Goal: Task Accomplishment & Management: Use online tool/utility

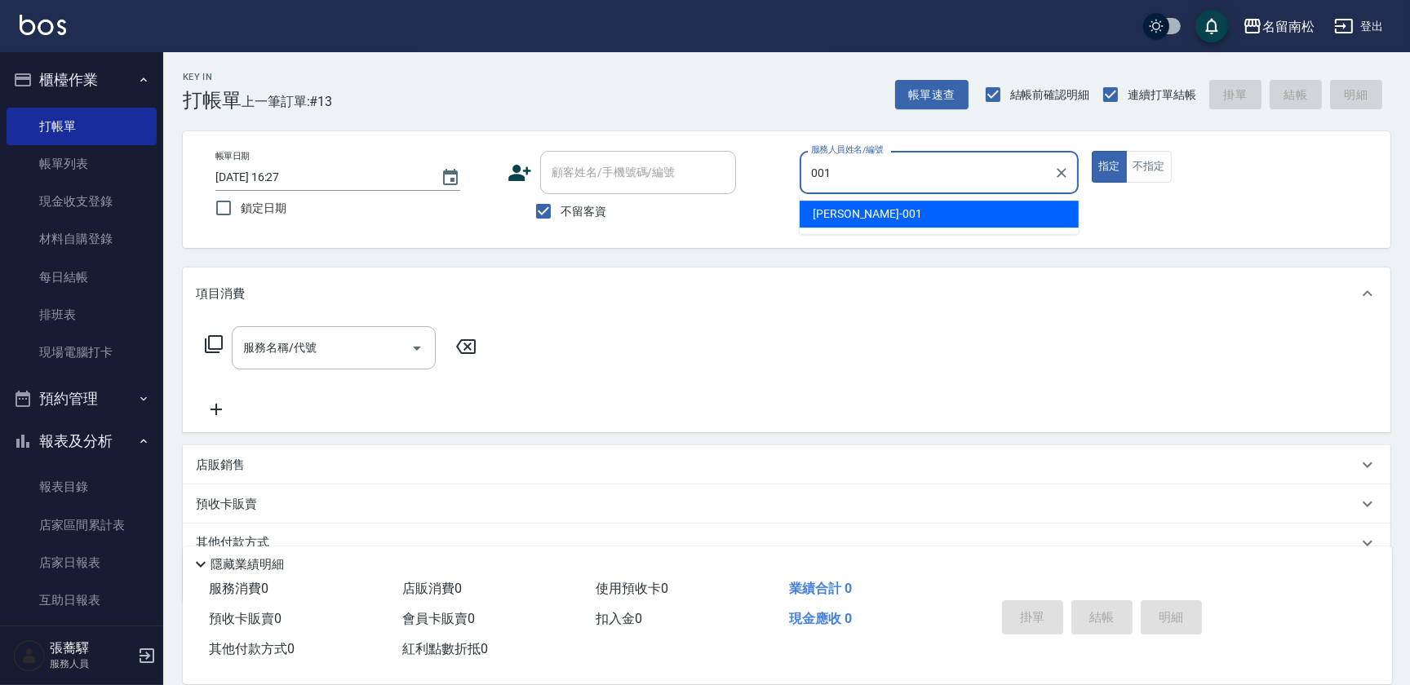
type input "林正雪-001"
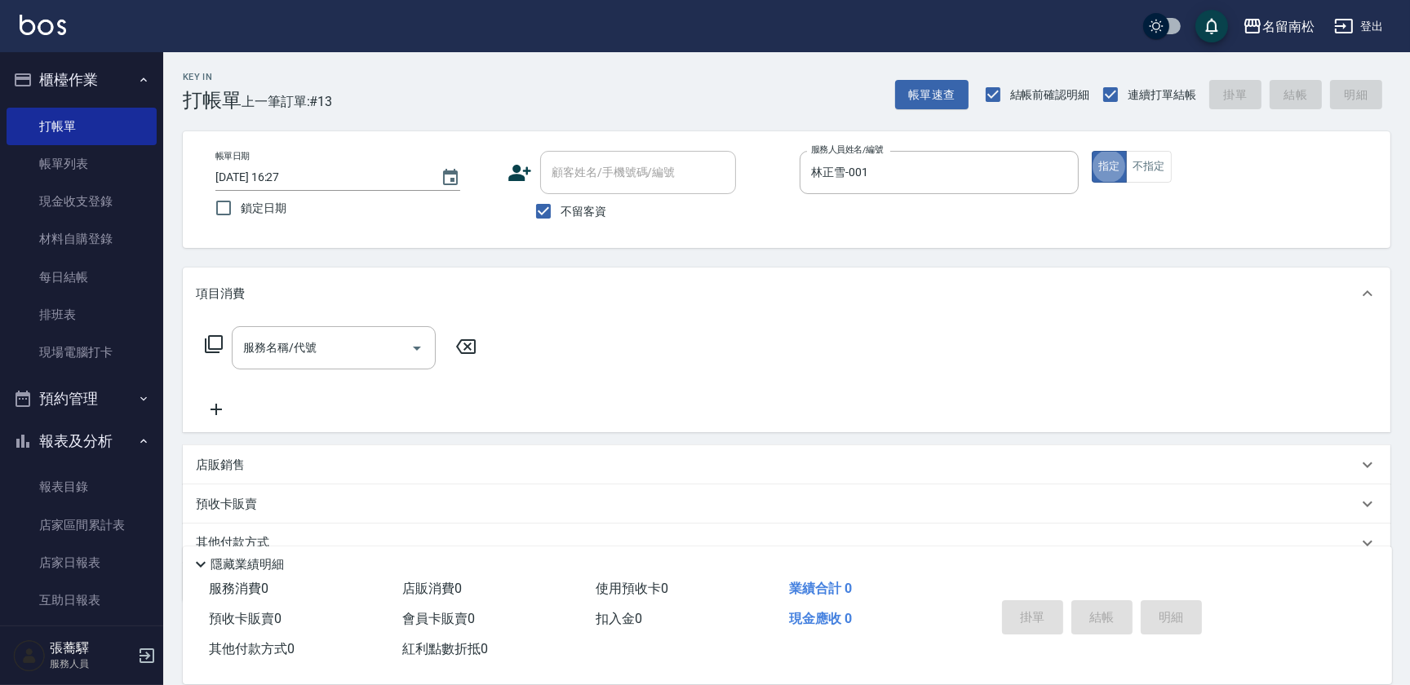
type button "true"
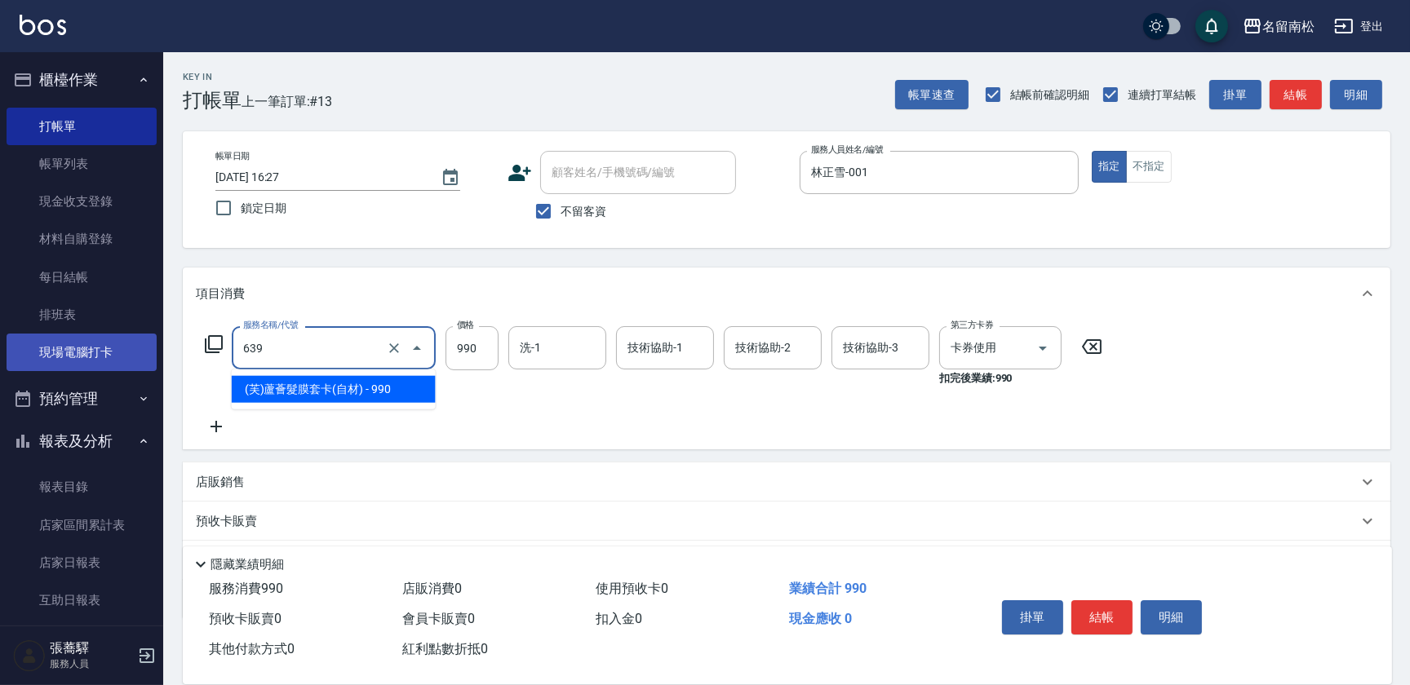
drag, startPoint x: 255, startPoint y: 350, endPoint x: 229, endPoint y: 348, distance: 26.2
click at [126, 369] on div "名留南松 登出 櫃檯作業 打帳單 帳單列表 現金收支登錄 材料自購登錄 每日結帳 排班表 現場電腦打卡 預約管理 預約管理 單日預約紀錄 單週預約紀錄 報表及…" at bounding box center [705, 386] width 1410 height 773
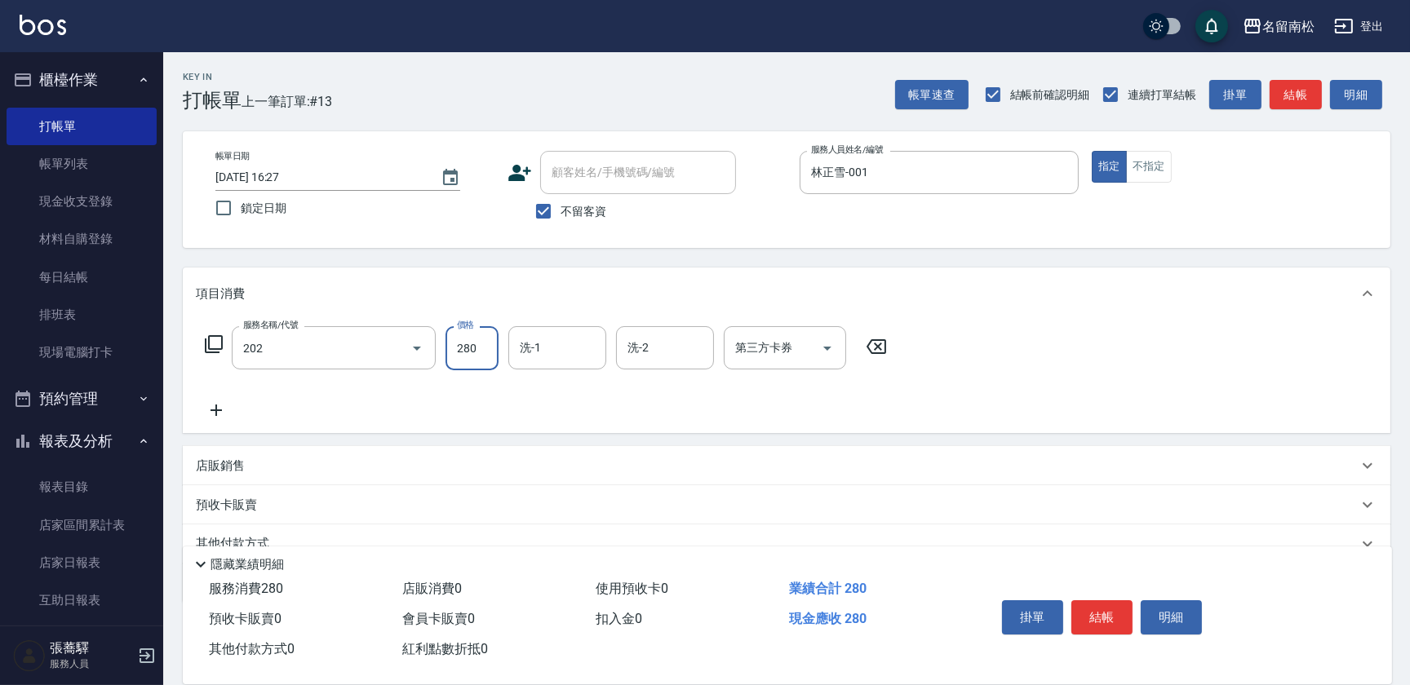
type input "洗髮[280](202)"
type input "[PERSON_NAME]-03"
click at [1170, 612] on button "明細" at bounding box center [1171, 617] width 61 height 34
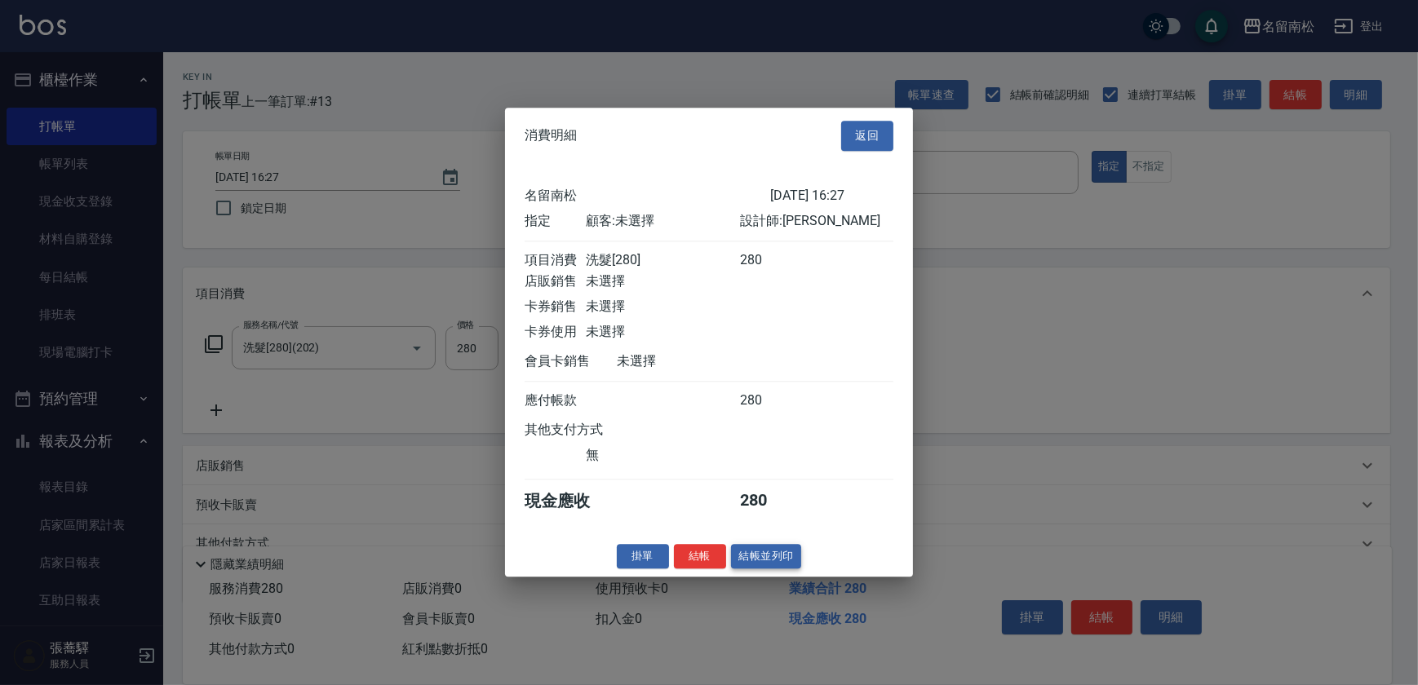
click at [786, 568] on button "結帳並列印" at bounding box center [766, 556] width 71 height 25
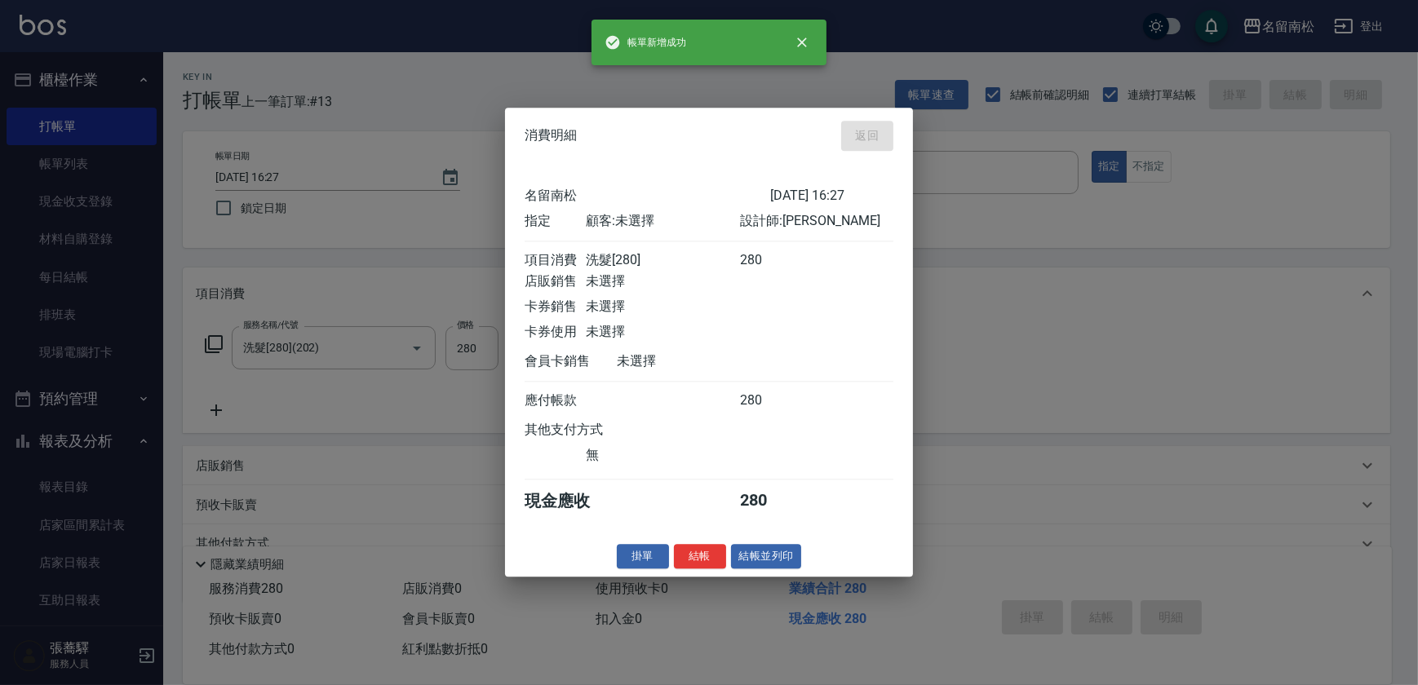
type input "[DATE] 18:52"
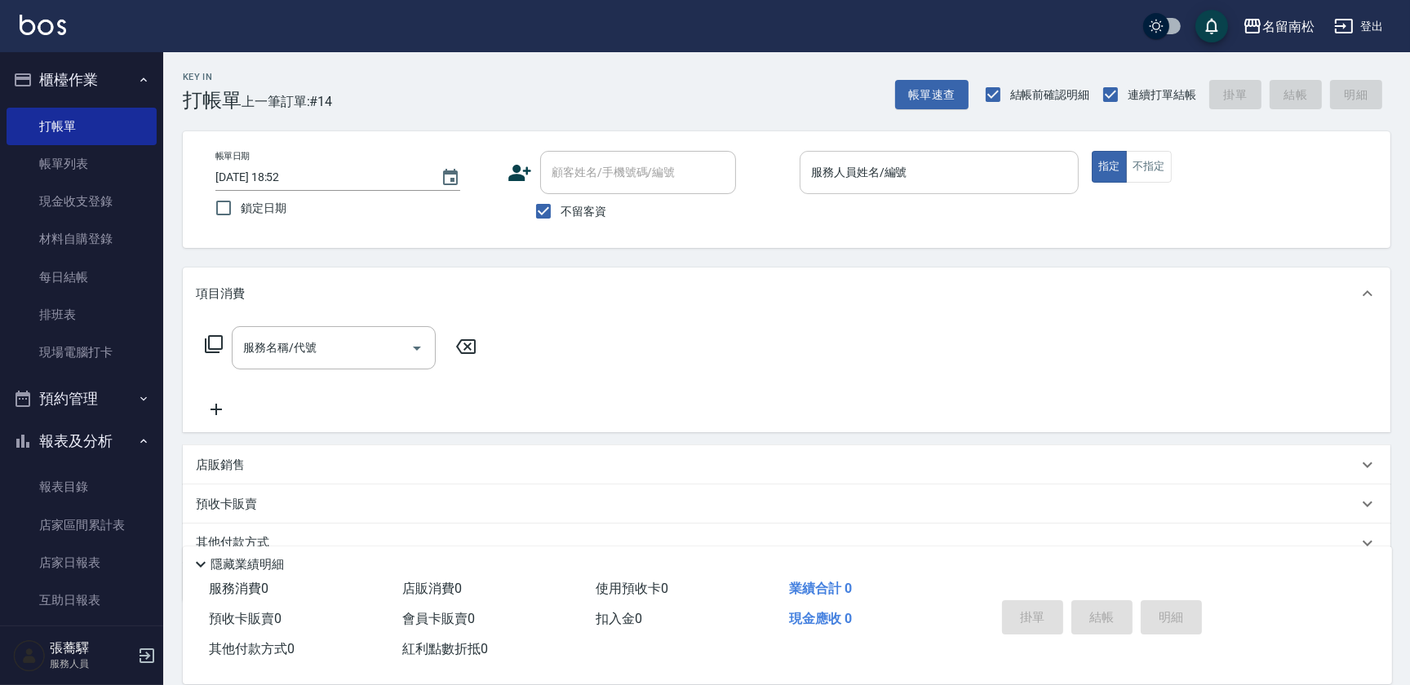
click at [964, 178] on input "服務人員姓名/編號" at bounding box center [939, 172] width 264 height 29
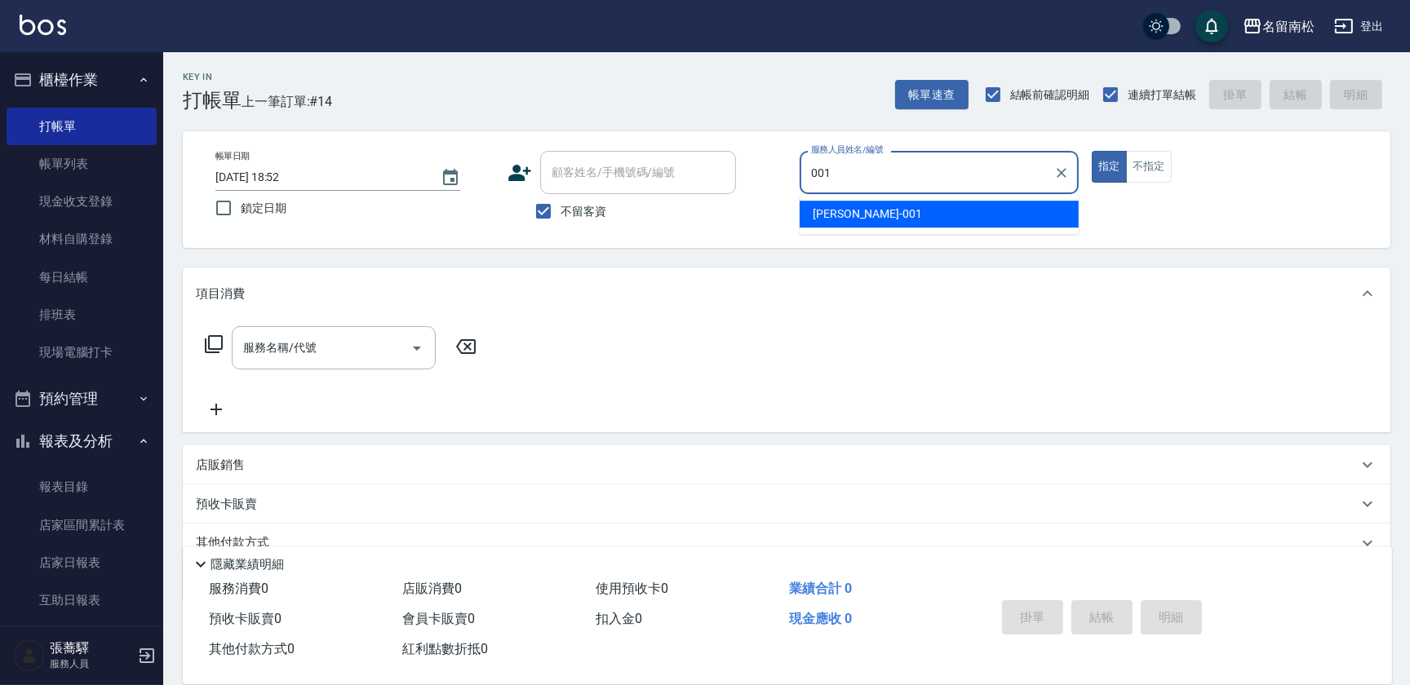
type input "林正雪-001"
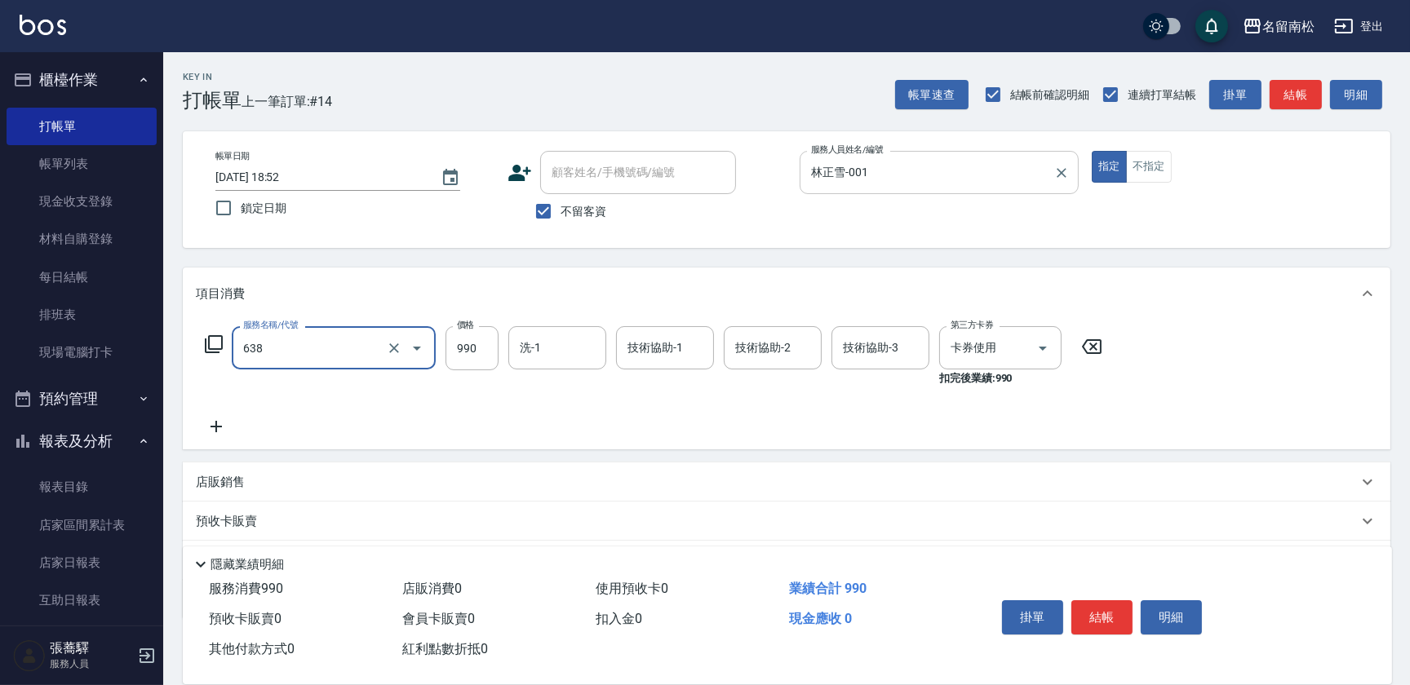
type input "(芙)頭皮養護套卡(638)"
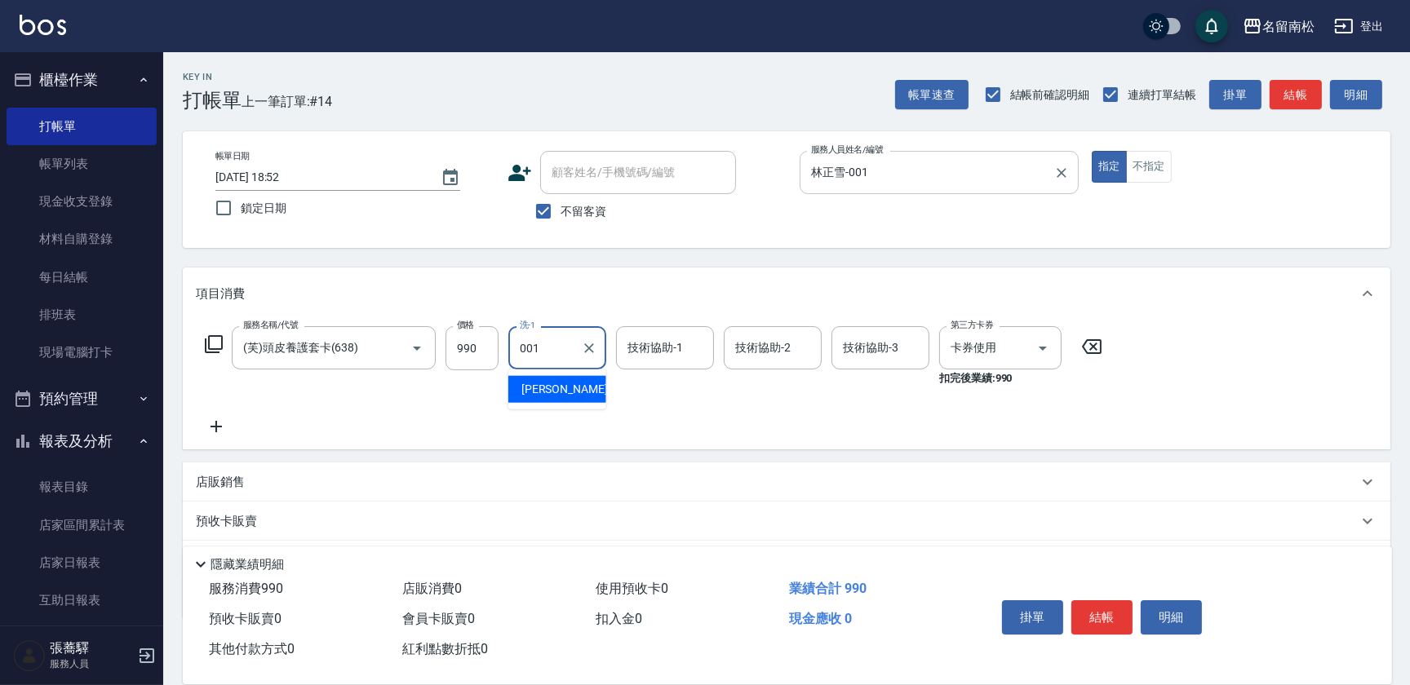
type input "林正雪-001"
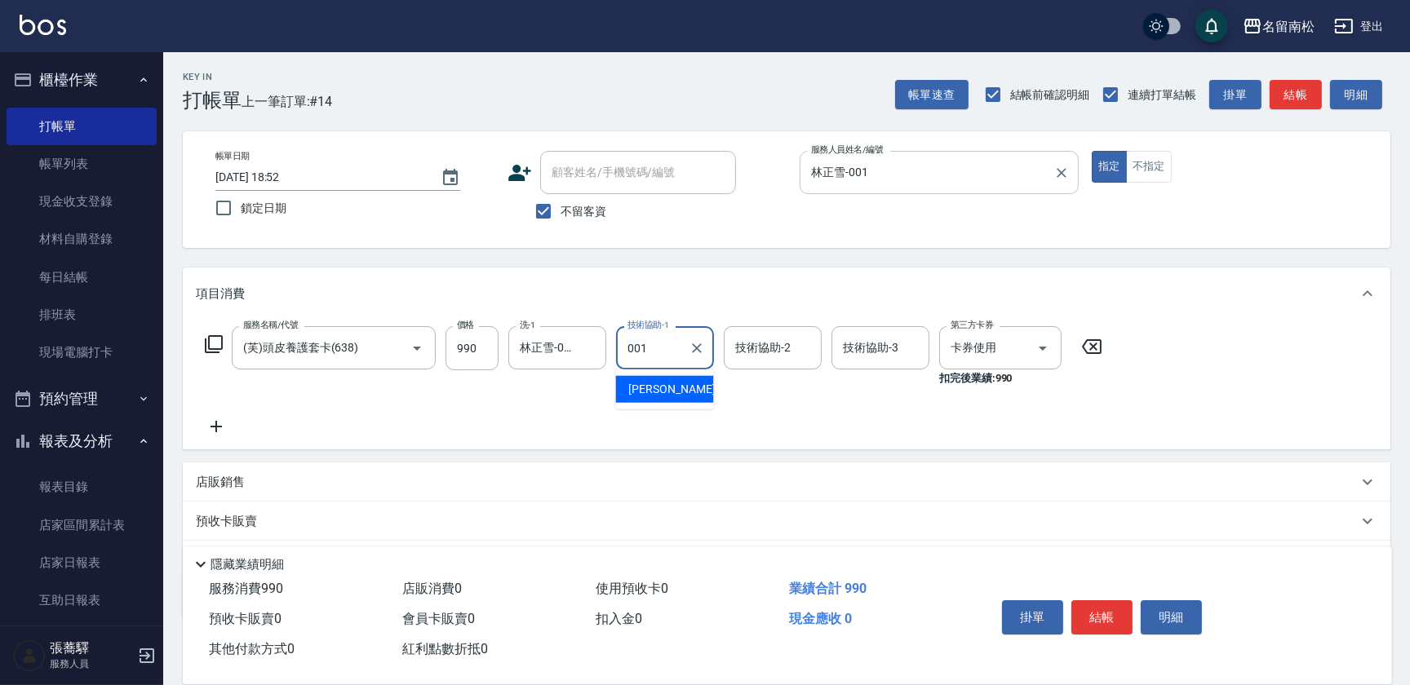
type input "林正雪-001"
click at [1153, 606] on button "明細" at bounding box center [1171, 617] width 61 height 34
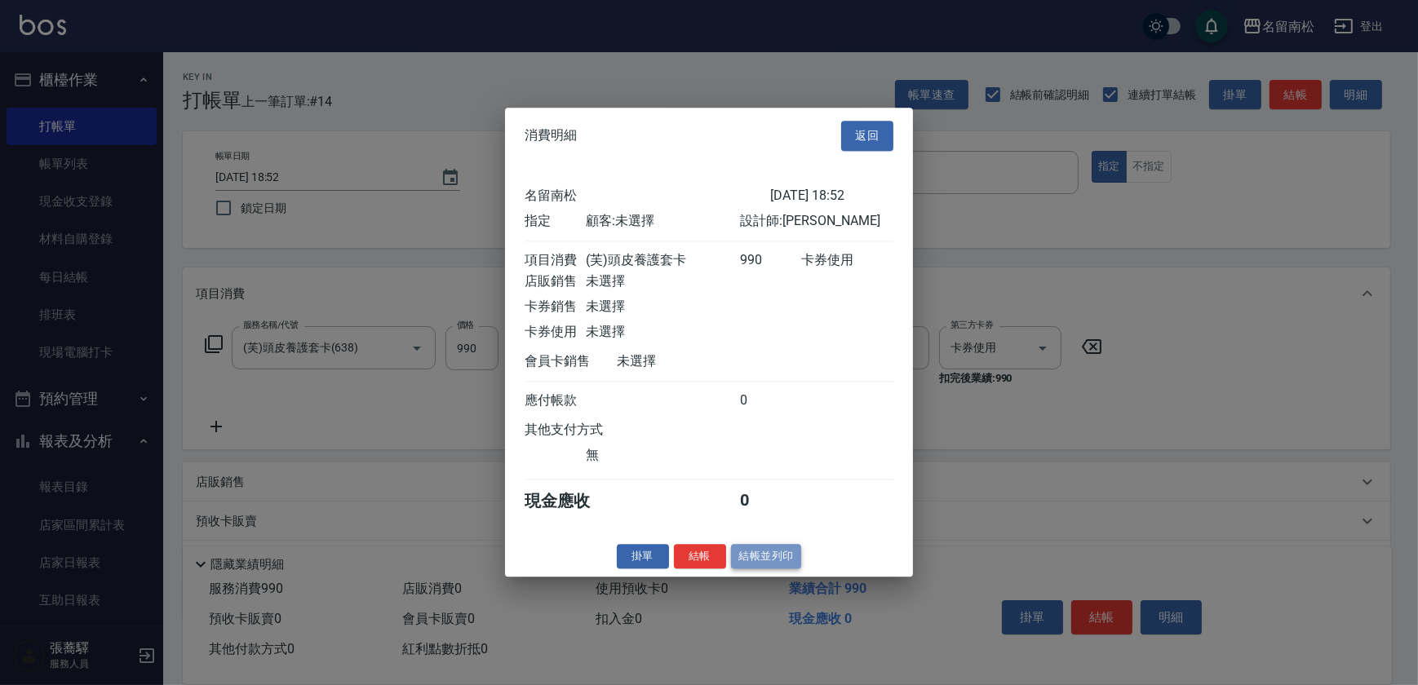
click at [784, 555] on button "結帳並列印" at bounding box center [766, 556] width 71 height 25
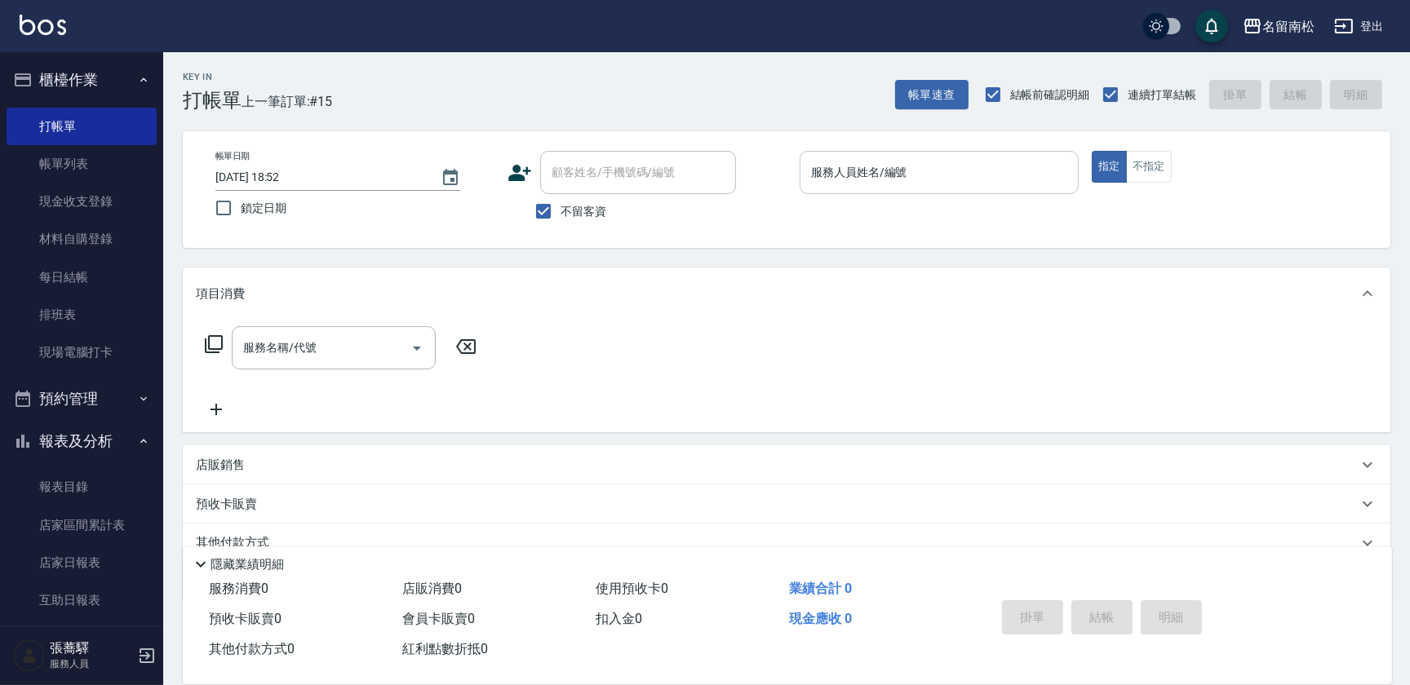
click at [894, 175] on div "服務人員姓名/編號 服務人員姓名/編號" at bounding box center [939, 172] width 279 height 43
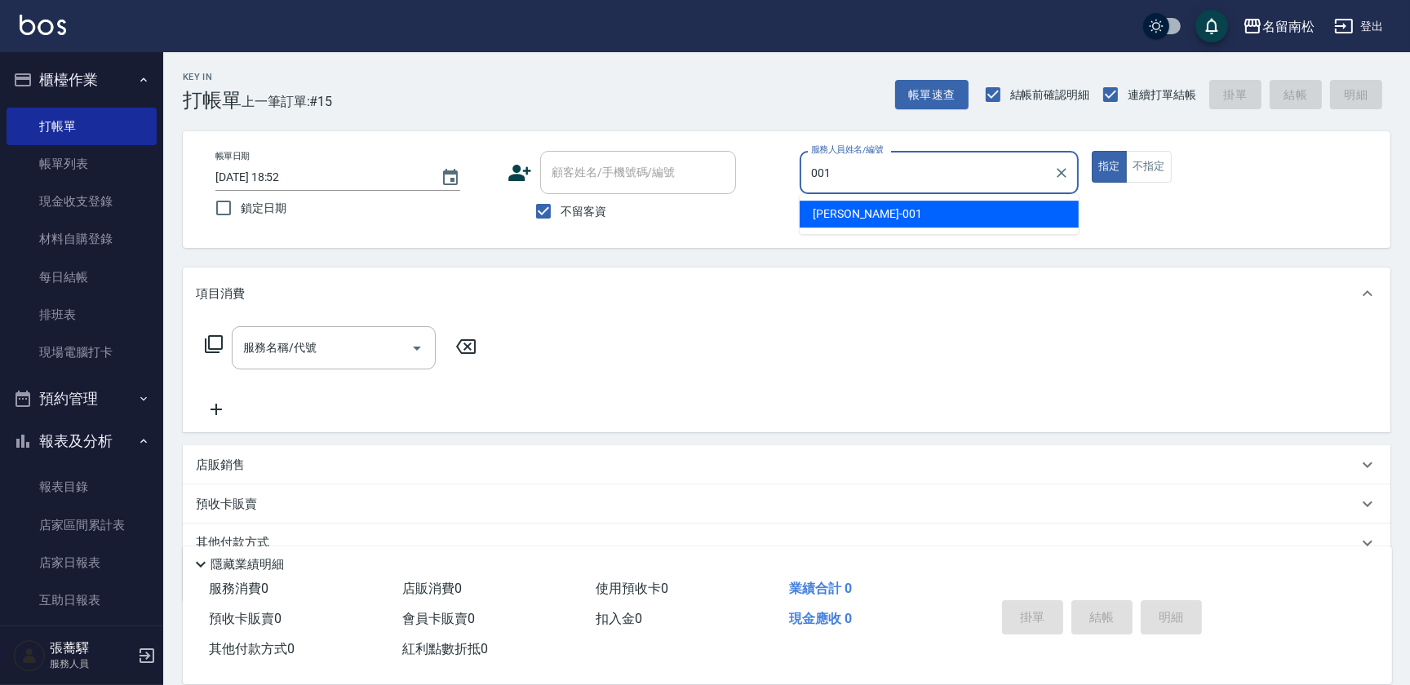
type input "林正雪-001"
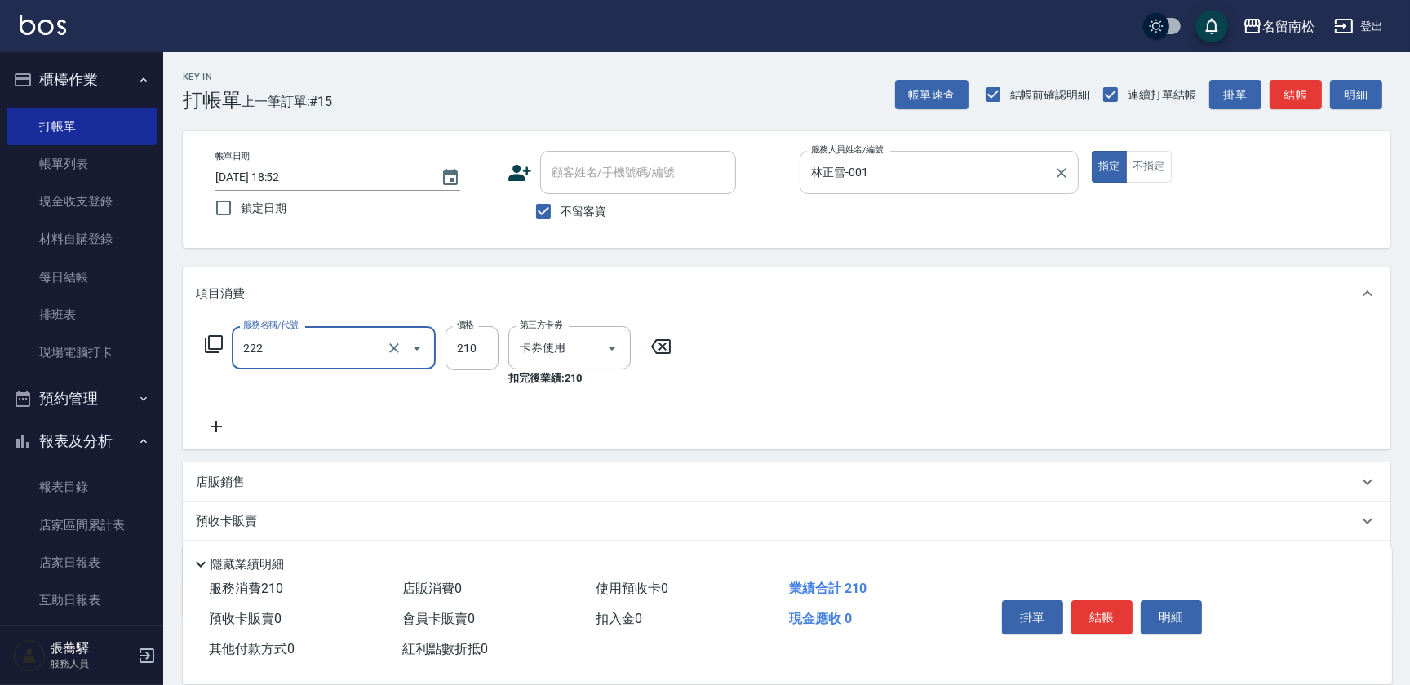
type input "洗髮卡券[210](222)"
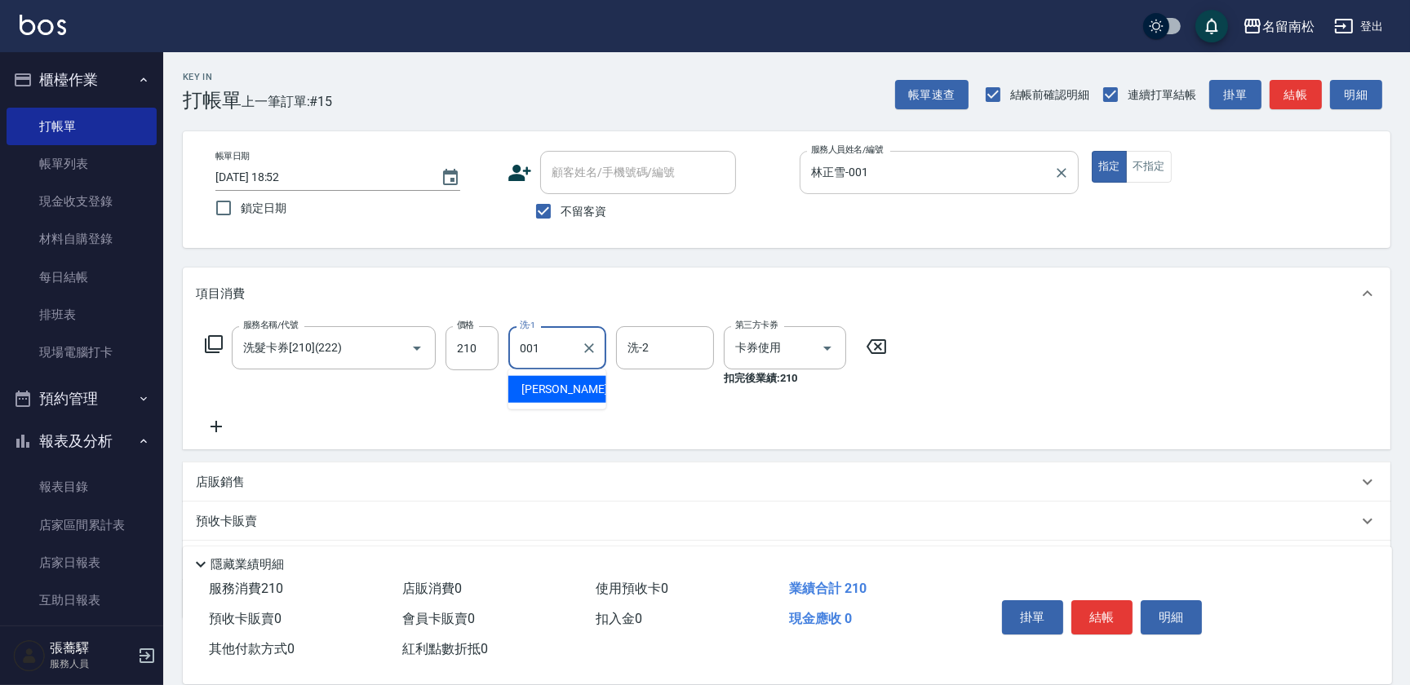
type input "林正雪-001"
click at [1170, 612] on button "明細" at bounding box center [1171, 617] width 61 height 34
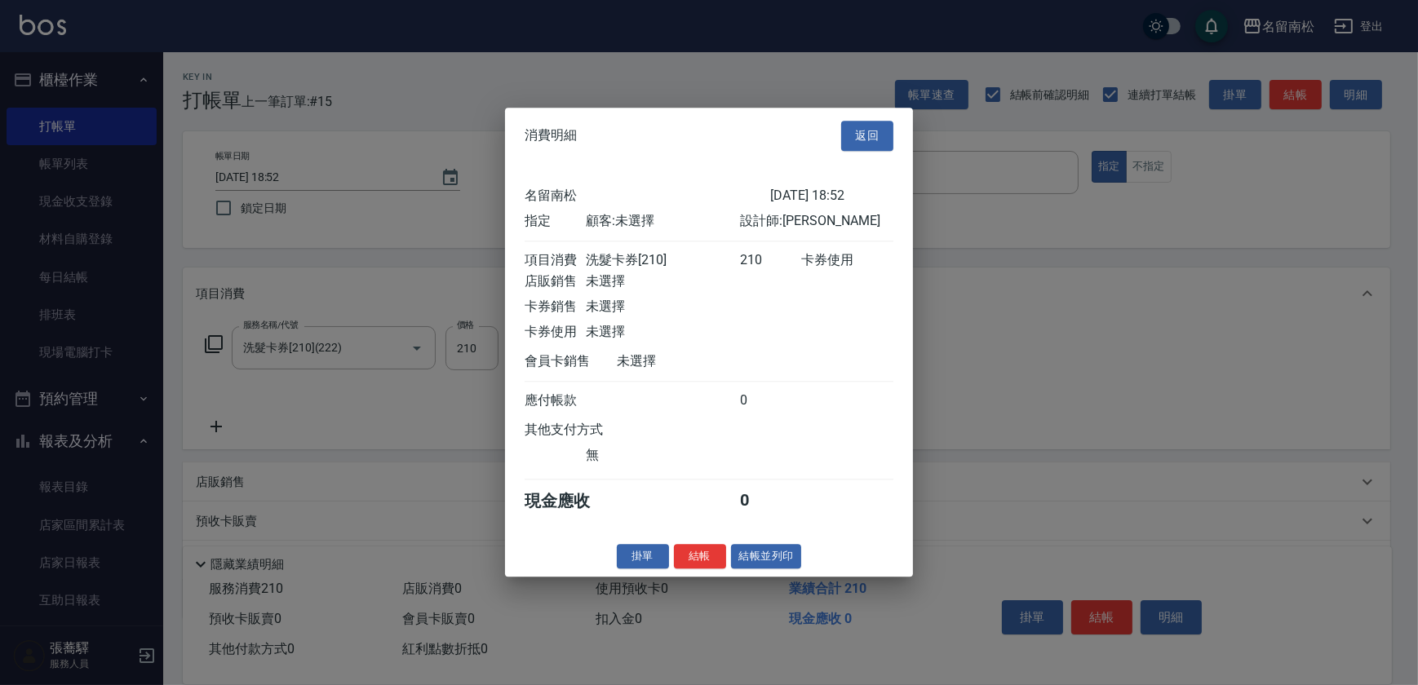
click at [747, 551] on div "消費明細 返回 名留南松 [DATE] 18:52 指定 顧客: 未選擇 設計師: [PERSON_NAME] 項目消費 洗髮卡券[210] 210 卡券使用…" at bounding box center [709, 342] width 408 height 469
click at [759, 569] on button "結帳並列印" at bounding box center [766, 556] width 71 height 25
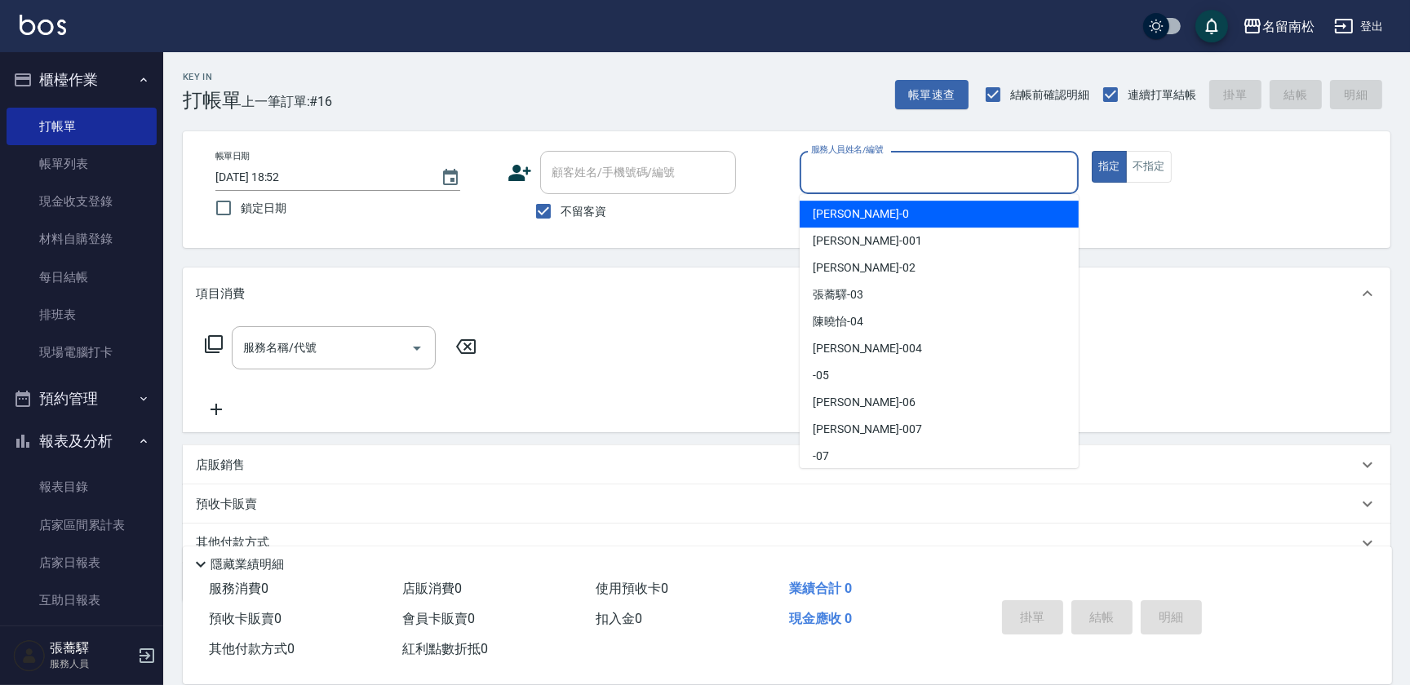
click at [960, 166] on input "服務人員姓名/編號" at bounding box center [939, 172] width 264 height 29
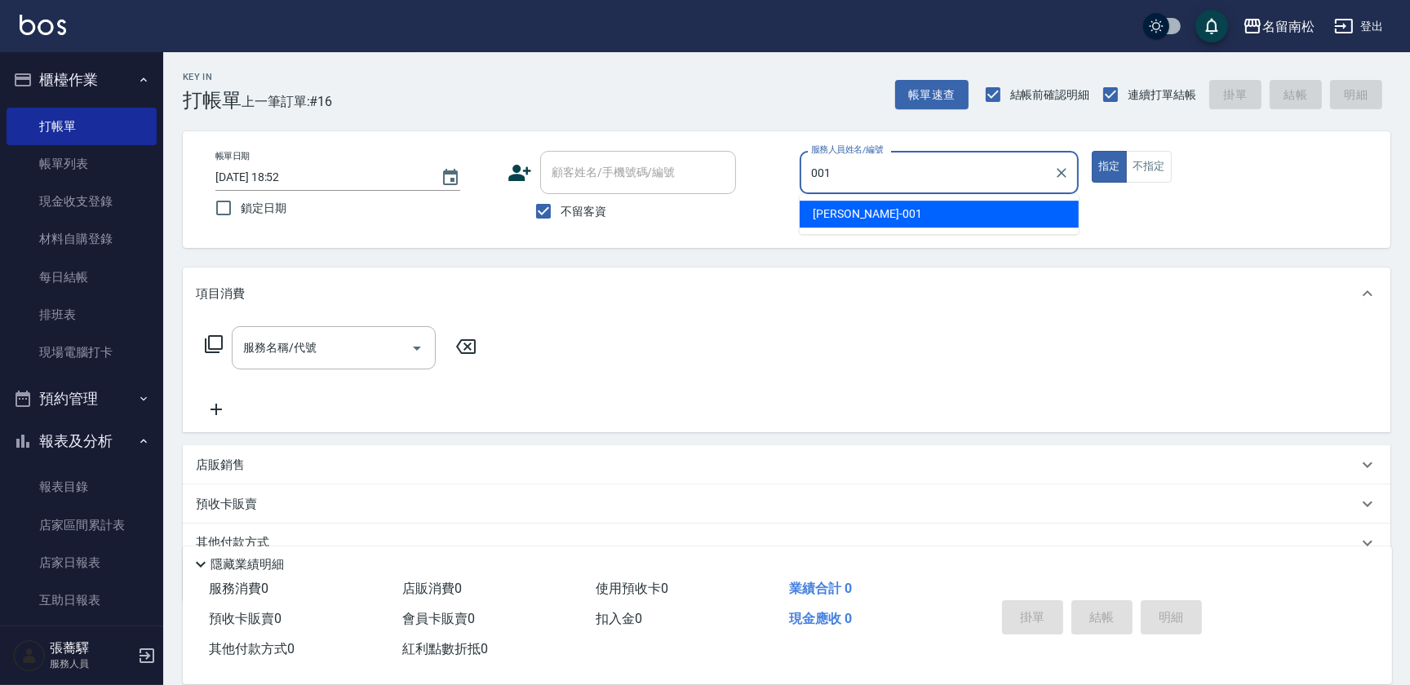
type input "林正雪-001"
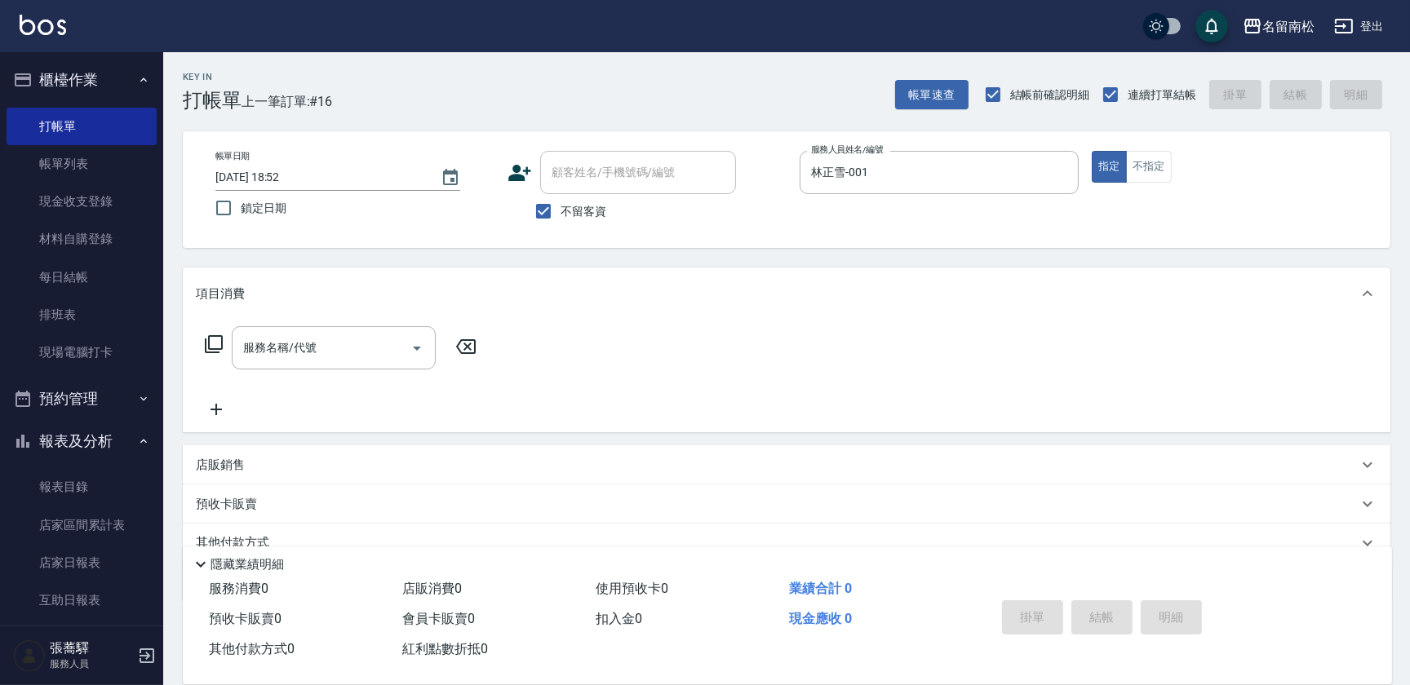
click at [214, 337] on icon at bounding box center [214, 345] width 20 height 20
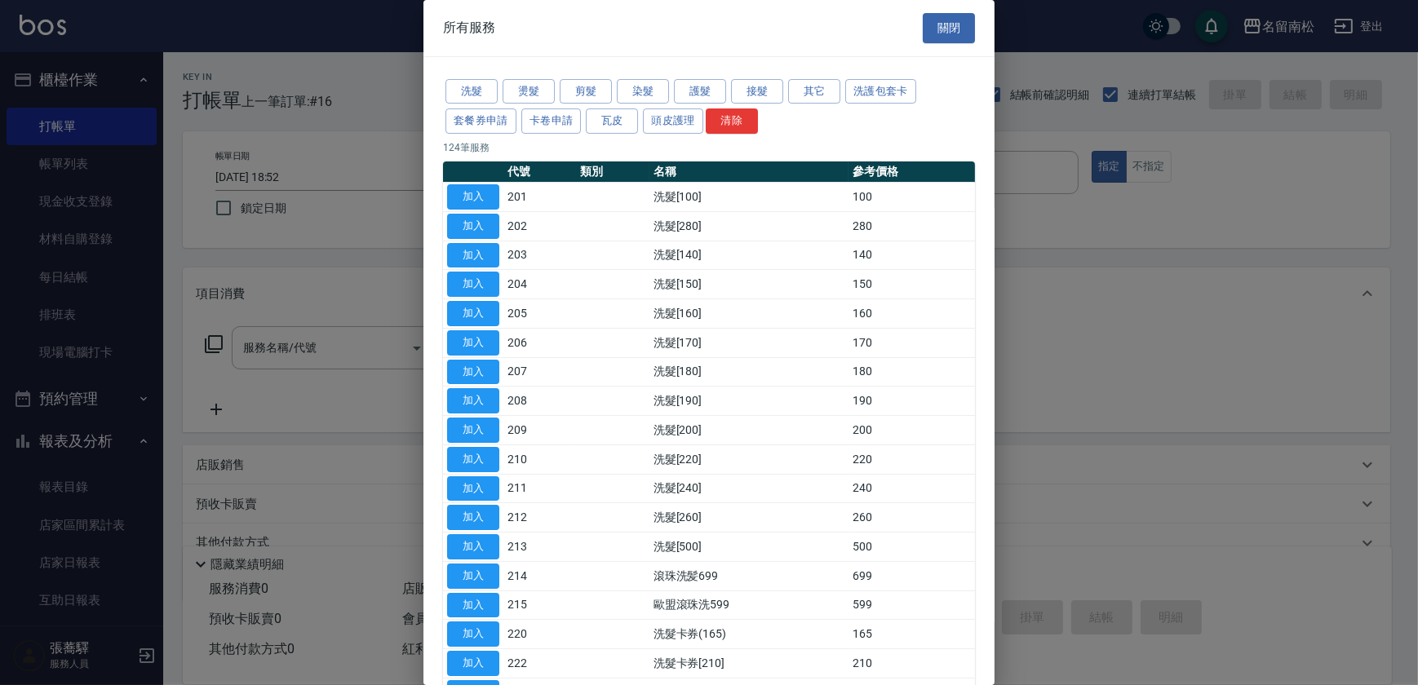
drag, startPoint x: 1145, startPoint y: 163, endPoint x: 1124, endPoint y: 170, distance: 22.2
click at [1138, 166] on div at bounding box center [709, 342] width 1418 height 685
click at [647, 91] on button "染髮" at bounding box center [643, 91] width 52 height 25
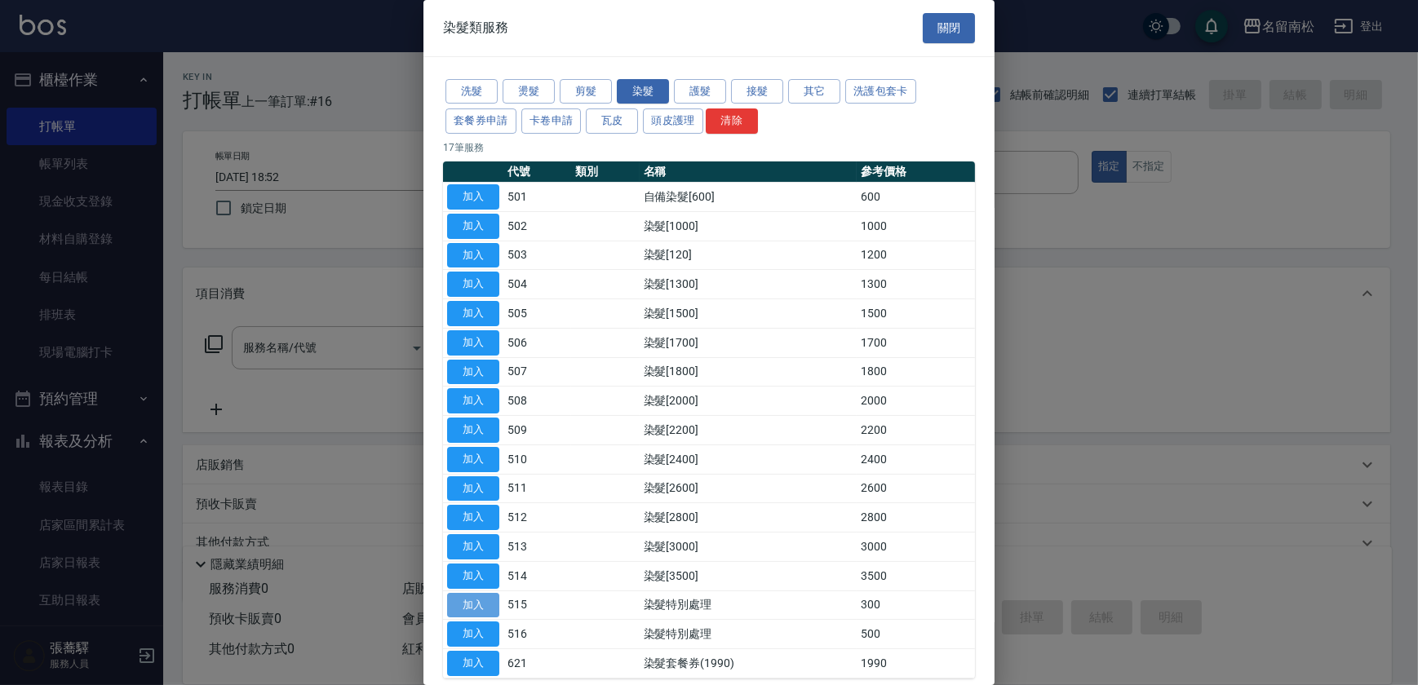
click at [475, 598] on button "加入" at bounding box center [473, 605] width 52 height 25
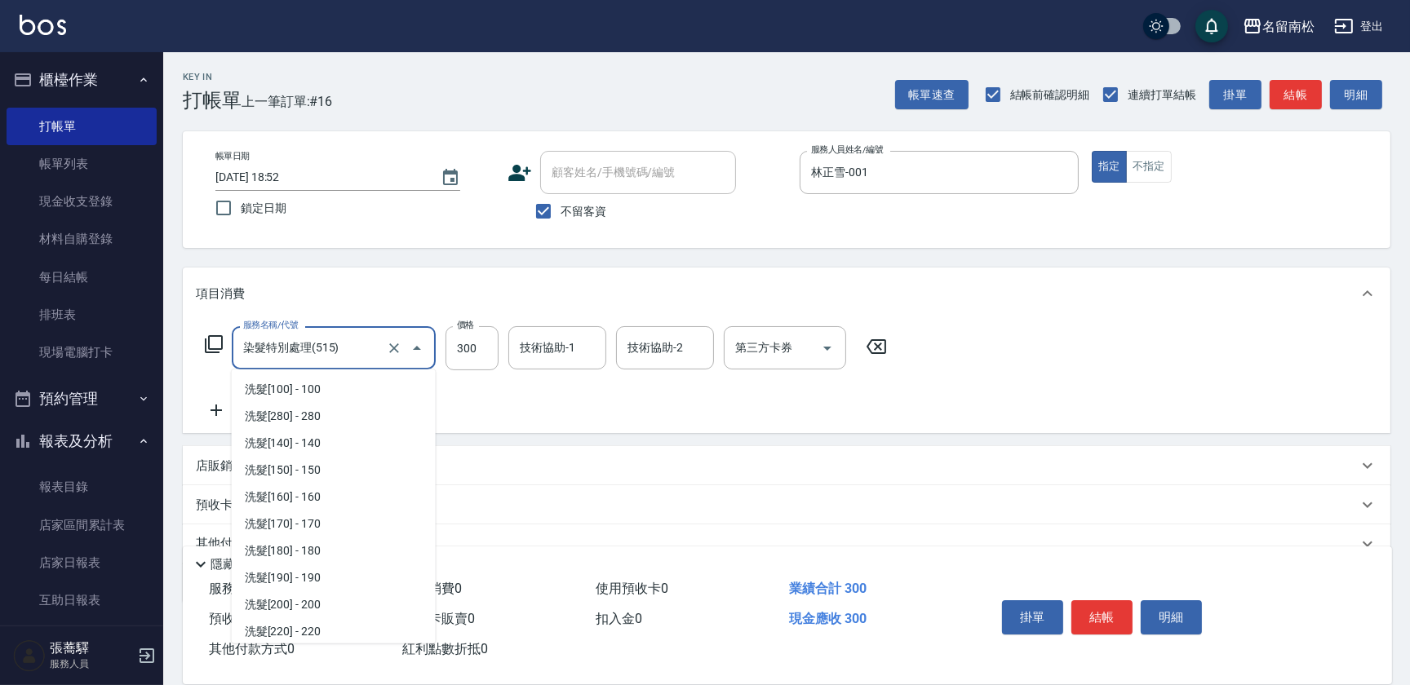
click at [314, 347] on input "染髮特別處理(515)" at bounding box center [311, 348] width 144 height 29
drag, startPoint x: 353, startPoint y: 355, endPoint x: 122, endPoint y: 336, distance: 231.6
click at [107, 358] on div "名留南松 登出 櫃檯作業 打帳單 帳單列表 現金收支登錄 材料自購登錄 每日結帳 排班表 現場電腦打卡 預約管理 預約管理 單日預約紀錄 單週預約紀錄 報表及…" at bounding box center [705, 378] width 1410 height 756
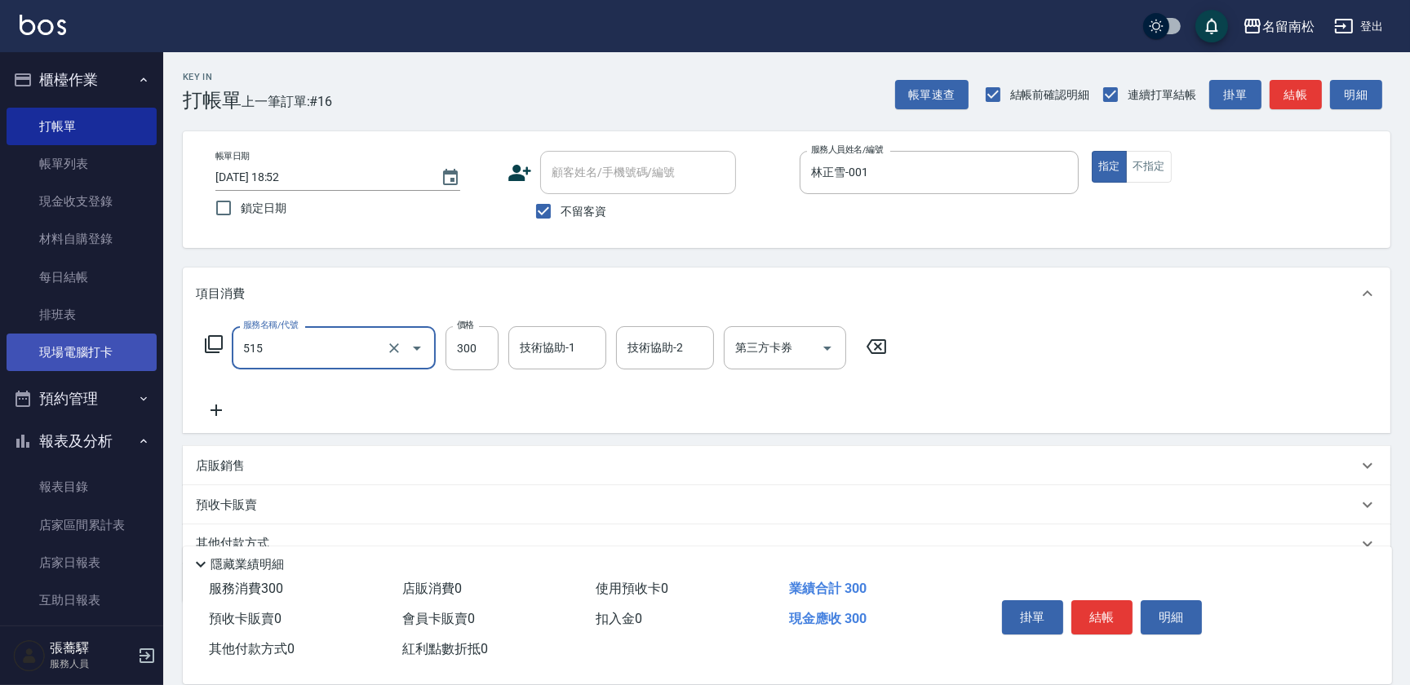
type input "染髮特別處理(515)"
type input "1000"
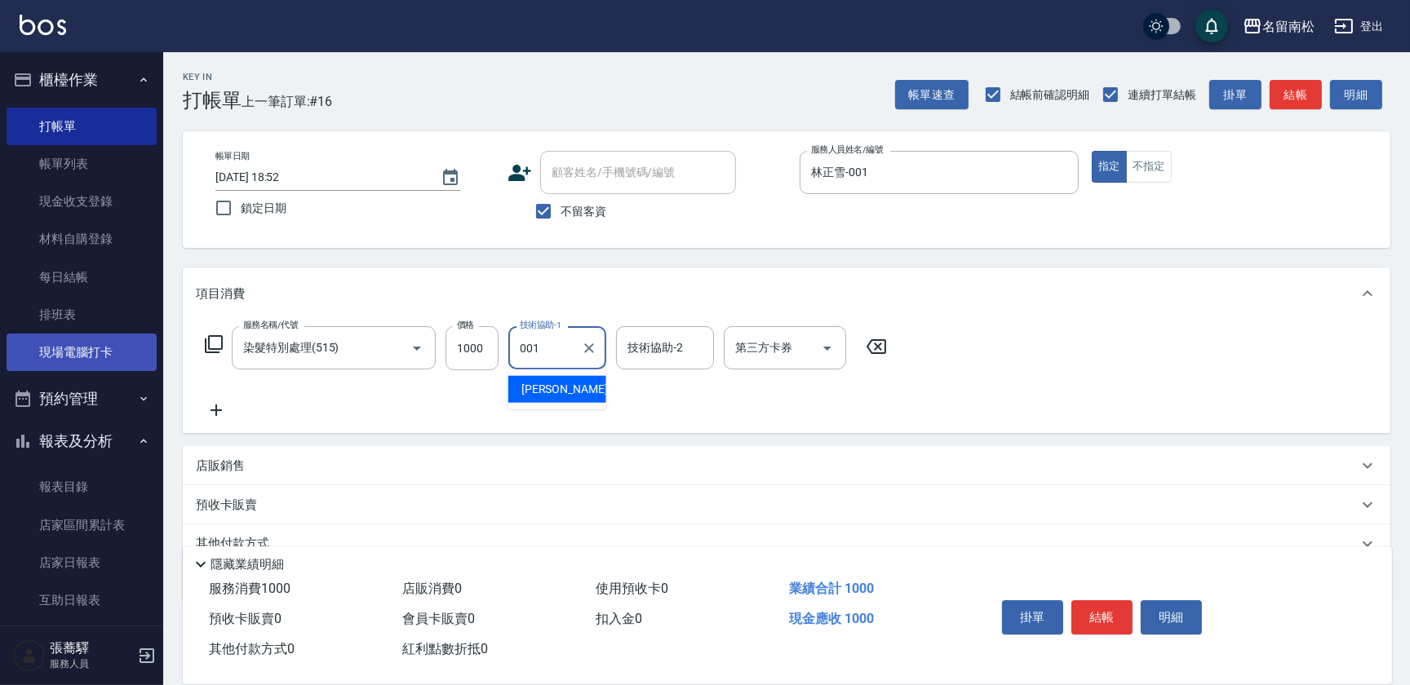
type input "林正雪-001"
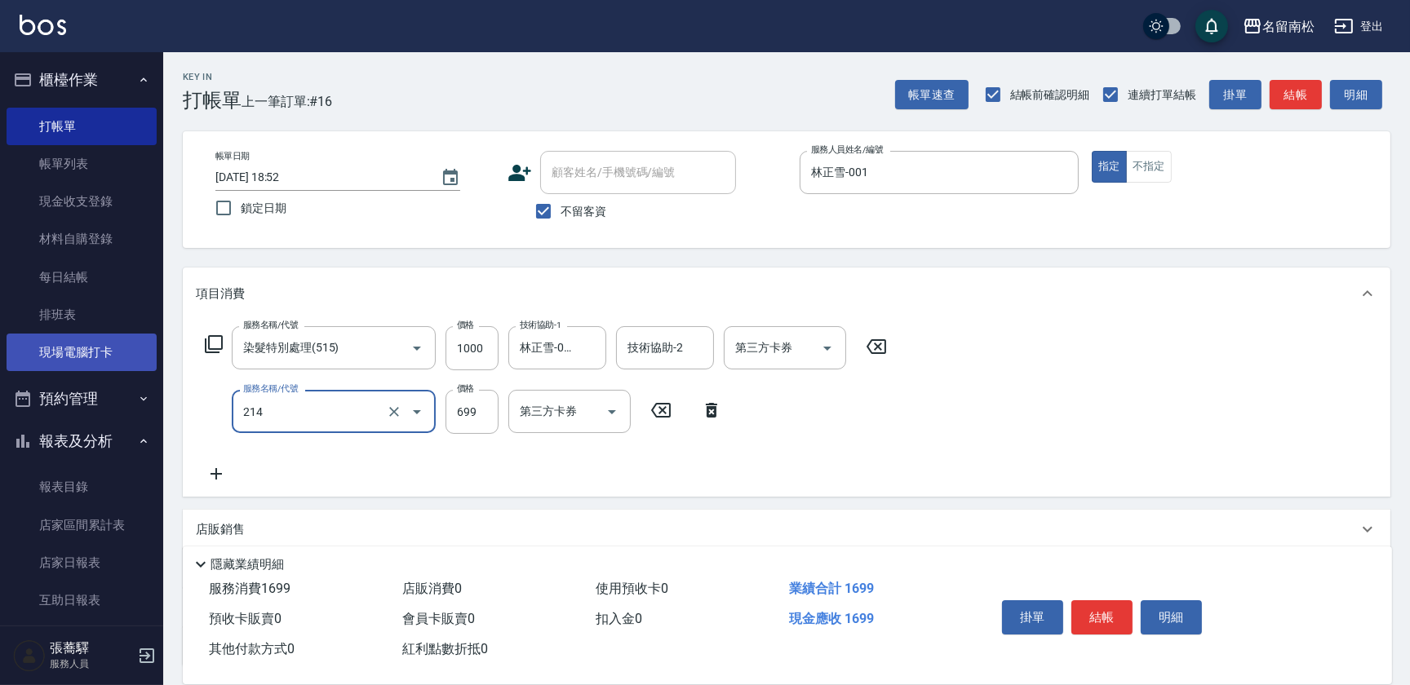
type input "滾珠洗髪699(214)"
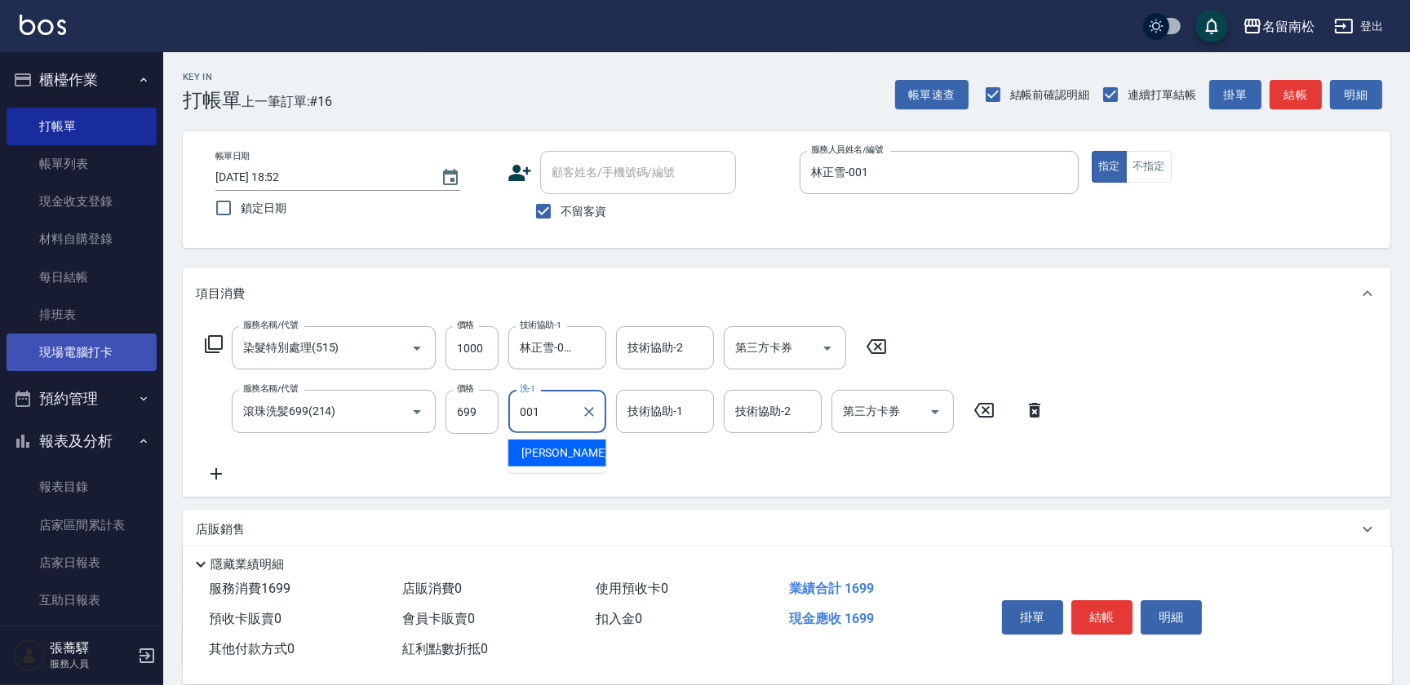
type input "林正雪-001"
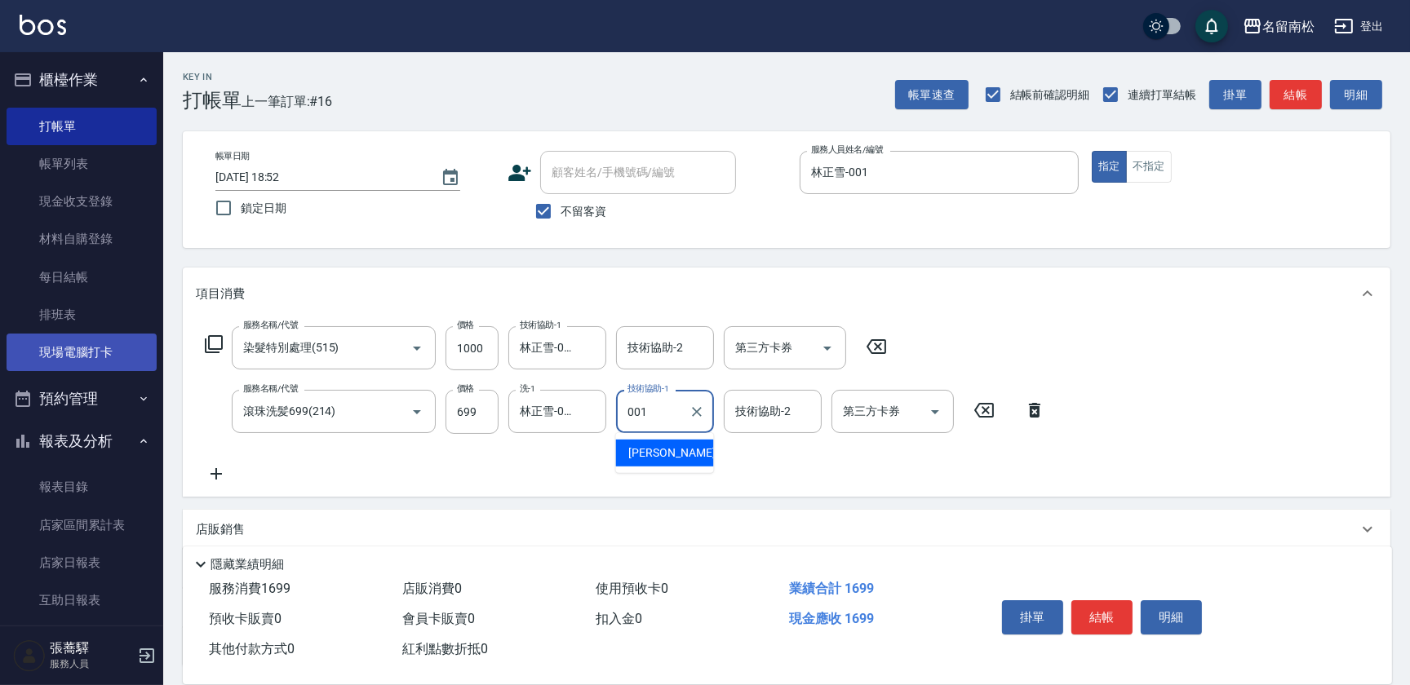
type input "林正雪-001"
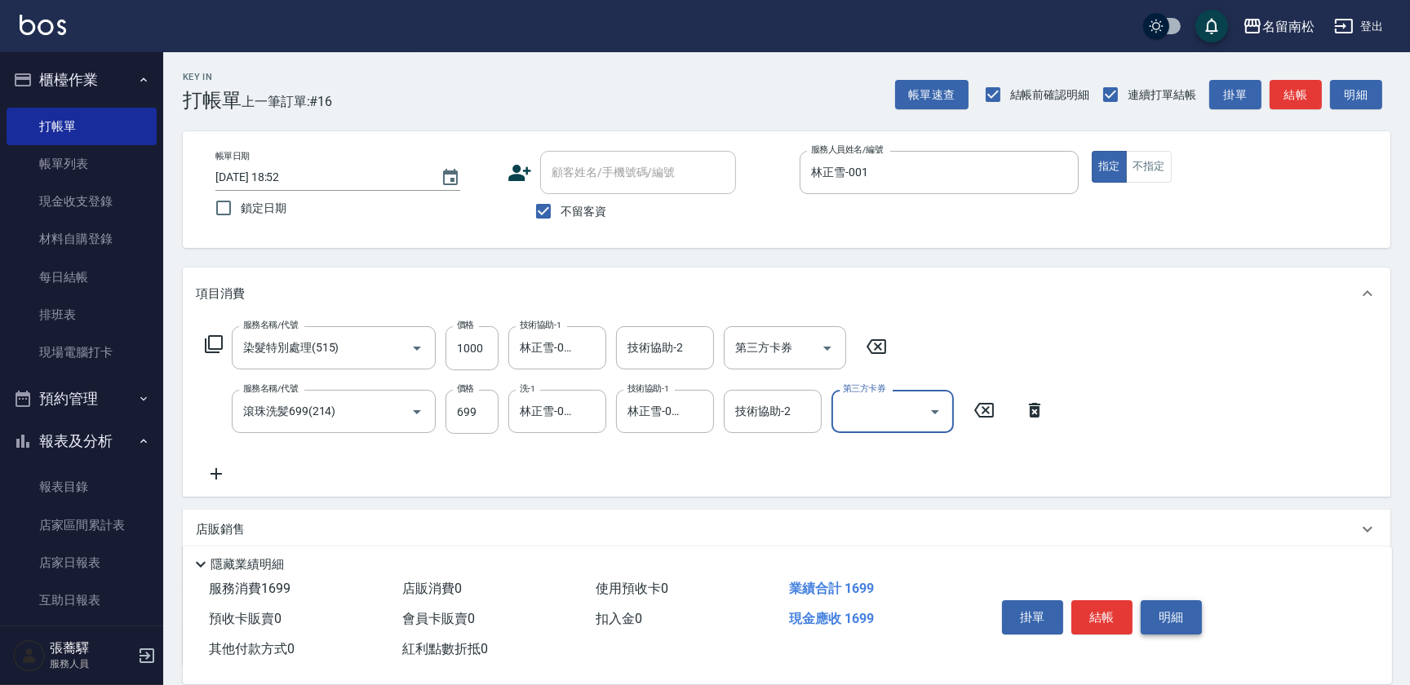
click at [1167, 618] on button "明細" at bounding box center [1171, 617] width 61 height 34
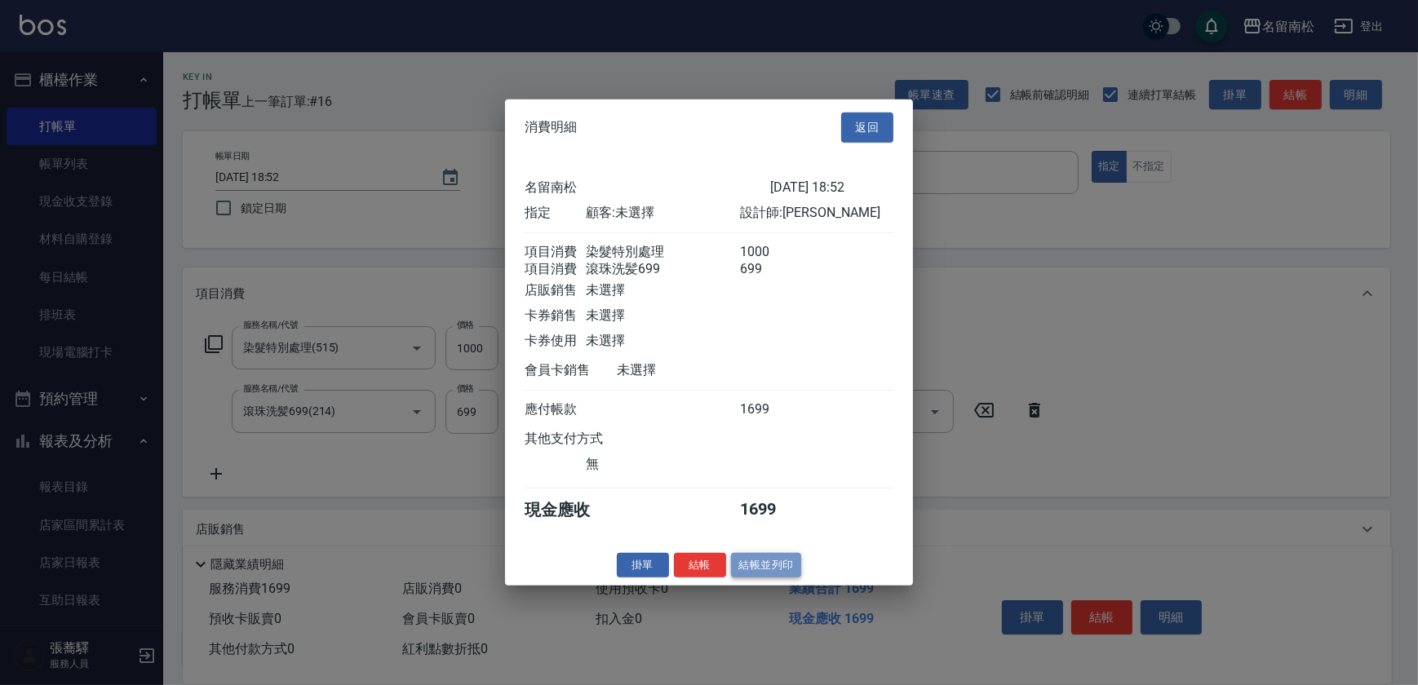
click at [781, 578] on button "結帳並列印" at bounding box center [766, 564] width 71 height 25
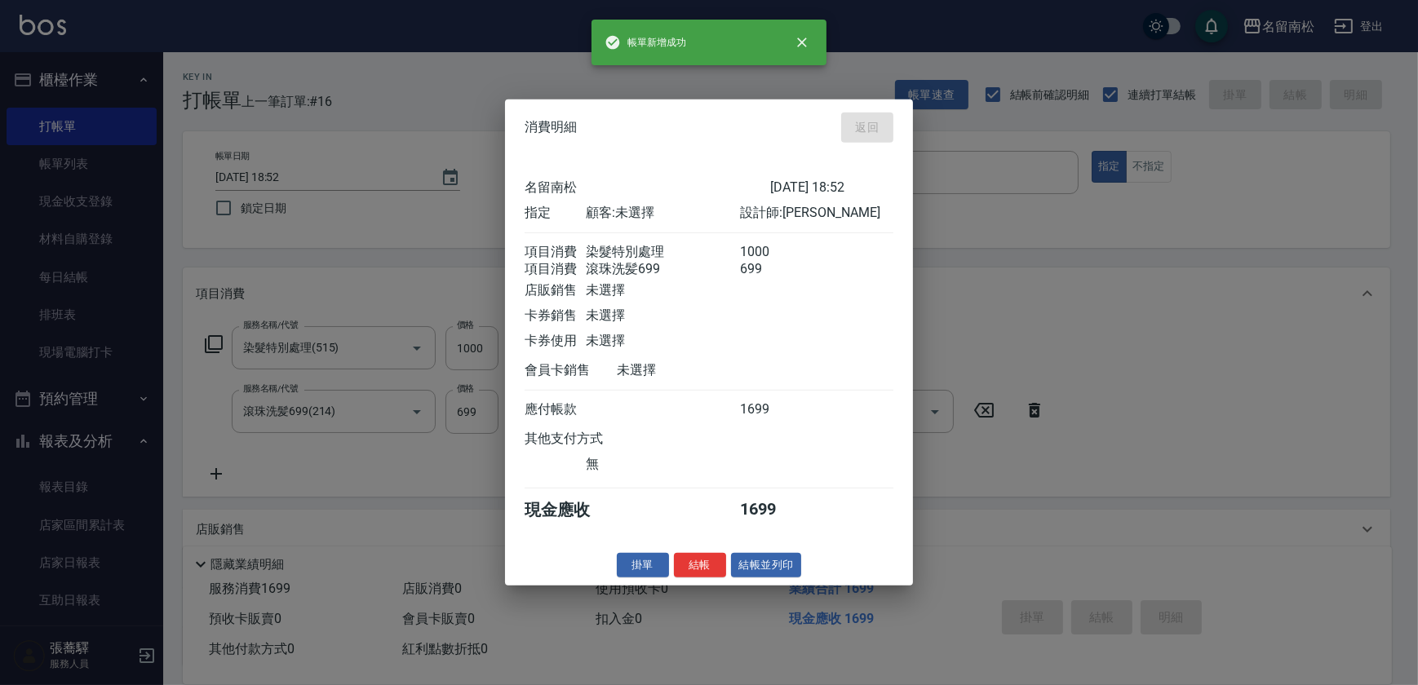
type input "[DATE] 18:53"
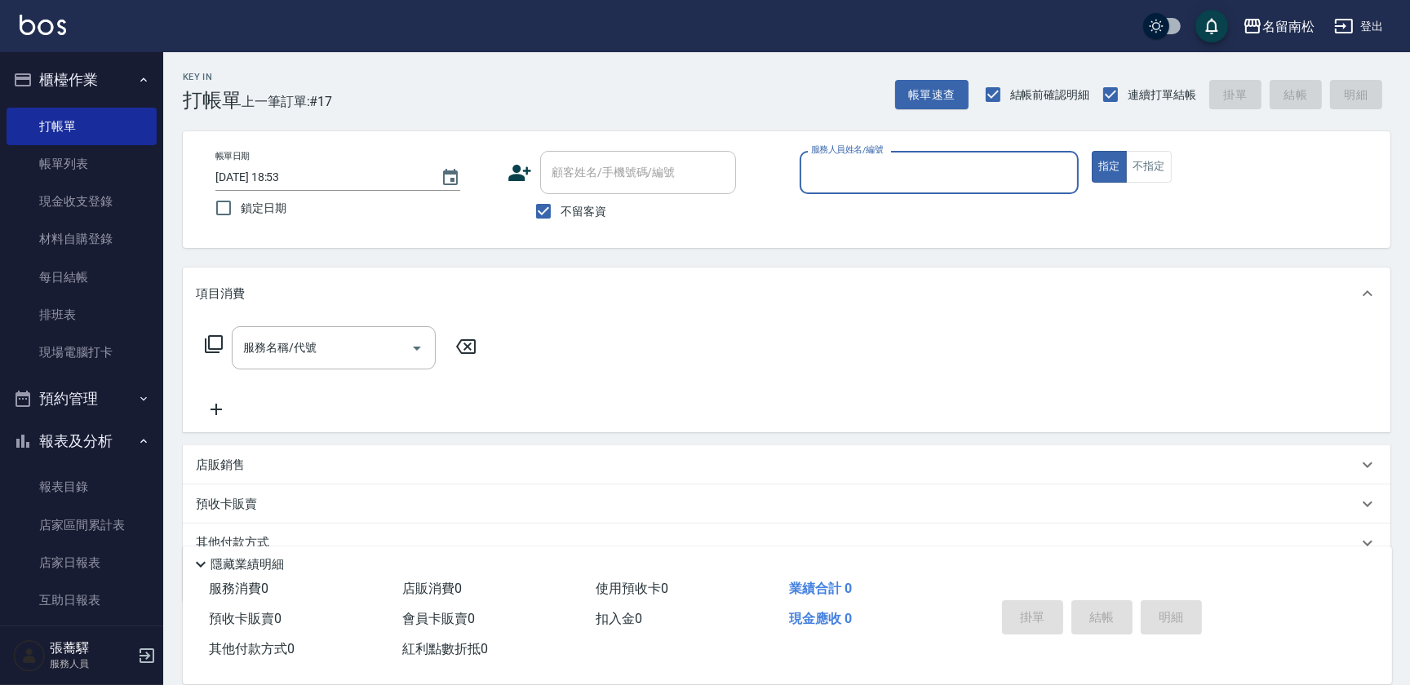
click at [1003, 188] on div "服務人員姓名/編號" at bounding box center [939, 172] width 279 height 43
type input "林正雪-001"
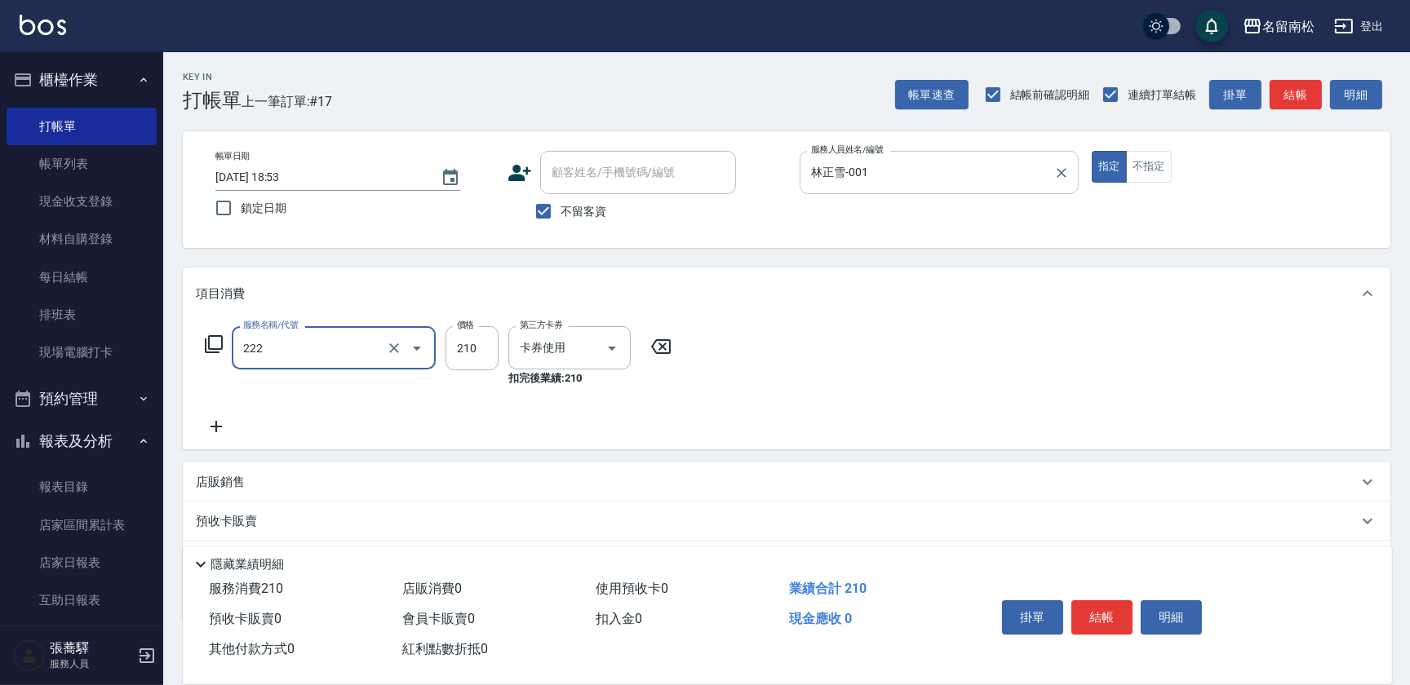
type input "洗髮卡券[210](222)"
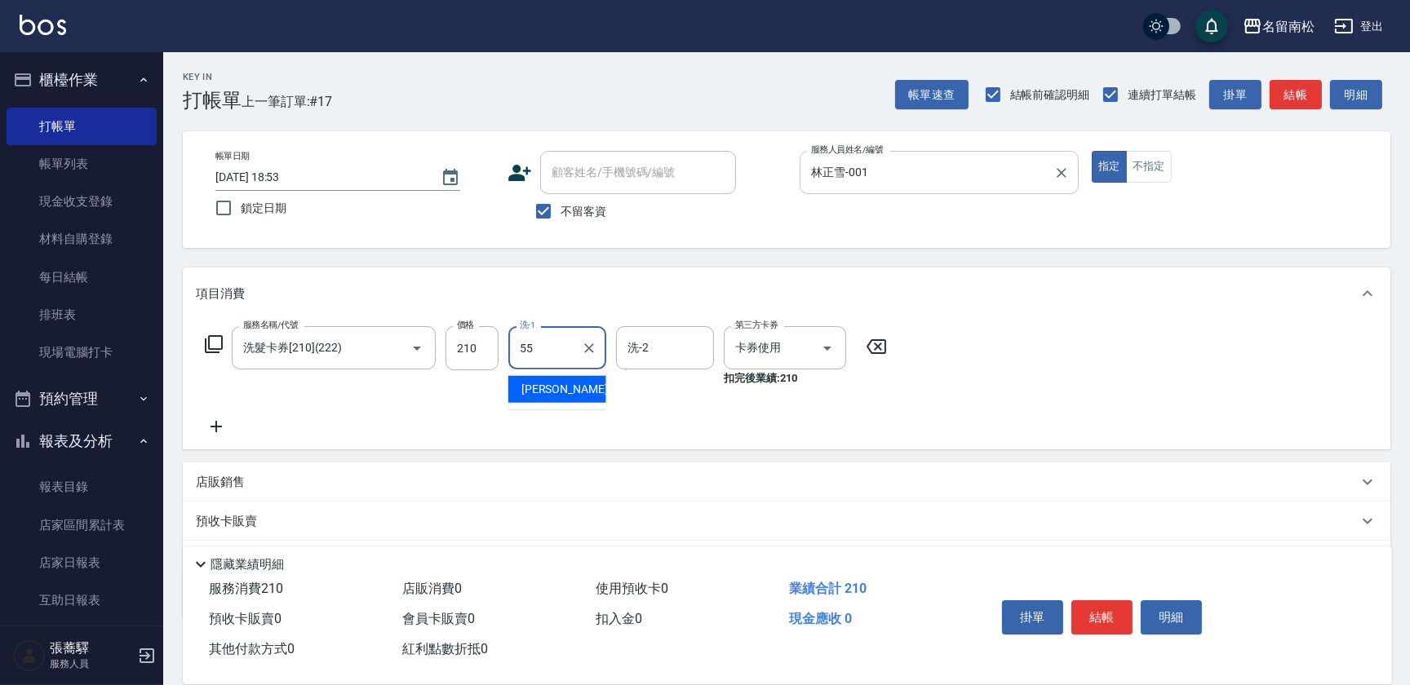
type input "[PERSON_NAME]-55"
click at [1153, 617] on button "明細" at bounding box center [1171, 617] width 61 height 34
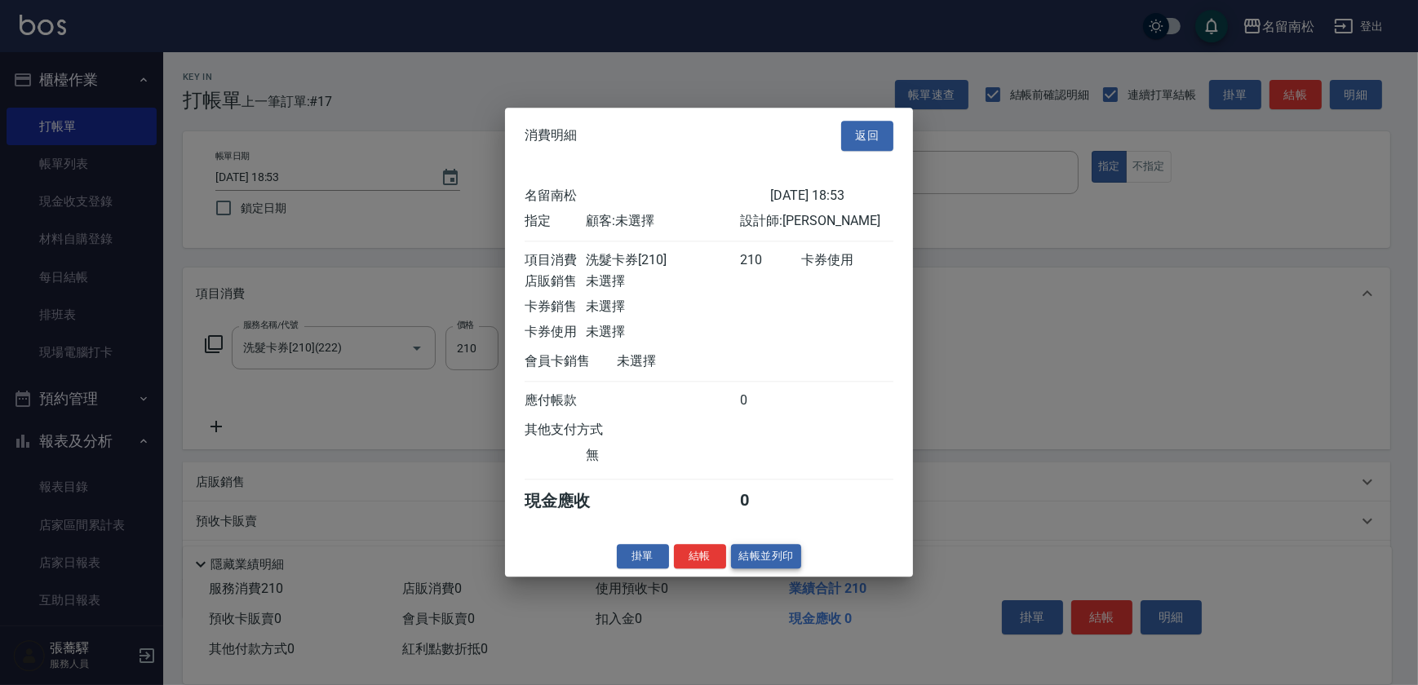
click at [745, 561] on button "結帳並列印" at bounding box center [766, 556] width 71 height 25
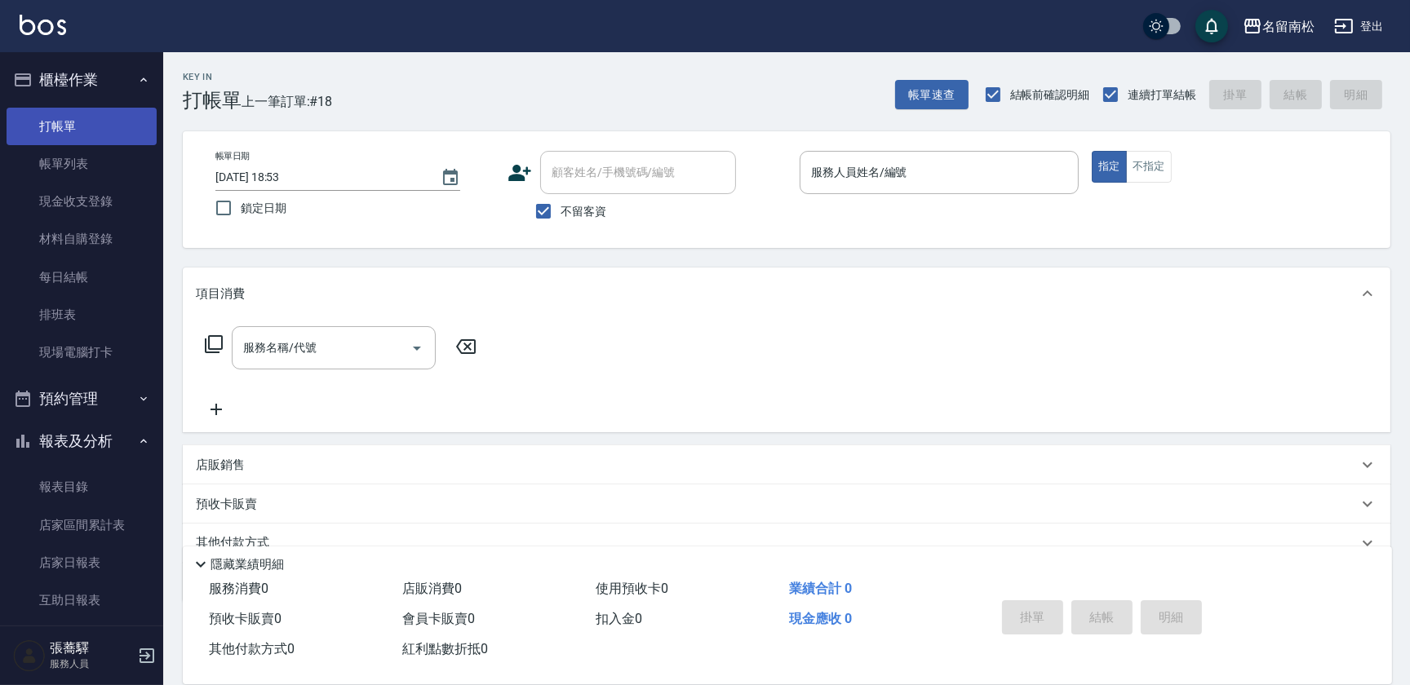
click at [125, 131] on link "打帳單" at bounding box center [82, 127] width 150 height 38
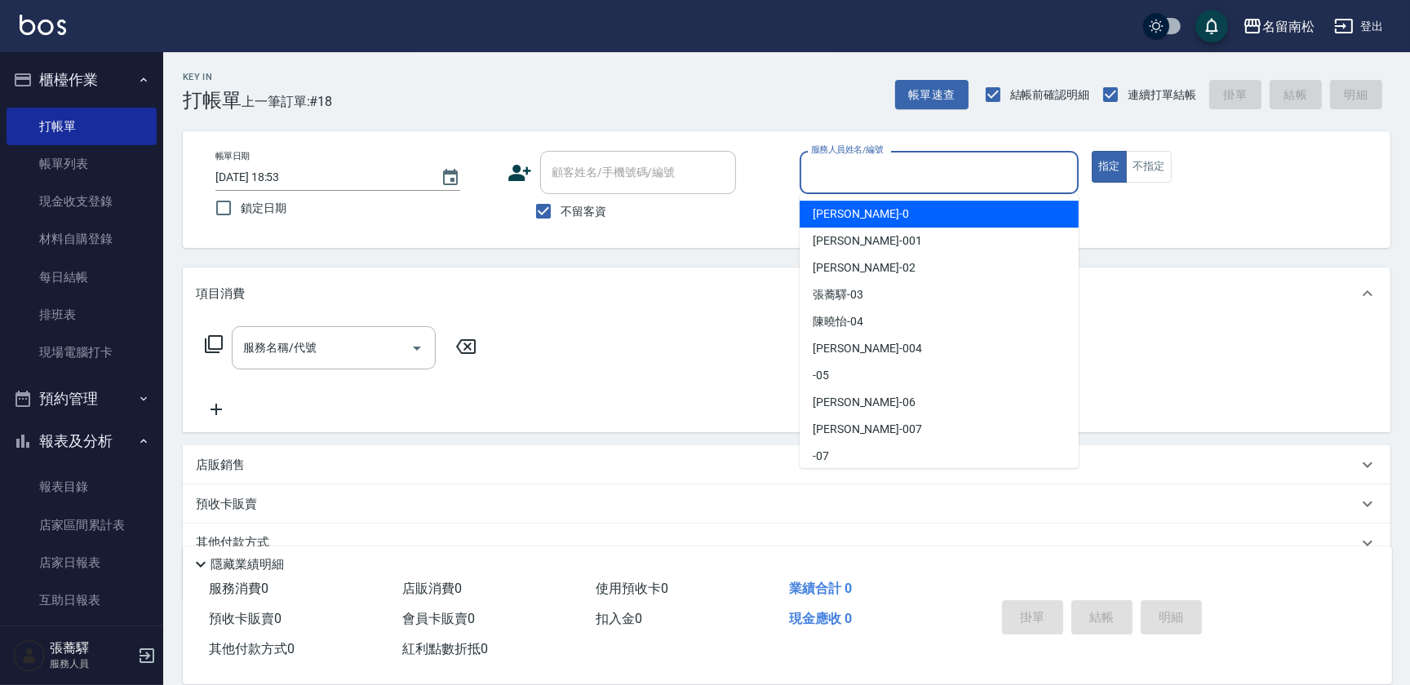
drag, startPoint x: 935, startPoint y: 183, endPoint x: 927, endPoint y: 197, distance: 16.8
click at [930, 194] on body "名留南松 登出 櫃檯作業 打帳單 帳單列表 現金收支登錄 材料自購登錄 每日結帳 排班表 現場電腦打卡 預約管理 預約管理 單日預約紀錄 單週預約紀錄 報表及…" at bounding box center [705, 377] width 1410 height 755
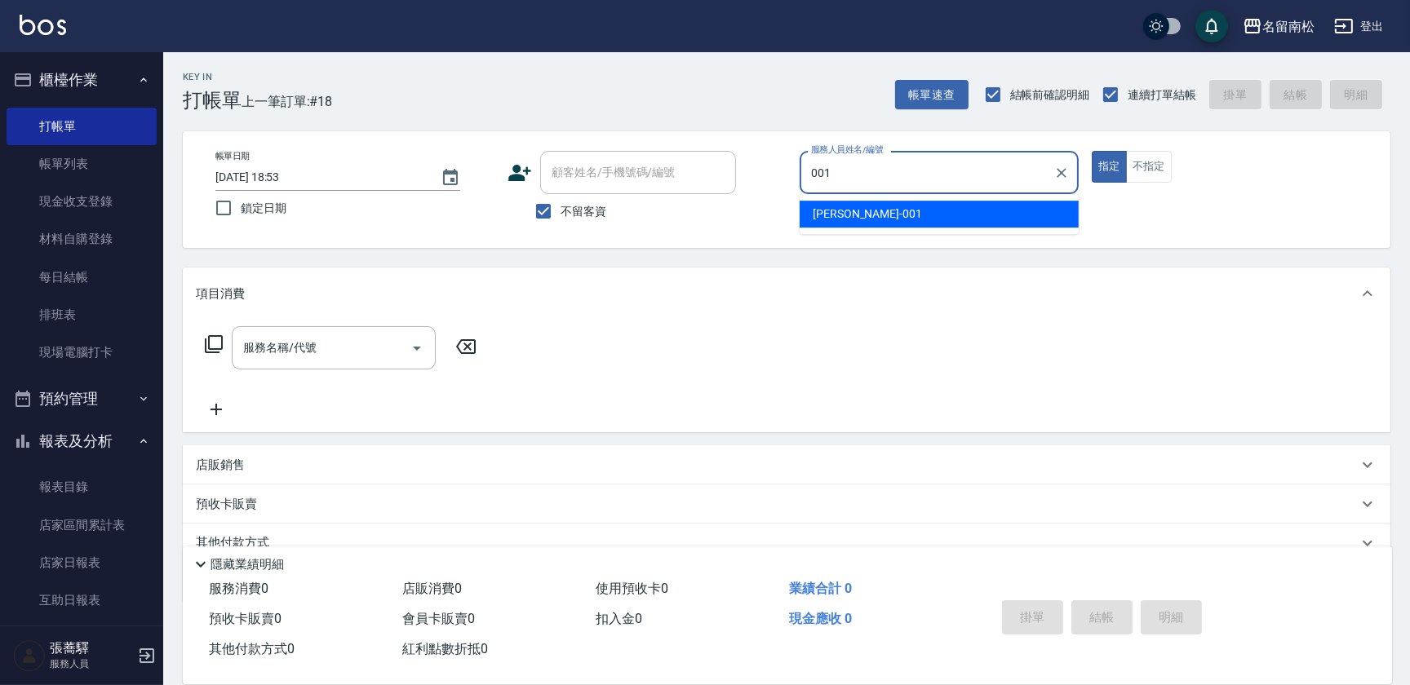
type input "林正雪-001"
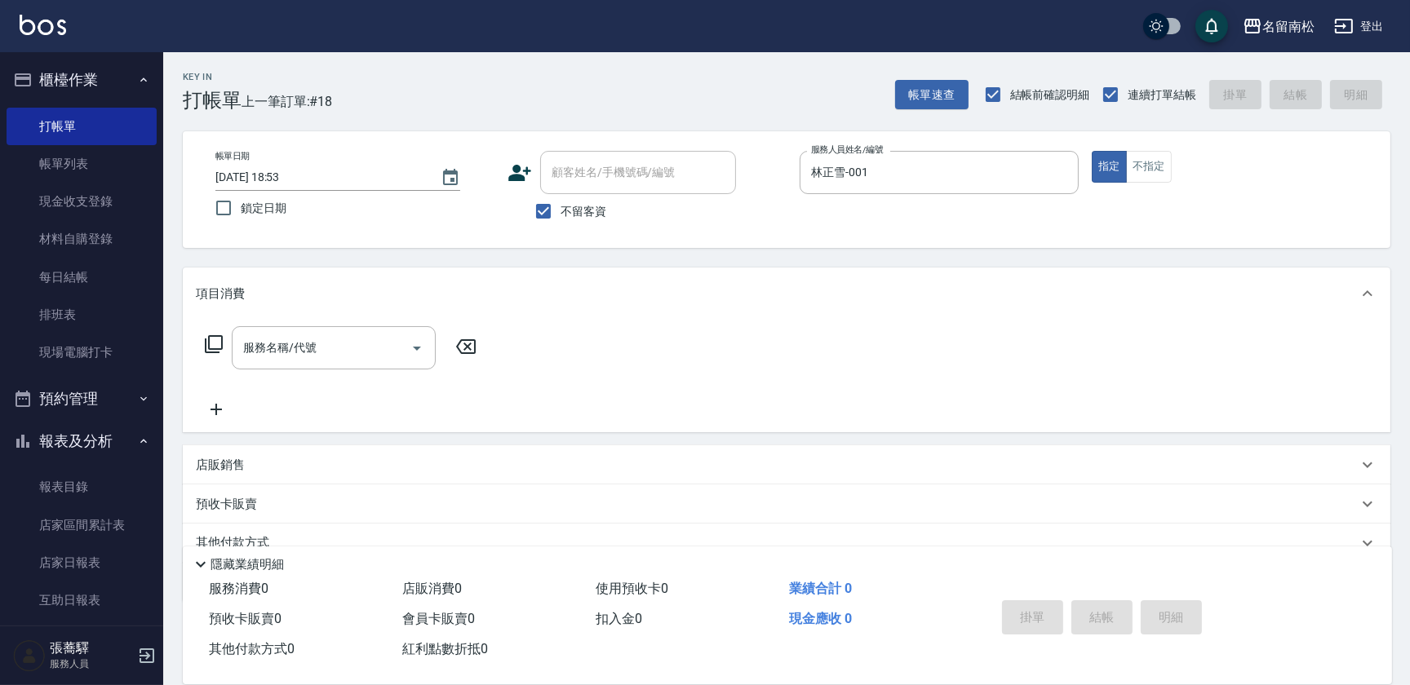
click at [215, 343] on icon at bounding box center [214, 345] width 20 height 20
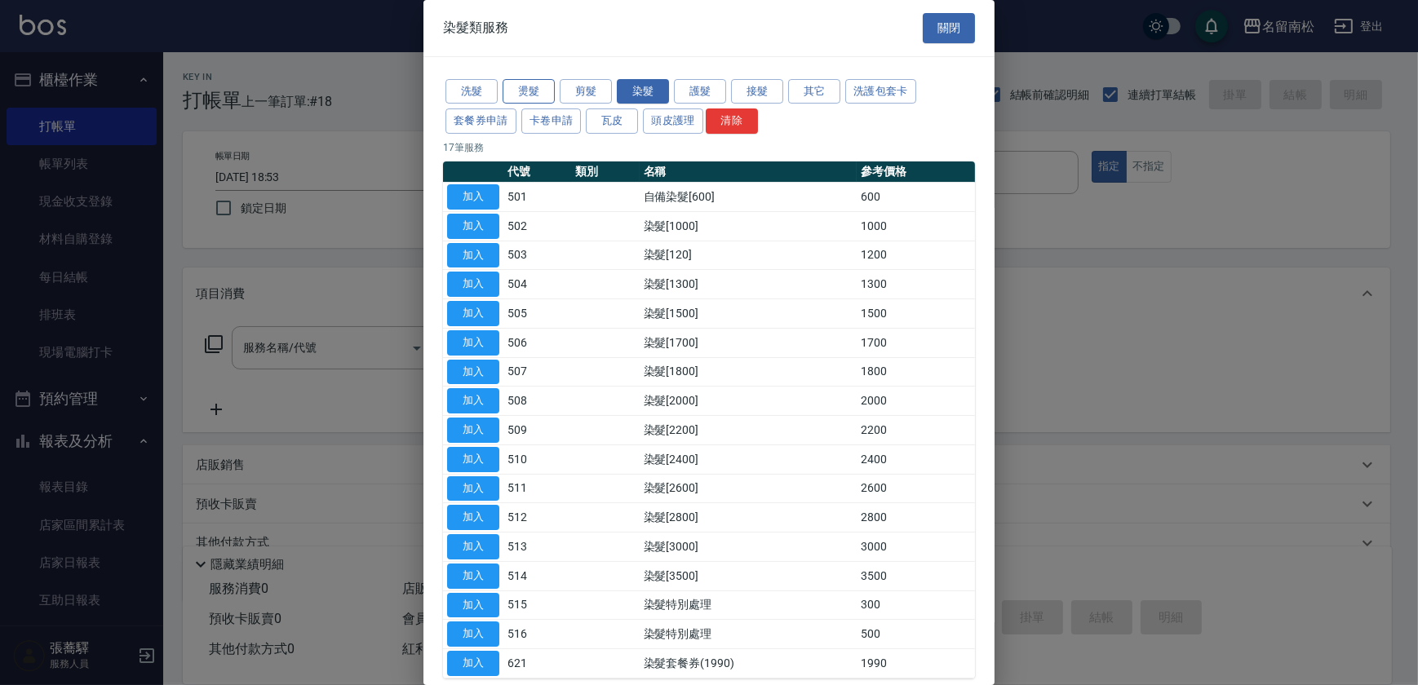
click at [545, 96] on button "燙髮" at bounding box center [529, 91] width 52 height 25
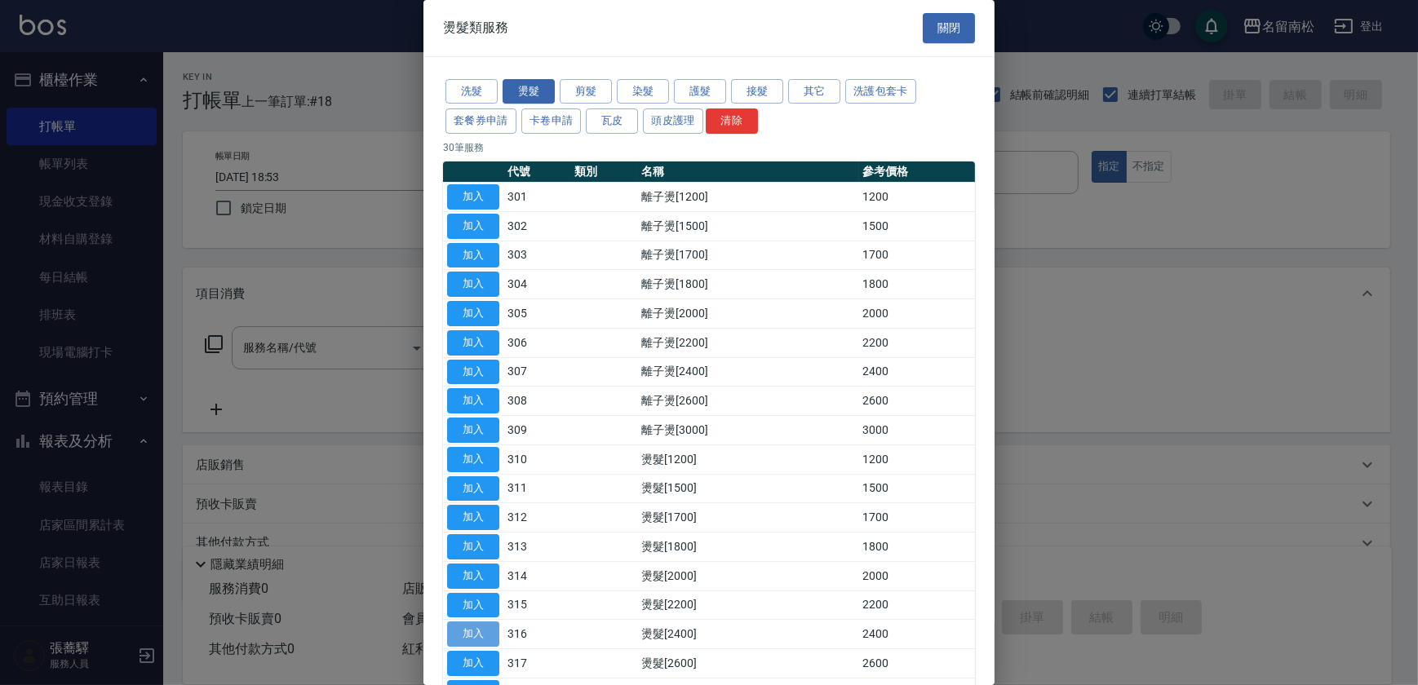
click at [472, 628] on button "加入" at bounding box center [473, 634] width 52 height 25
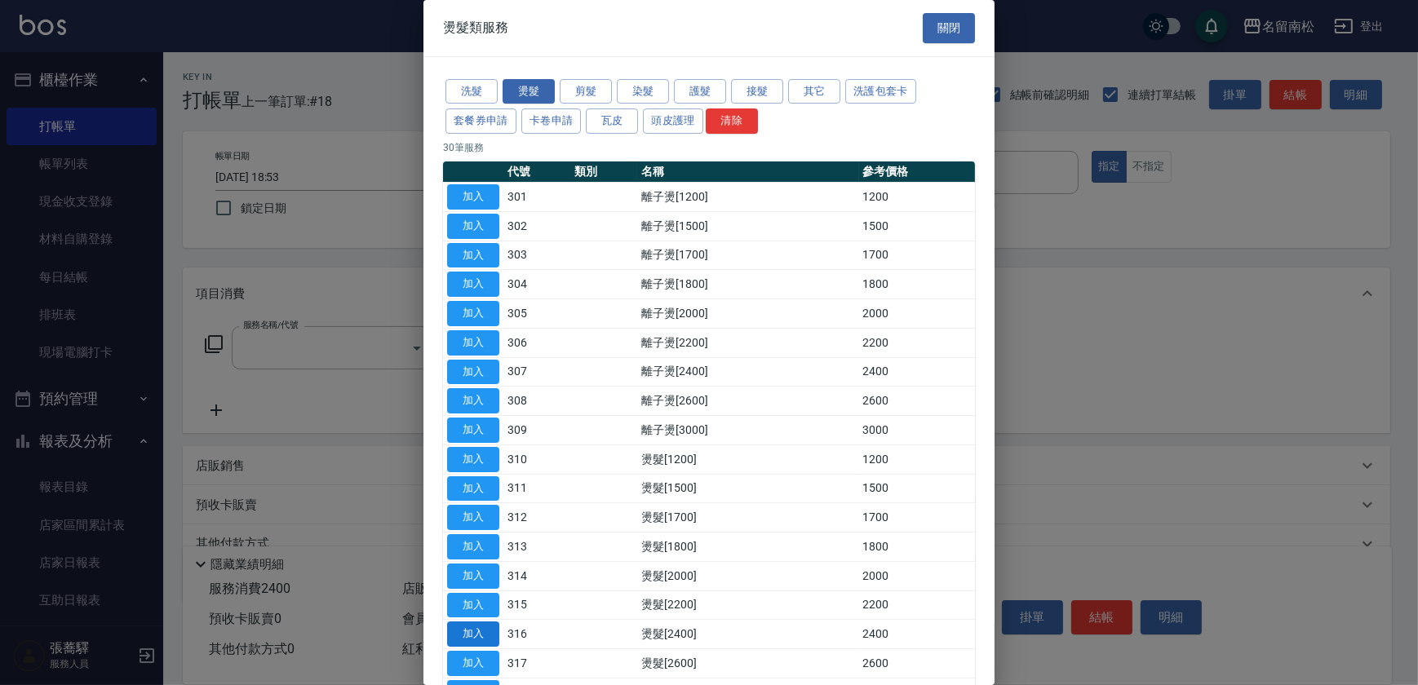
type input "燙髮[2400](316)"
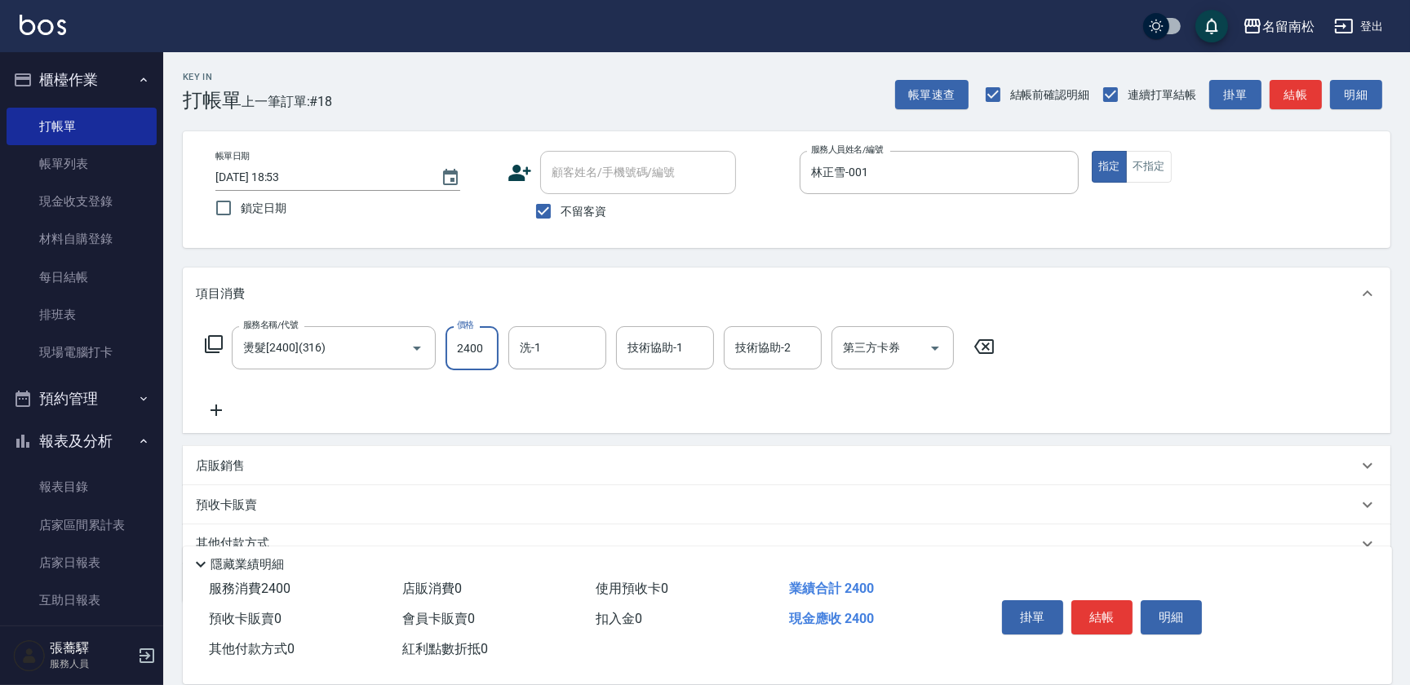
click at [485, 368] on input "2400" at bounding box center [471, 348] width 53 height 44
type input "2500"
type input "林正雪-001"
click at [1169, 621] on button "明細" at bounding box center [1171, 617] width 61 height 34
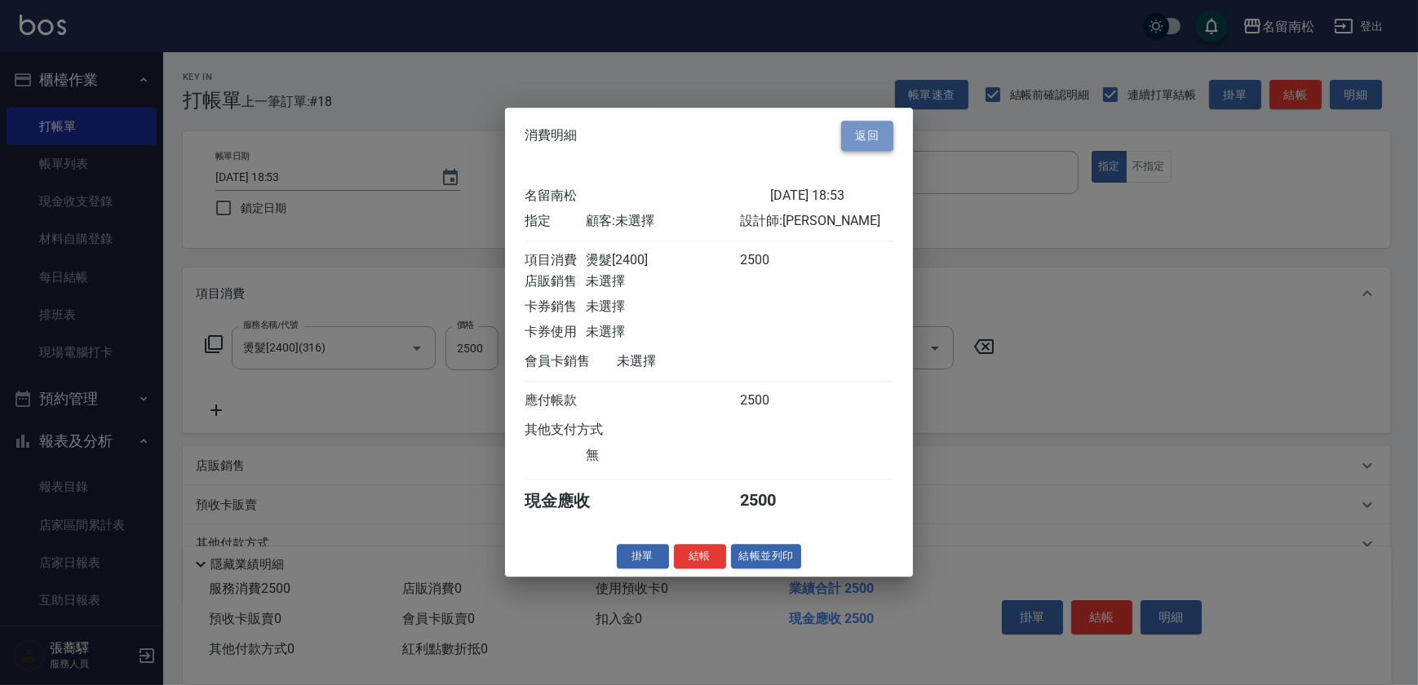
click at [884, 138] on button "返回" at bounding box center [867, 136] width 52 height 30
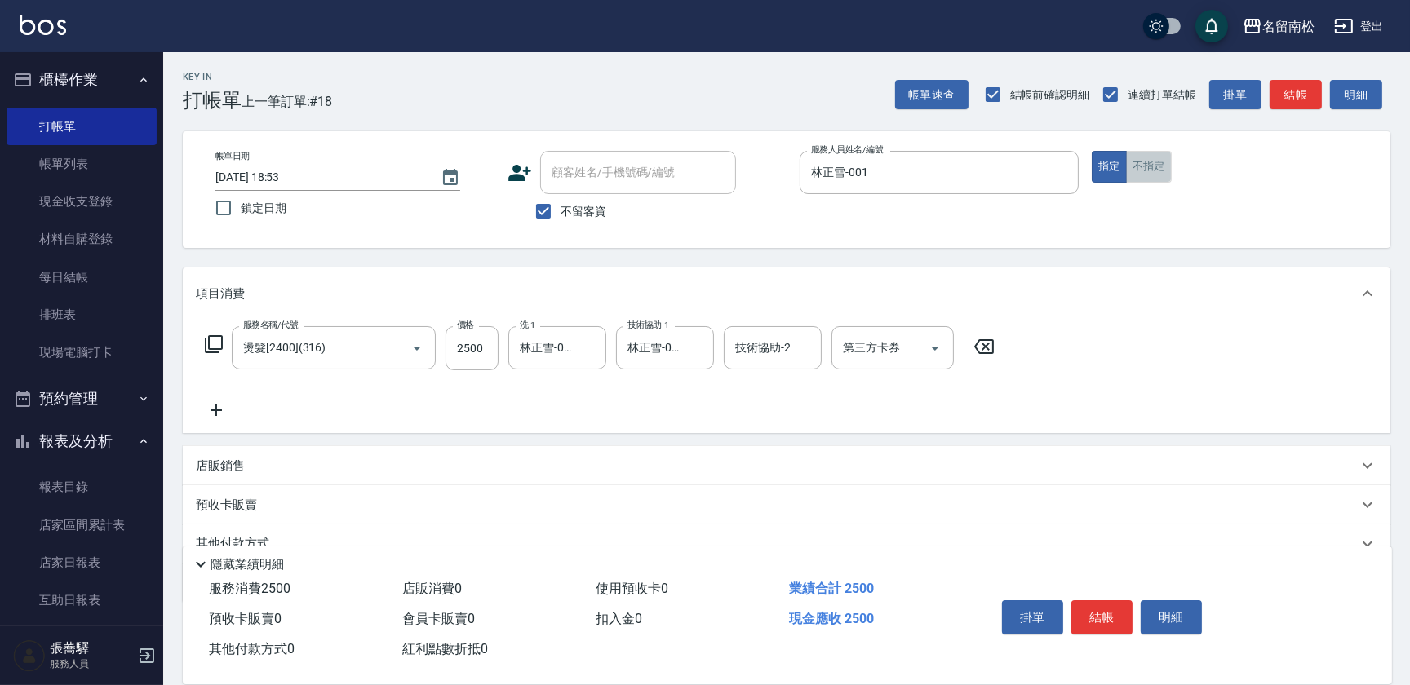
click at [1150, 169] on button "不指定" at bounding box center [1149, 167] width 46 height 32
click at [1167, 618] on button "明細" at bounding box center [1171, 617] width 61 height 34
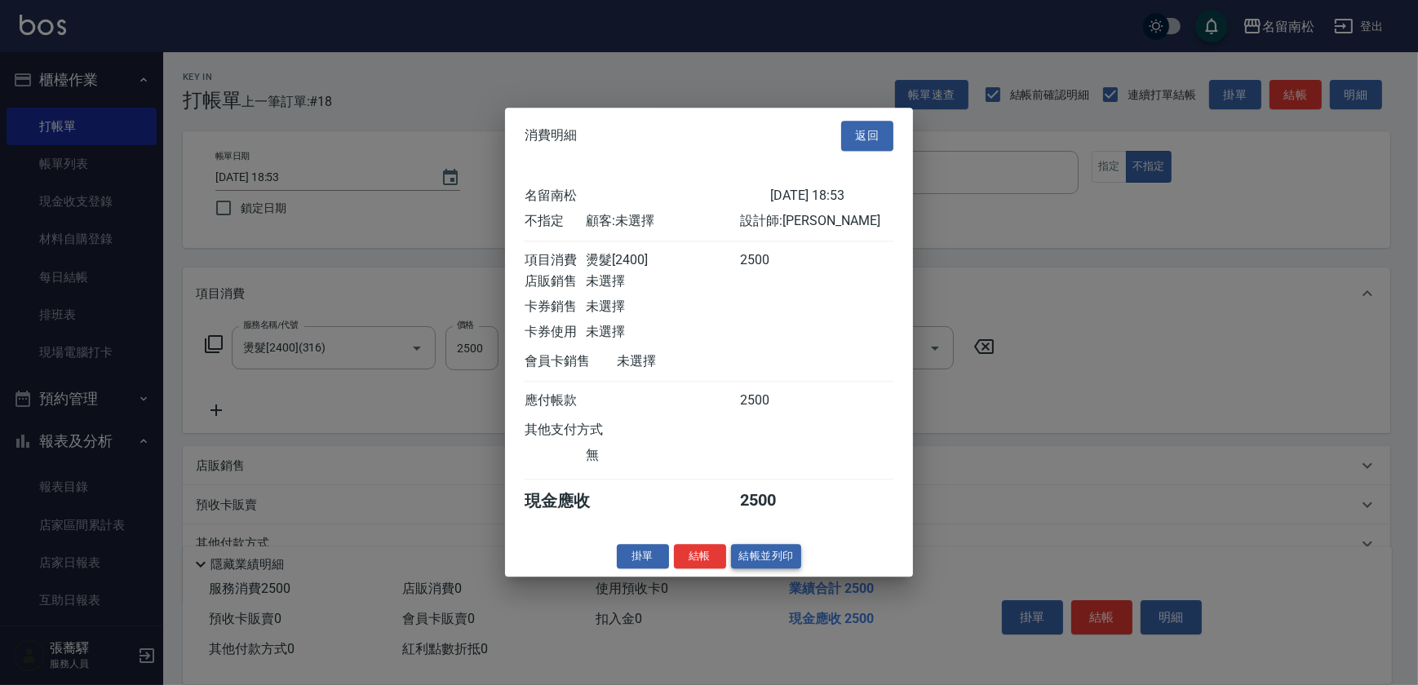
click at [767, 556] on button "結帳並列印" at bounding box center [766, 556] width 71 height 25
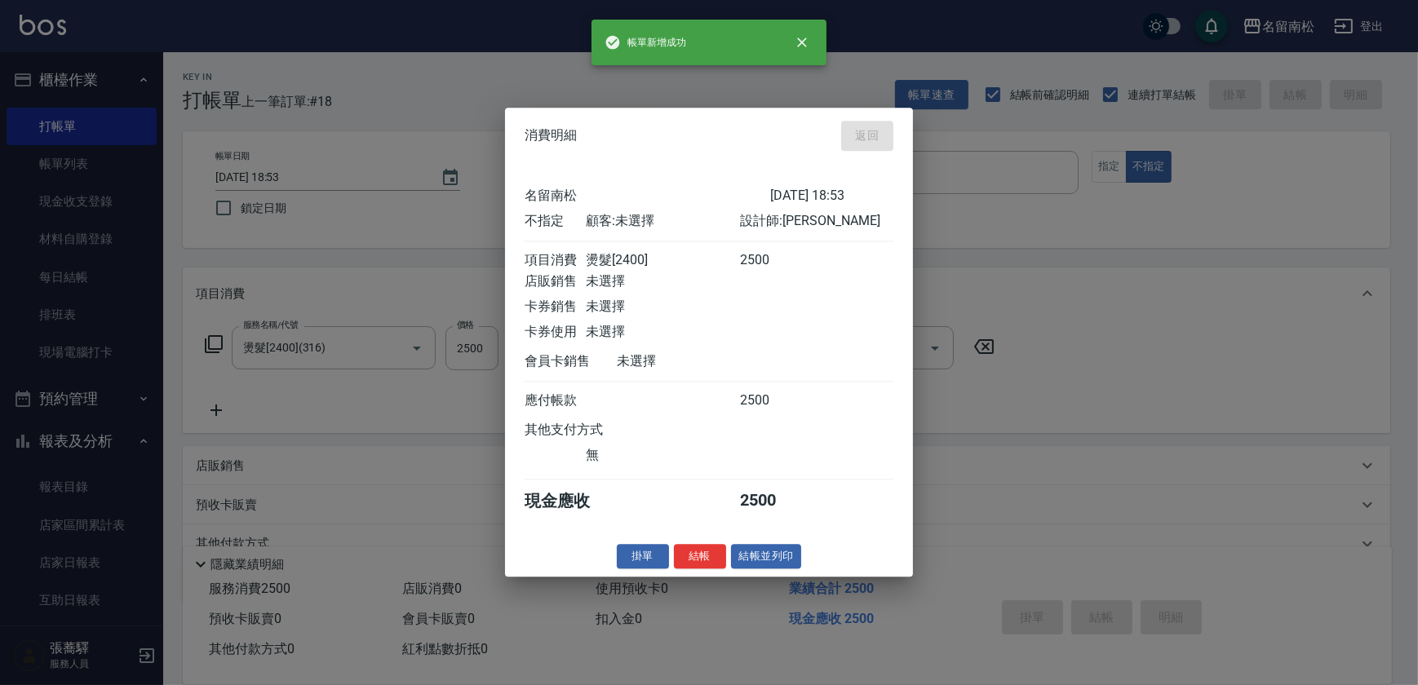
type input "[DATE] 18:54"
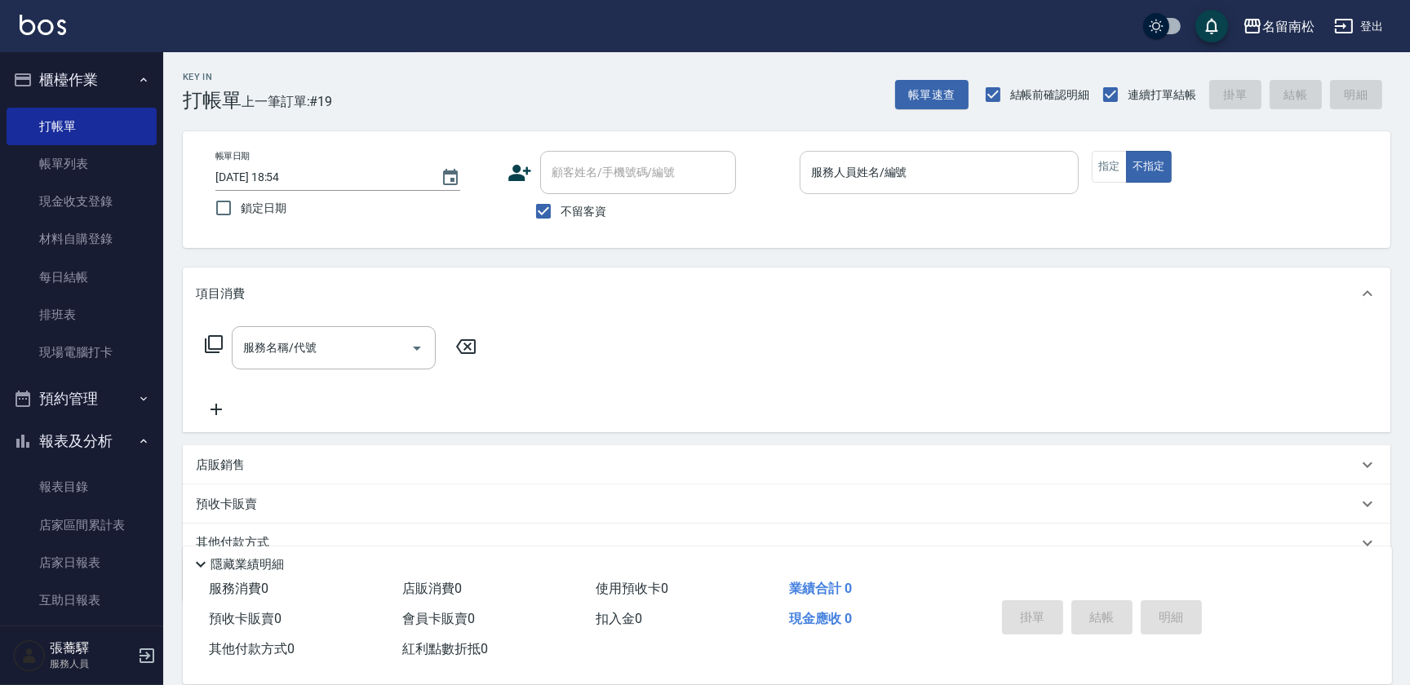
click at [934, 177] on input "服務人員姓名/編號" at bounding box center [939, 172] width 264 height 29
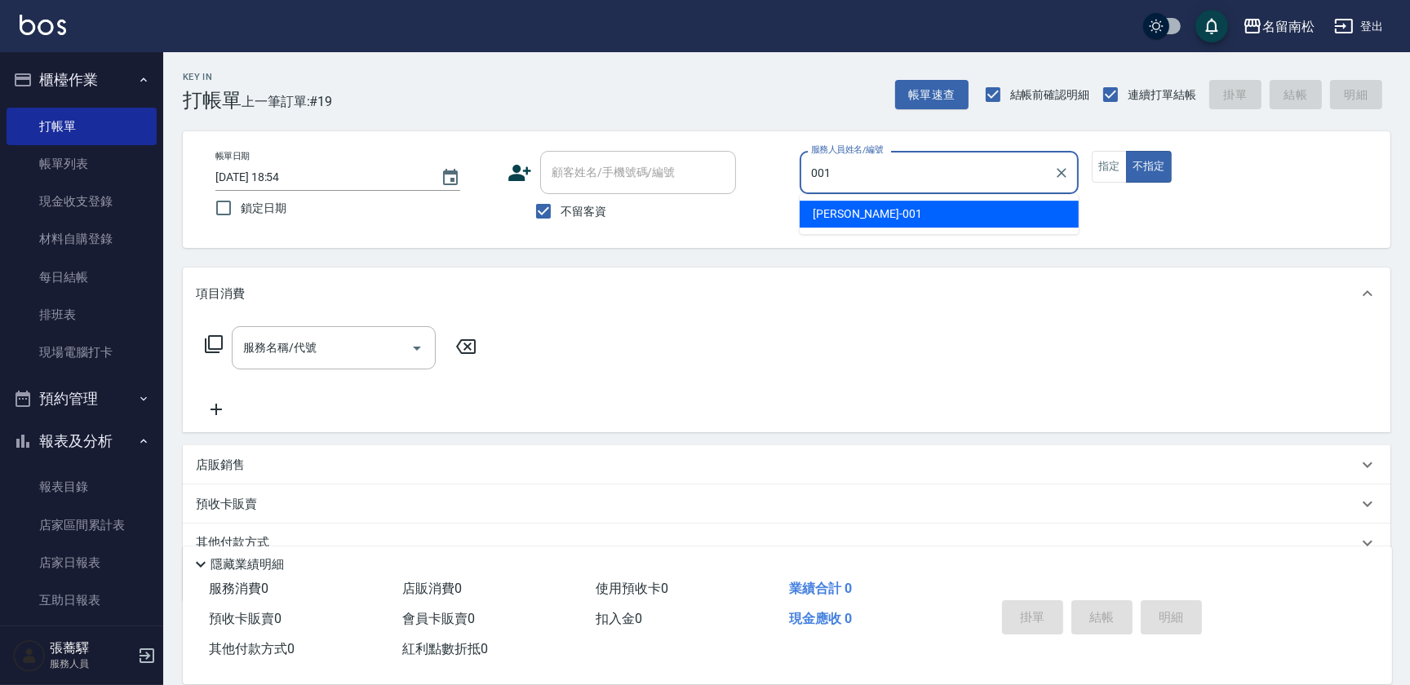
type input "林正雪-001"
type button "false"
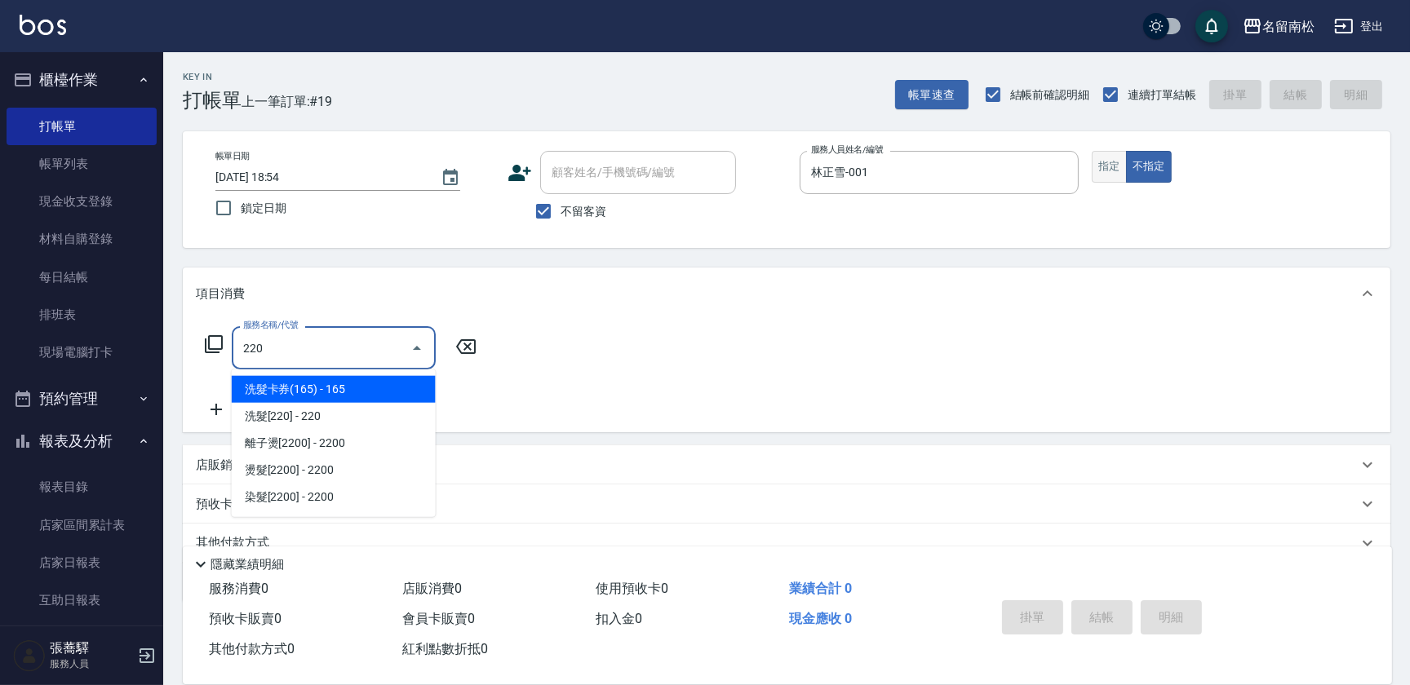
type input "220"
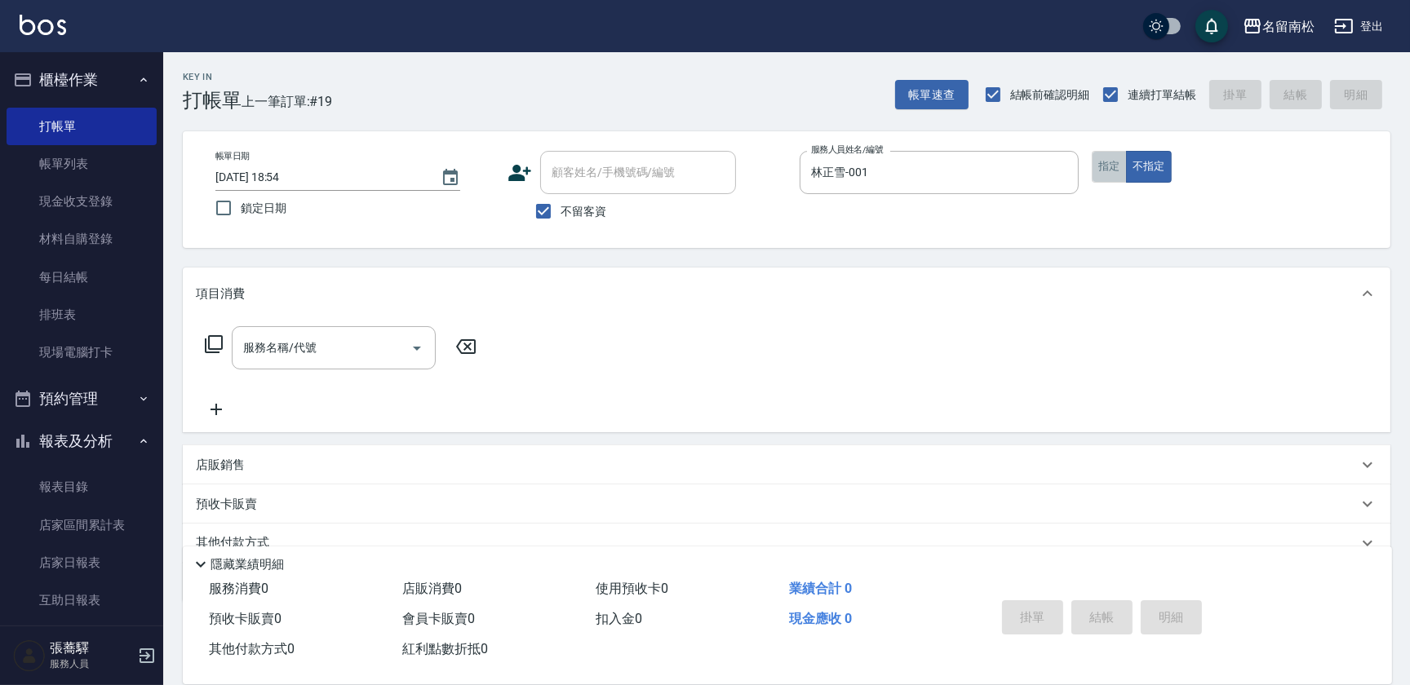
click at [1097, 170] on button "指定" at bounding box center [1109, 167] width 35 height 32
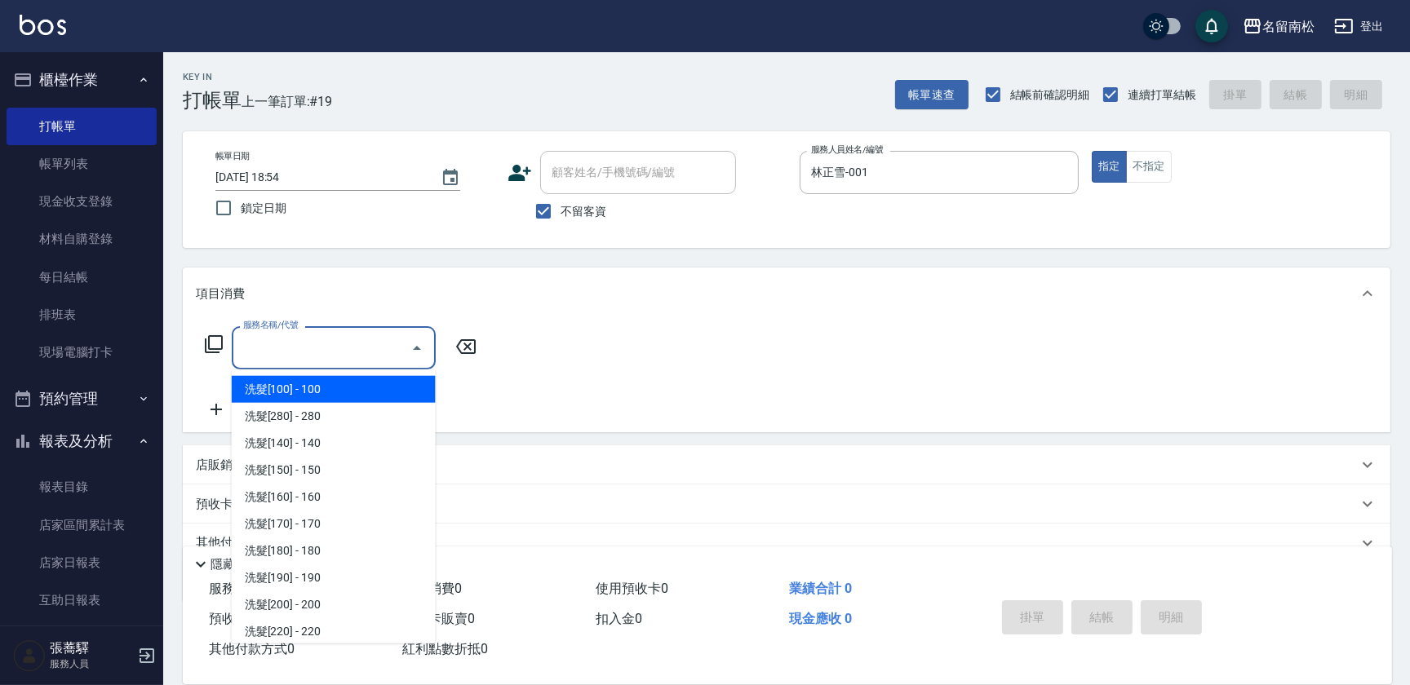
click at [319, 359] on input "服務名稱/代號" at bounding box center [321, 348] width 165 height 29
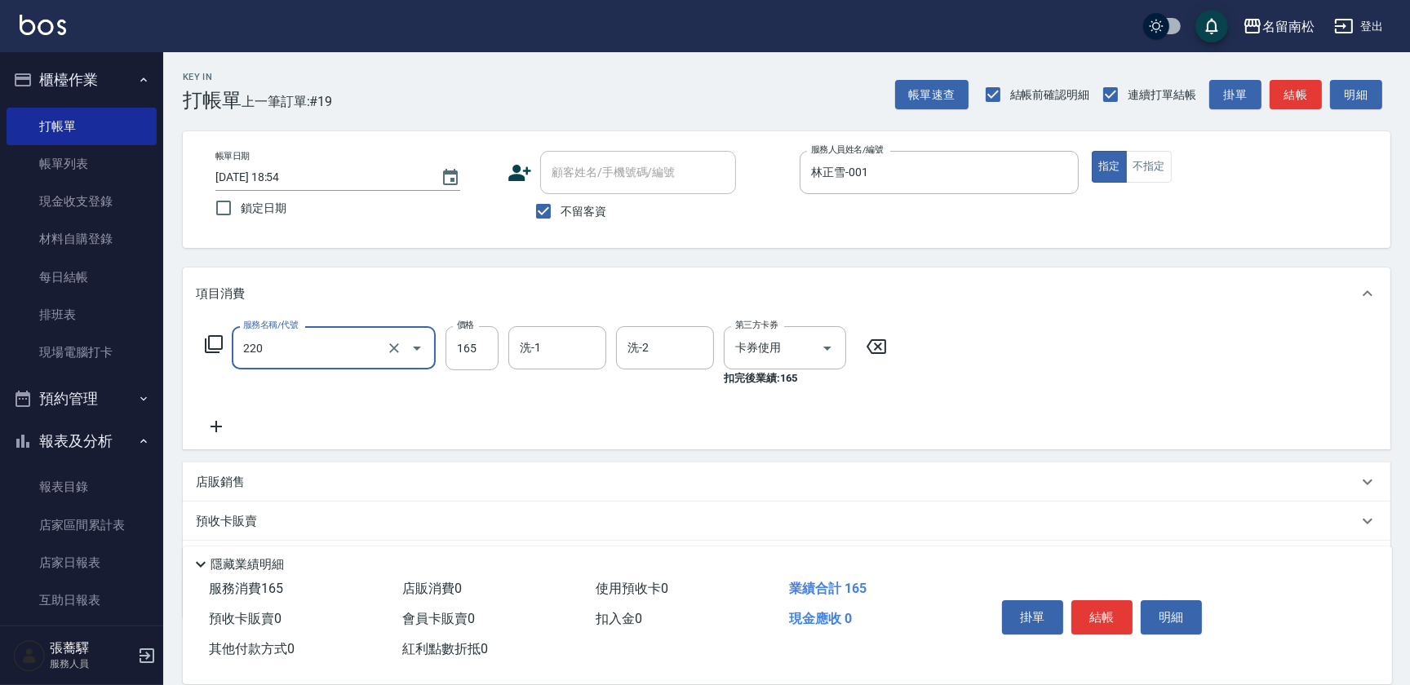
type input "洗髮卡券(165)(220)"
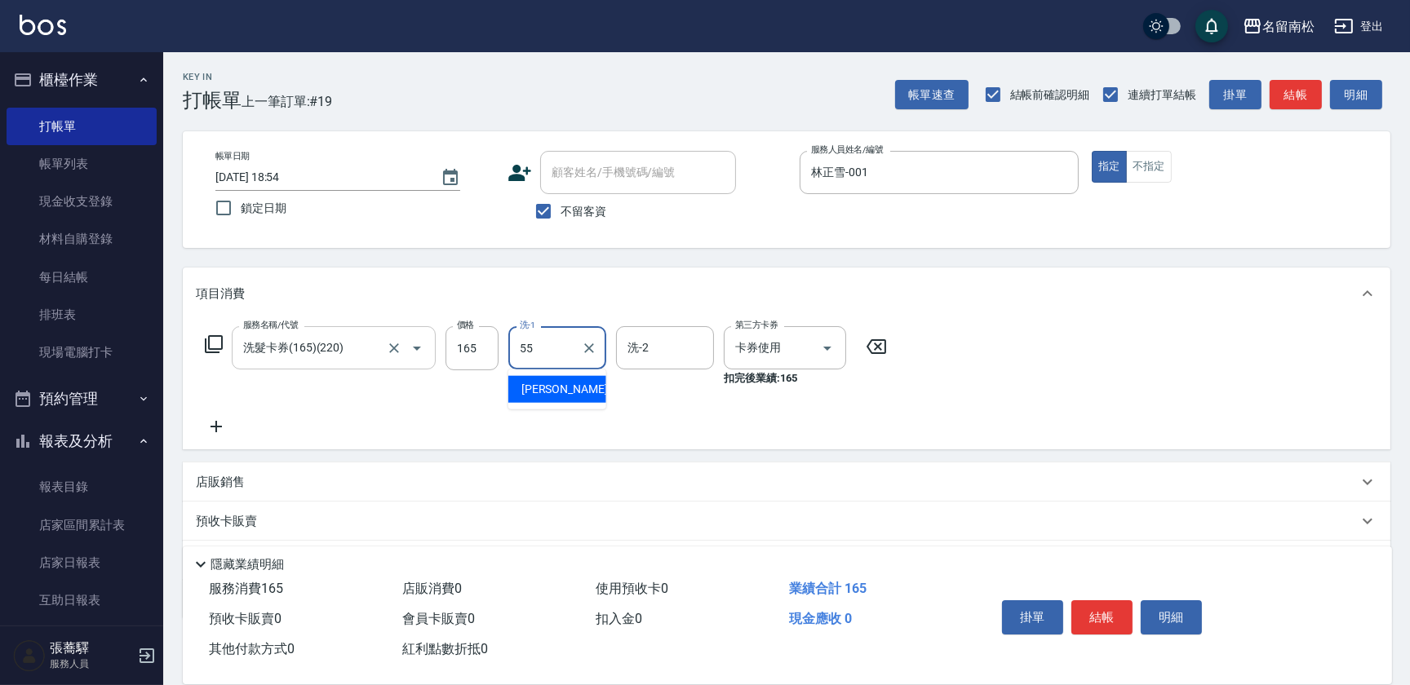
type input "[PERSON_NAME]-55"
click at [1184, 612] on button "明細" at bounding box center [1171, 617] width 61 height 34
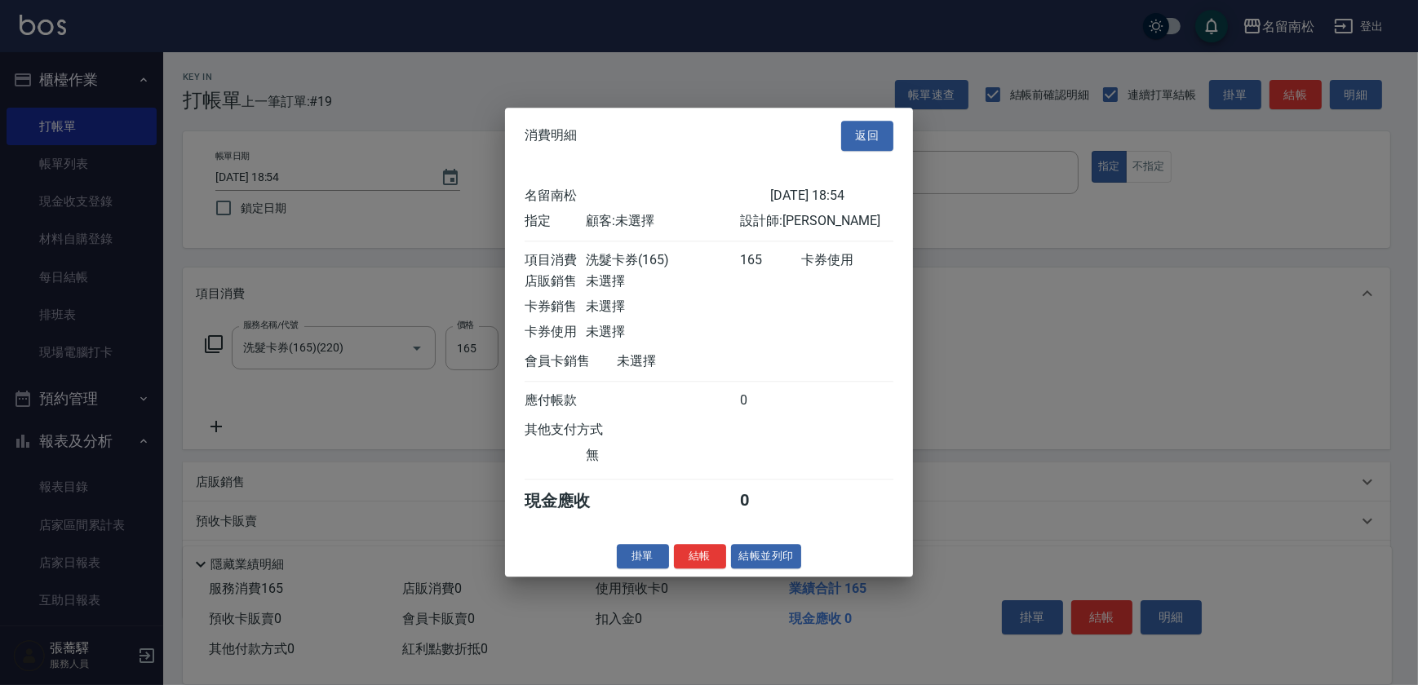
drag, startPoint x: 782, startPoint y: 558, endPoint x: 773, endPoint y: 561, distance: 9.5
click at [782, 560] on button "結帳並列印" at bounding box center [766, 556] width 71 height 25
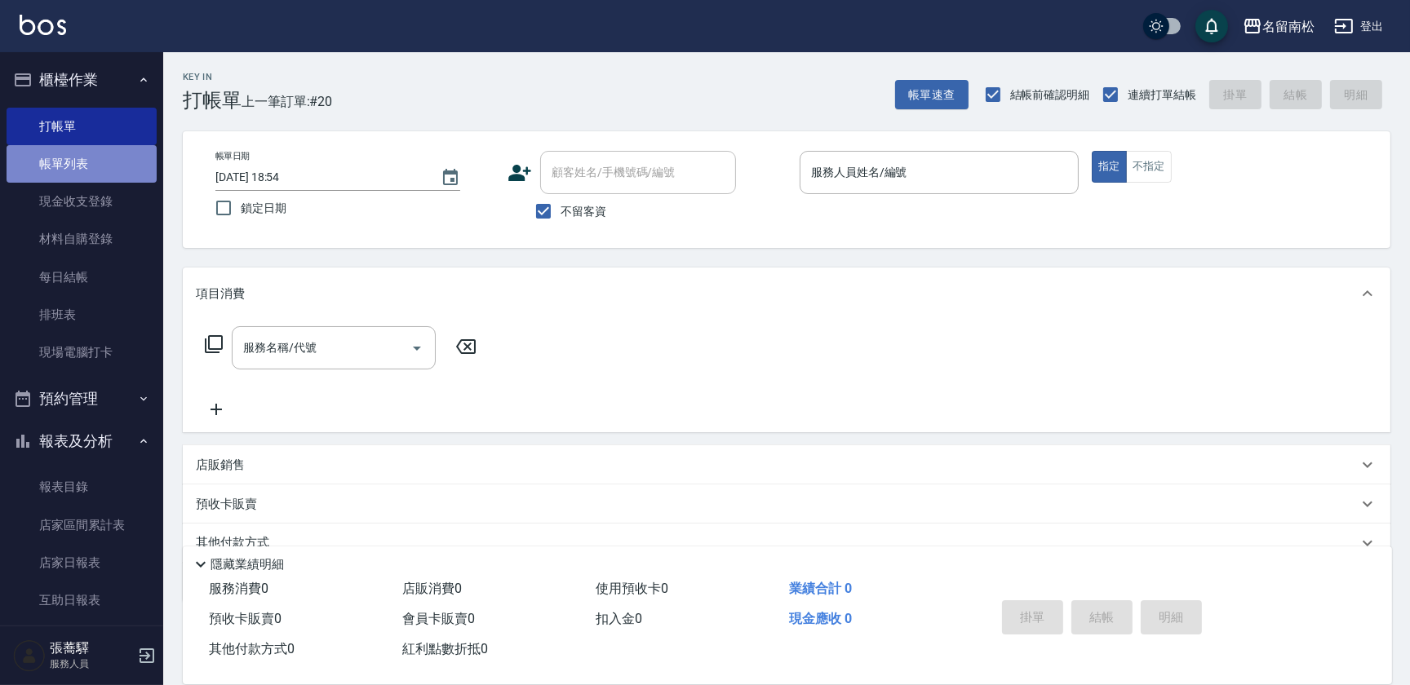
click at [98, 171] on link "帳單列表" at bounding box center [82, 164] width 150 height 38
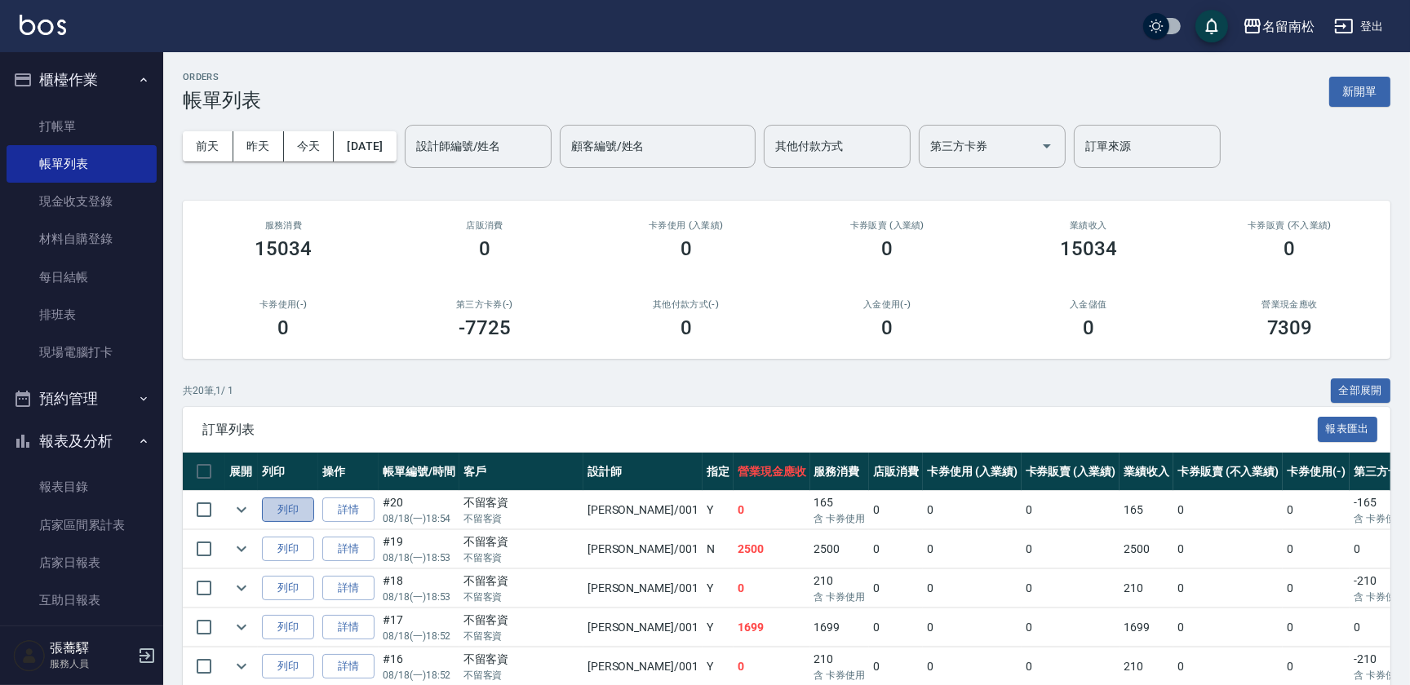
click at [277, 506] on button "列印" at bounding box center [288, 510] width 52 height 25
click at [135, 132] on link "打帳單" at bounding box center [82, 127] width 150 height 38
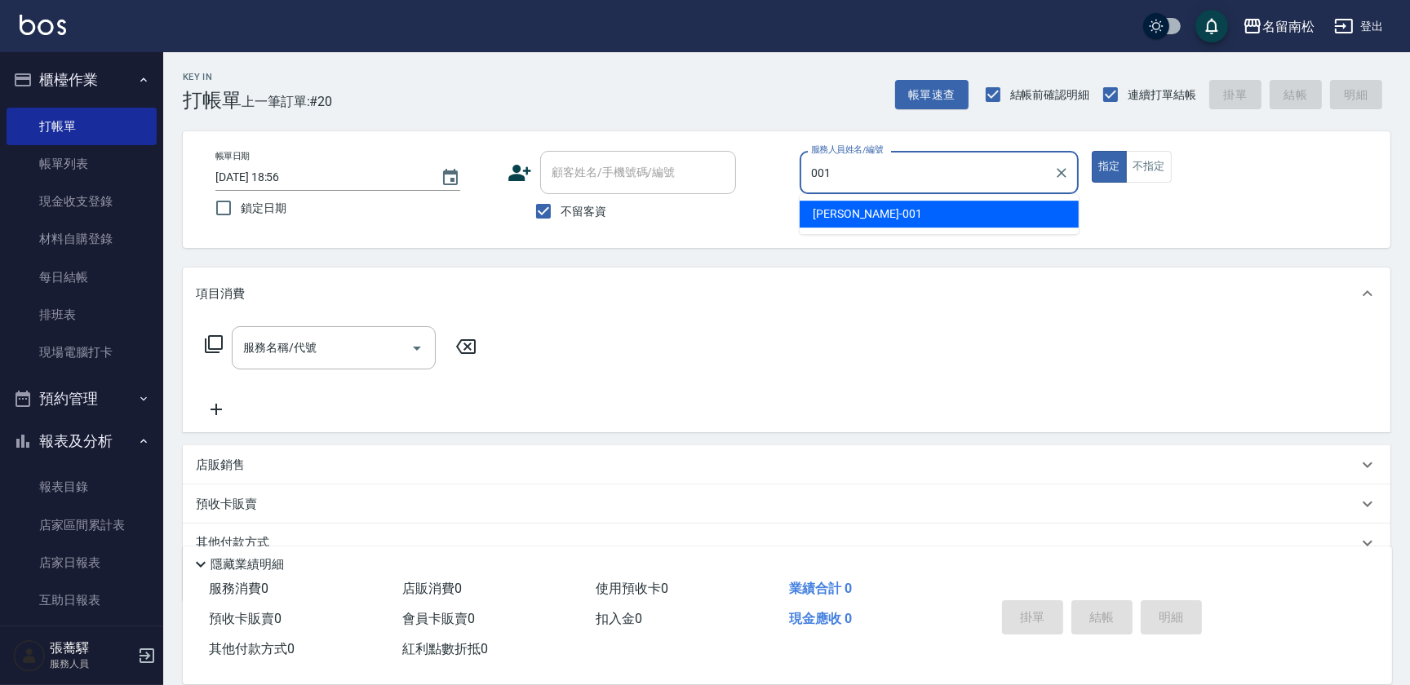
type input "林正雪-001"
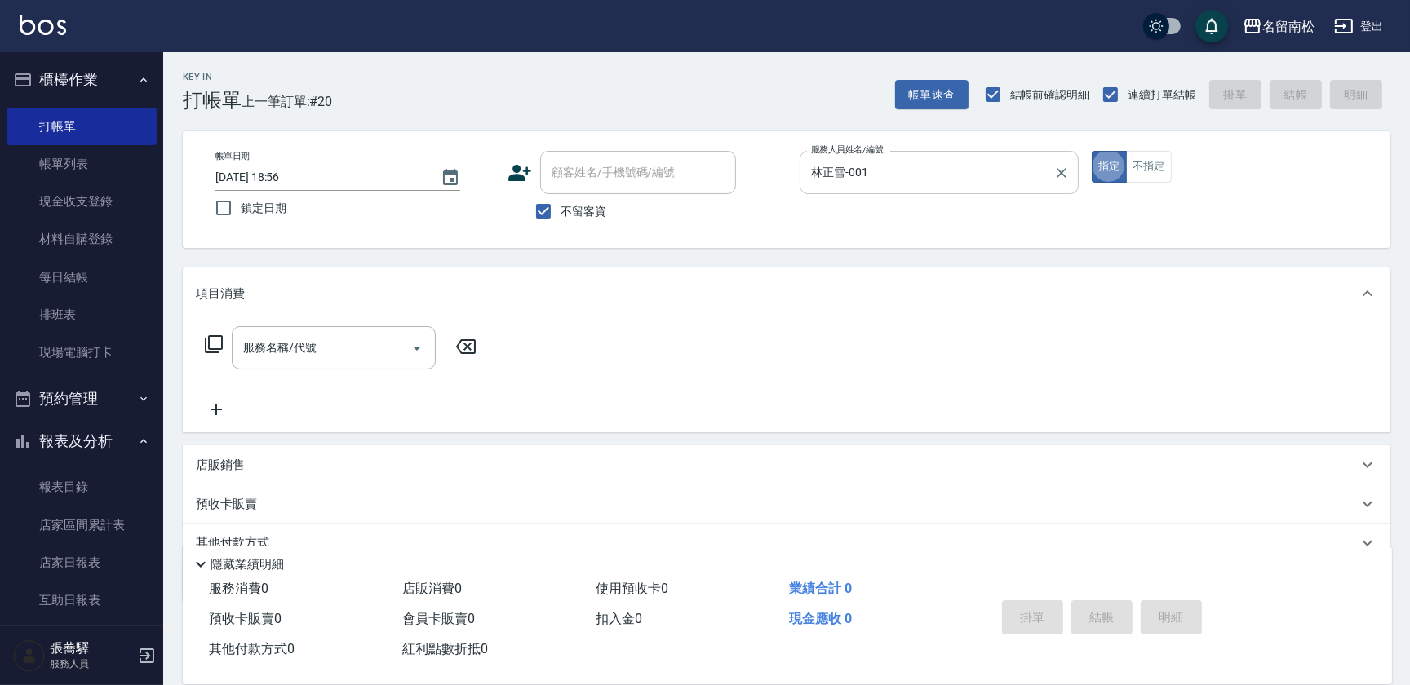
type button "true"
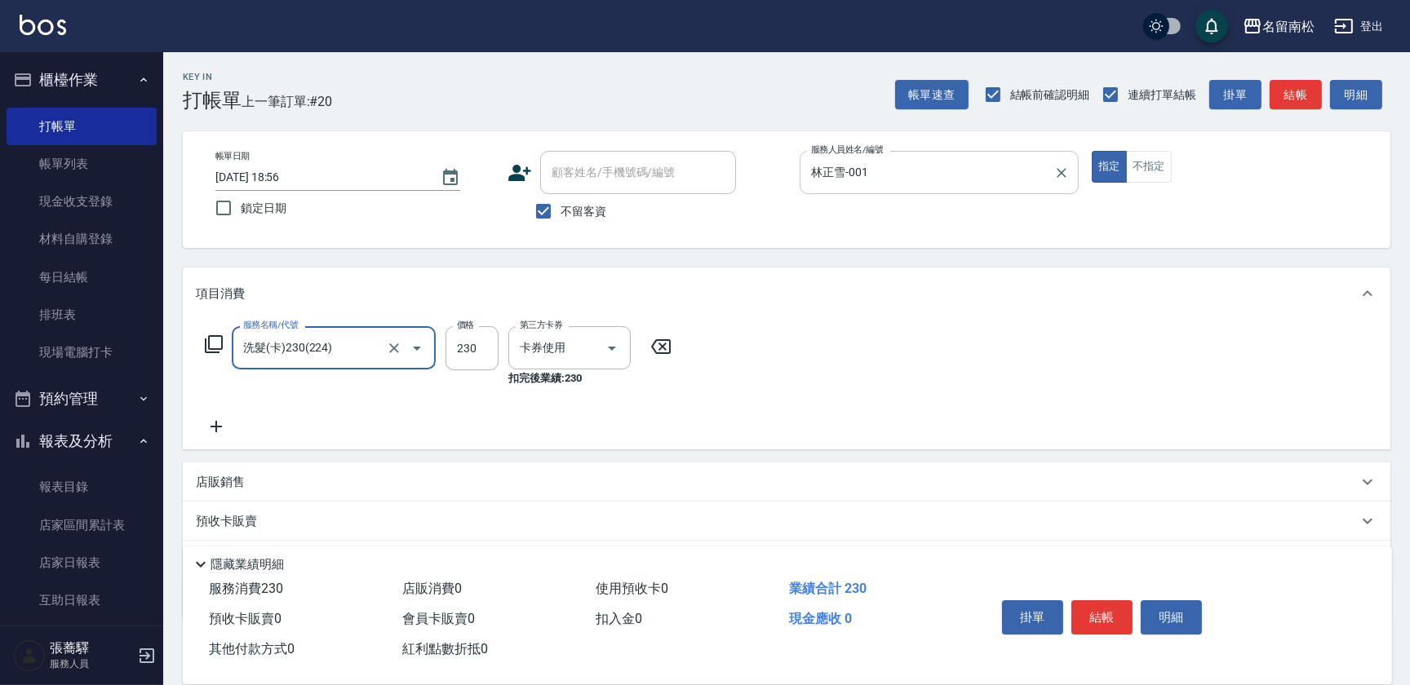
type input "洗髮(卡)230(224)"
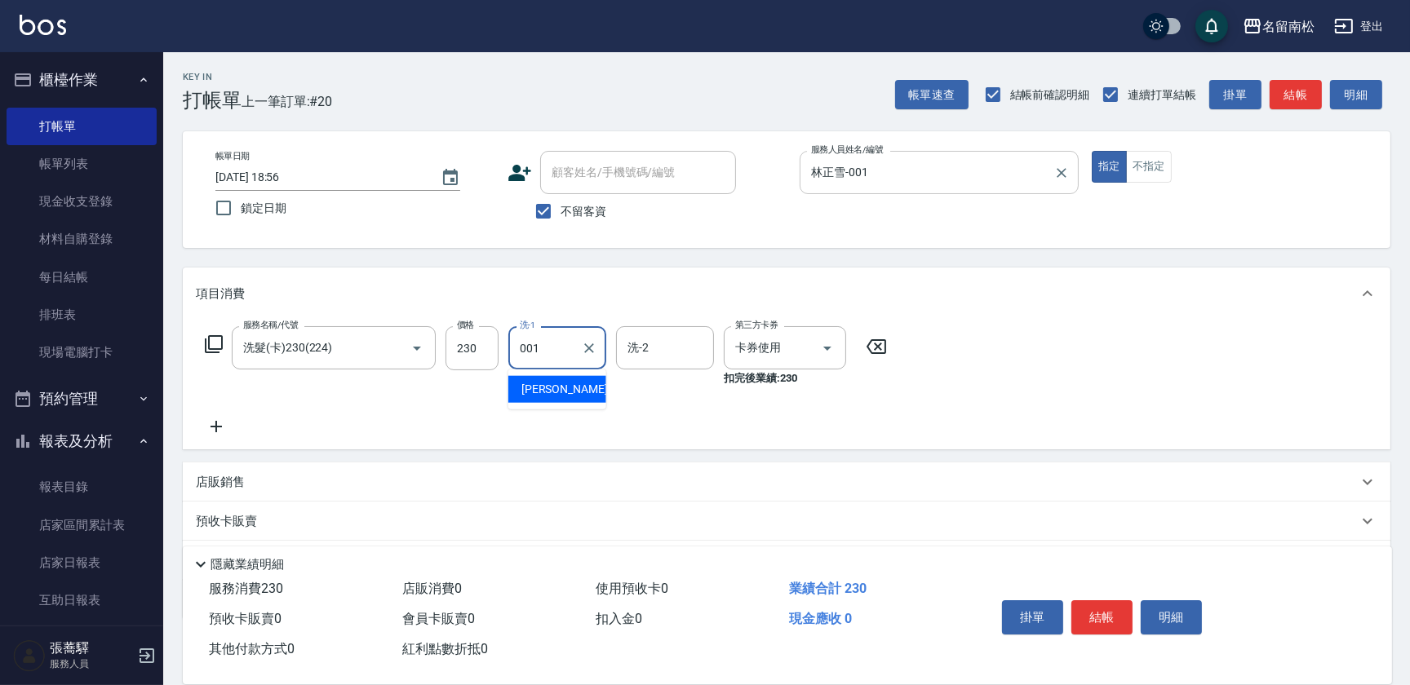
type input "林正雪-001"
click at [1154, 611] on button "明細" at bounding box center [1171, 617] width 61 height 34
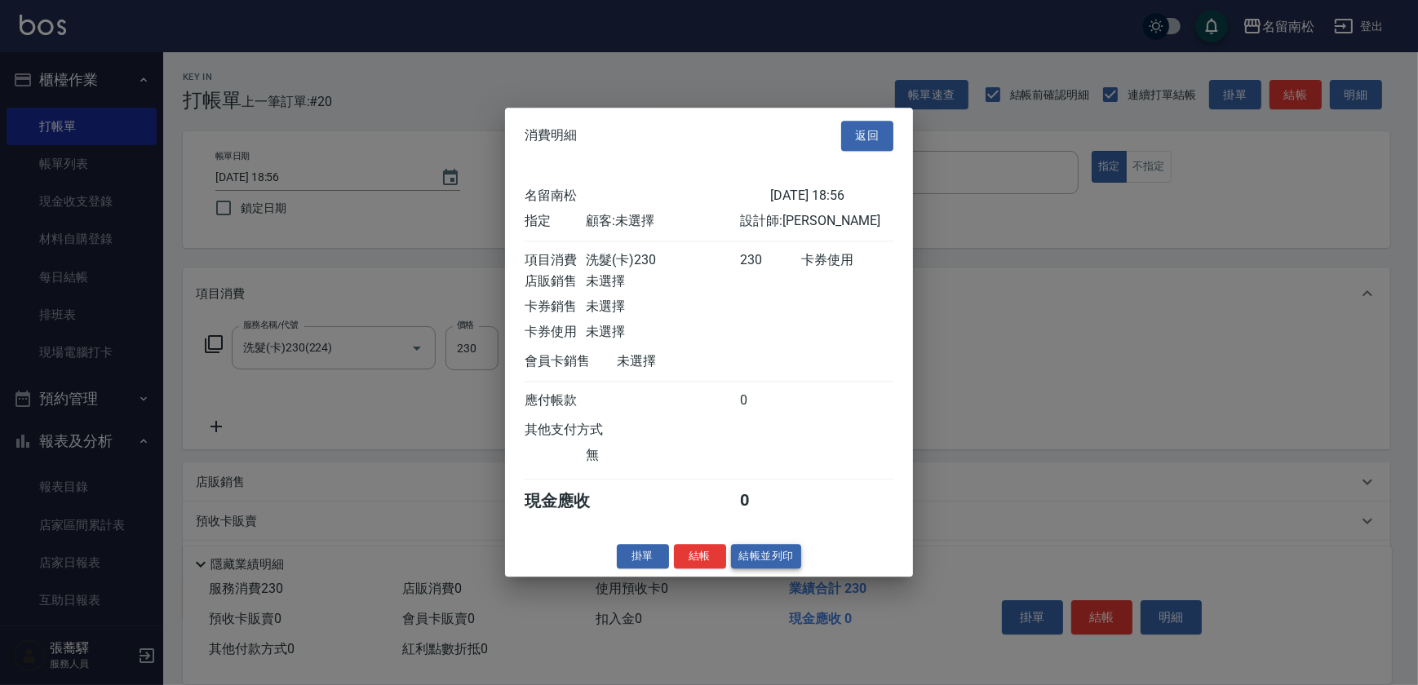
click at [764, 559] on button "結帳並列印" at bounding box center [766, 556] width 71 height 25
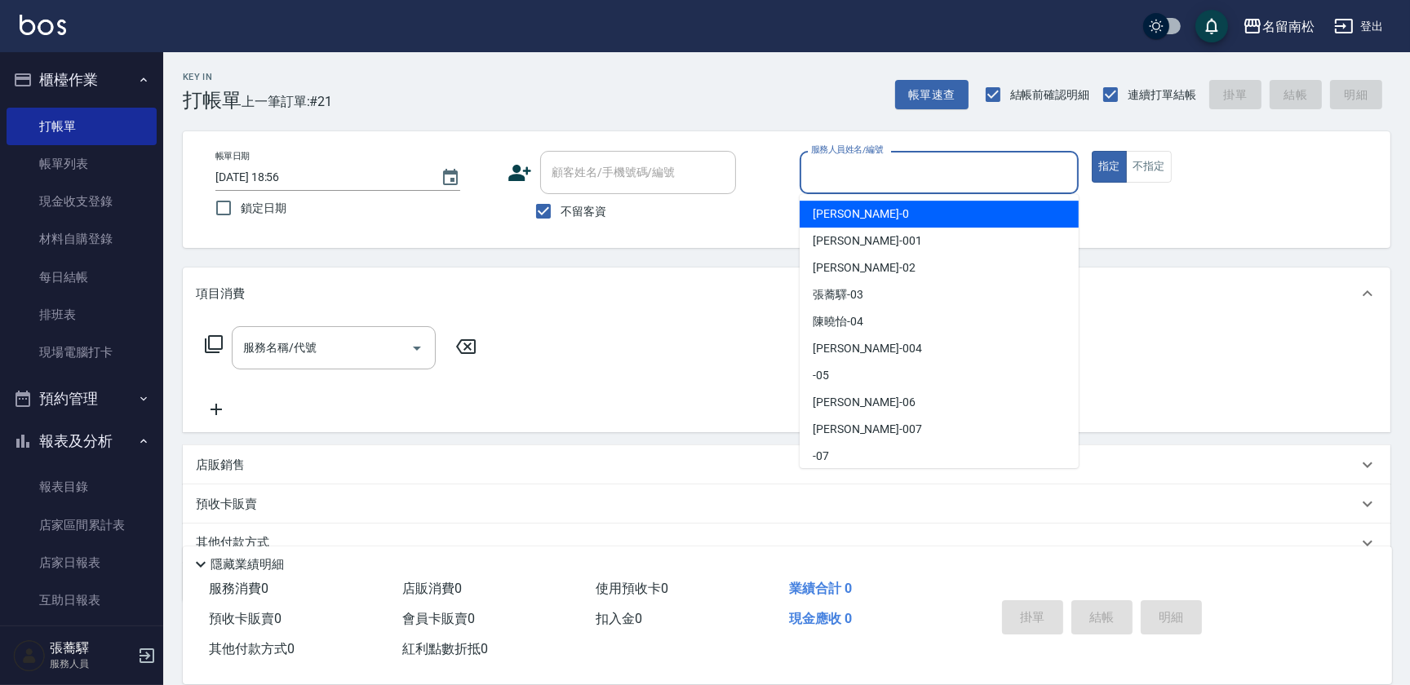
click at [925, 177] on input "服務人員姓名/編號" at bounding box center [939, 172] width 264 height 29
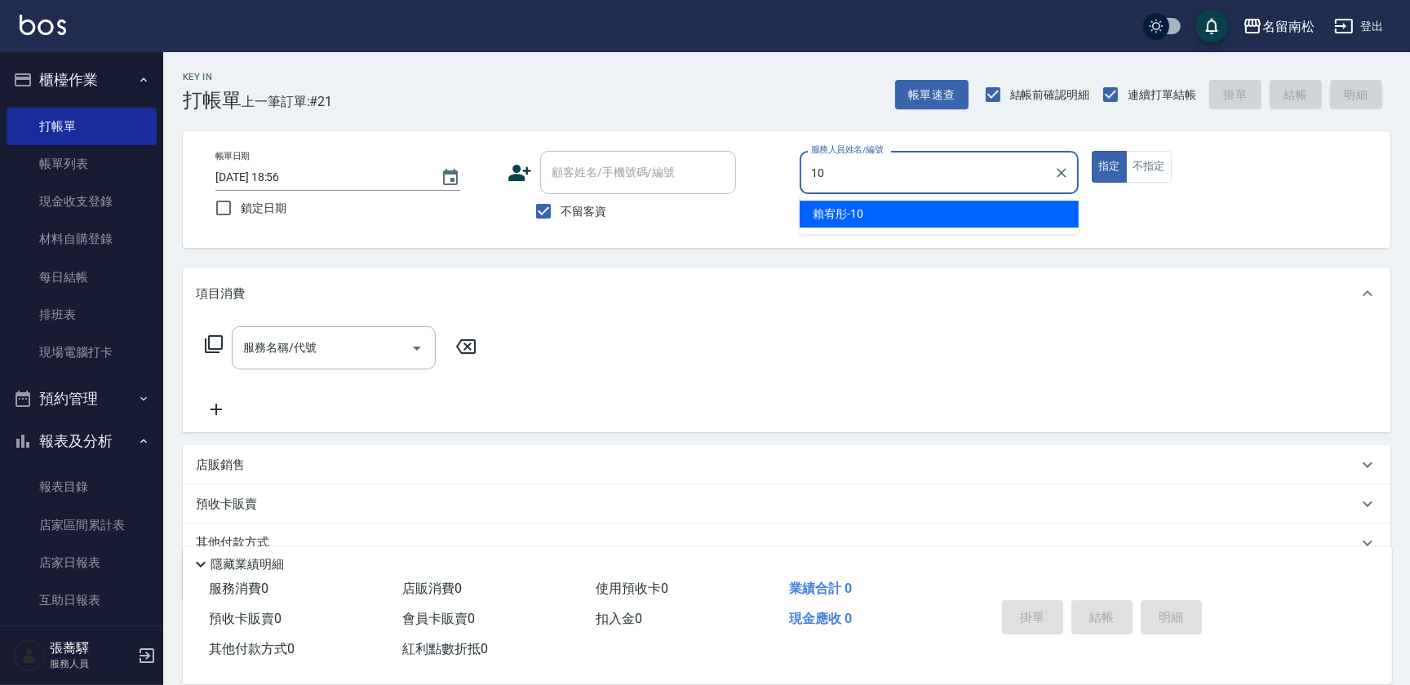
click at [905, 206] on div "[PERSON_NAME]-10" at bounding box center [939, 214] width 279 height 27
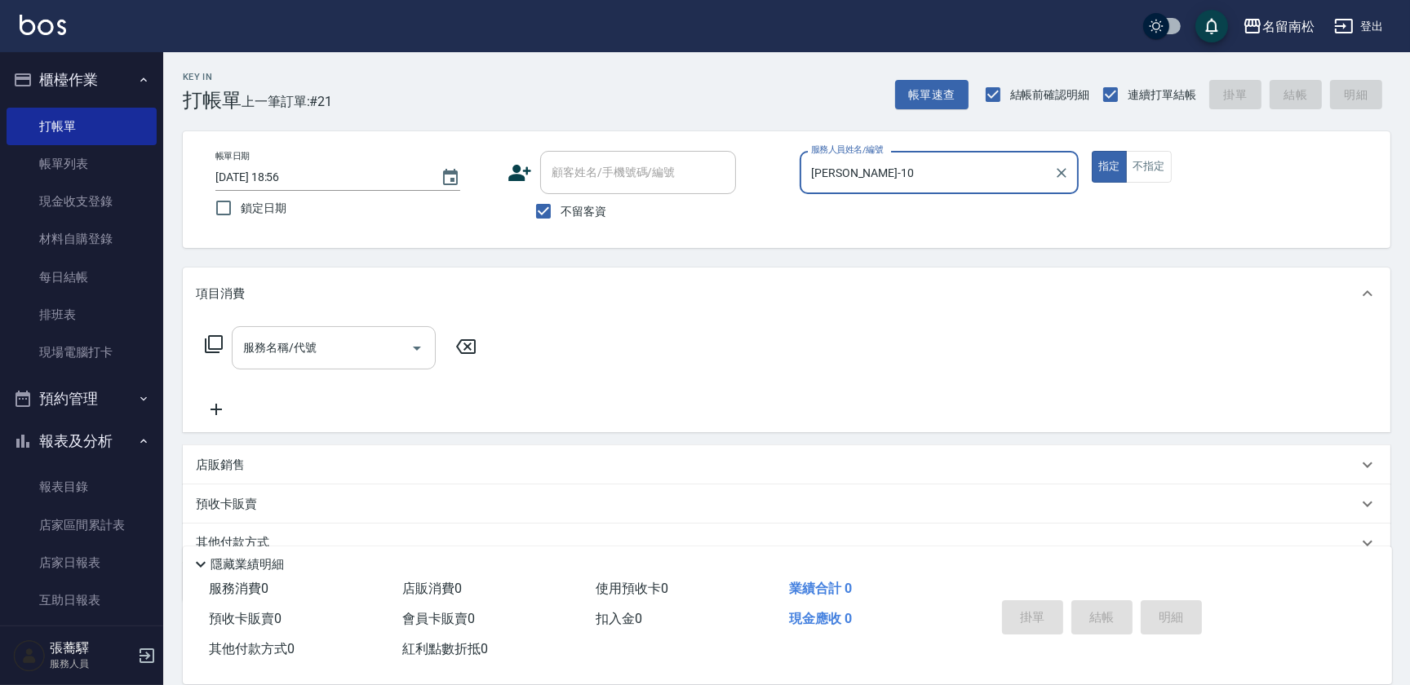
type input "[PERSON_NAME]-10"
click at [339, 347] on input "服務名稱/代號" at bounding box center [321, 348] width 165 height 29
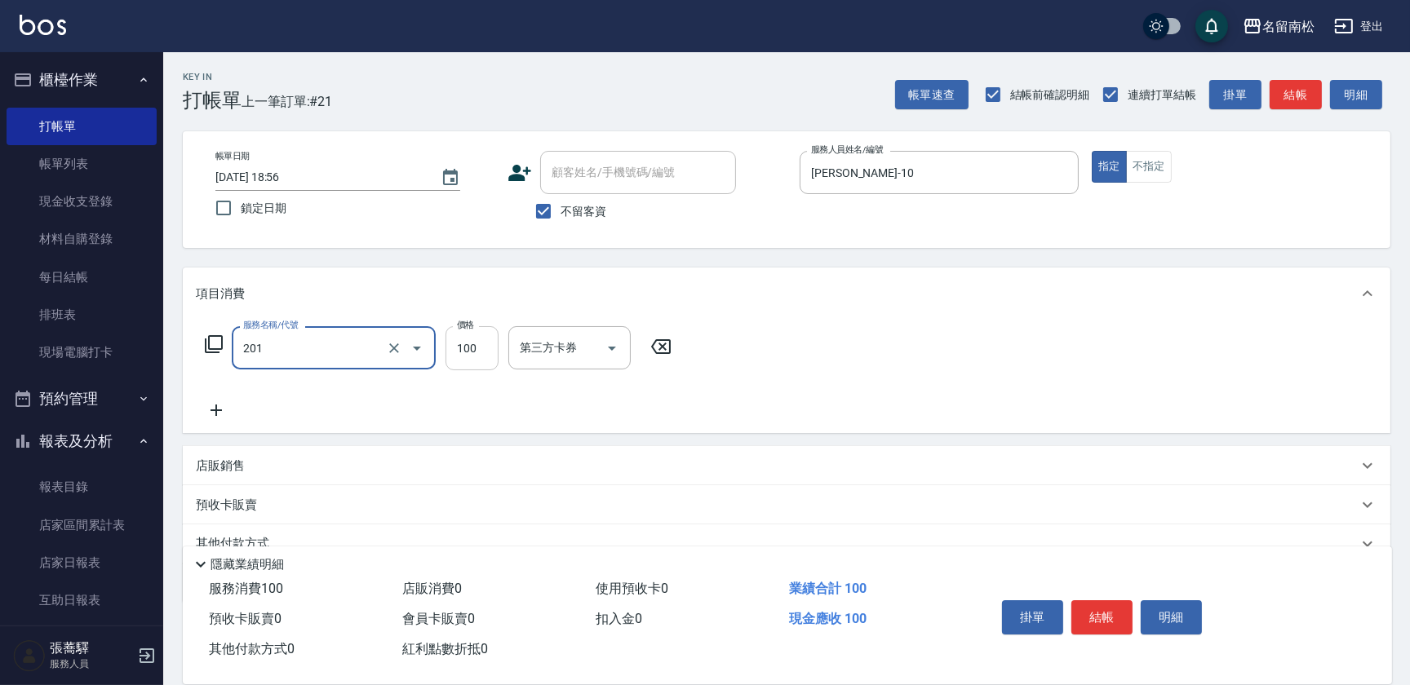
type input "洗髮[100](201)"
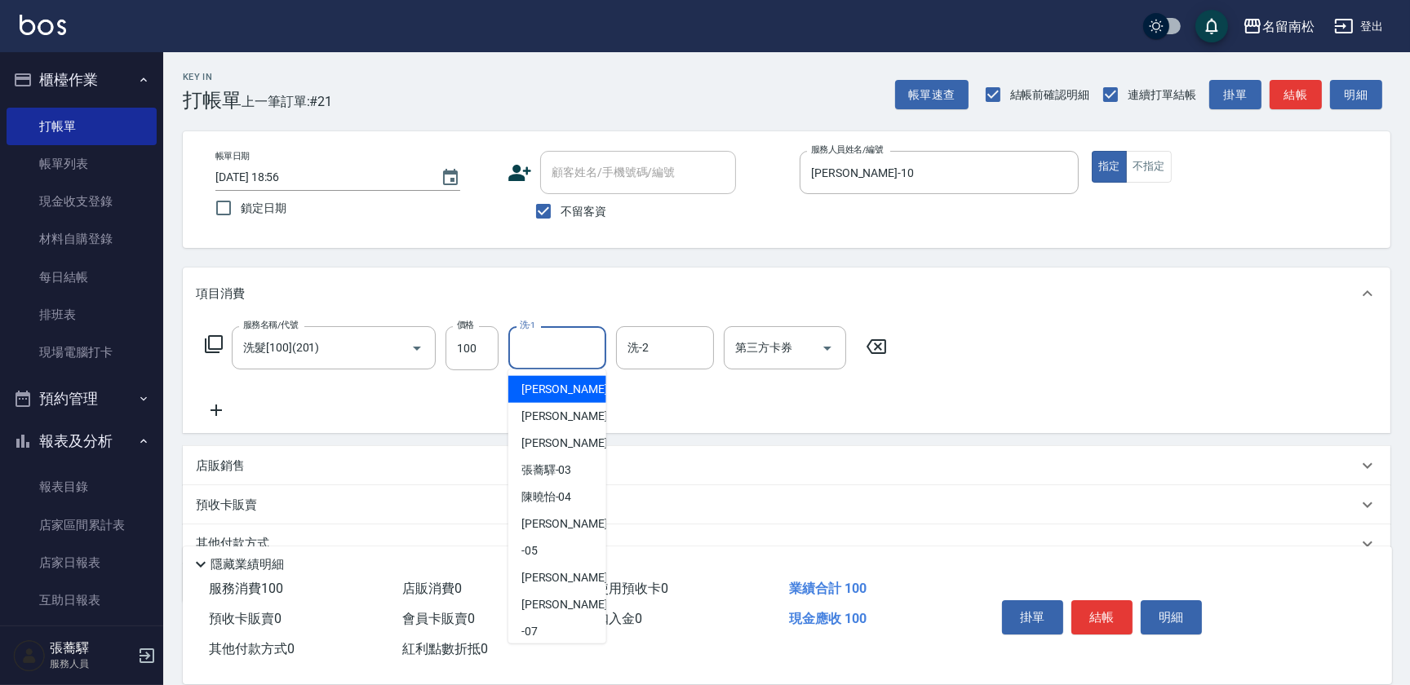
click at [578, 343] on input "洗-1" at bounding box center [557, 348] width 83 height 29
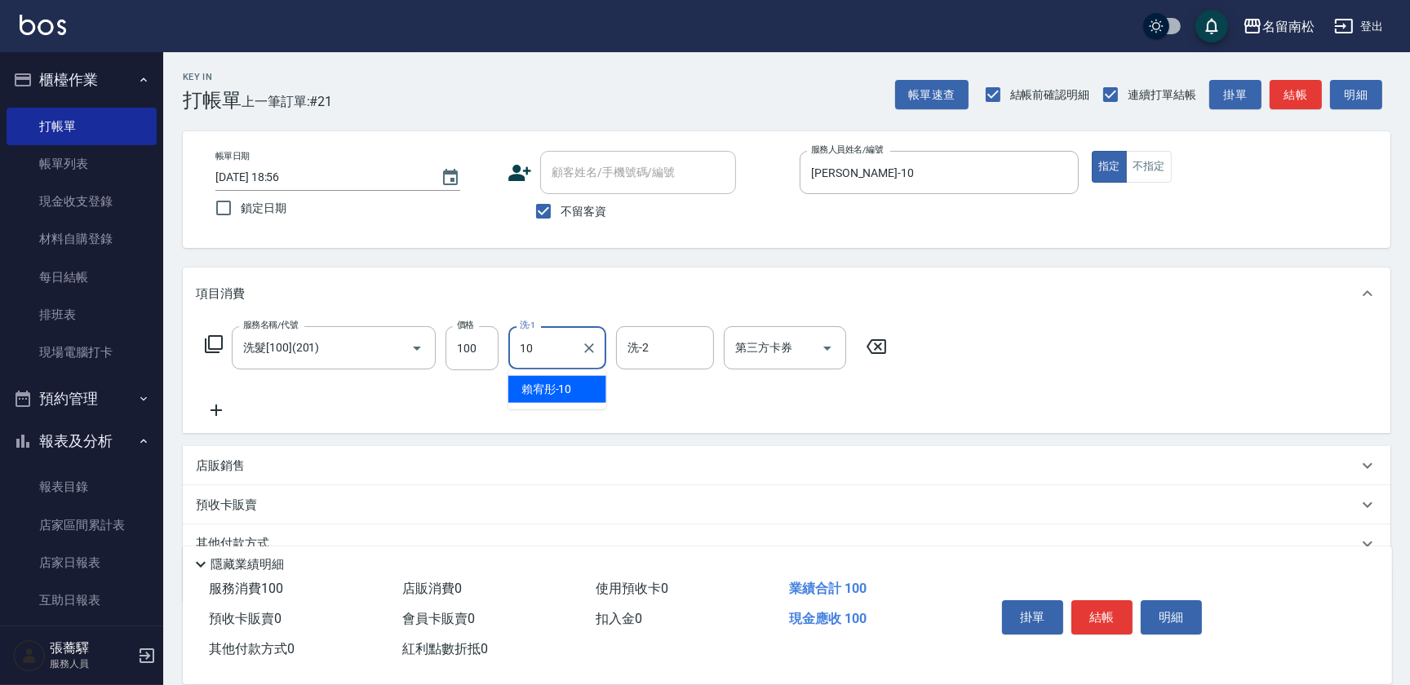
click at [542, 391] on span "[PERSON_NAME]-10" at bounding box center [546, 389] width 51 height 17
type input "[PERSON_NAME]-10"
click at [220, 417] on icon at bounding box center [216, 411] width 41 height 20
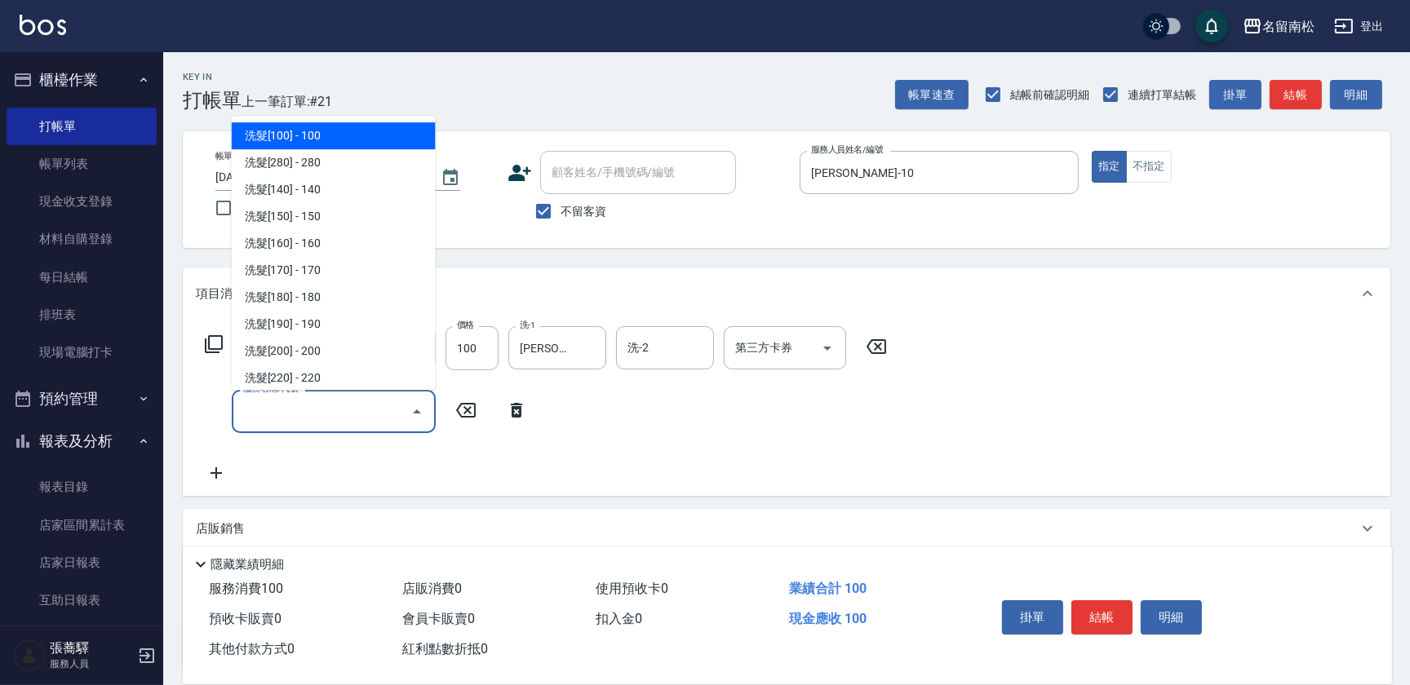
click at [292, 413] on input "服務名稱/代號" at bounding box center [321, 411] width 165 height 29
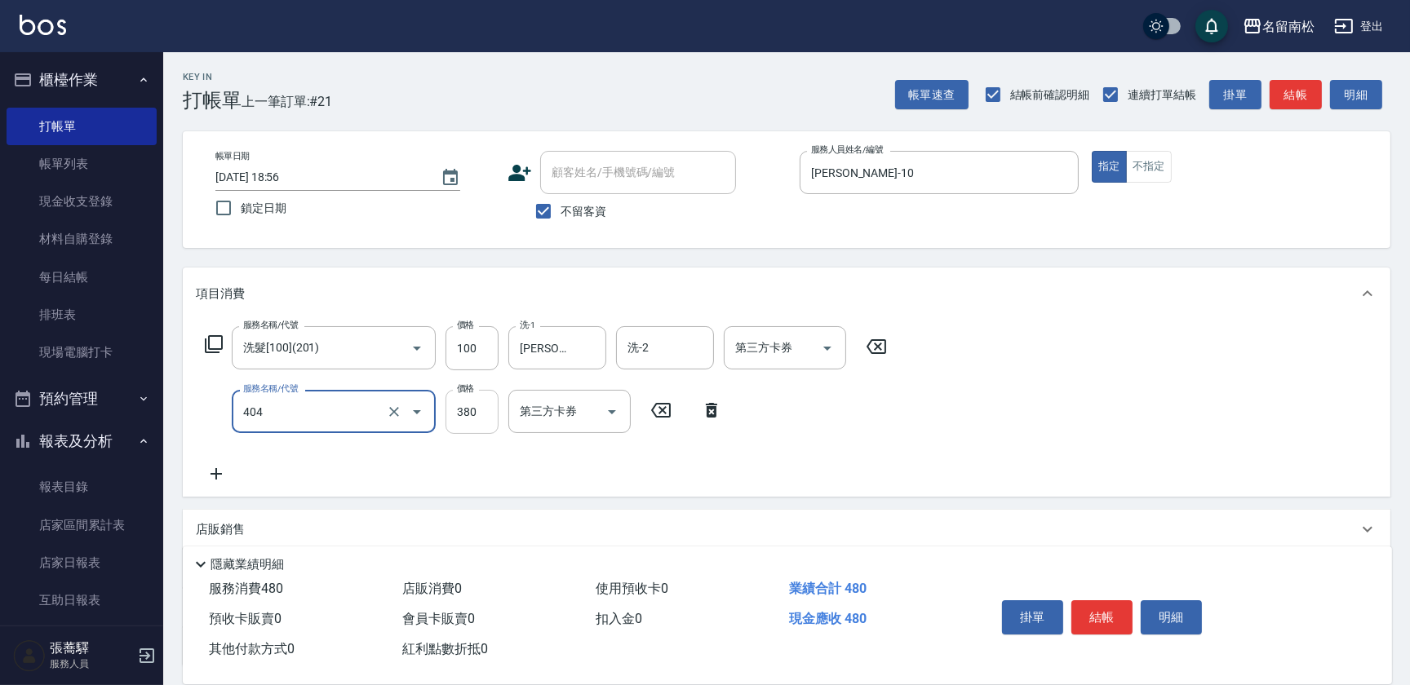
type input "剪髮(380)(404)"
click at [481, 405] on input "0" at bounding box center [471, 412] width 53 height 44
click at [463, 407] on input "480" at bounding box center [471, 412] width 53 height 44
type input "480"
drag, startPoint x: 220, startPoint y: 473, endPoint x: 350, endPoint y: 471, distance: 129.7
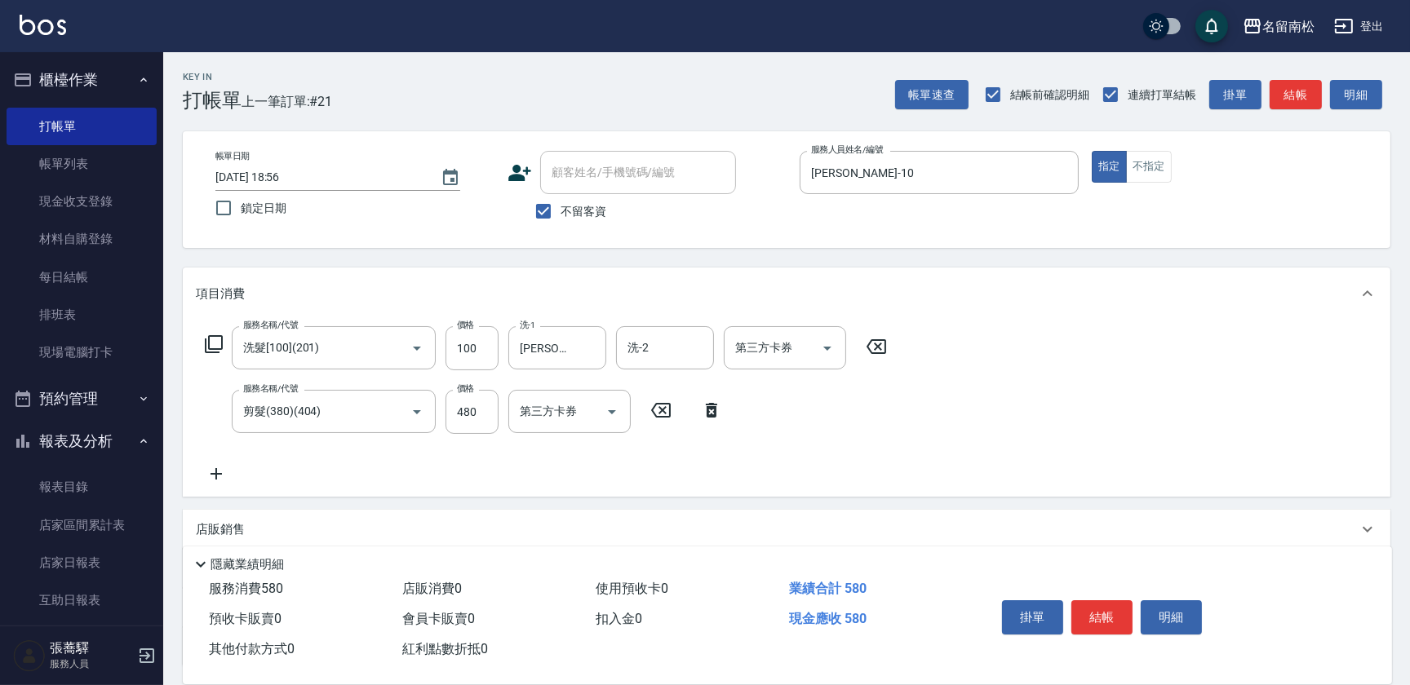
click at [260, 473] on div "服務名稱/代號 洗髮[100](201) 服務名稱/代號 價格 100 價格 洗-1 [PERSON_NAME]-10 洗-1 洗-2 洗-2 第三方卡券 第…" at bounding box center [546, 404] width 701 height 157
click at [213, 475] on icon at bounding box center [216, 474] width 41 height 20
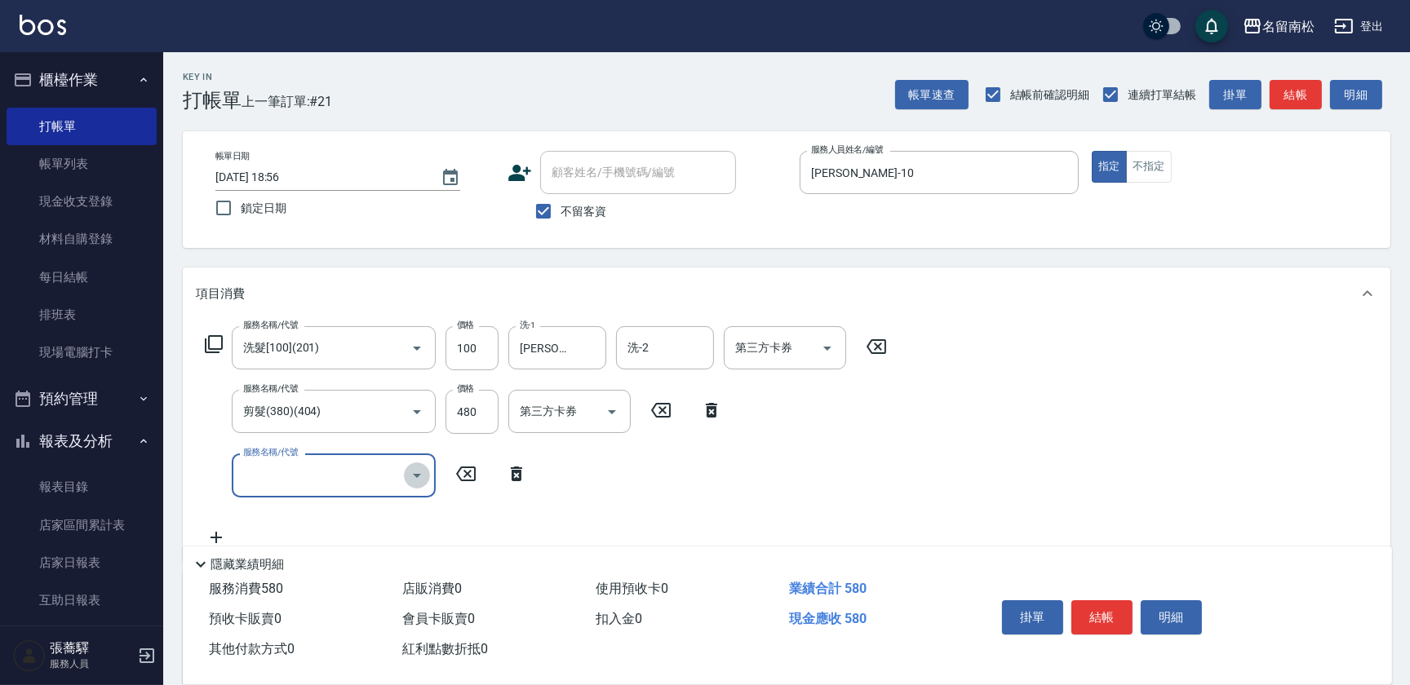
click at [415, 479] on icon "Open" at bounding box center [417, 476] width 20 height 20
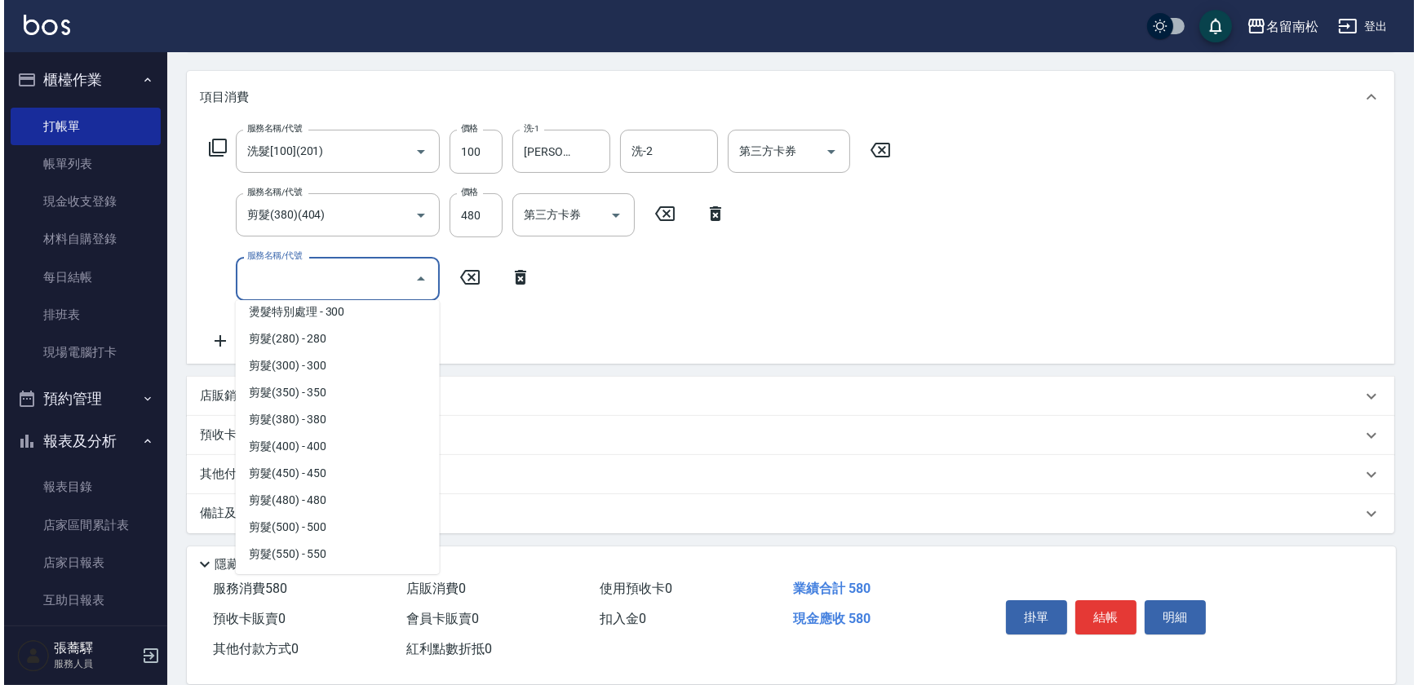
scroll to position [1090, 0]
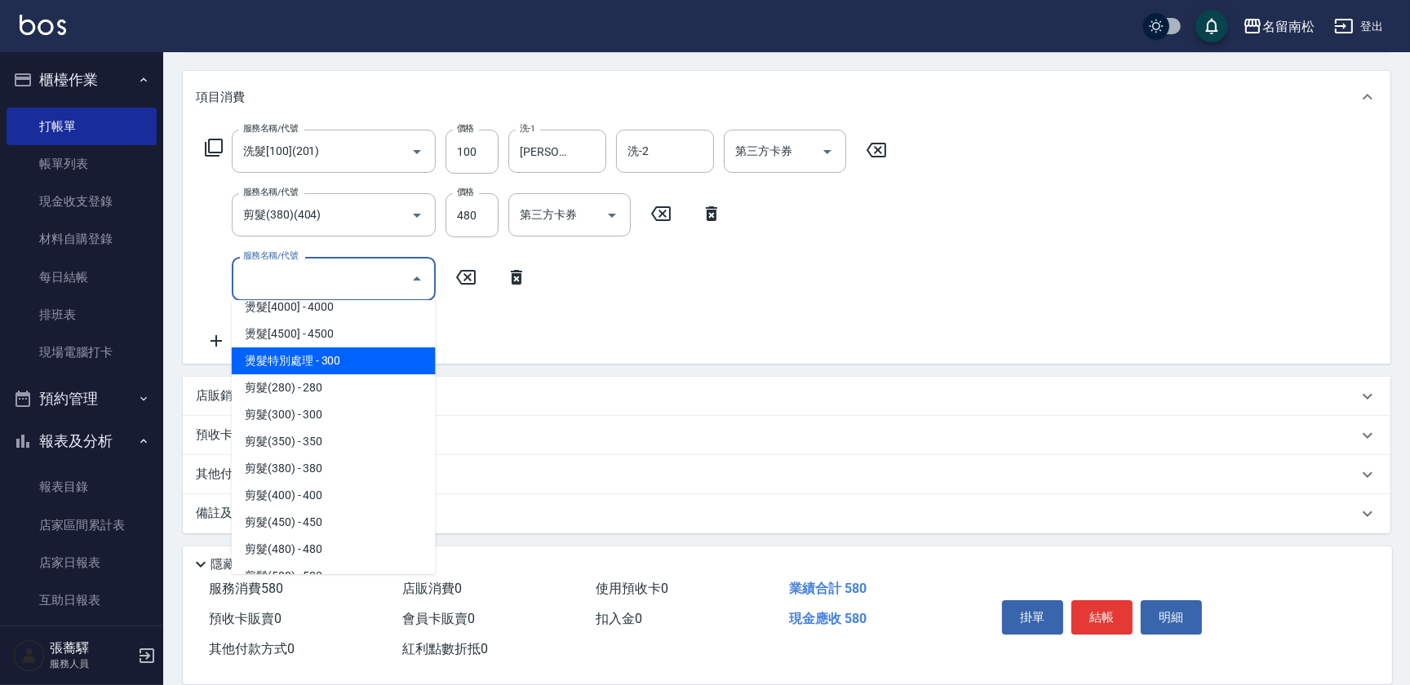
click at [374, 357] on span "燙髮特別處理 - 300" at bounding box center [334, 361] width 204 height 27
type input "燙髮特別處理(324)"
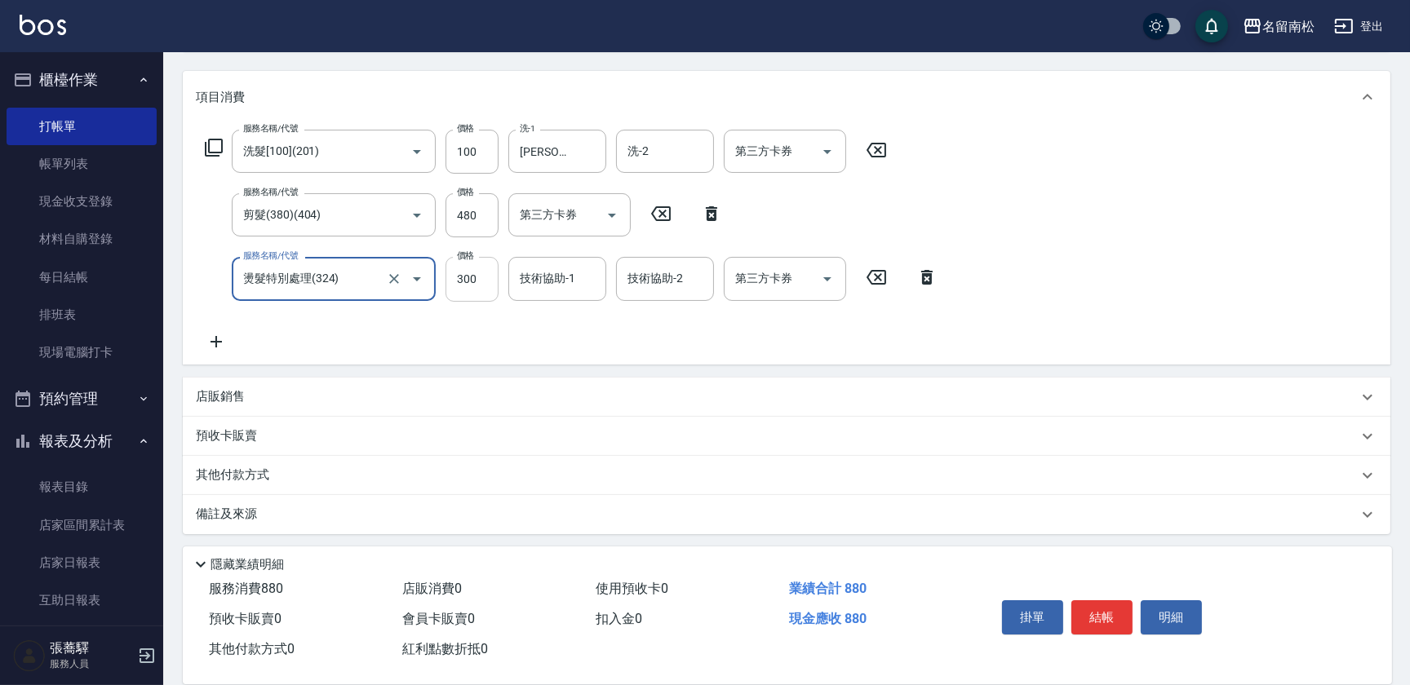
click at [479, 281] on input "300" at bounding box center [471, 279] width 53 height 44
click at [462, 277] on input "6600" at bounding box center [471, 279] width 53 height 44
type input "600"
click at [560, 277] on input "技術協助-1" at bounding box center [557, 278] width 83 height 29
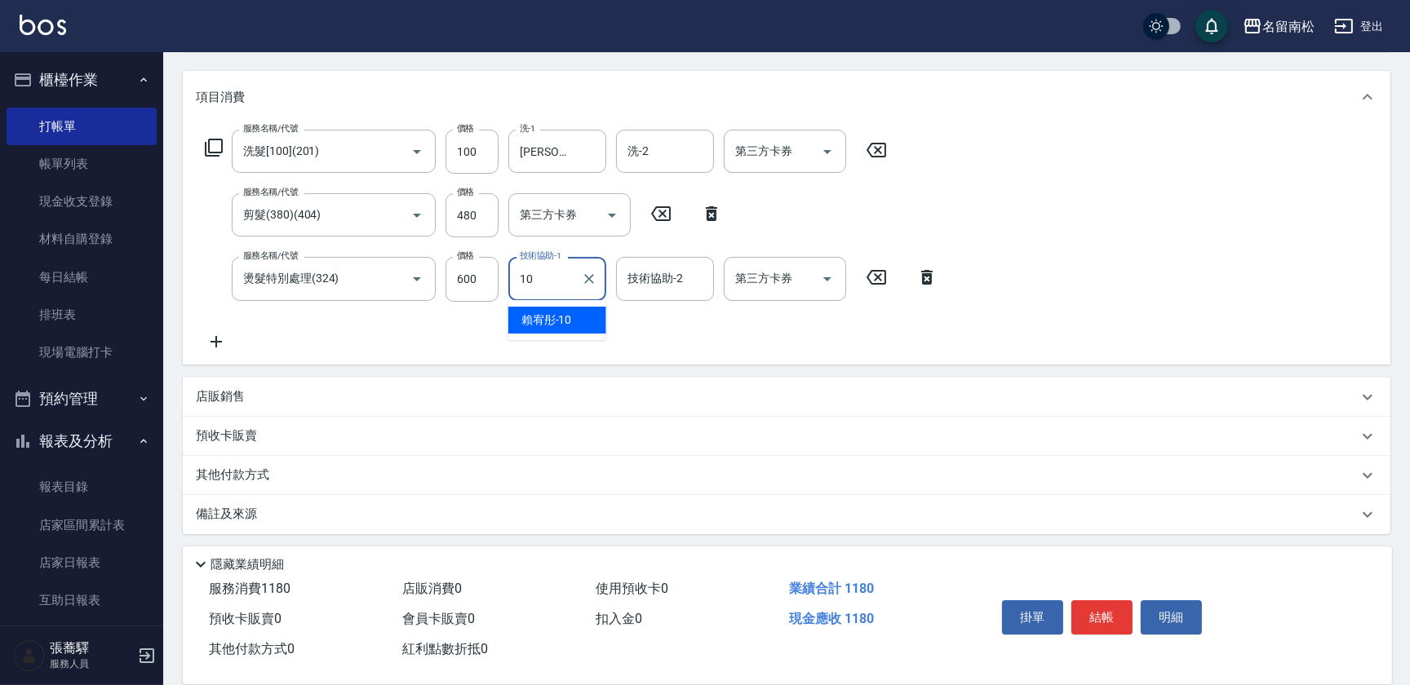
click at [556, 317] on span "[PERSON_NAME]-10" at bounding box center [546, 320] width 51 height 17
type input "[PERSON_NAME]-10"
click at [1091, 614] on button "結帳" at bounding box center [1101, 617] width 61 height 34
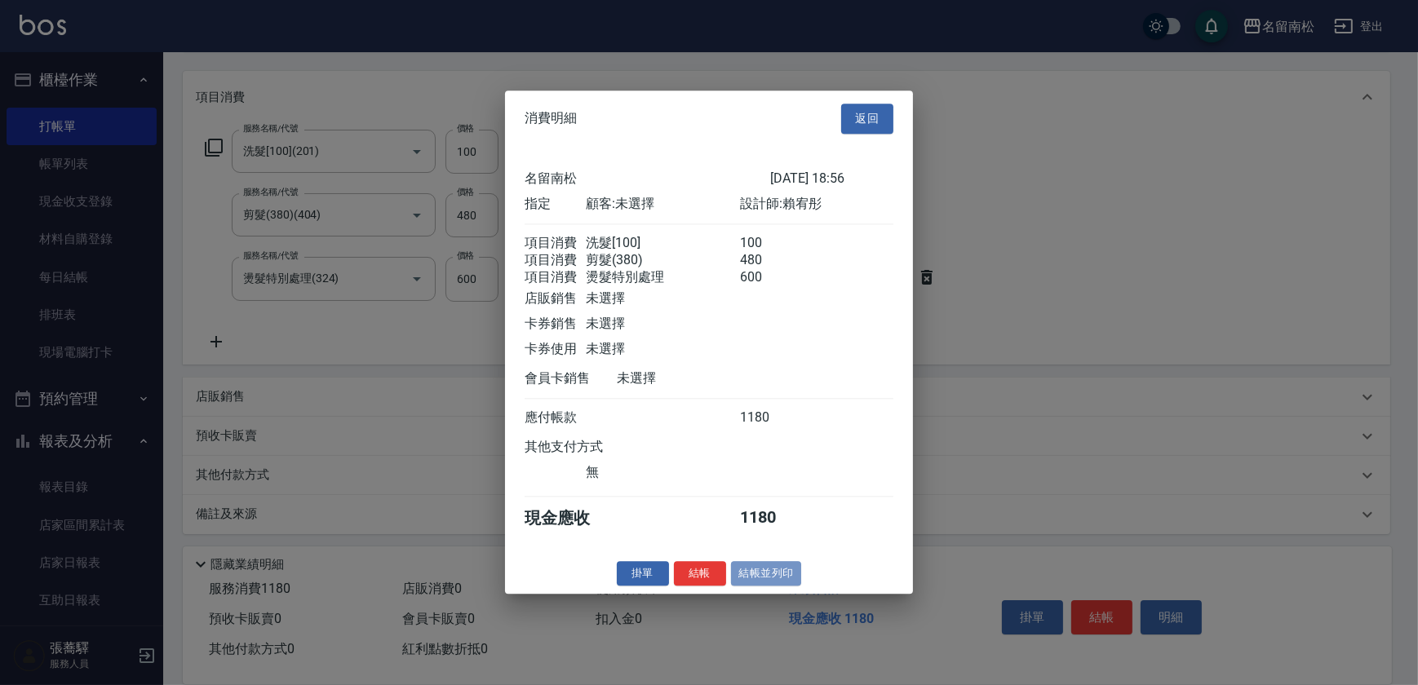
click at [782, 577] on button "結帳並列印" at bounding box center [766, 573] width 71 height 25
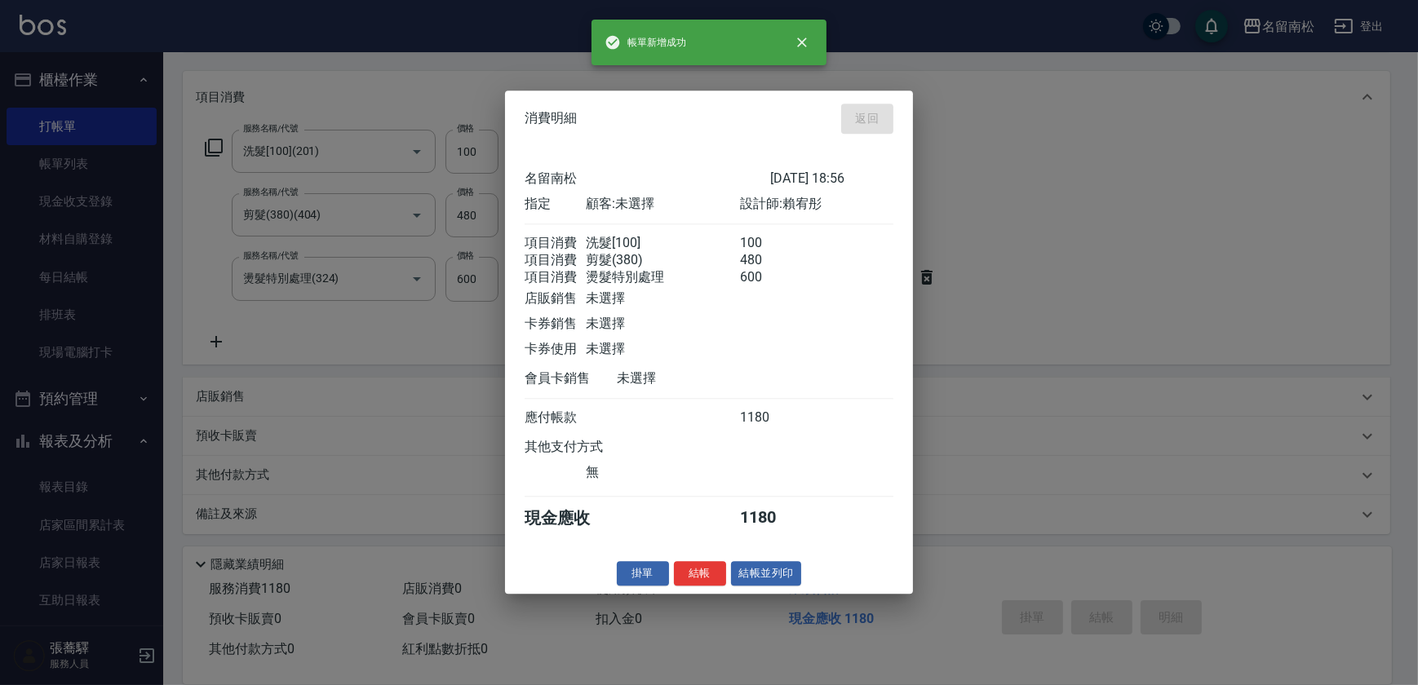
type input "[DATE] 19:00"
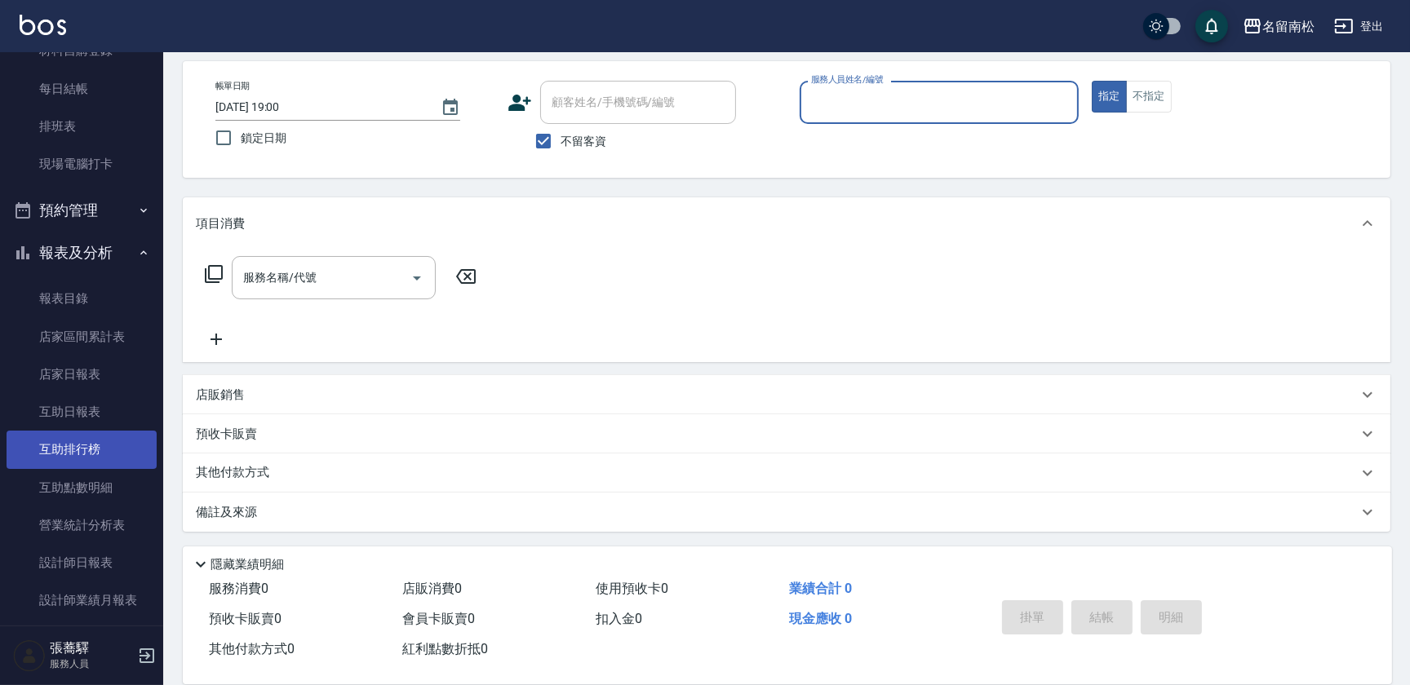
scroll to position [237, 0]
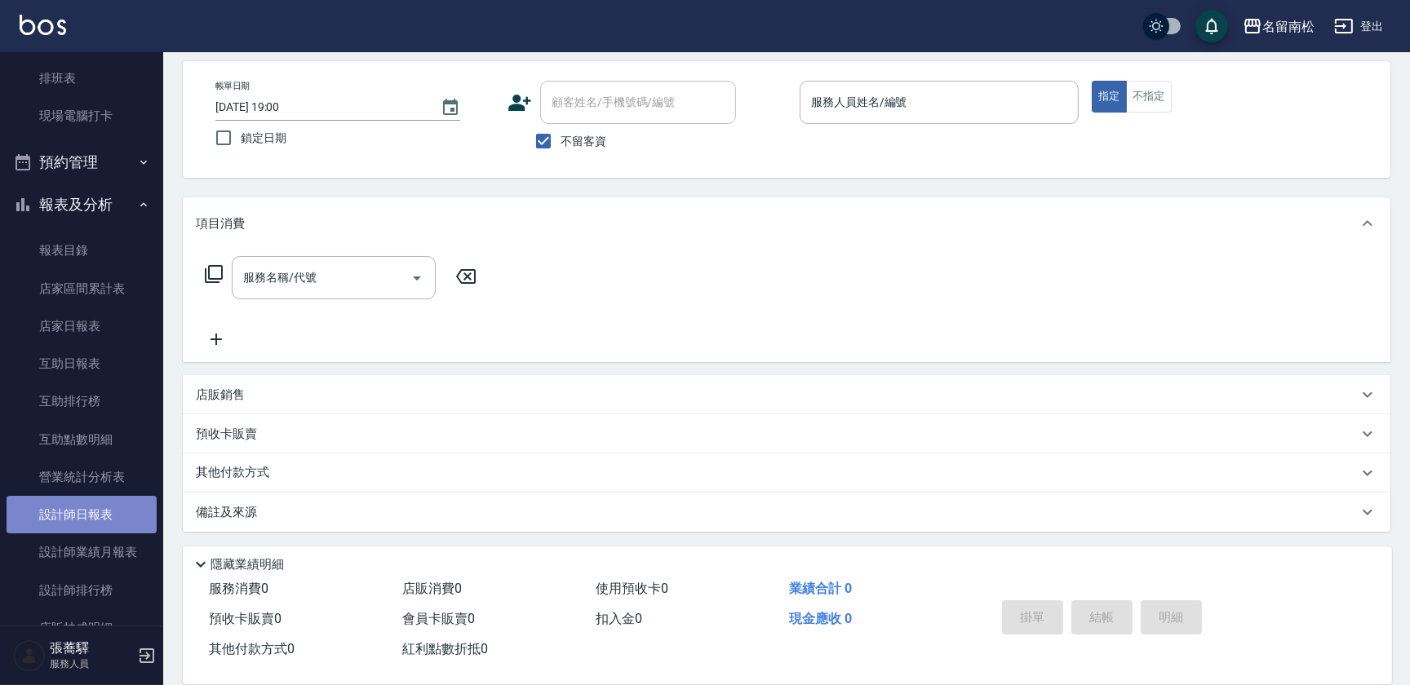
click at [122, 507] on link "設計師日報表" at bounding box center [82, 515] width 150 height 38
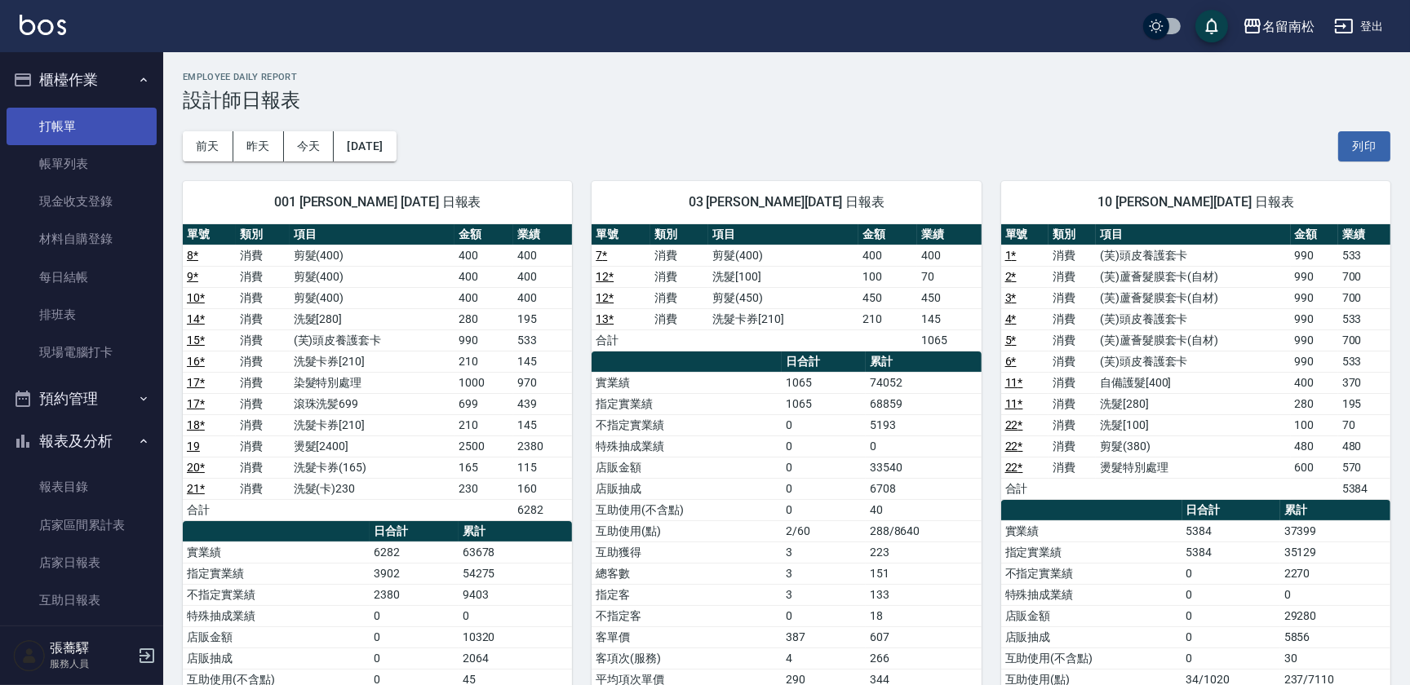
click at [109, 130] on link "打帳單" at bounding box center [82, 127] width 150 height 38
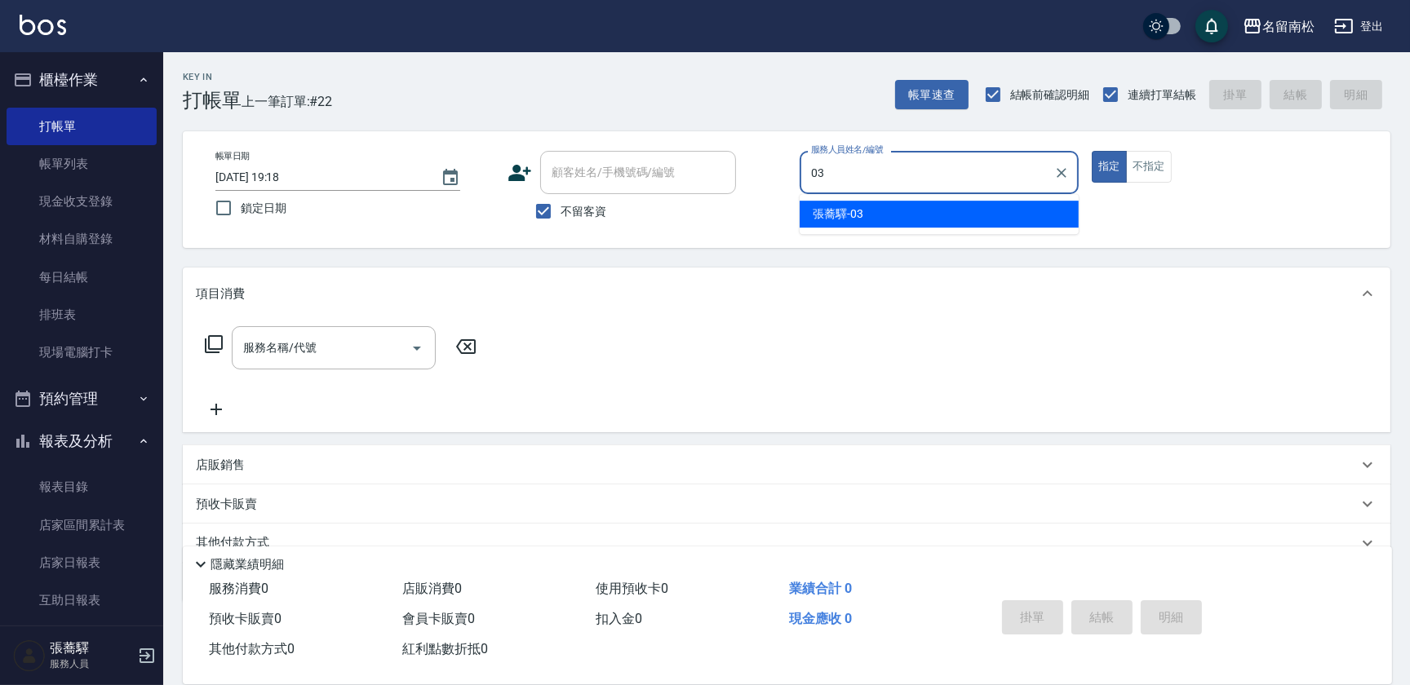
type input "[PERSON_NAME]-03"
type button "true"
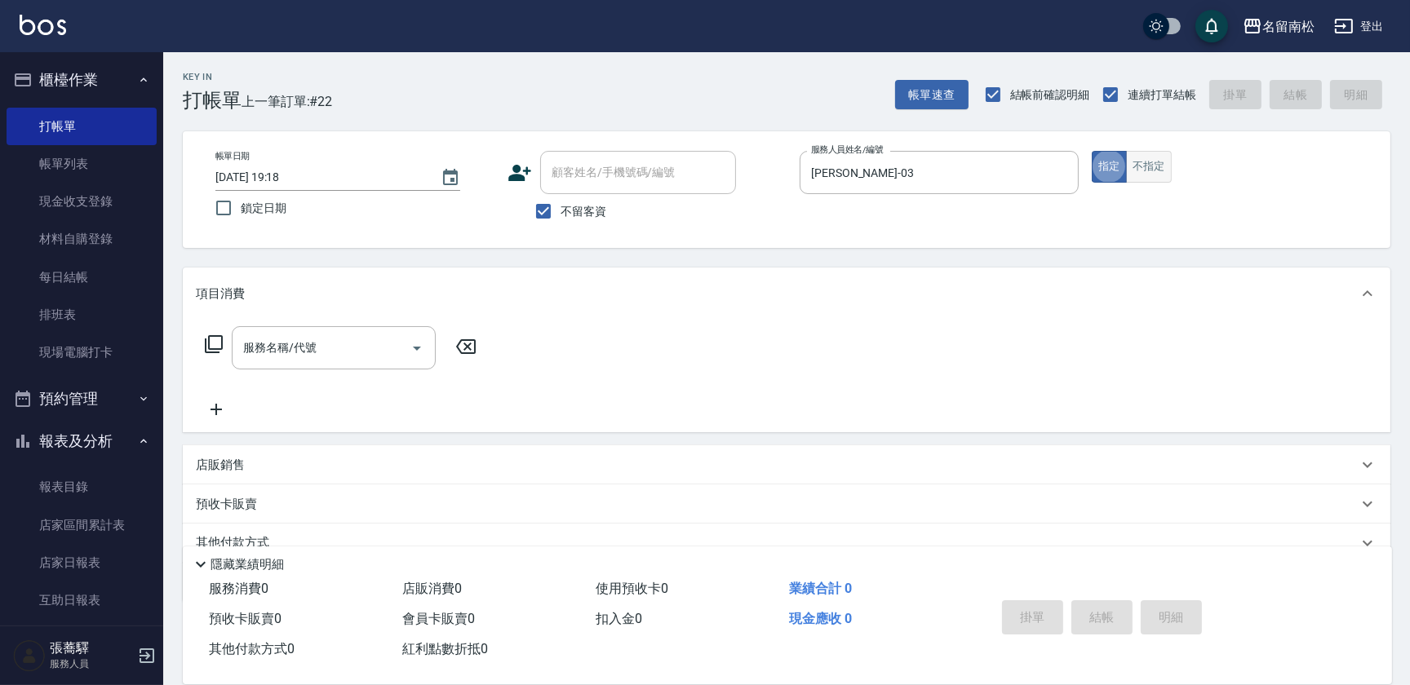
click at [1143, 162] on button "不指定" at bounding box center [1149, 167] width 46 height 32
click at [357, 336] on input "服務名稱/代號" at bounding box center [321, 348] width 165 height 29
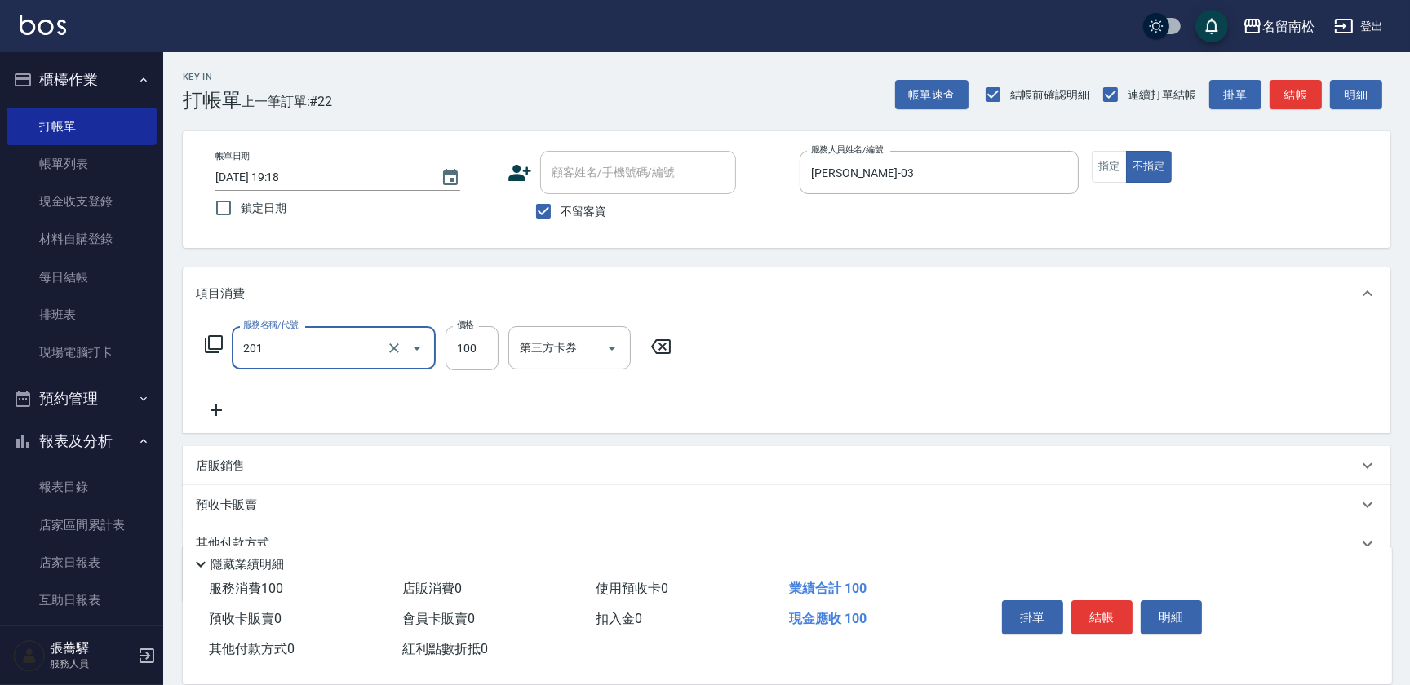
type input "洗髮[100](201)"
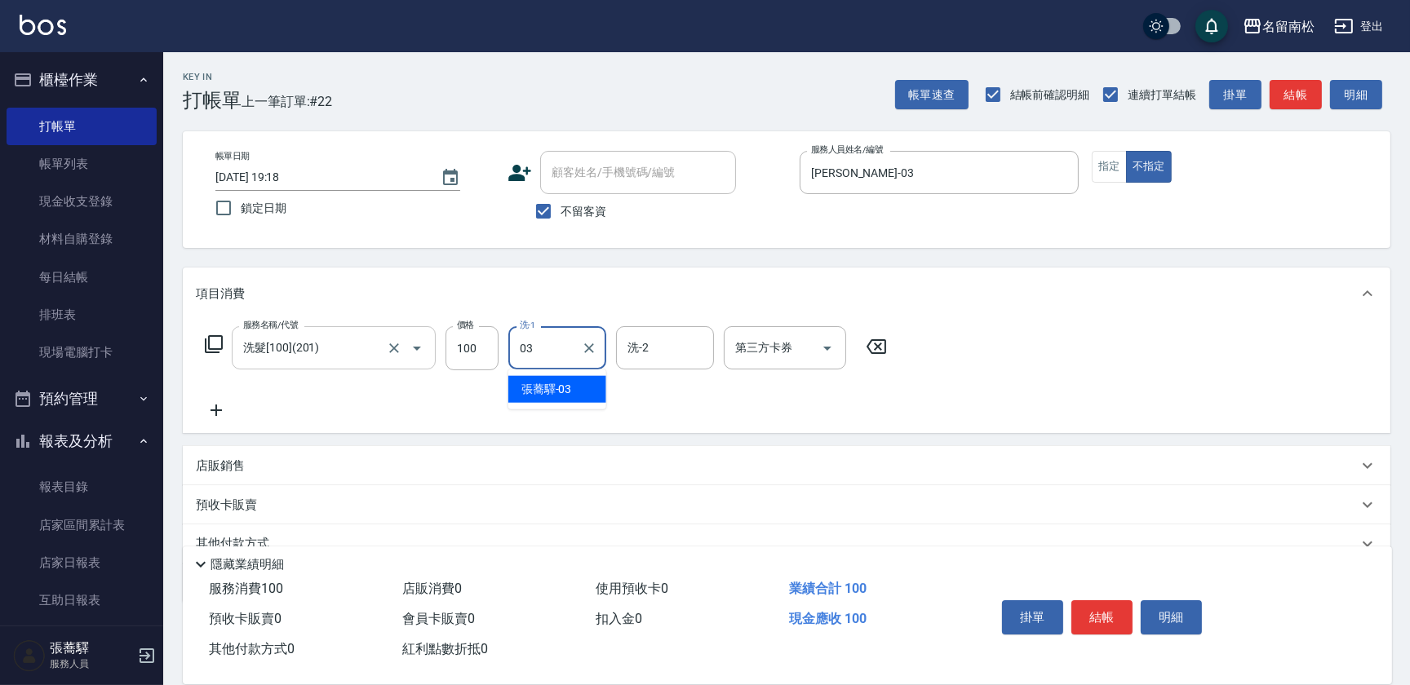
type input "[PERSON_NAME]-03"
click at [216, 412] on icon at bounding box center [215, 410] width 11 height 11
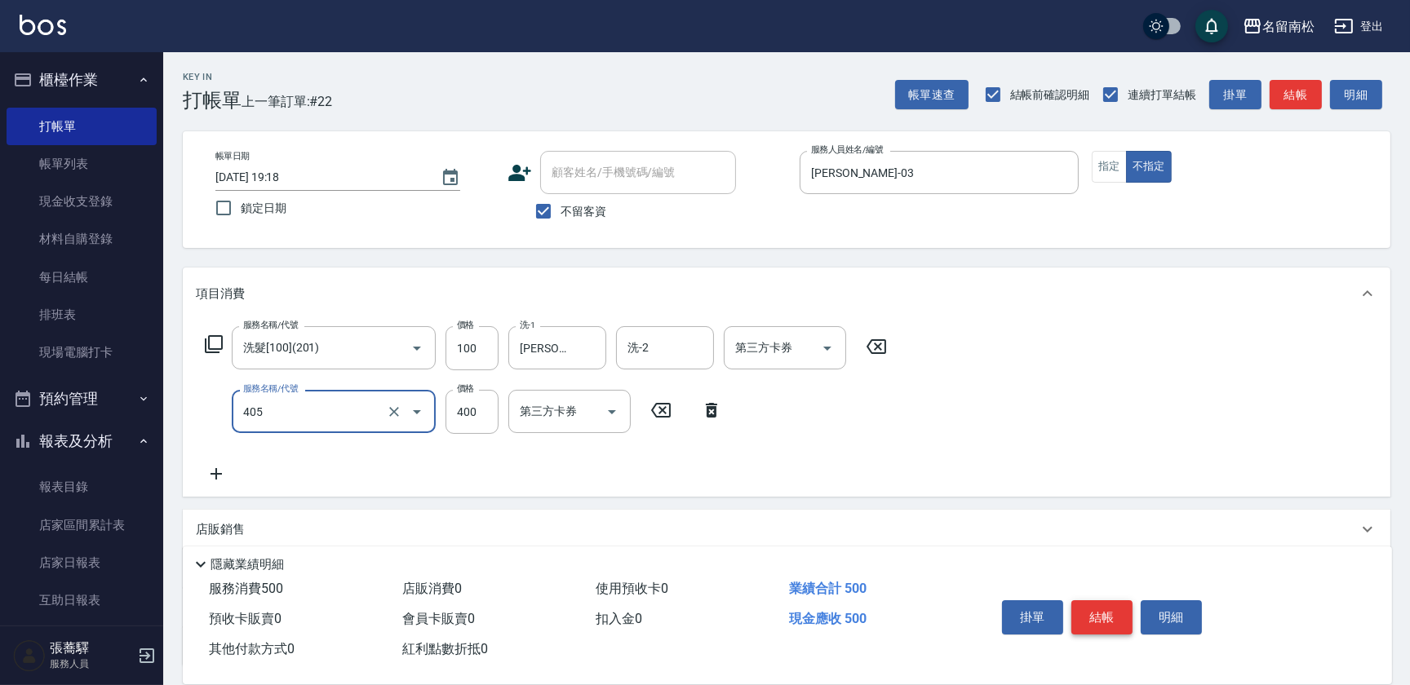
type input "剪髮(400)(405)"
click at [1101, 618] on button "結帳" at bounding box center [1101, 617] width 61 height 34
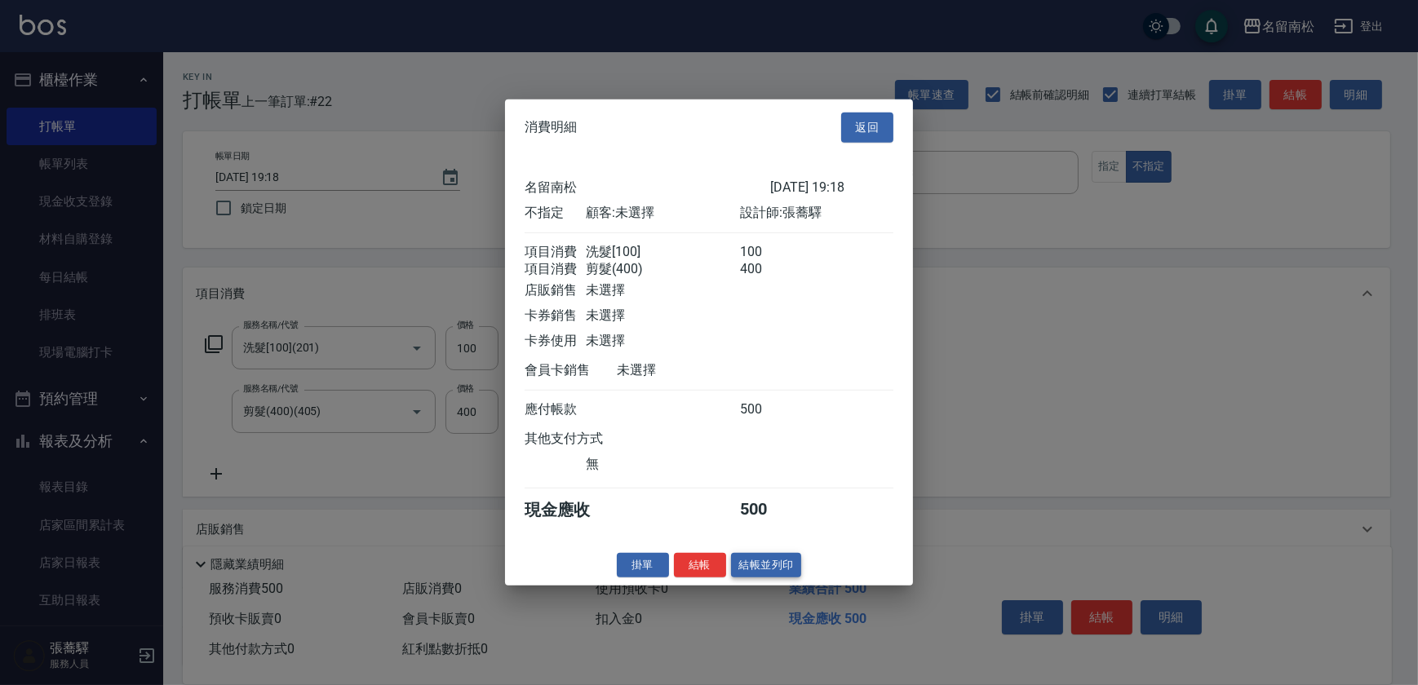
click at [774, 573] on button "結帳並列印" at bounding box center [766, 564] width 71 height 25
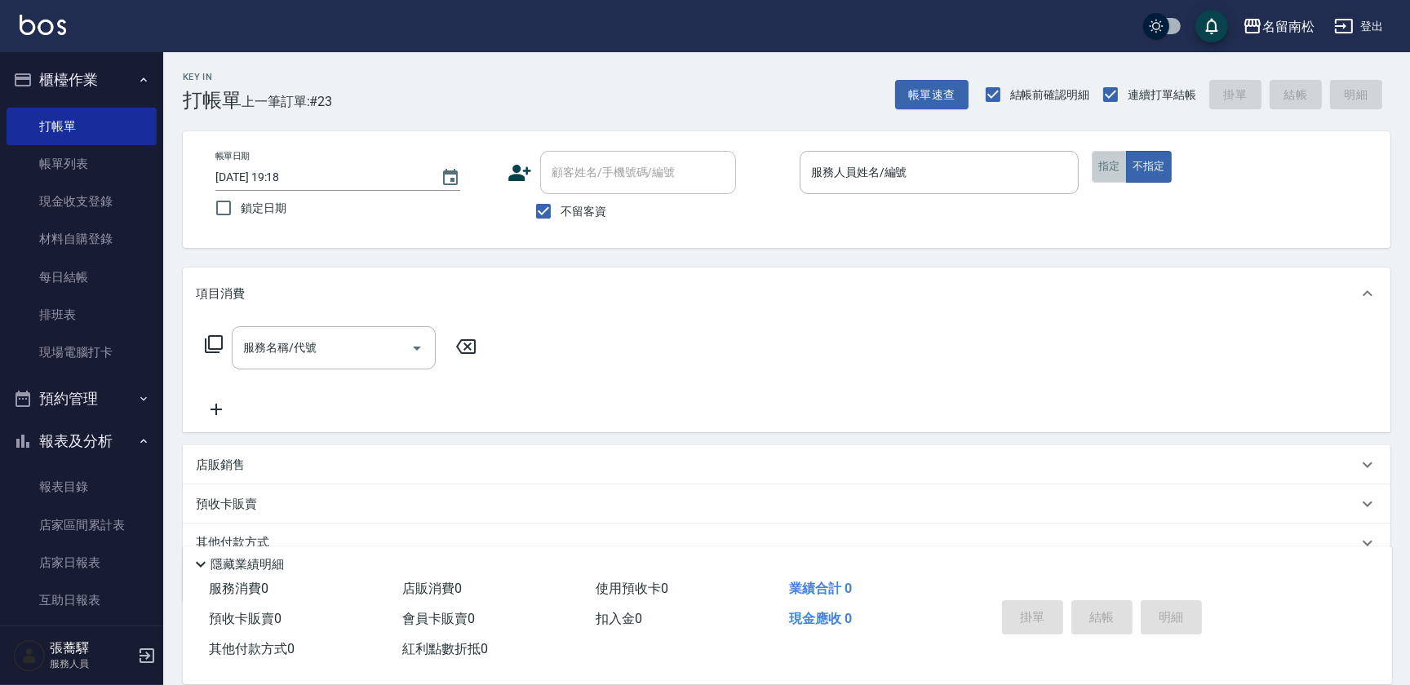
click at [1093, 161] on button "指定" at bounding box center [1109, 167] width 35 height 32
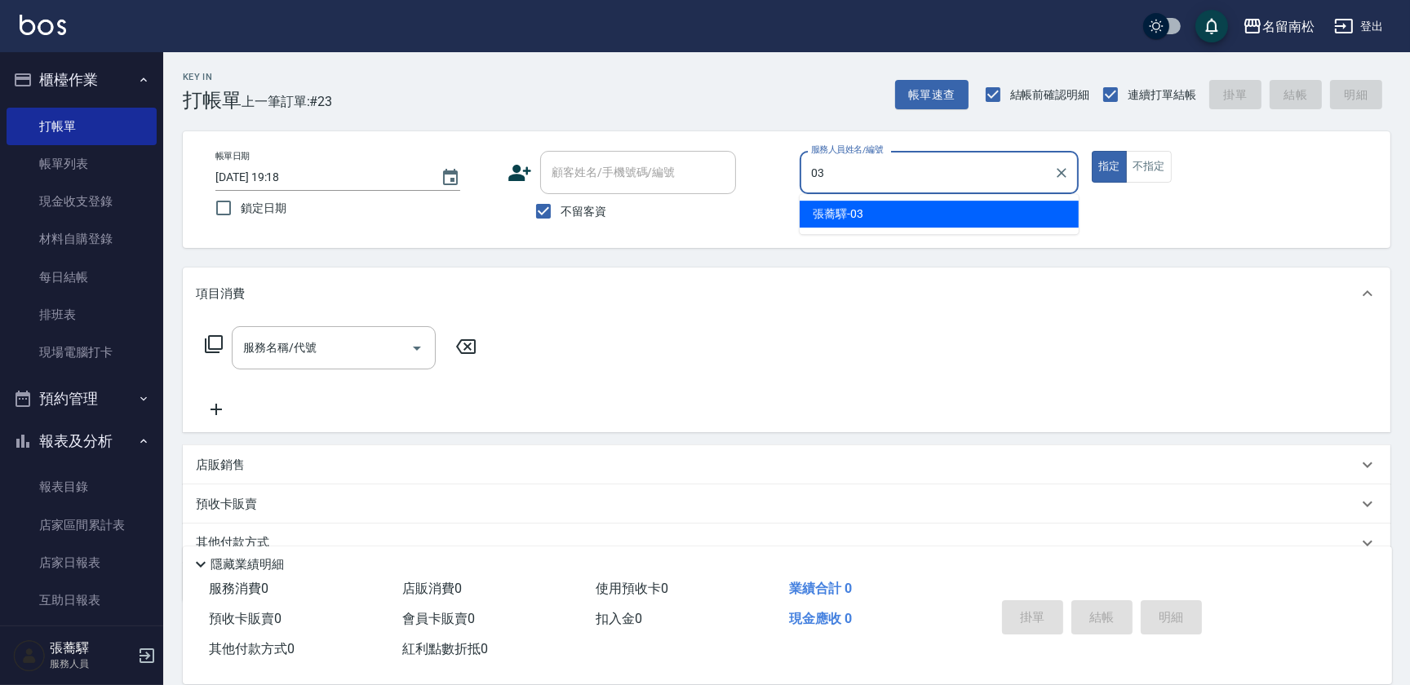
type input "[PERSON_NAME]-03"
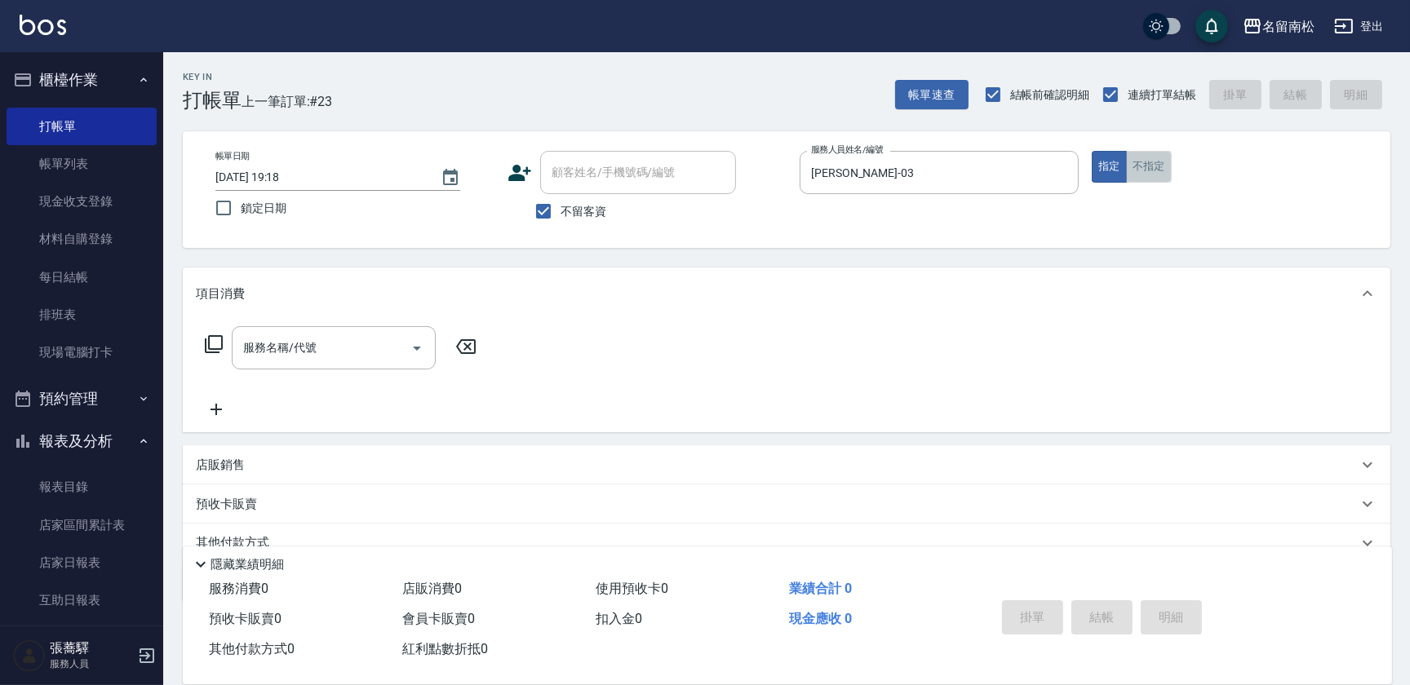
click at [1142, 179] on button "不指定" at bounding box center [1149, 167] width 46 height 32
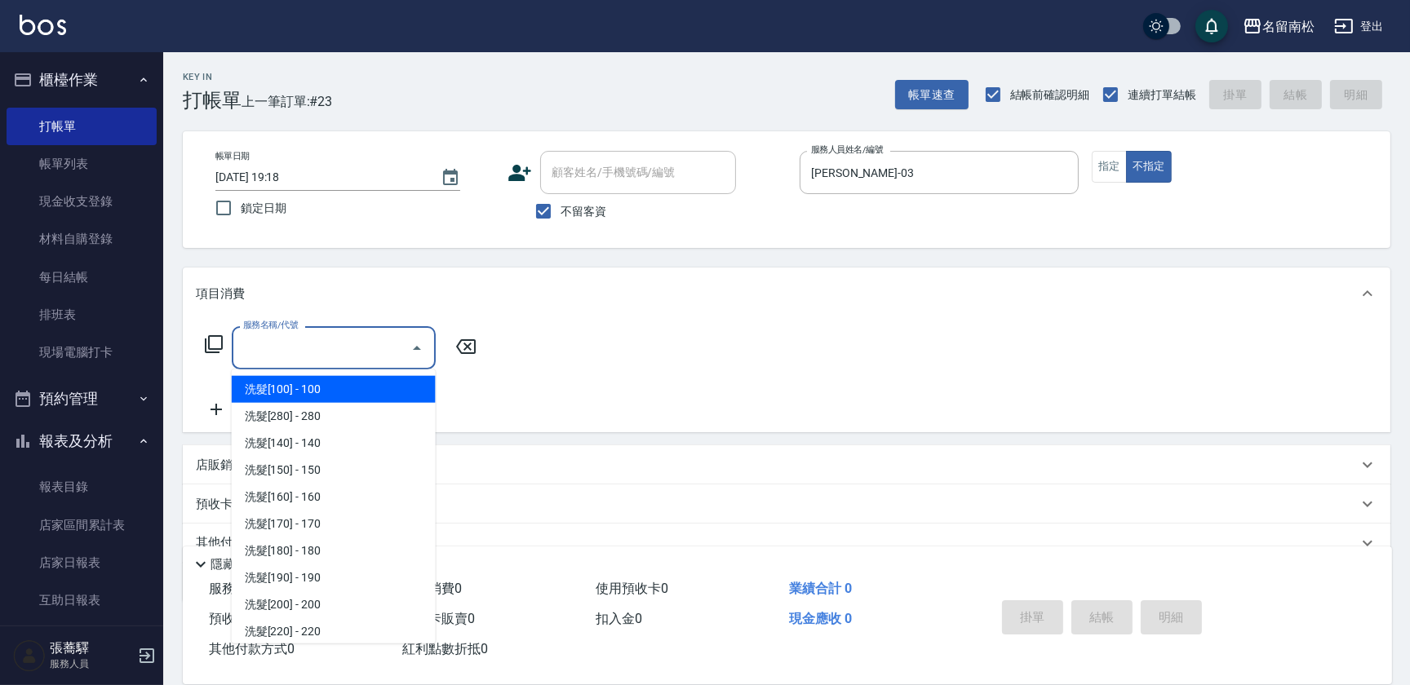
click at [351, 346] on input "服務名稱/代號" at bounding box center [321, 348] width 165 height 29
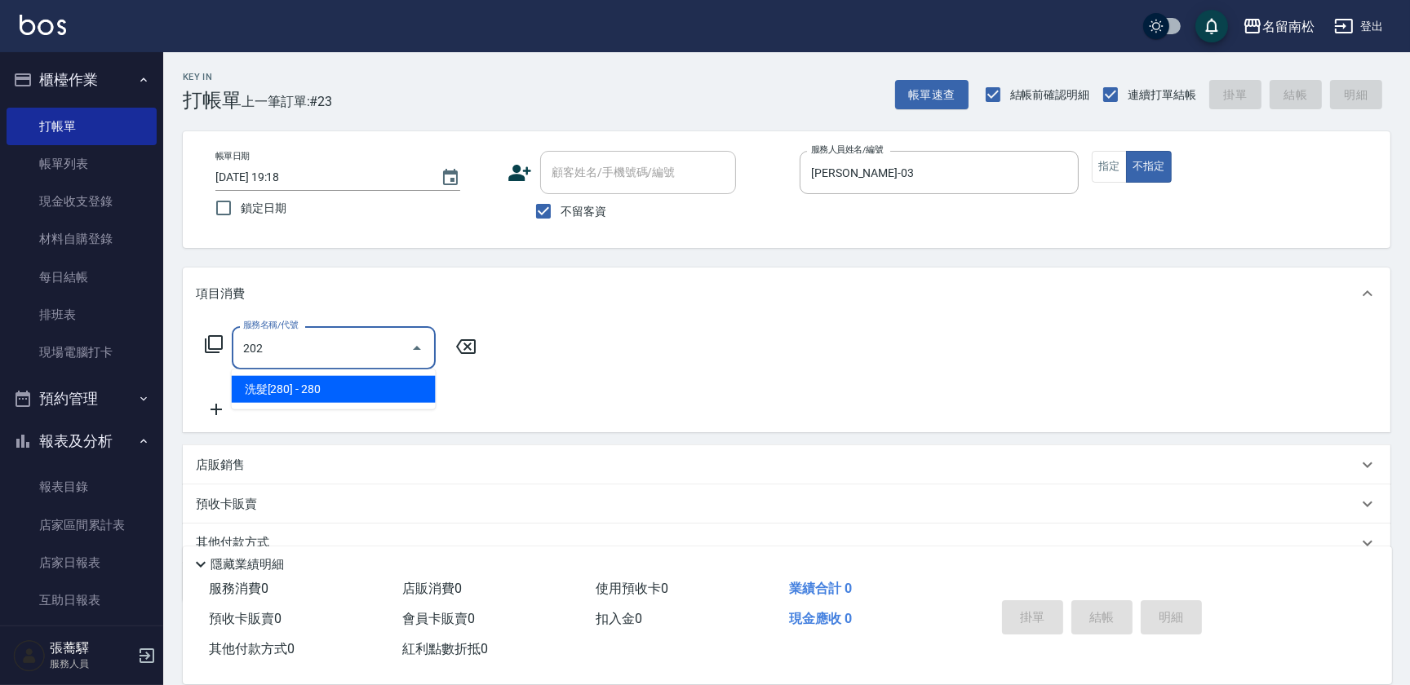
type input "洗髮[280](202)"
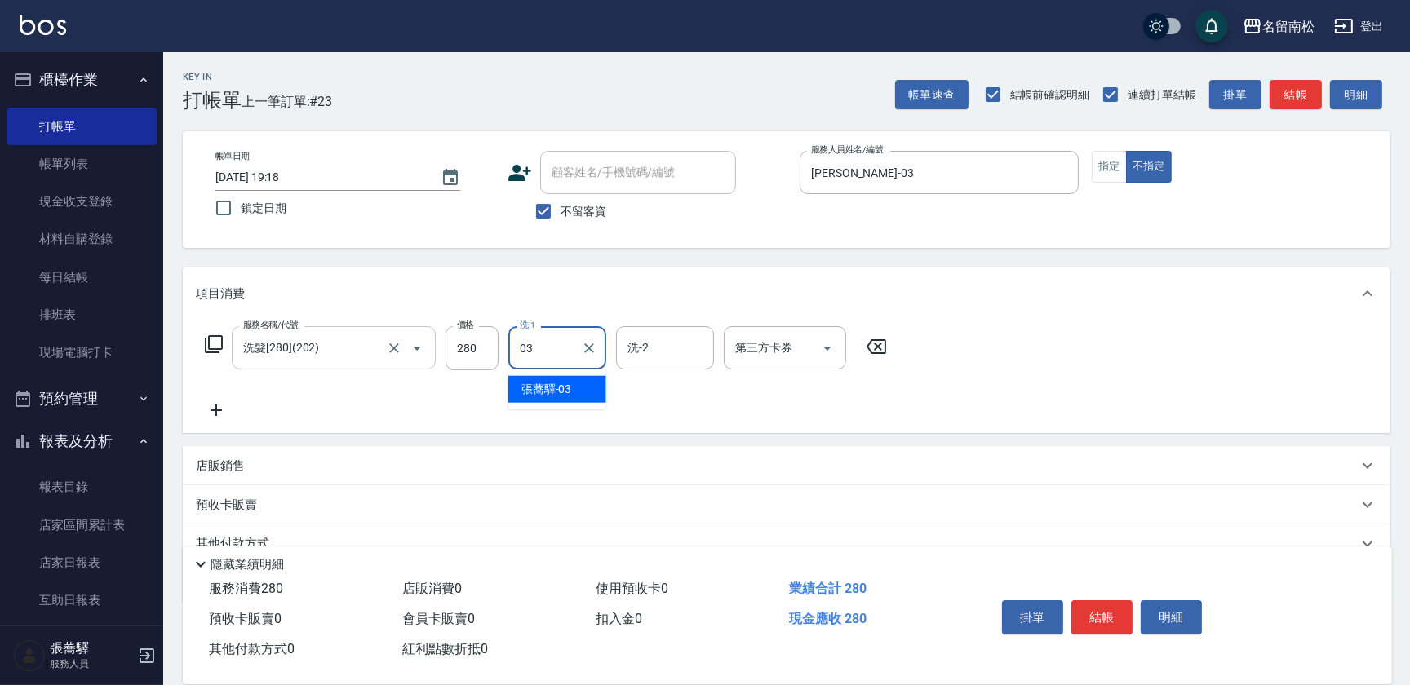
type input "[PERSON_NAME]-03"
click at [219, 414] on icon at bounding box center [216, 411] width 41 height 20
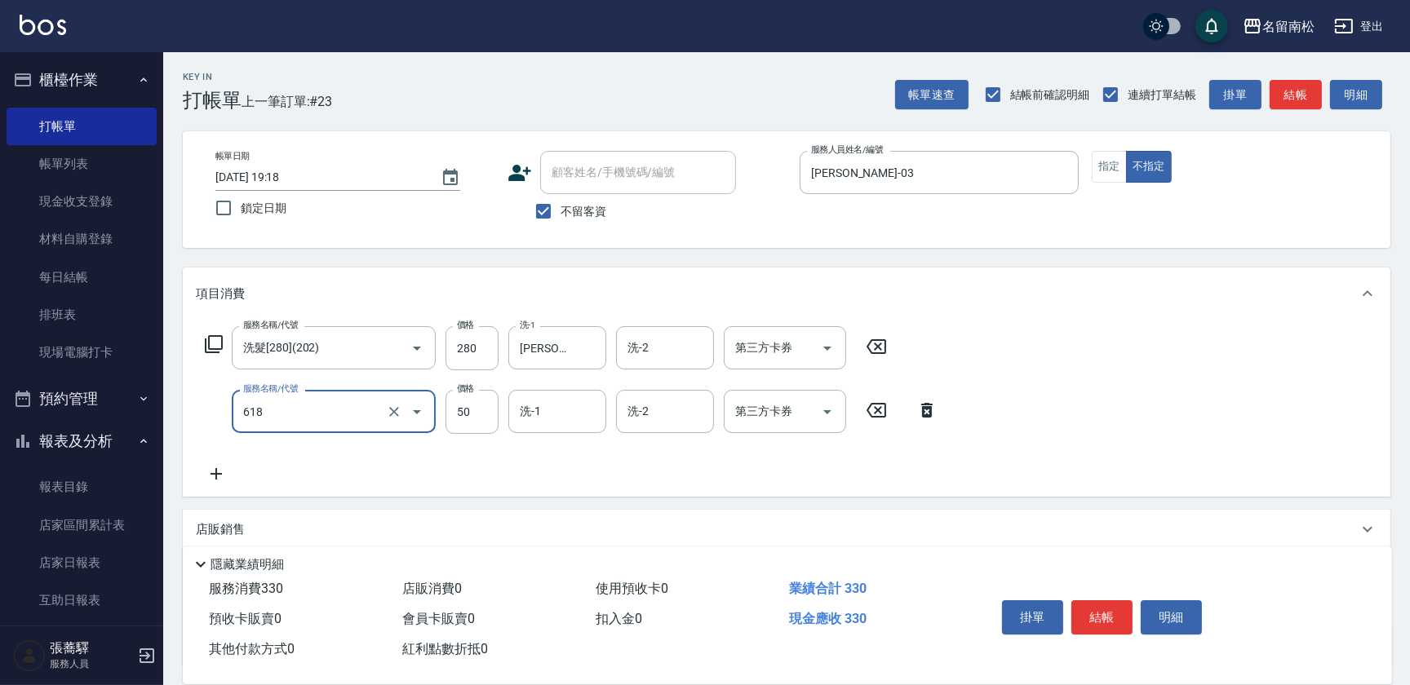
type input "瞬間護髮(618)"
type input "30"
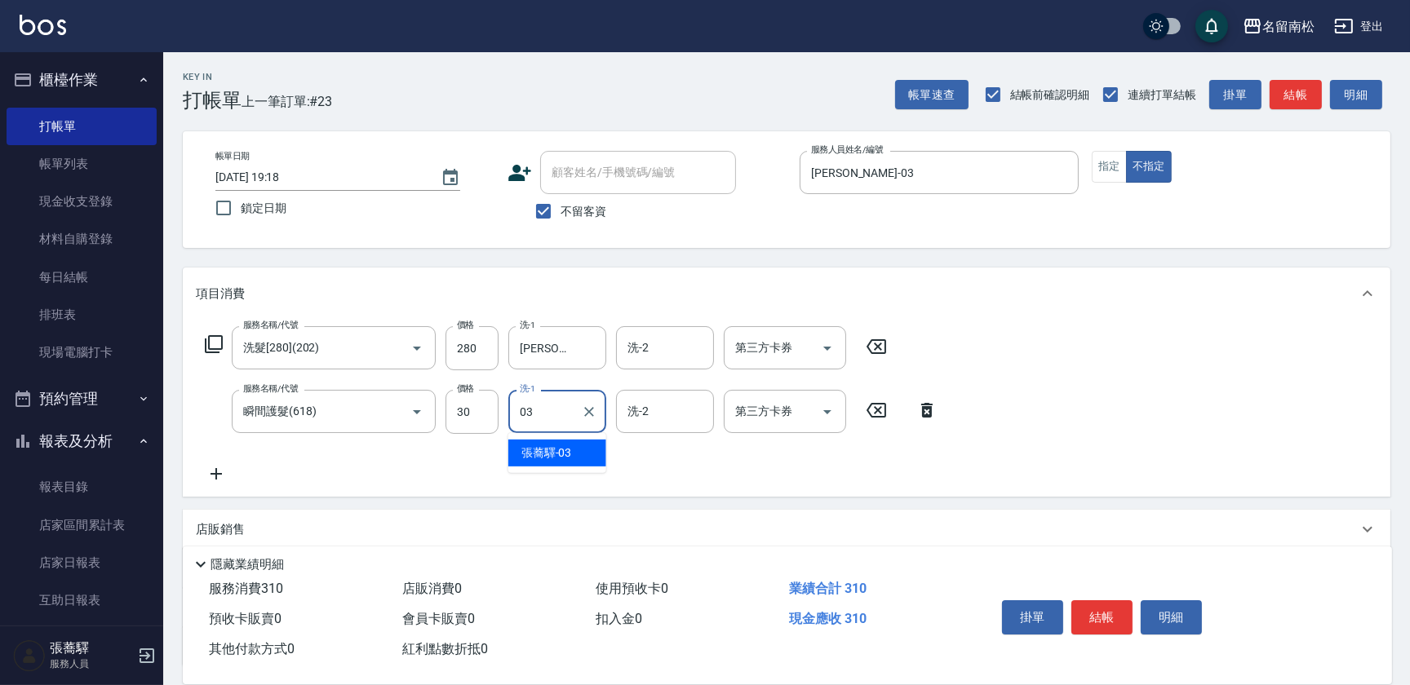
type input "[PERSON_NAME]-03"
click at [1088, 611] on button "結帳" at bounding box center [1101, 617] width 61 height 34
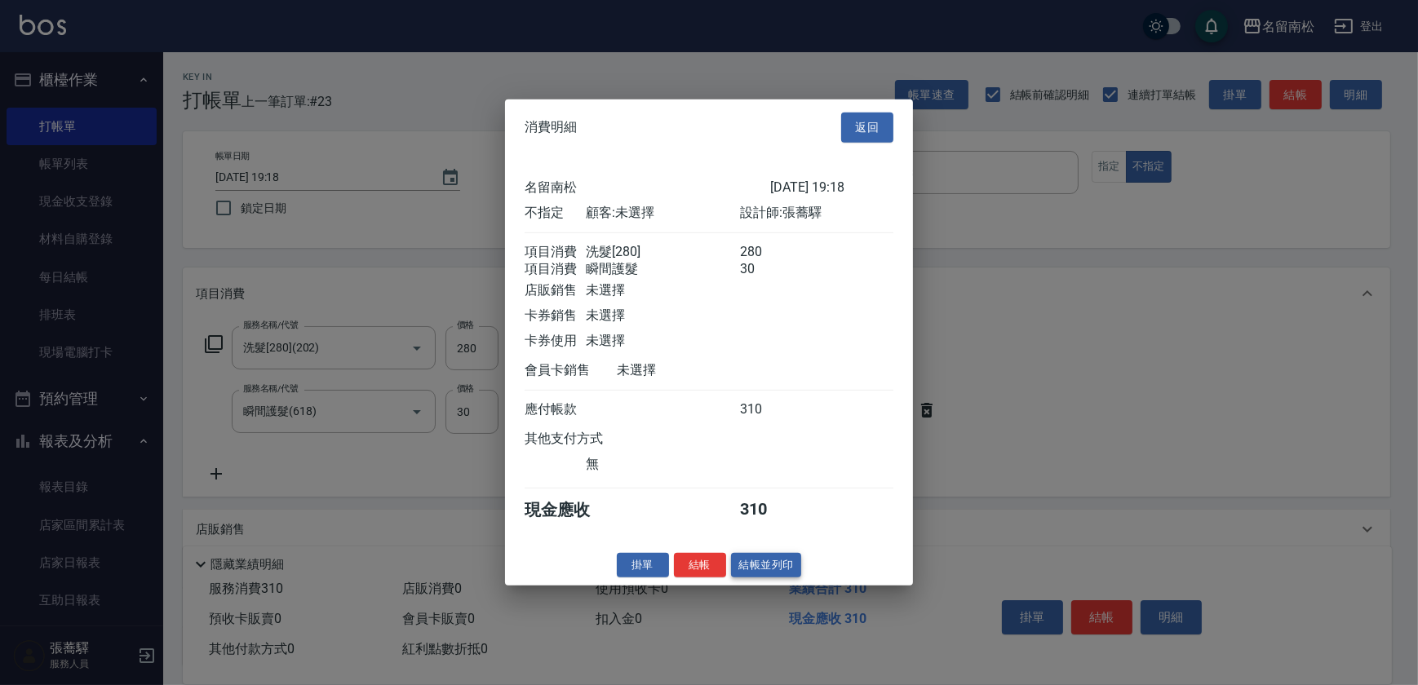
click at [785, 574] on button "結帳並列印" at bounding box center [766, 564] width 71 height 25
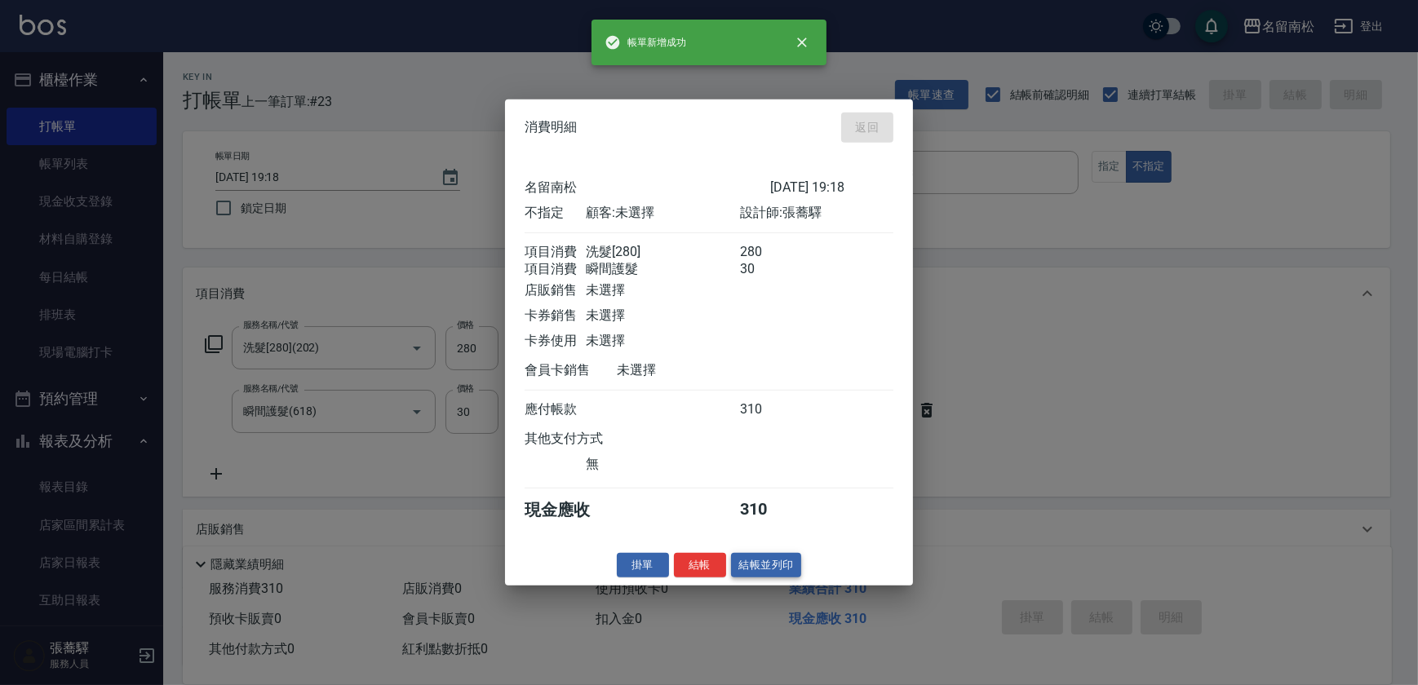
type input "[DATE] 19:19"
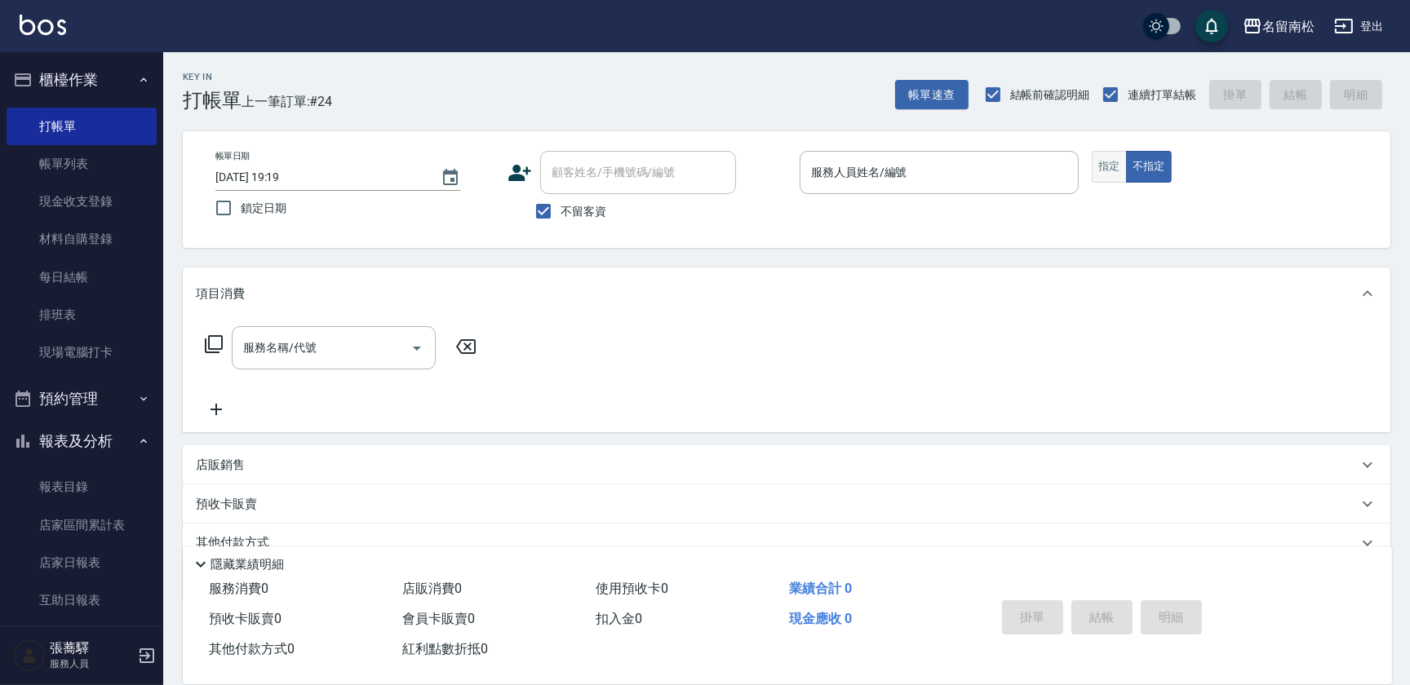
drag, startPoint x: 1106, startPoint y: 166, endPoint x: 1096, endPoint y: 166, distance: 10.6
click at [1106, 166] on button "指定" at bounding box center [1109, 167] width 35 height 32
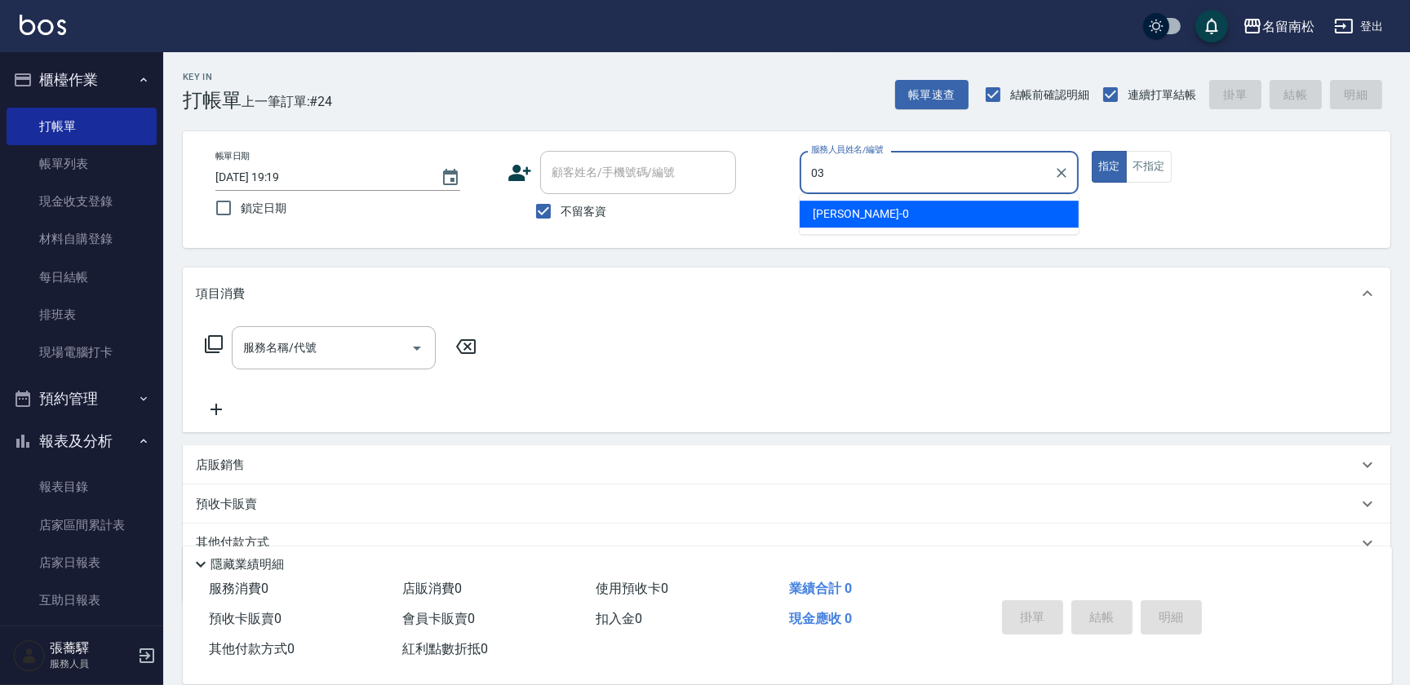
type input "[PERSON_NAME]-03"
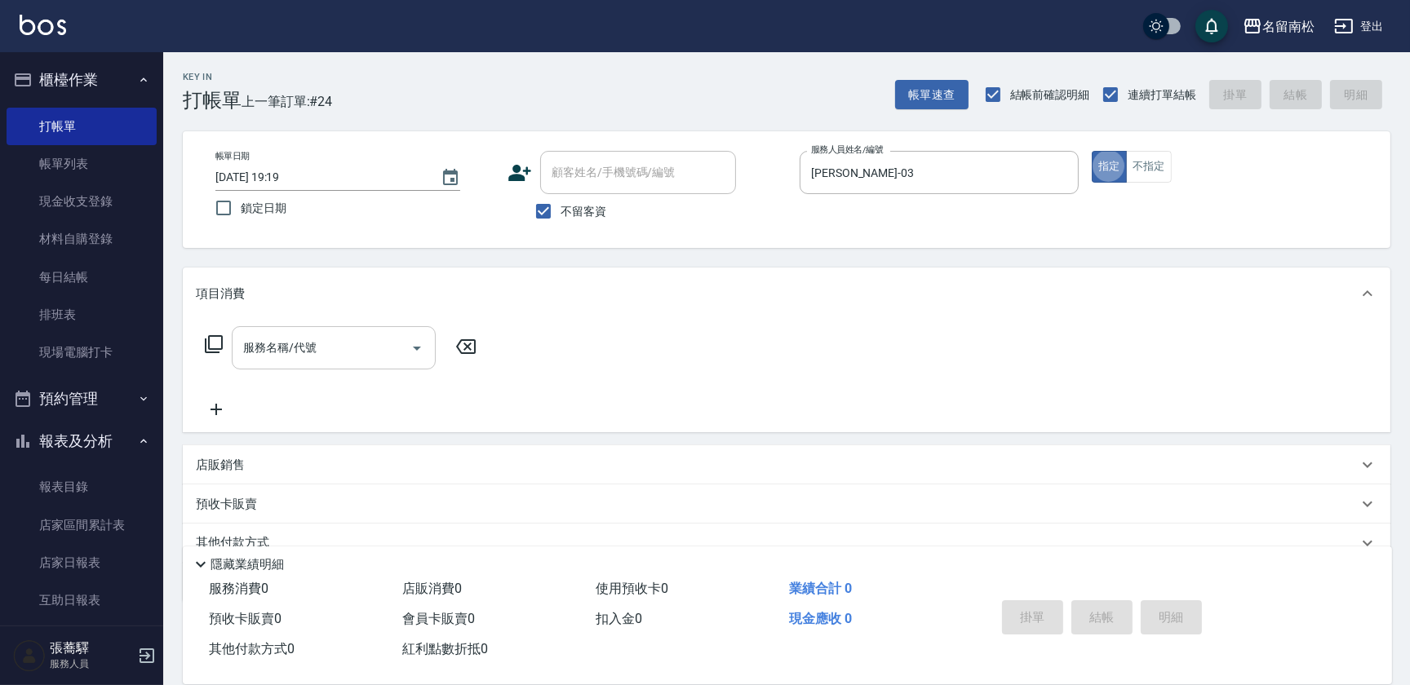
click at [335, 366] on div "服務名稱/代號" at bounding box center [334, 347] width 204 height 43
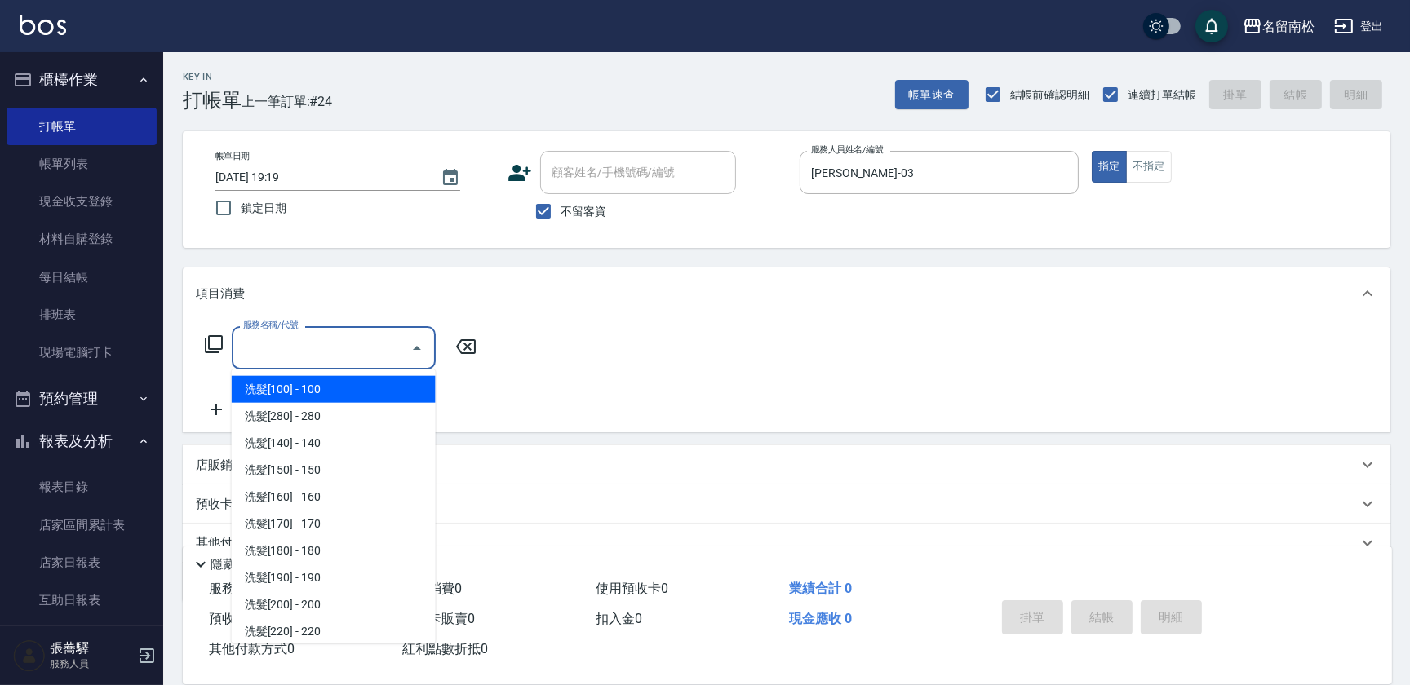
click at [216, 343] on icon at bounding box center [214, 345] width 20 height 20
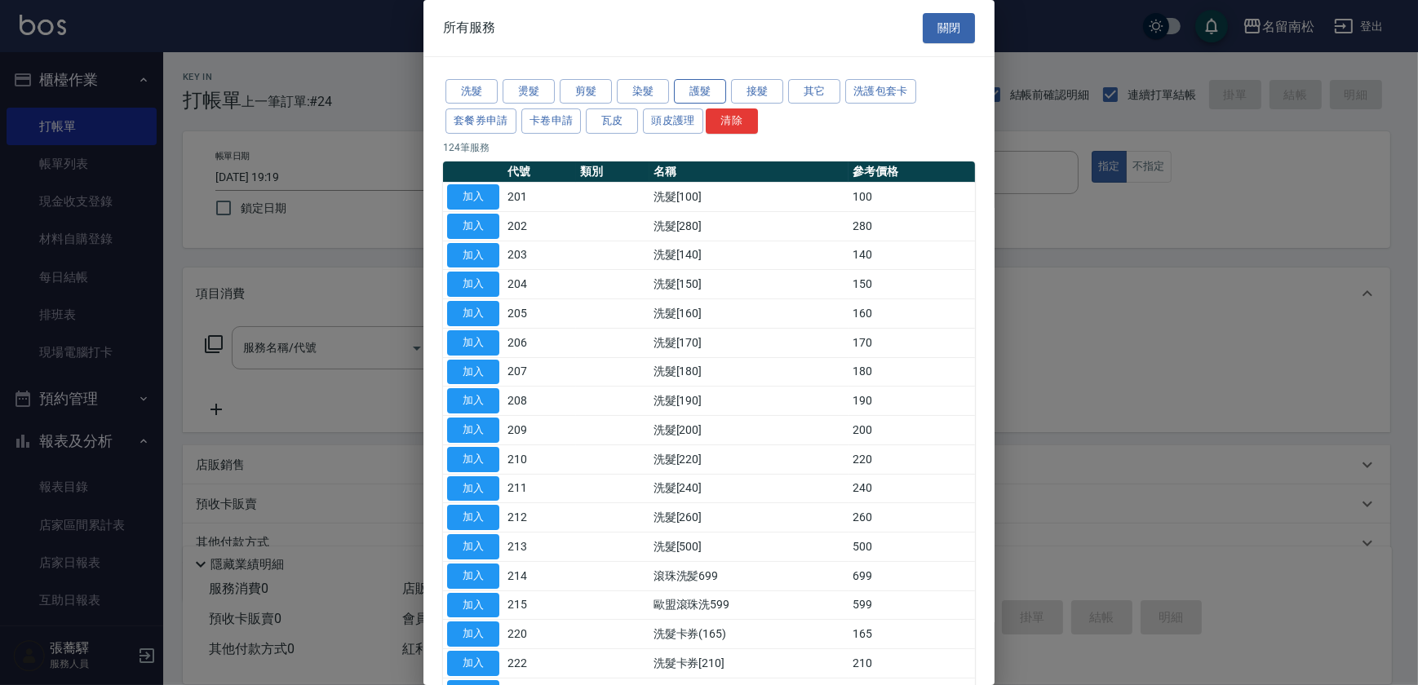
click at [702, 90] on button "護髮" at bounding box center [700, 91] width 52 height 25
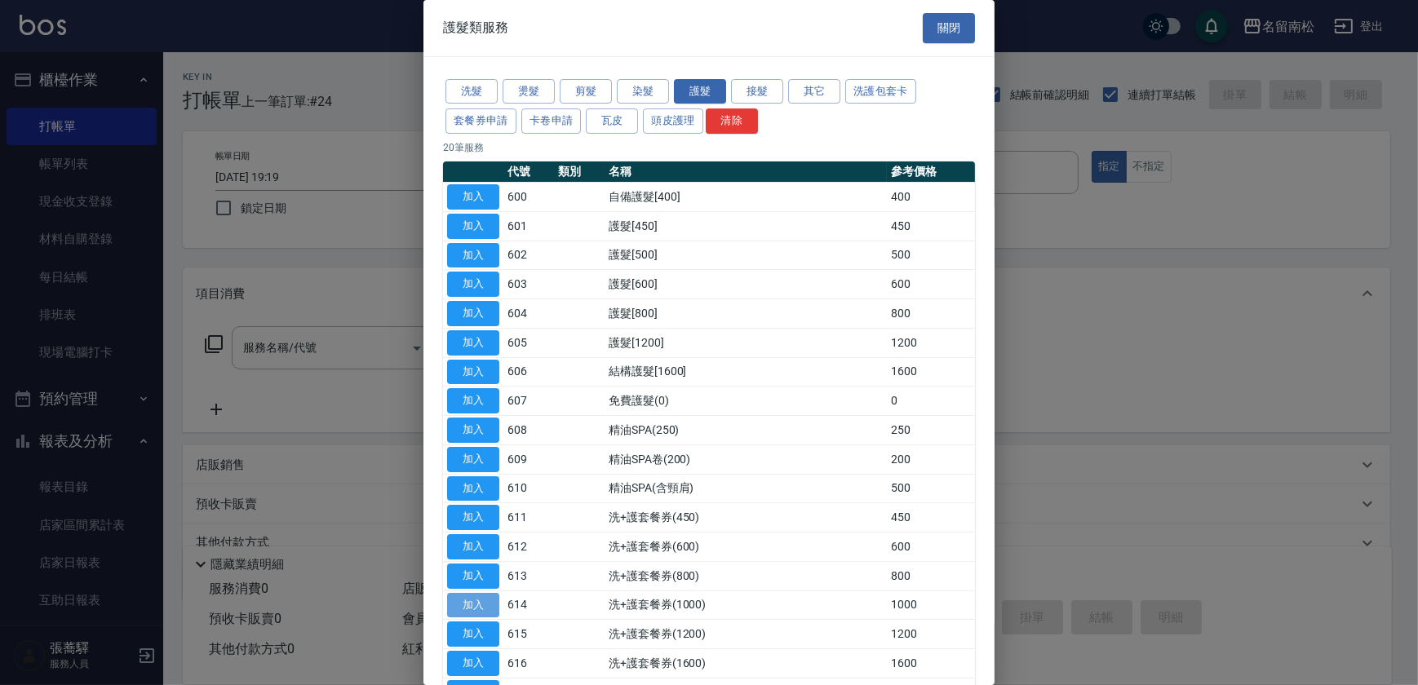
click at [489, 605] on button "加入" at bounding box center [473, 605] width 52 height 25
type input "洗+護套餐券(1000)(614)"
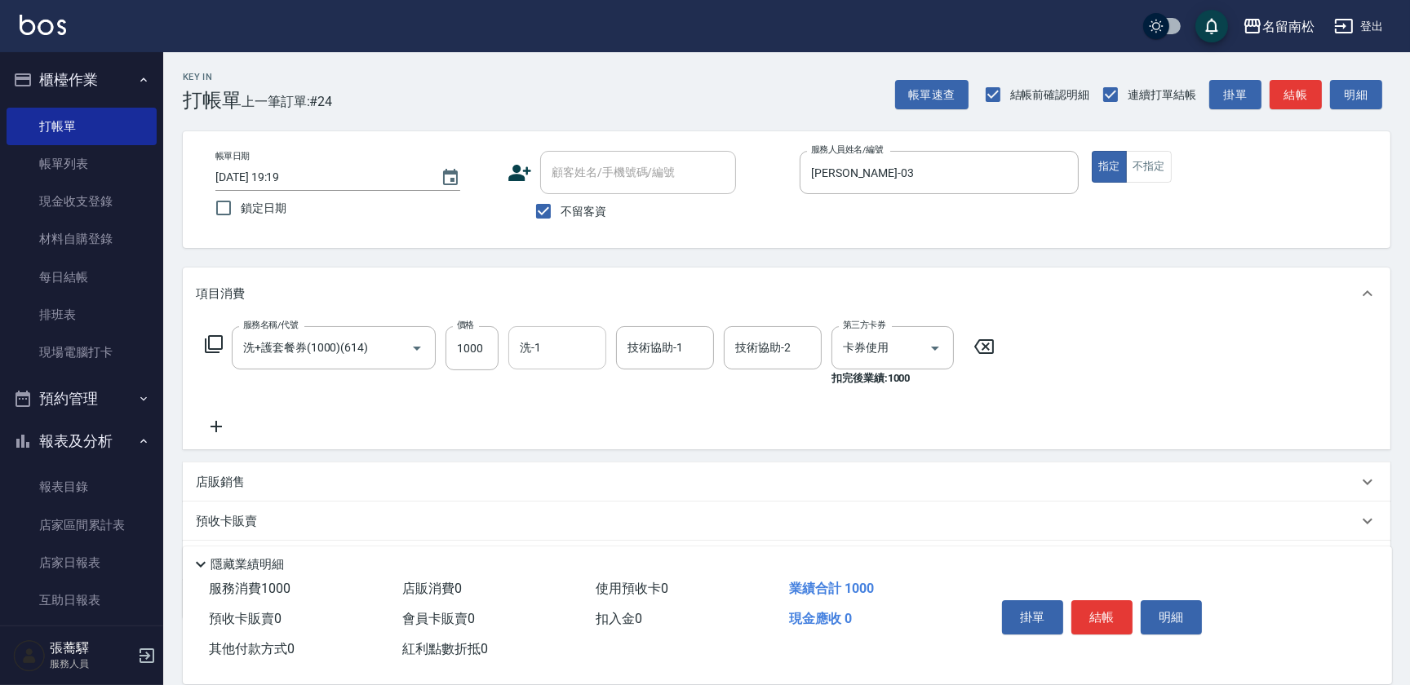
click at [572, 357] on input "洗-1" at bounding box center [557, 348] width 83 height 29
type input "[PERSON_NAME]-03"
click at [1111, 613] on button "結帳" at bounding box center [1101, 617] width 61 height 34
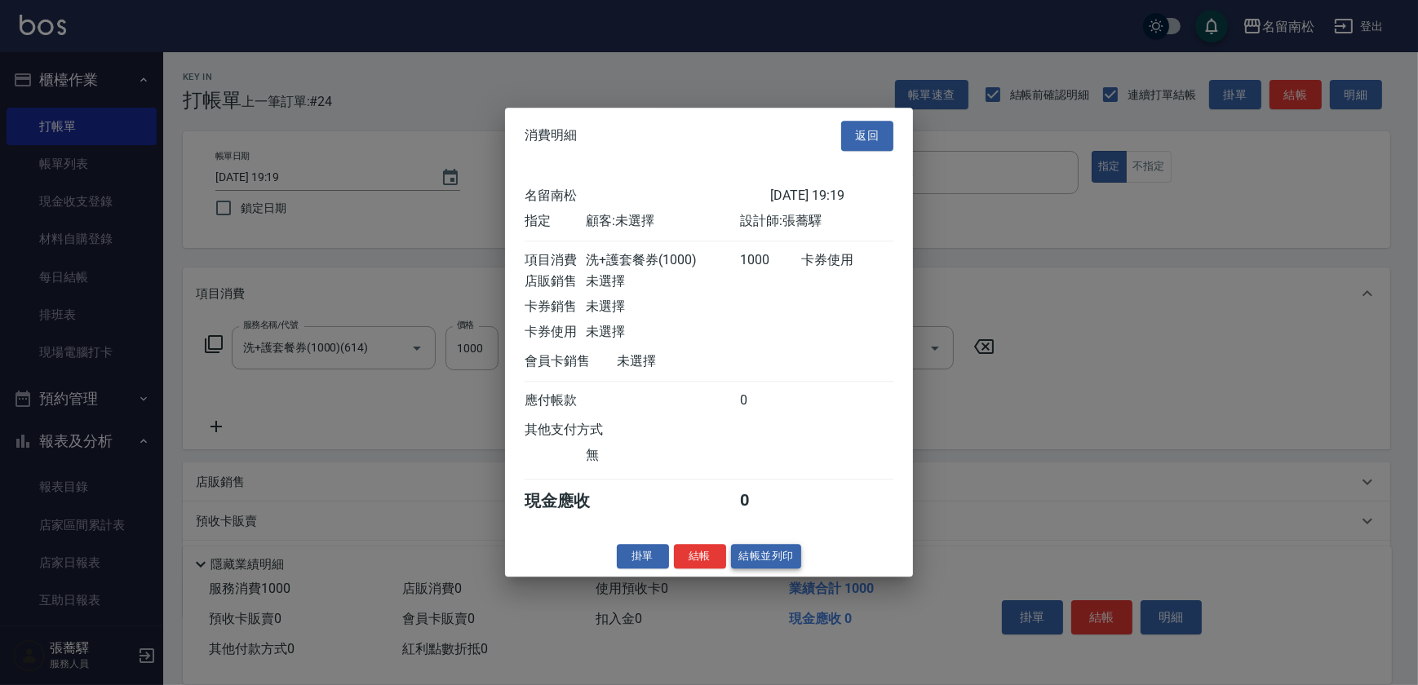
click at [752, 556] on button "結帳並列印" at bounding box center [766, 556] width 71 height 25
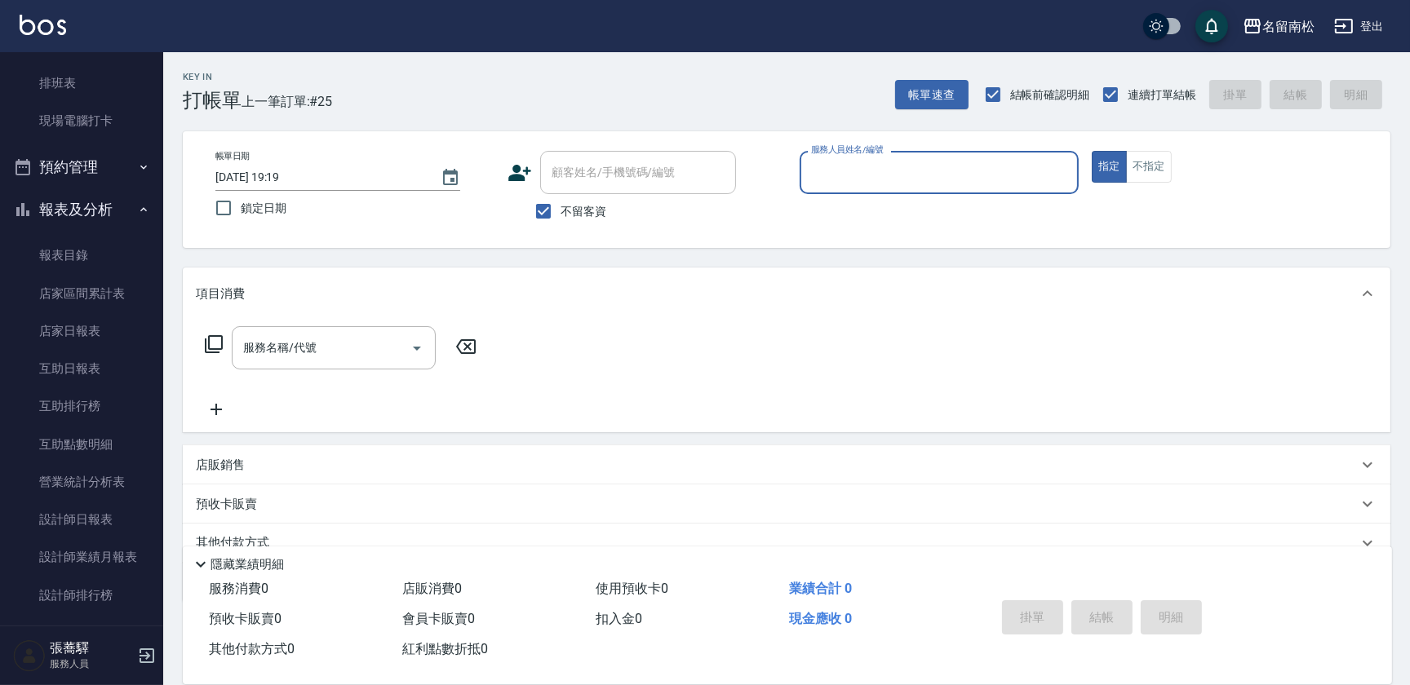
scroll to position [364, 0]
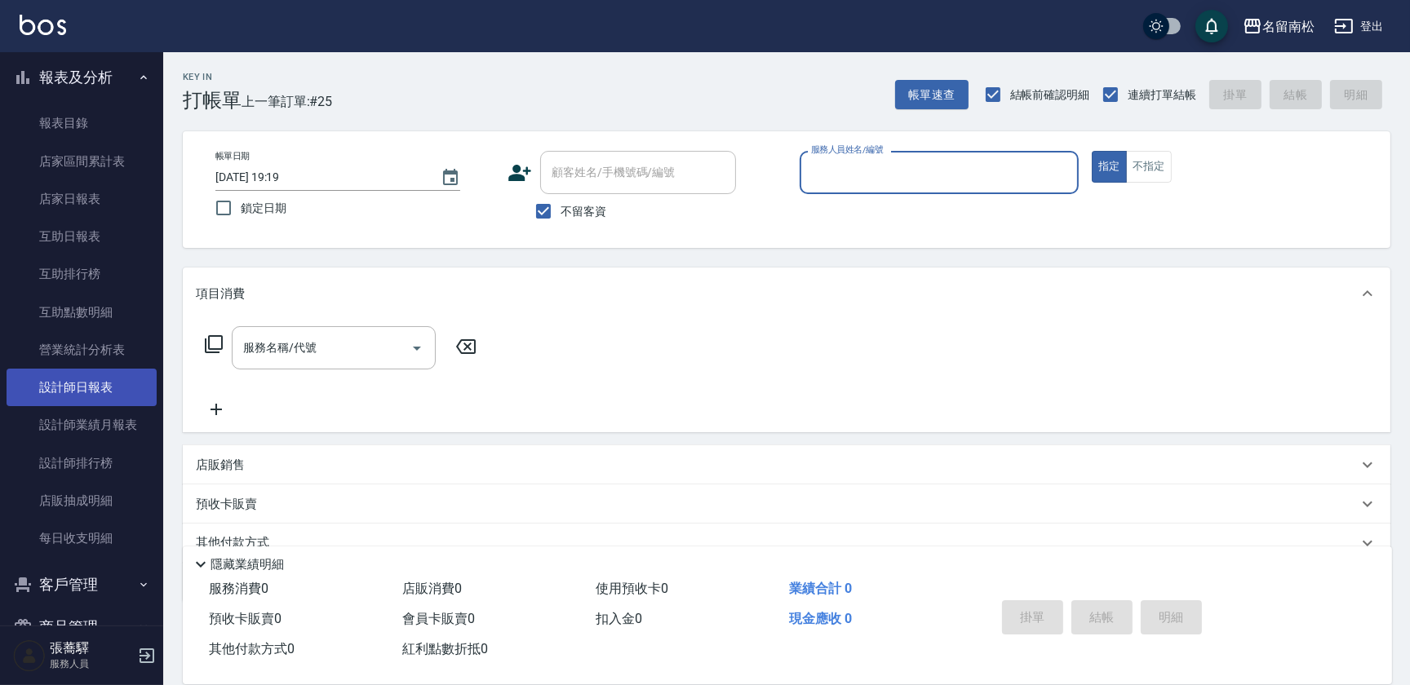
click at [91, 389] on link "設計師日報表" at bounding box center [82, 388] width 150 height 38
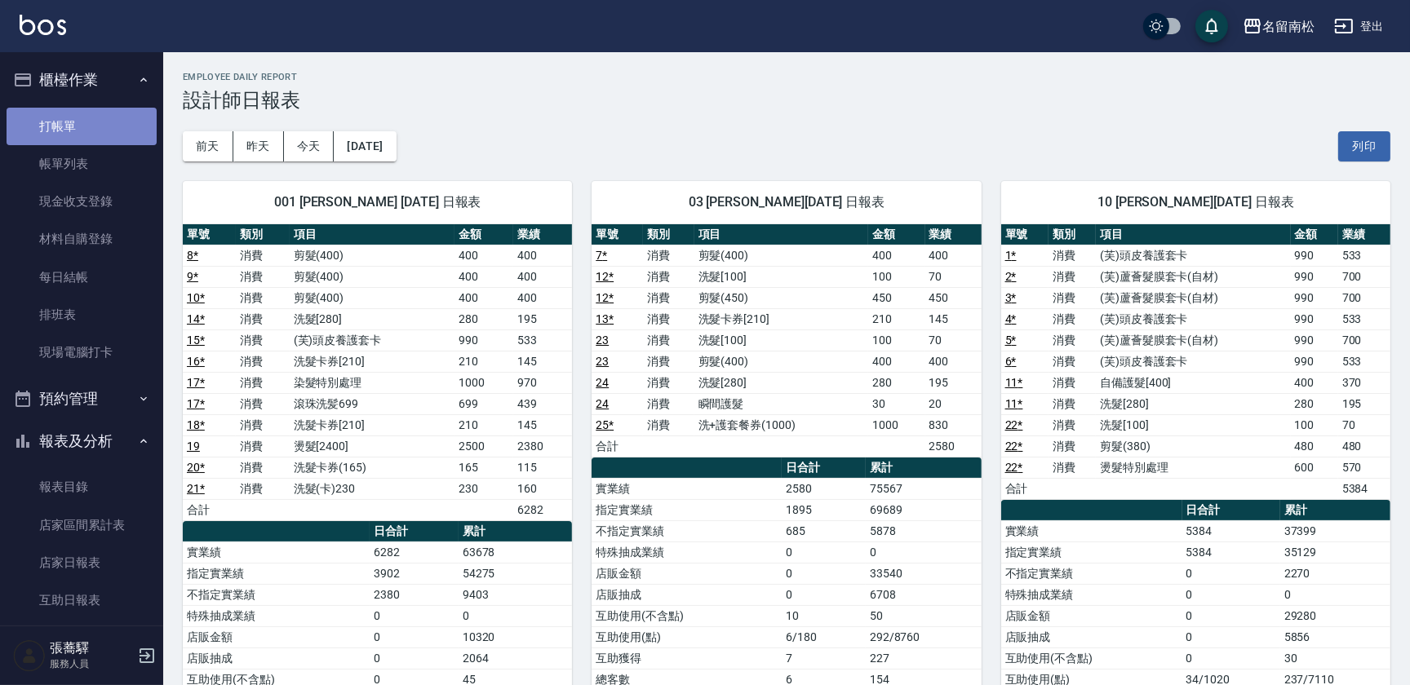
click at [98, 131] on link "打帳單" at bounding box center [82, 127] width 150 height 38
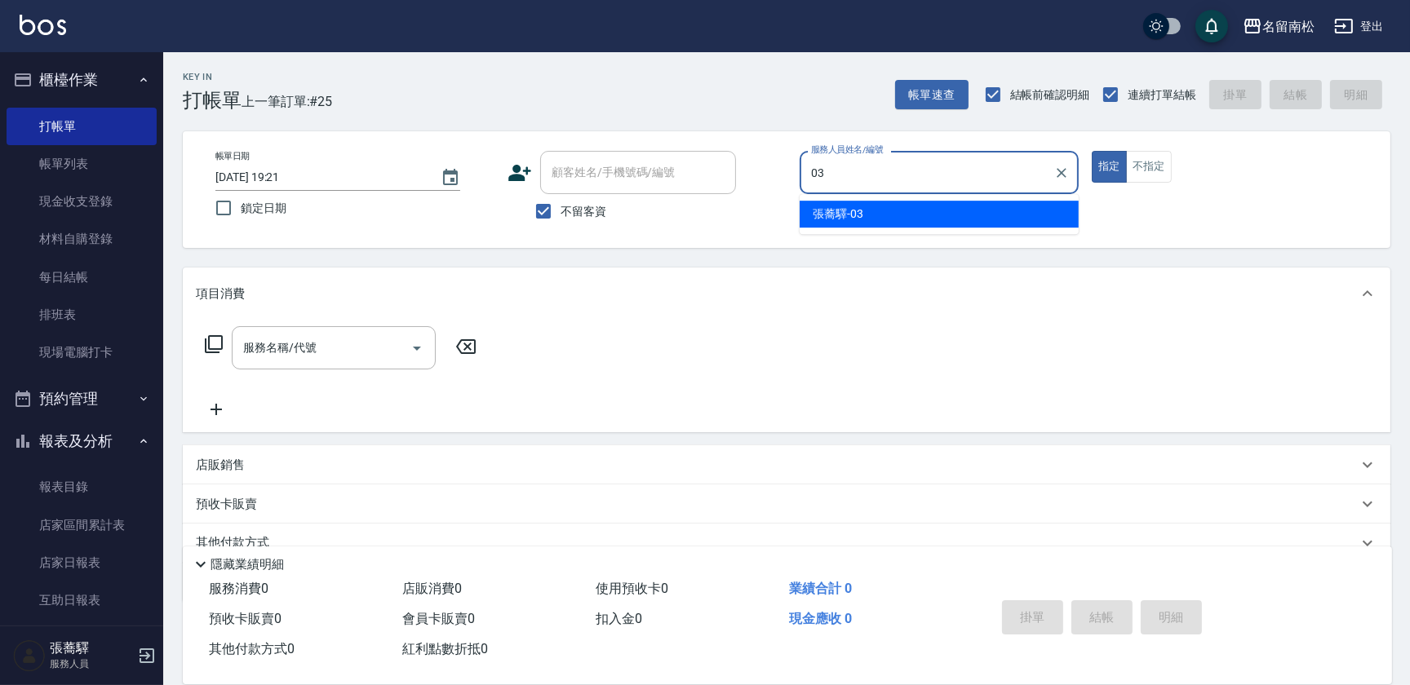
type input "[PERSON_NAME]-03"
type button "true"
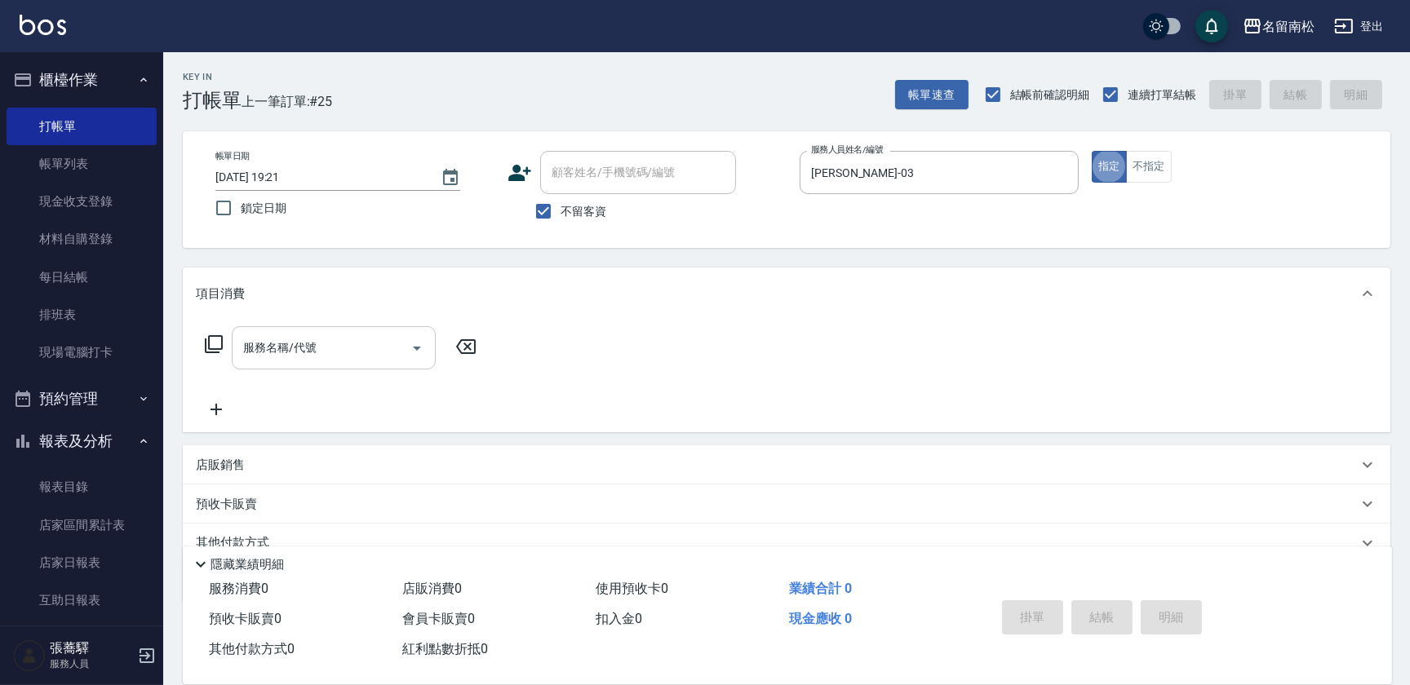
click at [331, 360] on input "服務名稱/代號" at bounding box center [321, 348] width 165 height 29
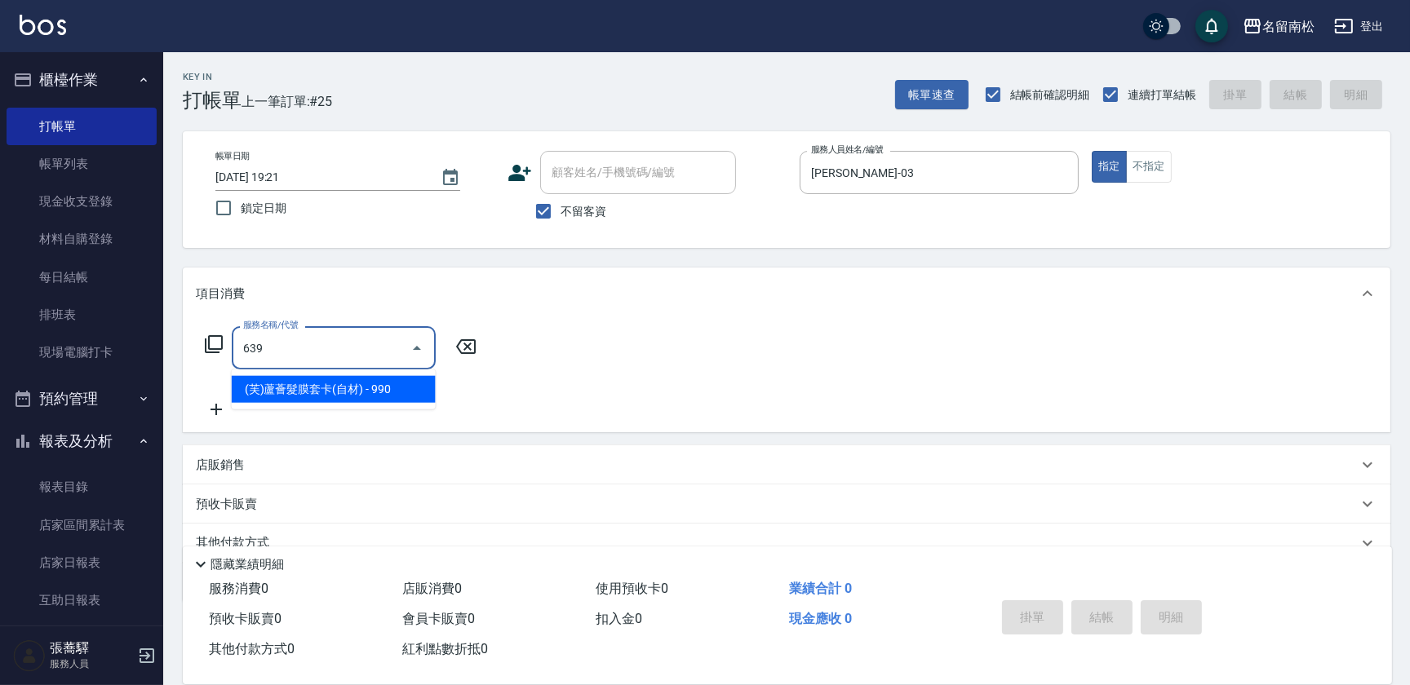
type input "(芙)蘆薈髮膜套卡(自材)(639)"
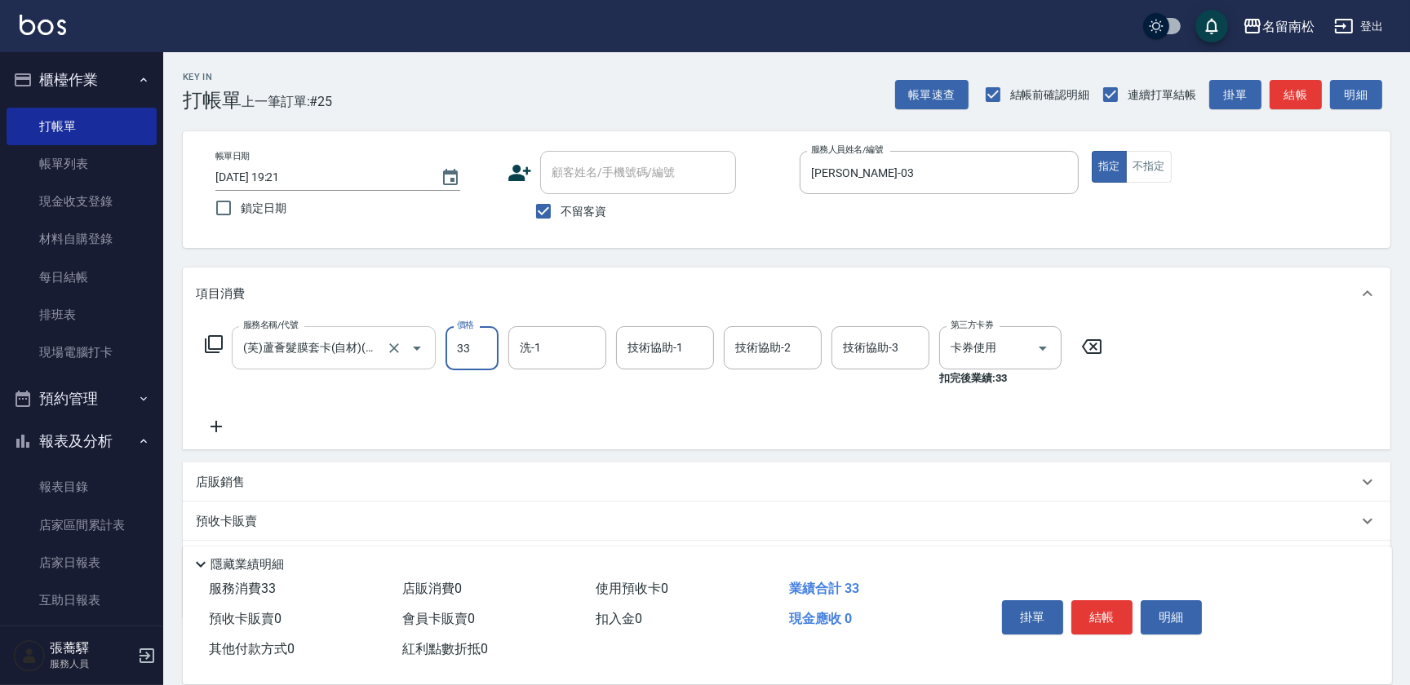
type input "33"
click at [1097, 355] on icon at bounding box center [1091, 347] width 41 height 20
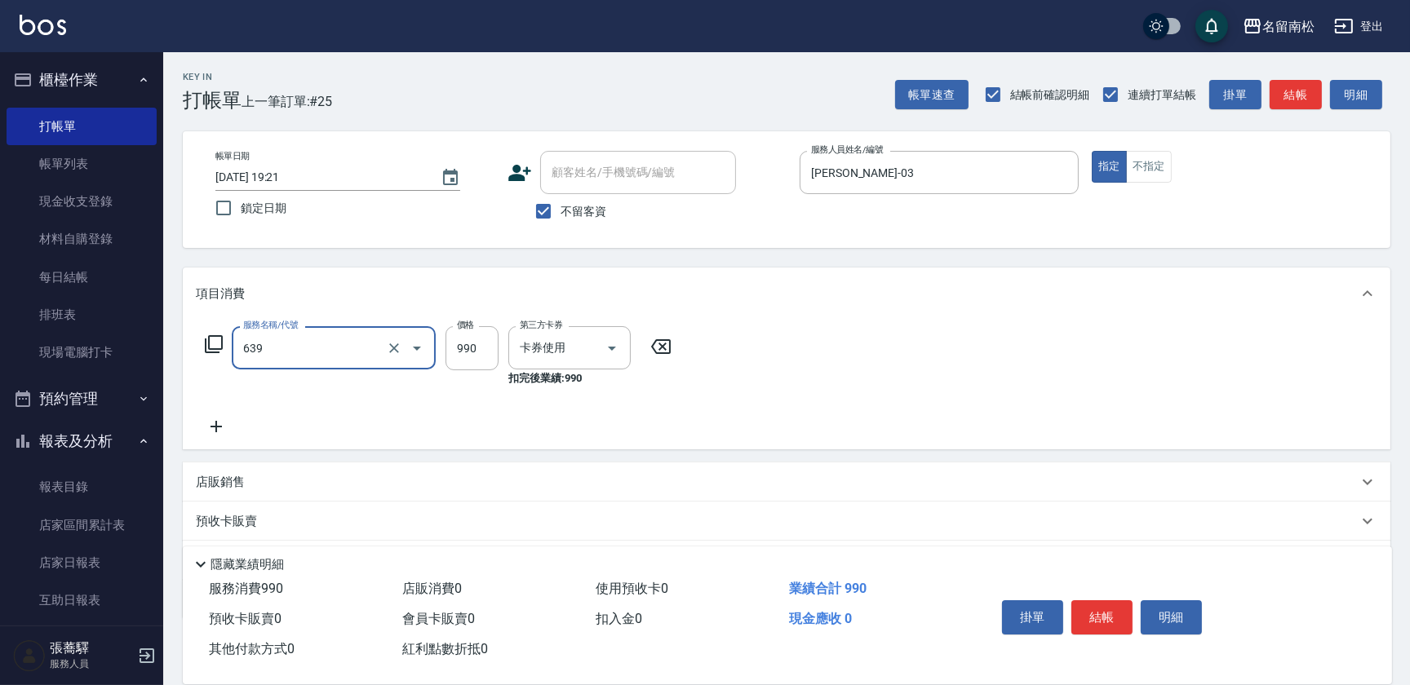
type input "(芙)蘆薈髮膜套卡(自材)(639)"
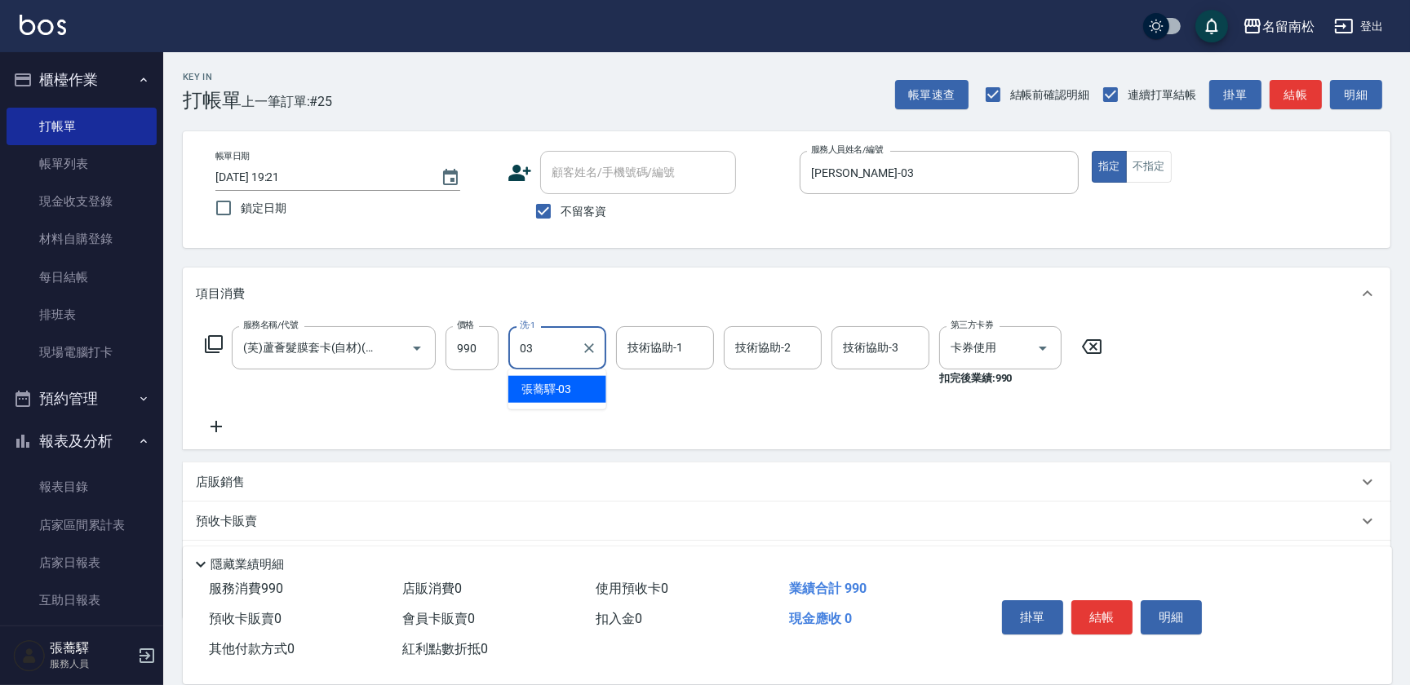
type input "[PERSON_NAME]-03"
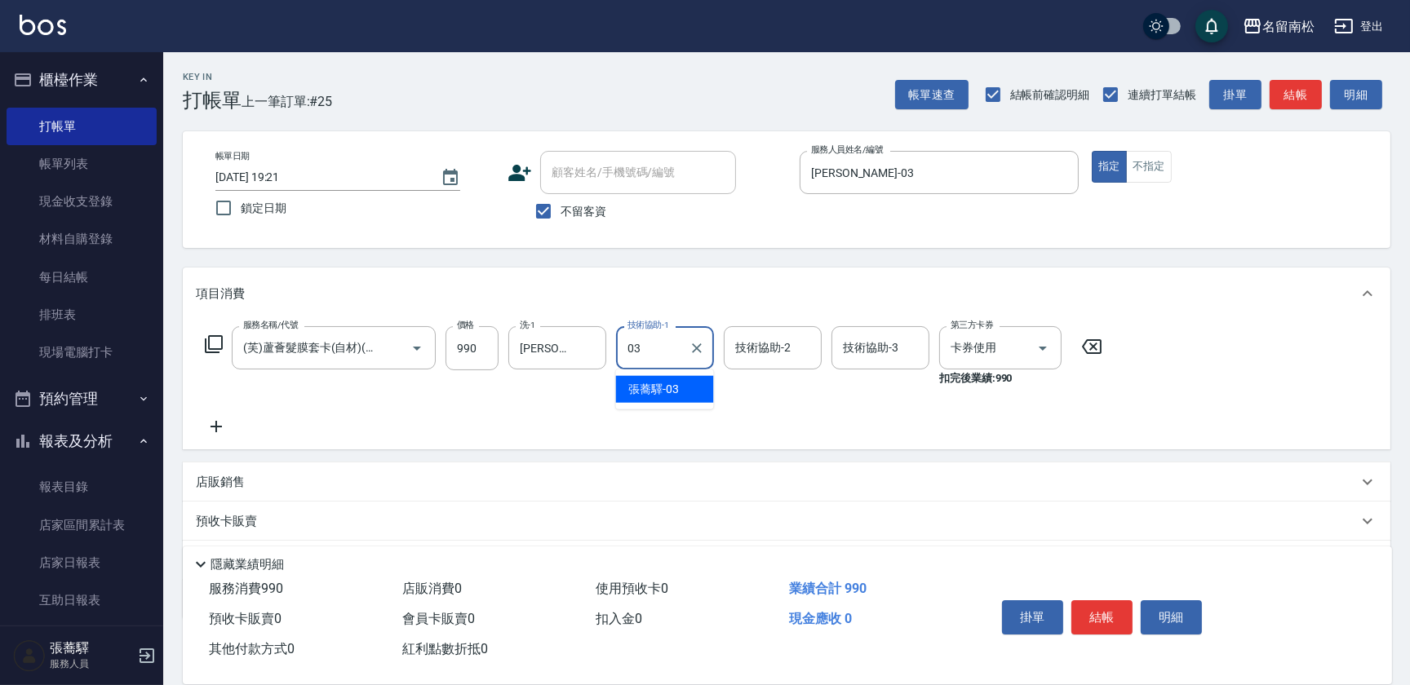
type input "[PERSON_NAME]-03"
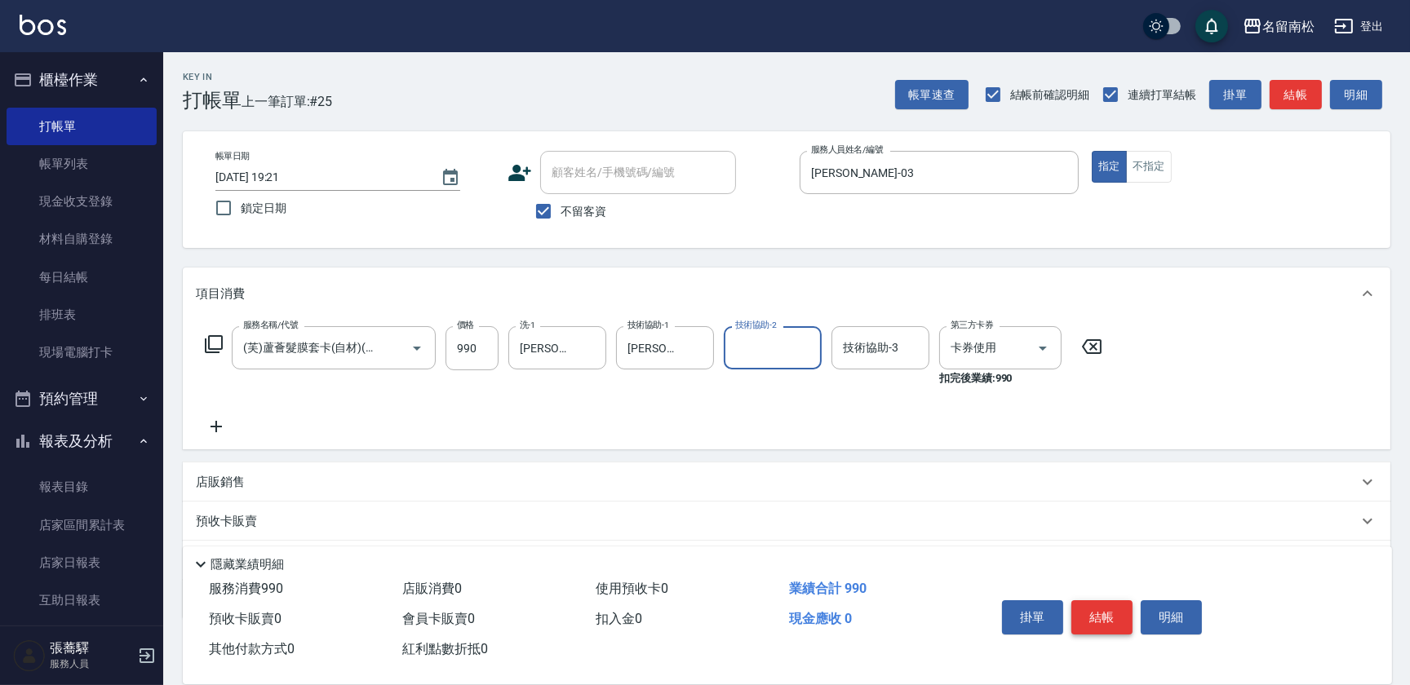
click at [1092, 610] on button "結帳" at bounding box center [1101, 617] width 61 height 34
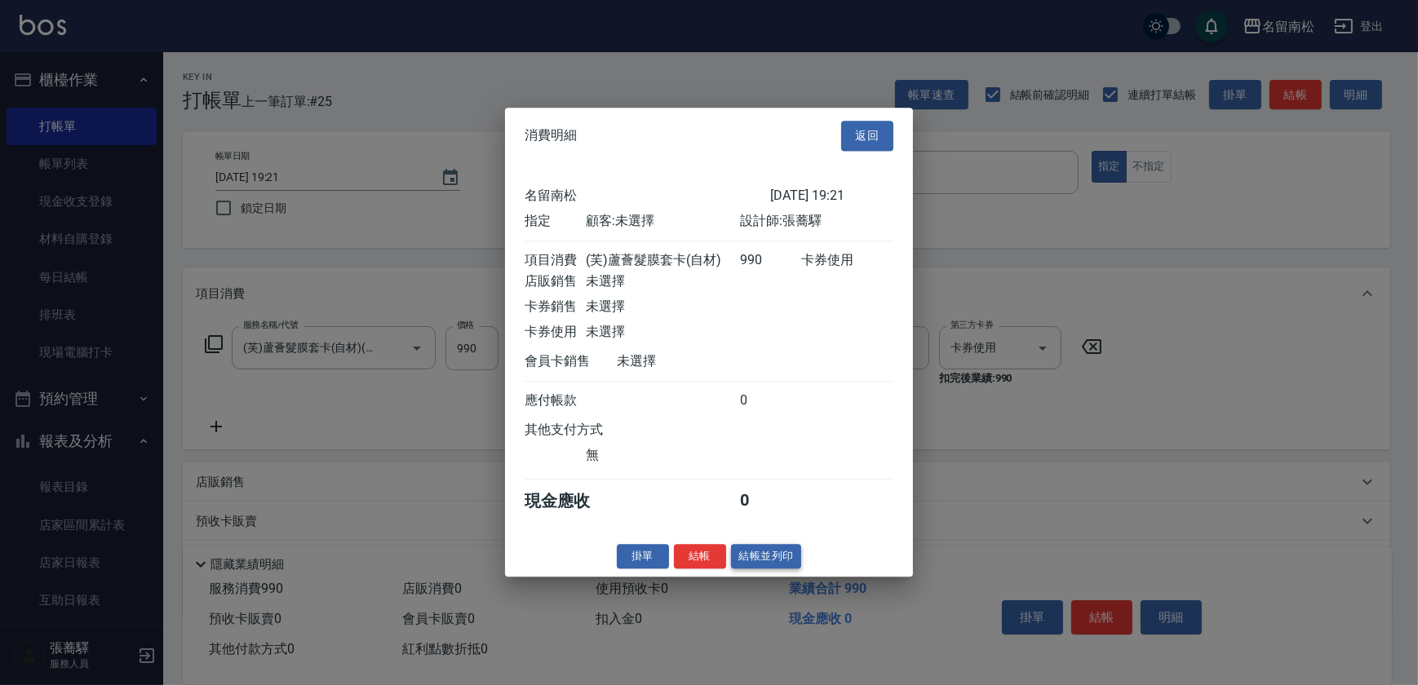
click at [790, 565] on button "結帳並列印" at bounding box center [766, 556] width 71 height 25
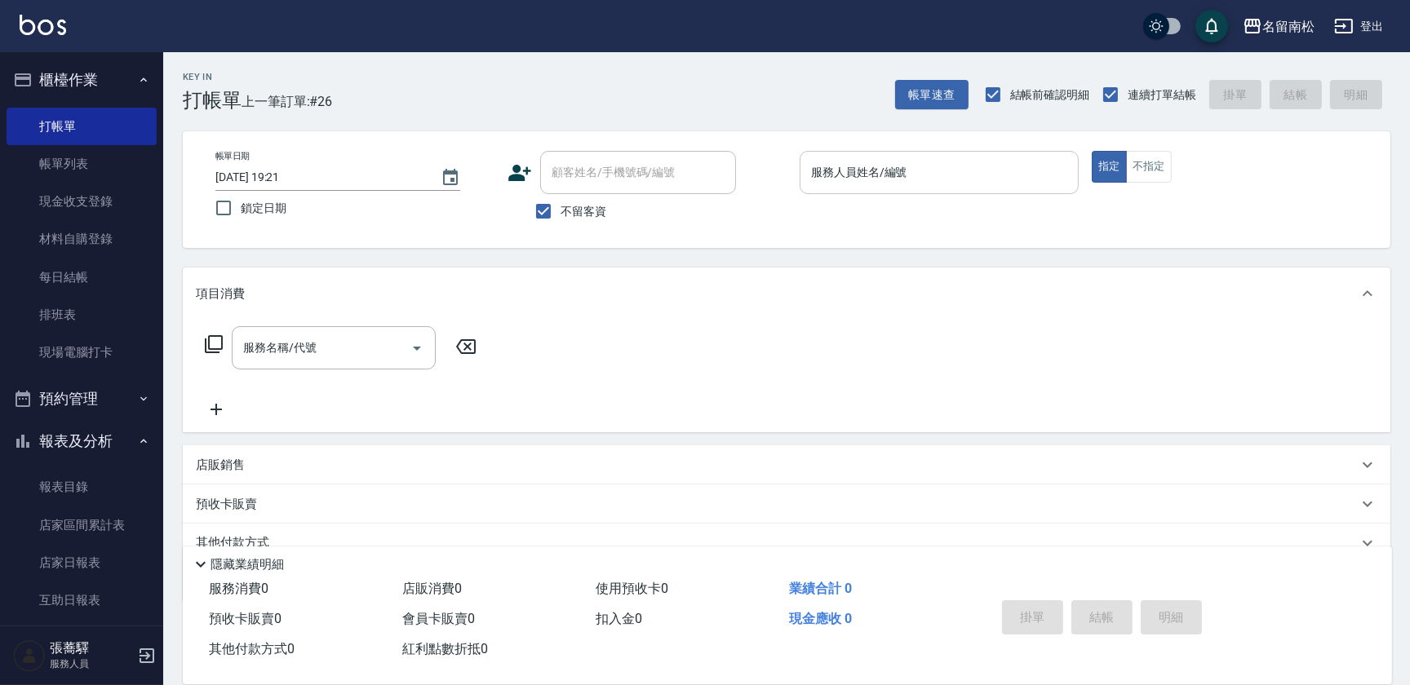
click at [946, 165] on input "服務人員姓名/編號" at bounding box center [939, 172] width 264 height 29
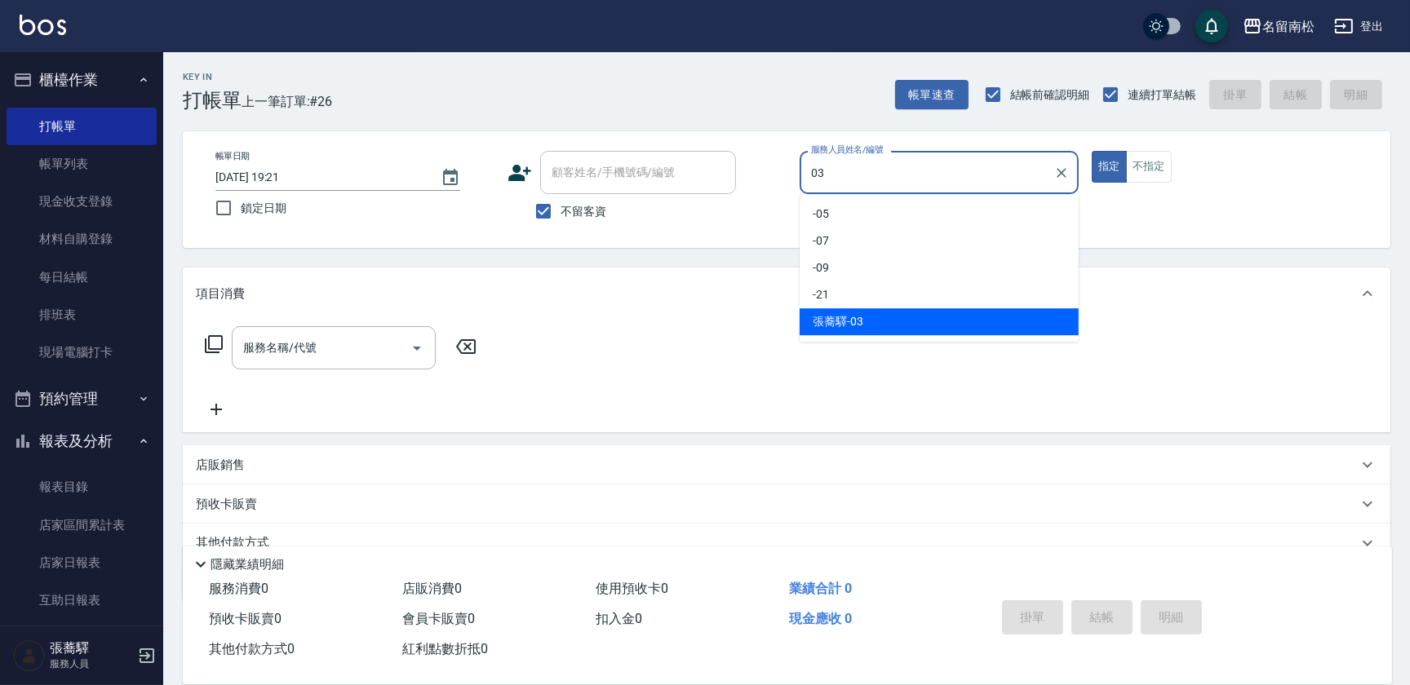
type input "[PERSON_NAME]-03"
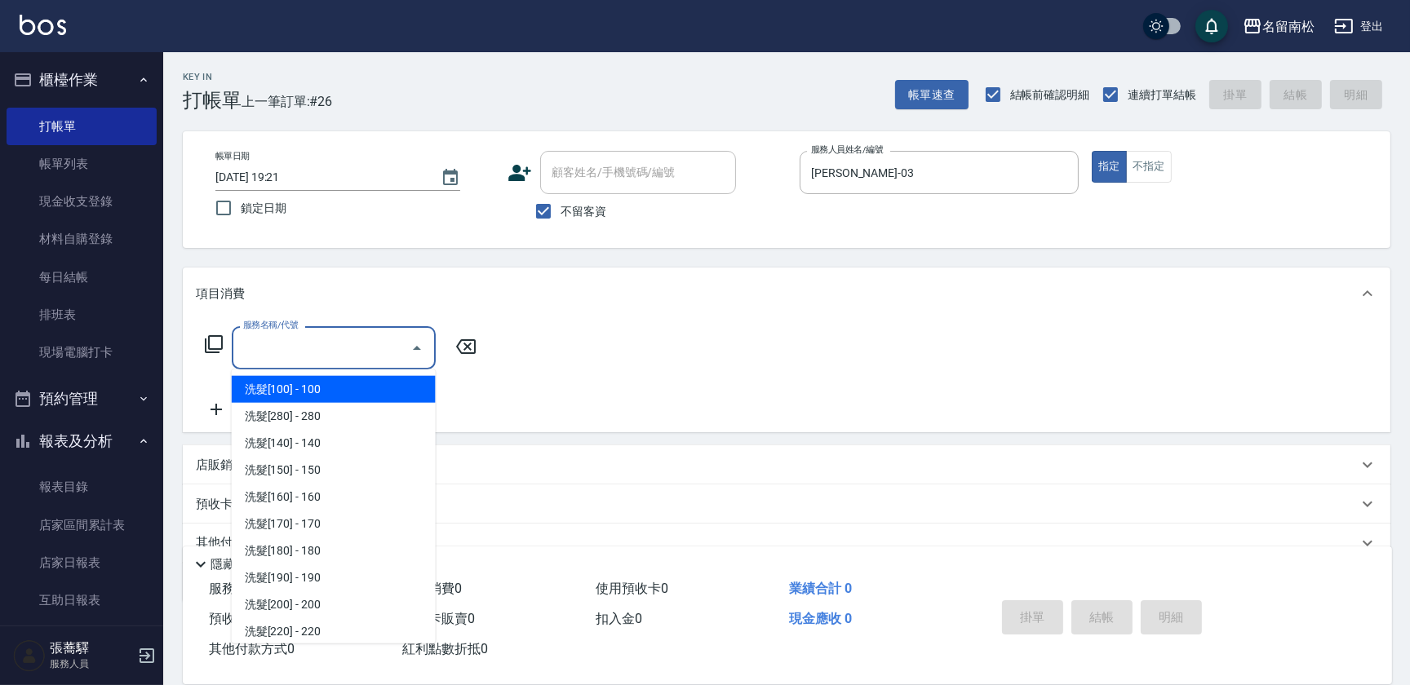
click at [289, 351] on input "服務名稱/代號" at bounding box center [321, 348] width 165 height 29
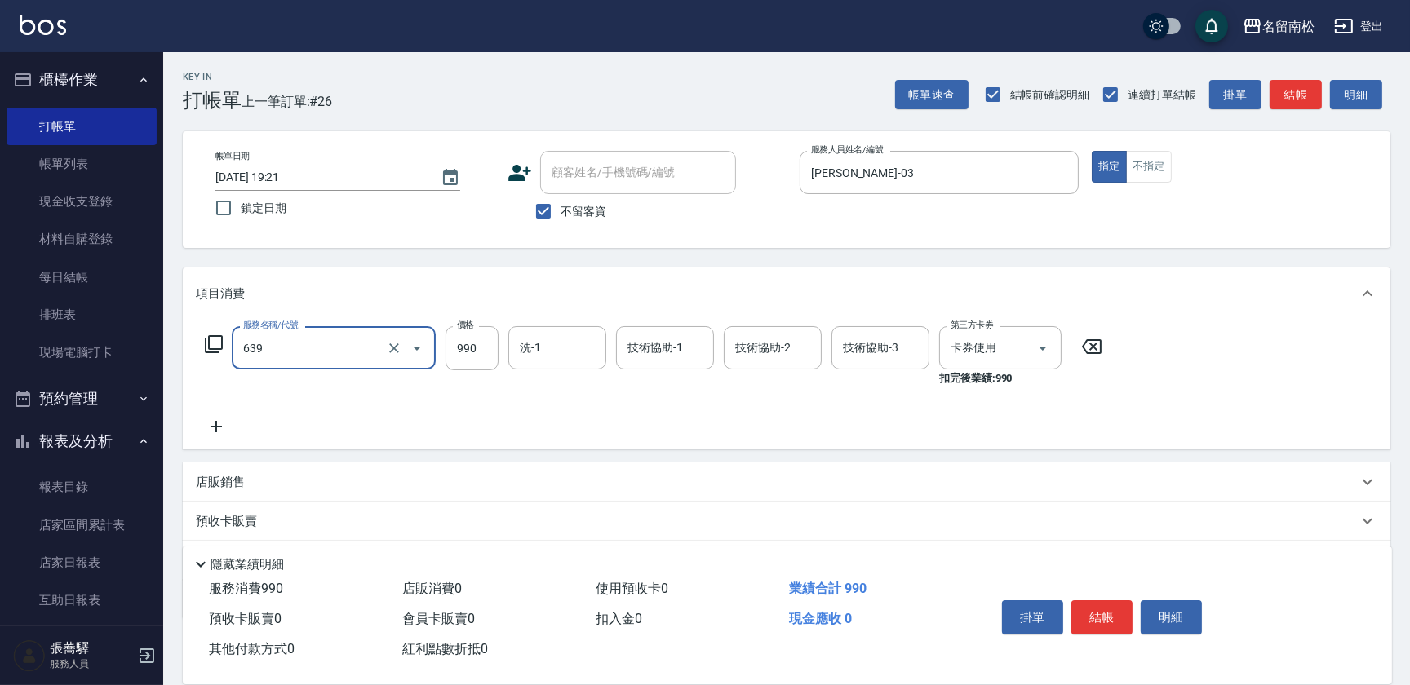
type input "(芙)蘆薈髮膜套卡(自材)(639)"
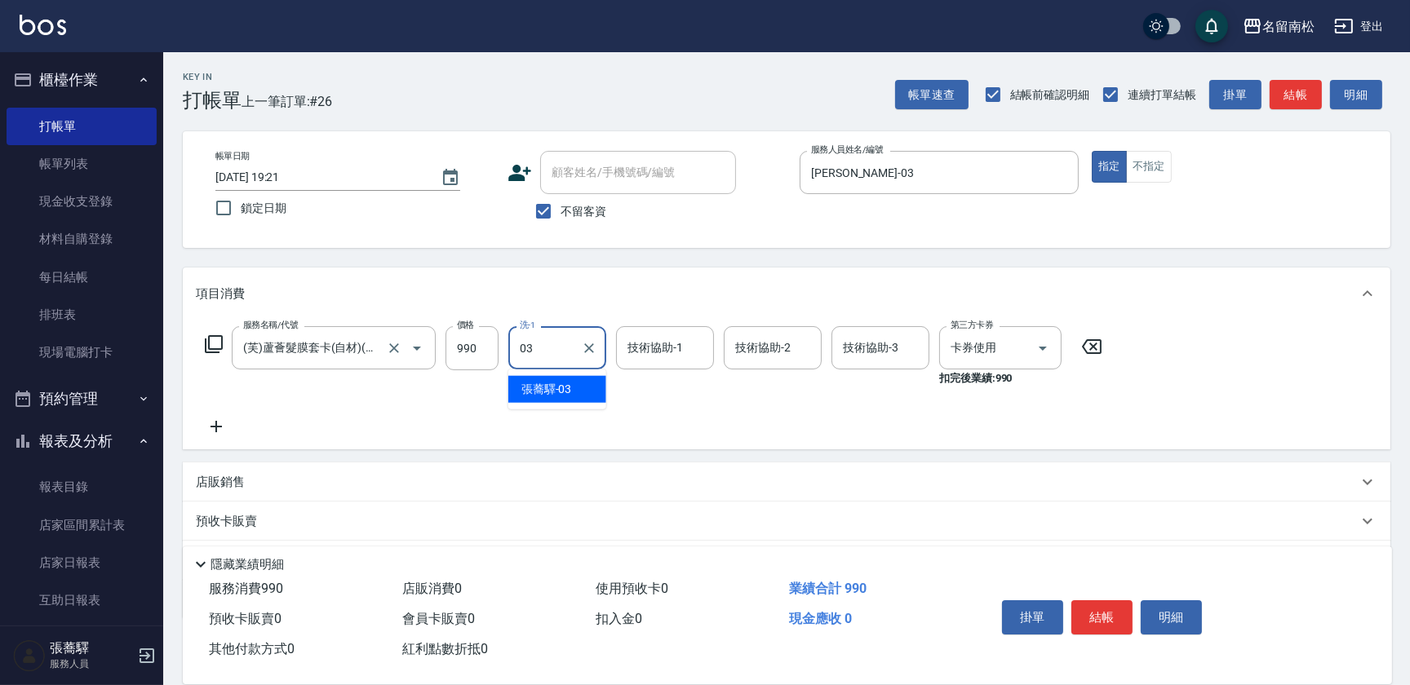
type input "[PERSON_NAME]-03"
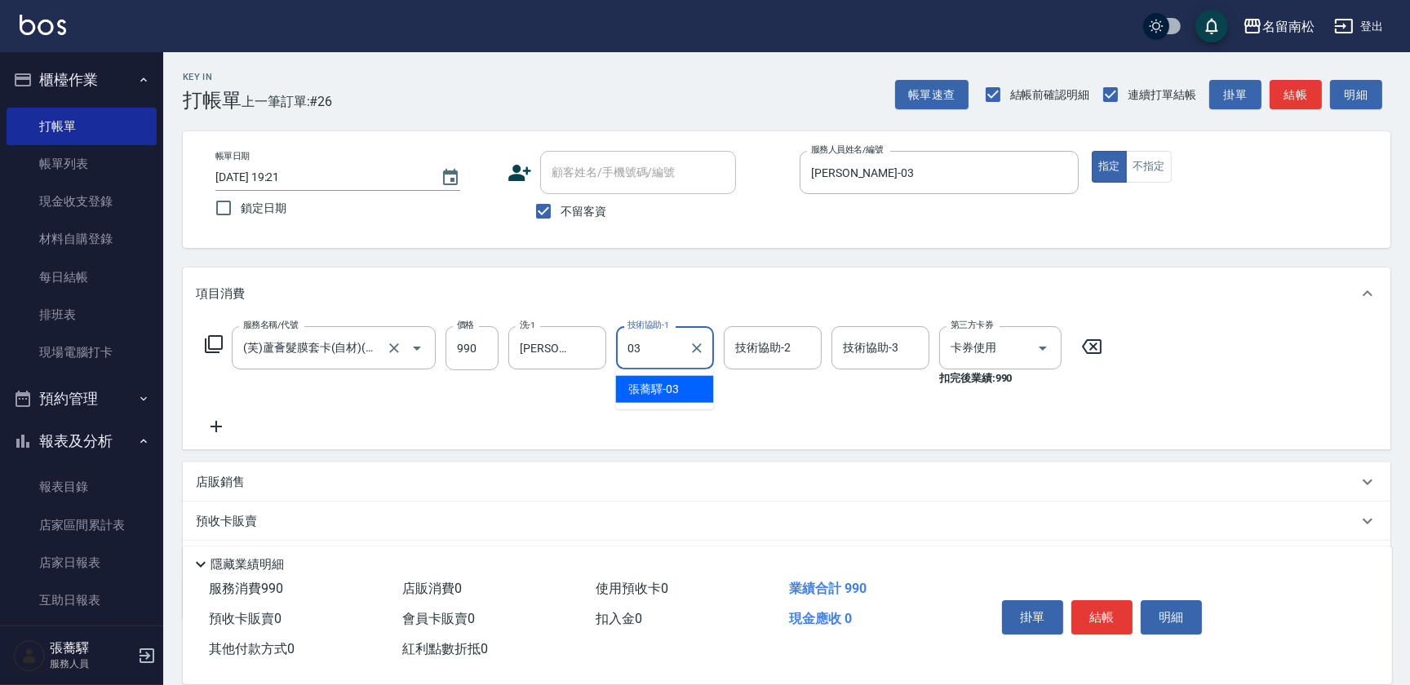
type input "[PERSON_NAME]-03"
click at [1111, 615] on button "結帳" at bounding box center [1101, 617] width 61 height 34
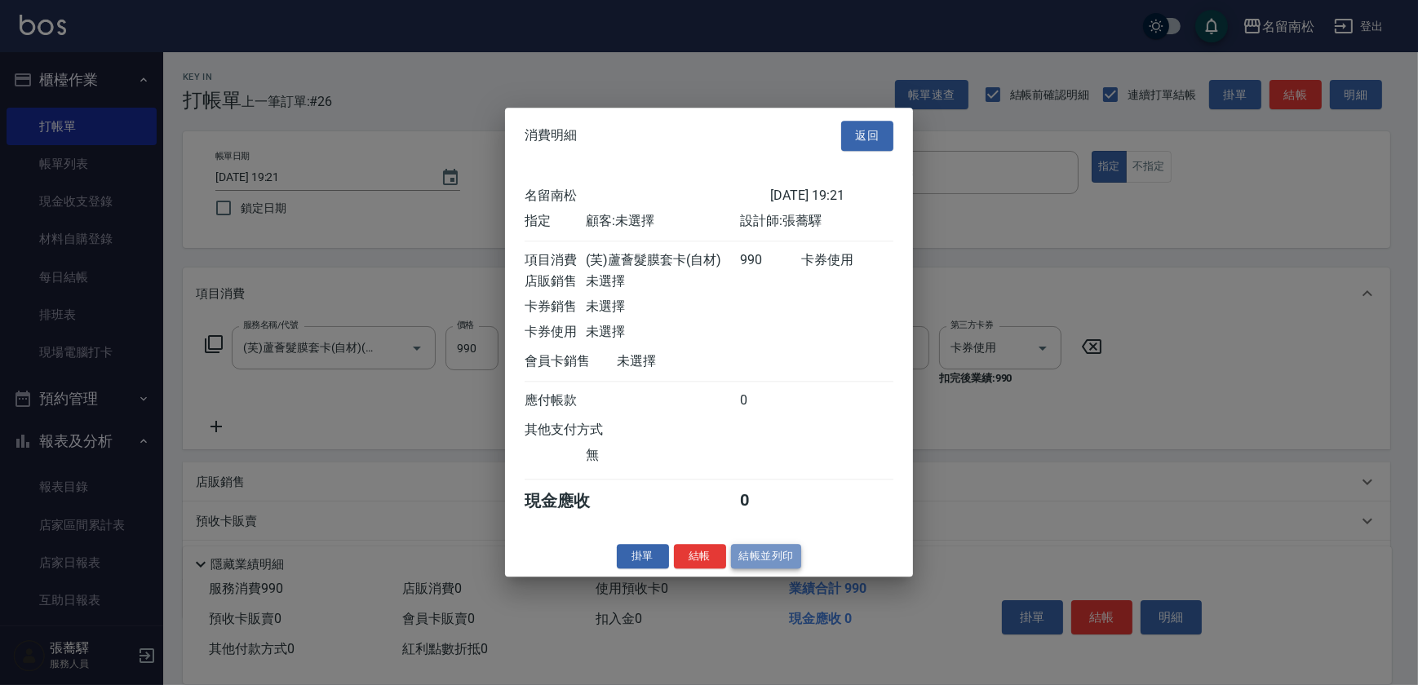
click at [791, 567] on button "結帳並列印" at bounding box center [766, 556] width 71 height 25
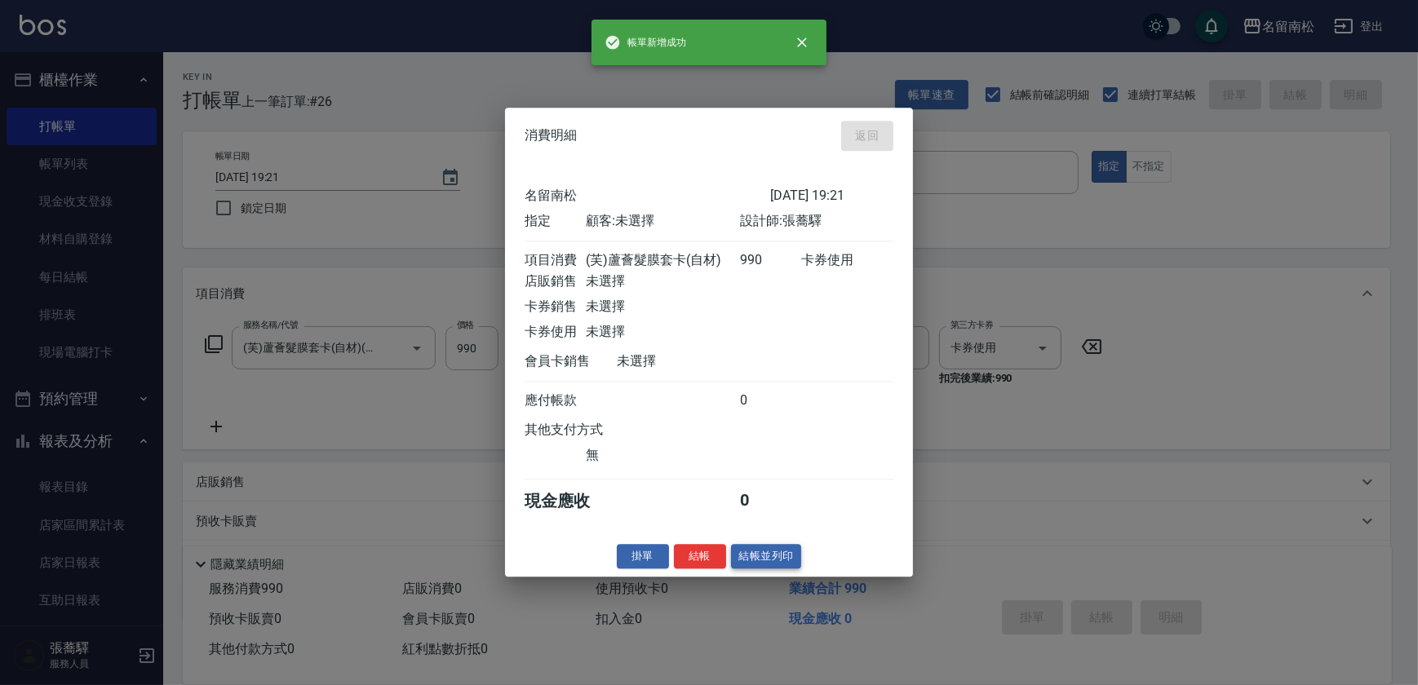
type input "[DATE] 19:22"
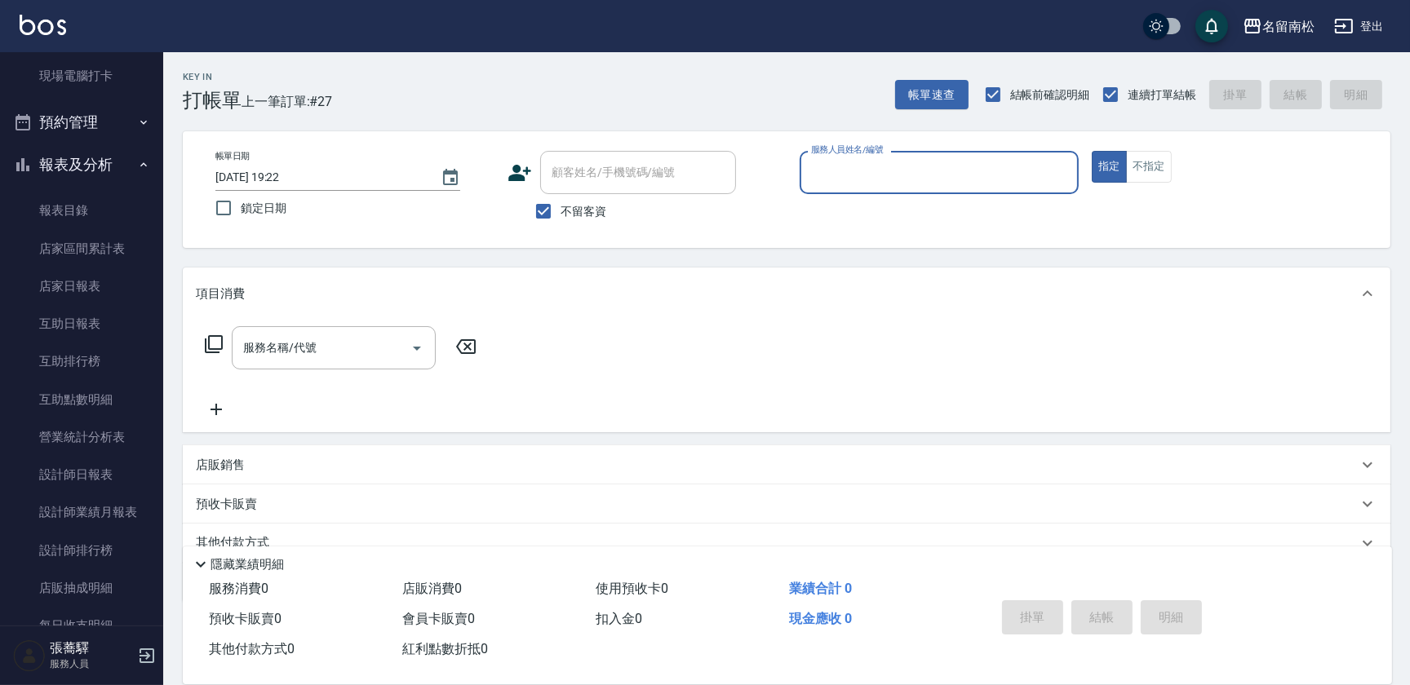
scroll to position [300, 0]
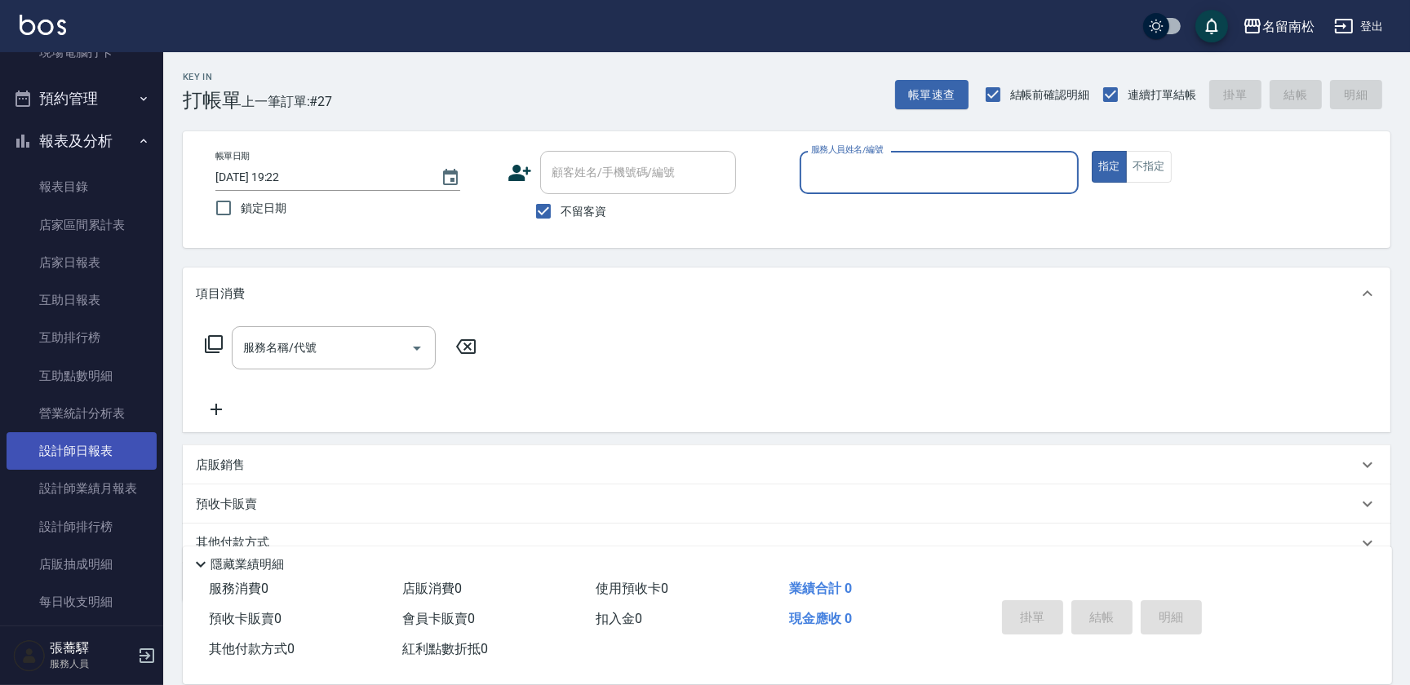
click at [123, 445] on link "設計師日報表" at bounding box center [82, 451] width 150 height 38
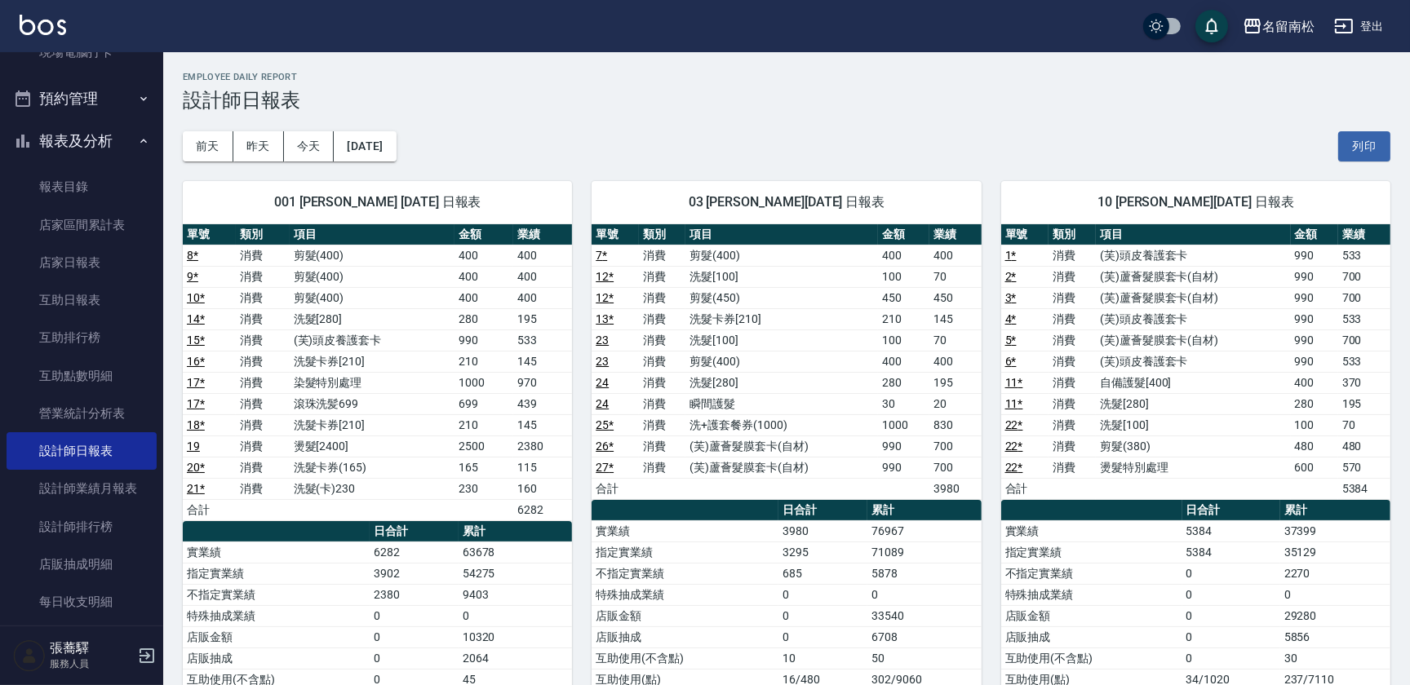
click at [153, 334] on nav "櫃檯作業 打帳單 帳單列表 現金收支登錄 材料自購登錄 每日結帳 排班表 現場電腦打卡 預約管理 預約管理 單日預約紀錄 單週預約紀錄 報表及分析 報表目錄 …" at bounding box center [81, 339] width 163 height 574
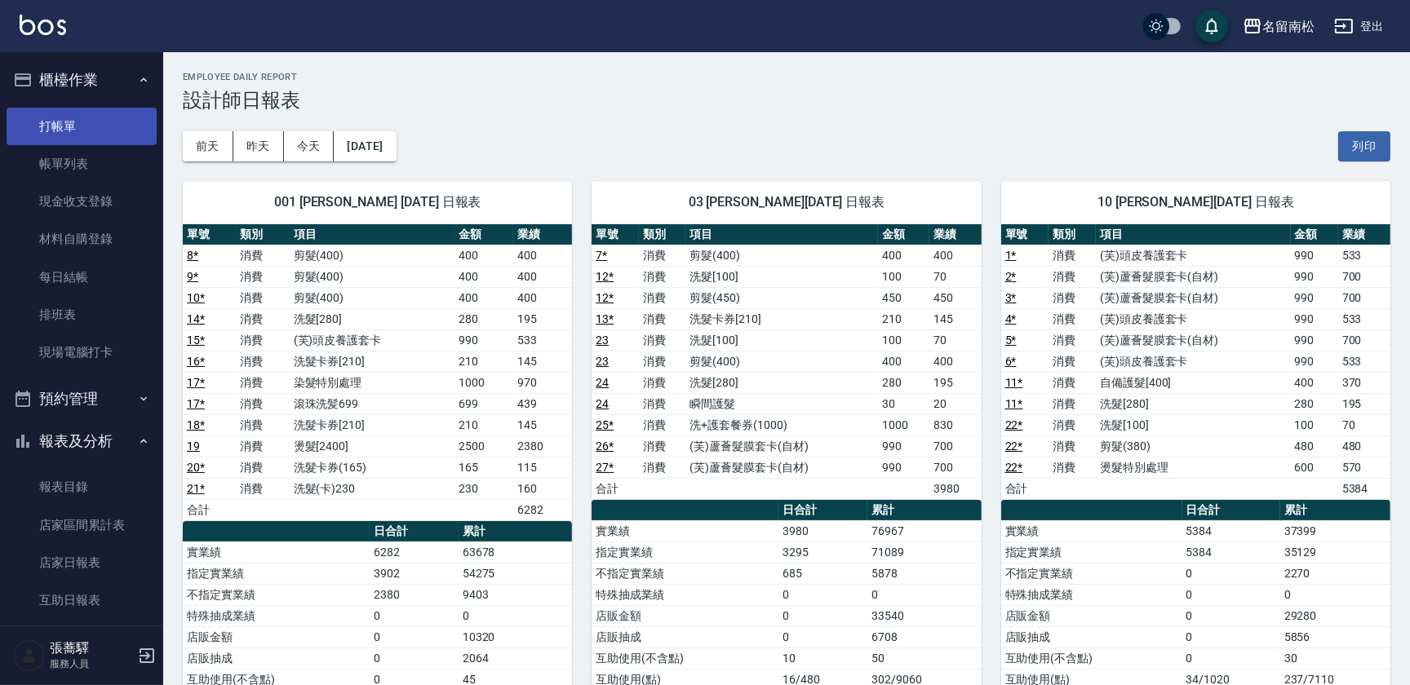
click at [126, 123] on link "打帳單" at bounding box center [82, 127] width 150 height 38
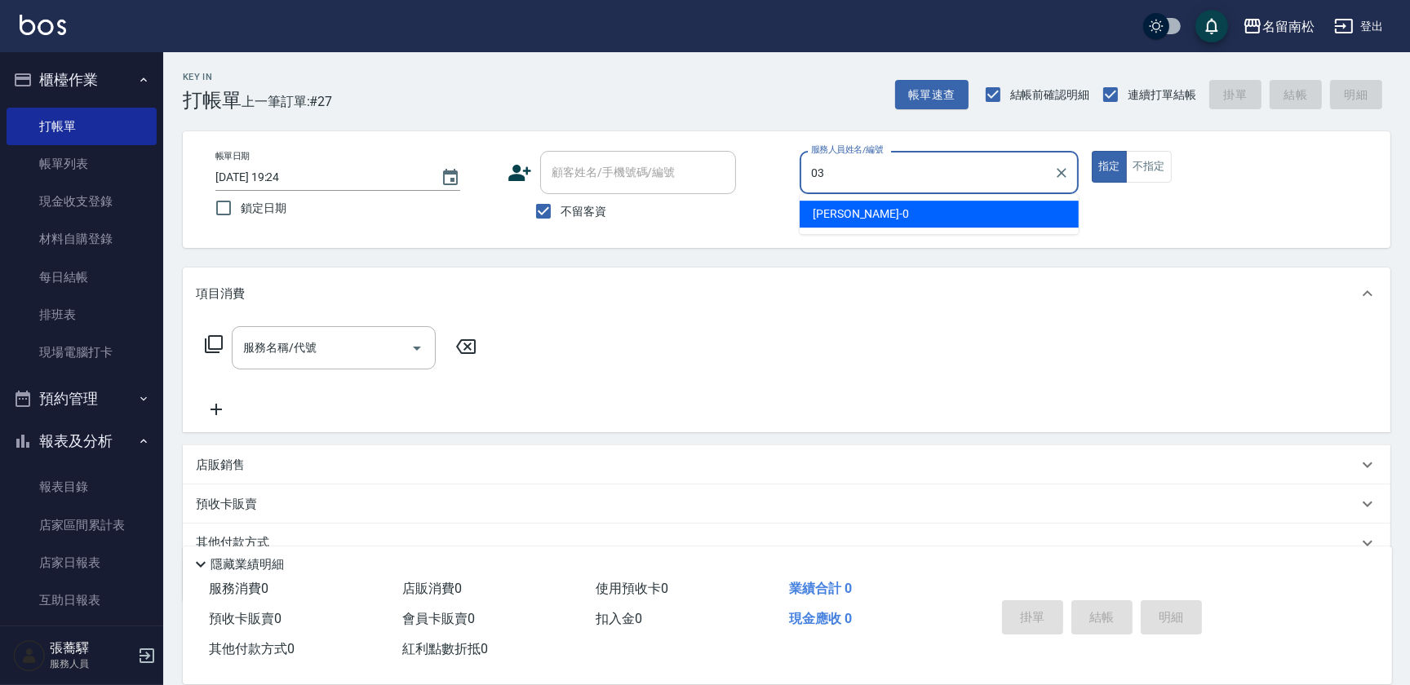
type input "[PERSON_NAME]-03"
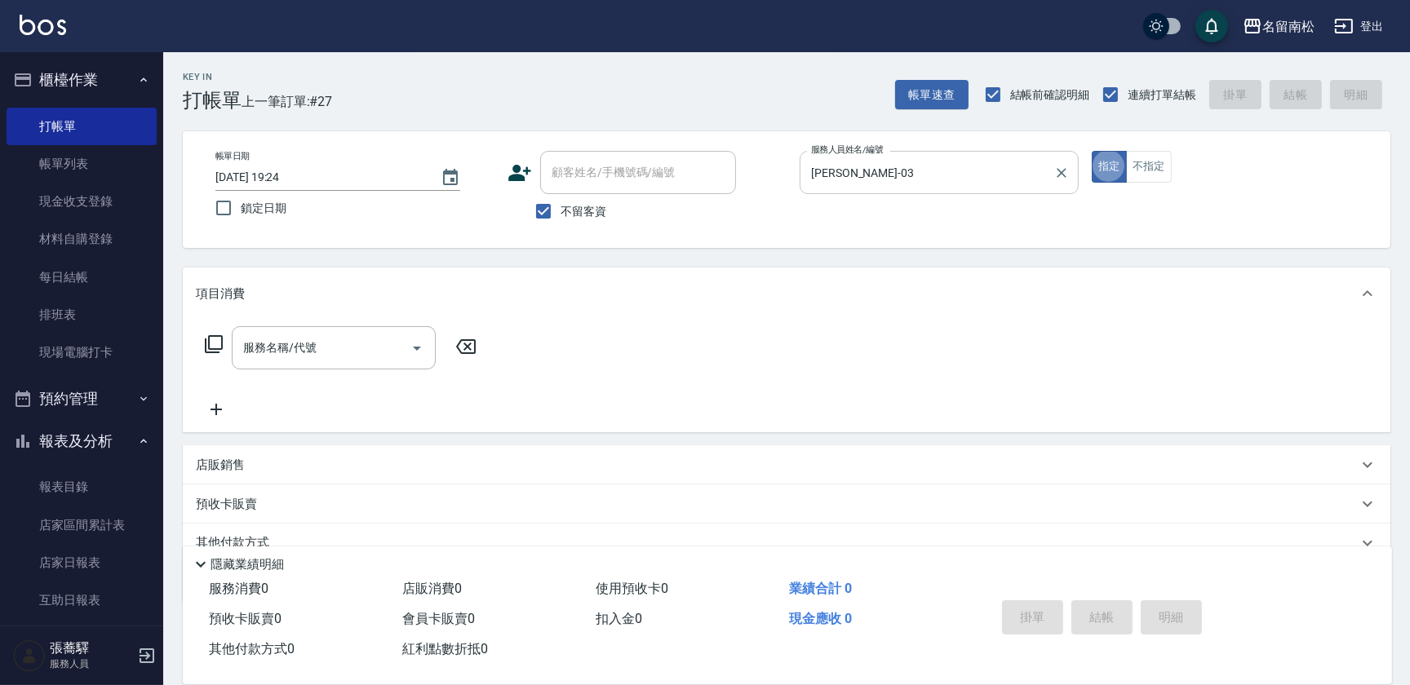
type button "true"
click at [330, 343] on input "服務名稱/代號" at bounding box center [321, 348] width 165 height 29
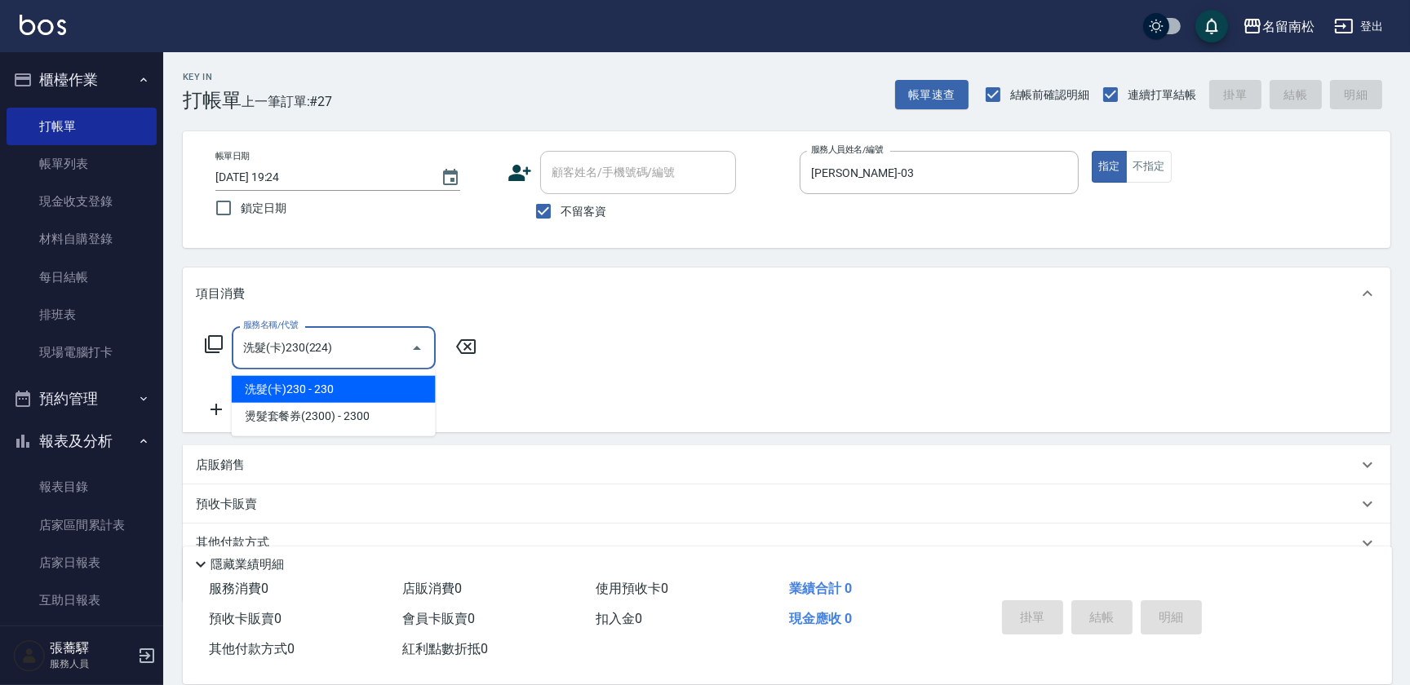
type input "洗髮(卡)230(224)"
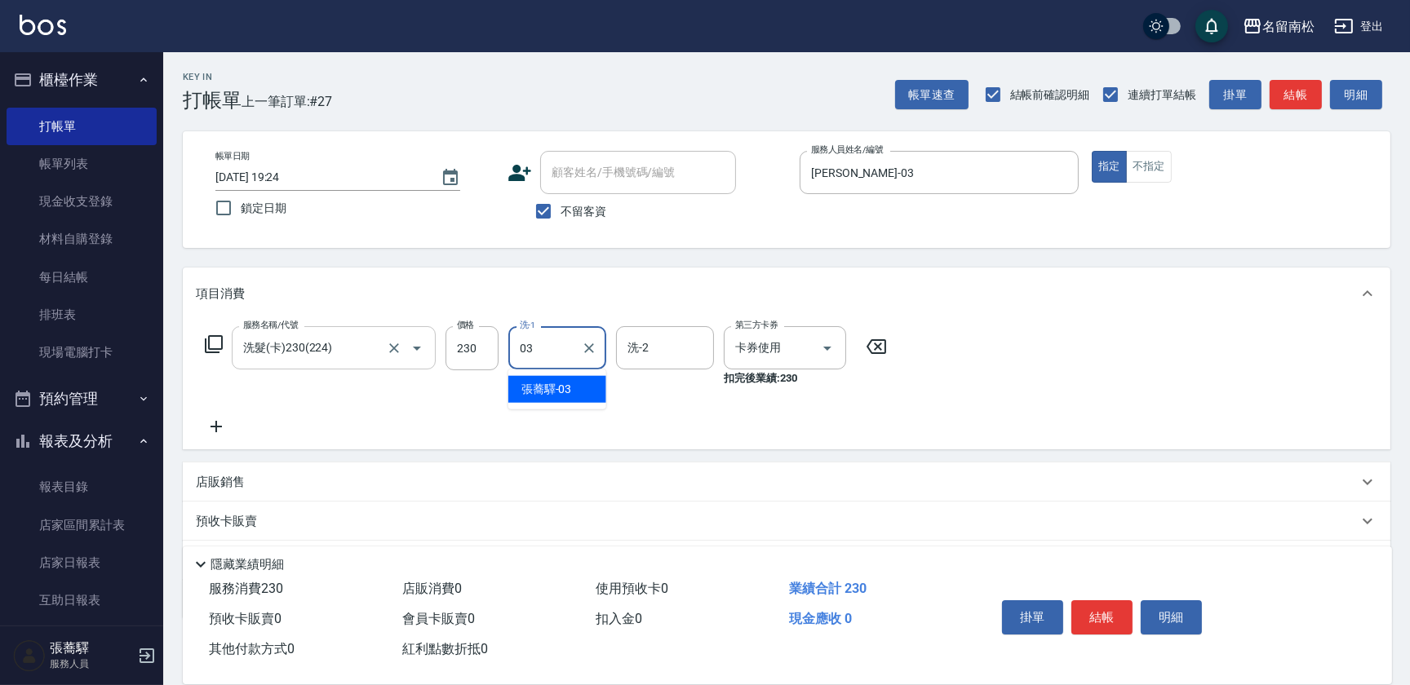
type input "[PERSON_NAME]-03"
click at [1110, 622] on button "結帳" at bounding box center [1101, 617] width 61 height 34
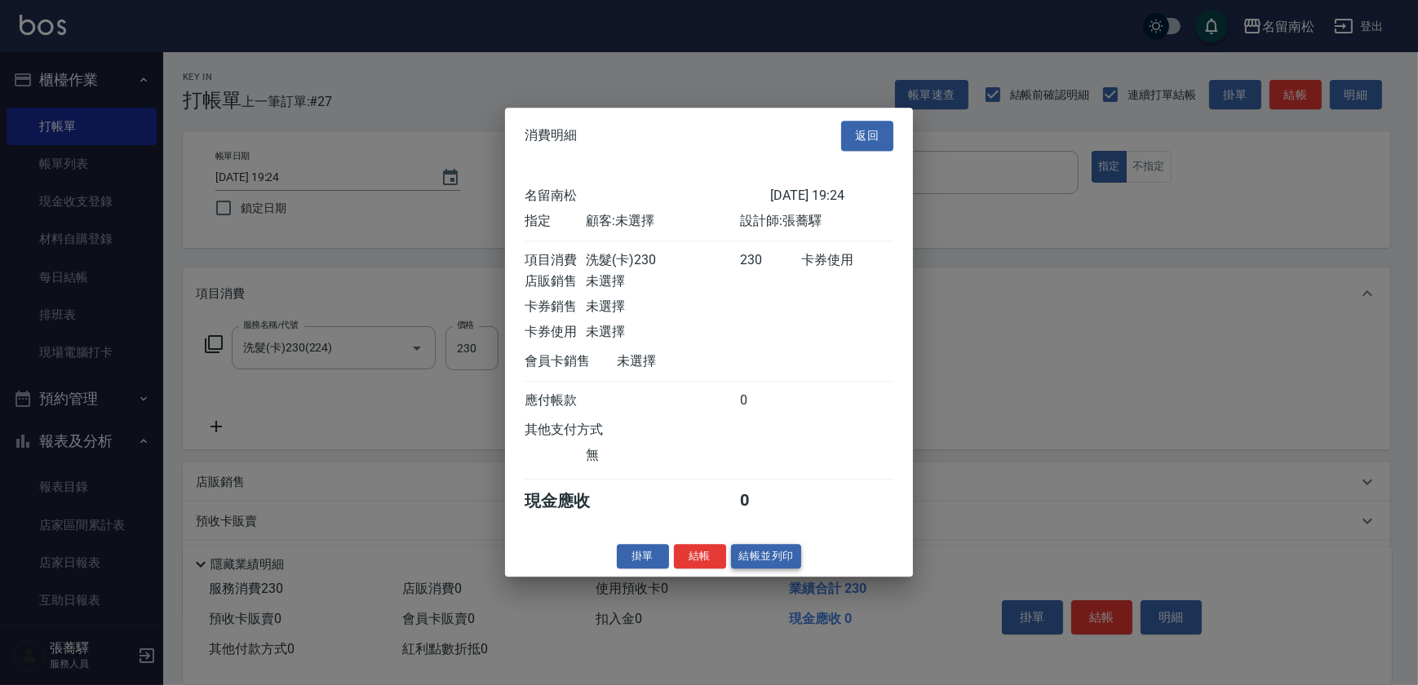
click at [780, 567] on button "結帳並列印" at bounding box center [766, 556] width 71 height 25
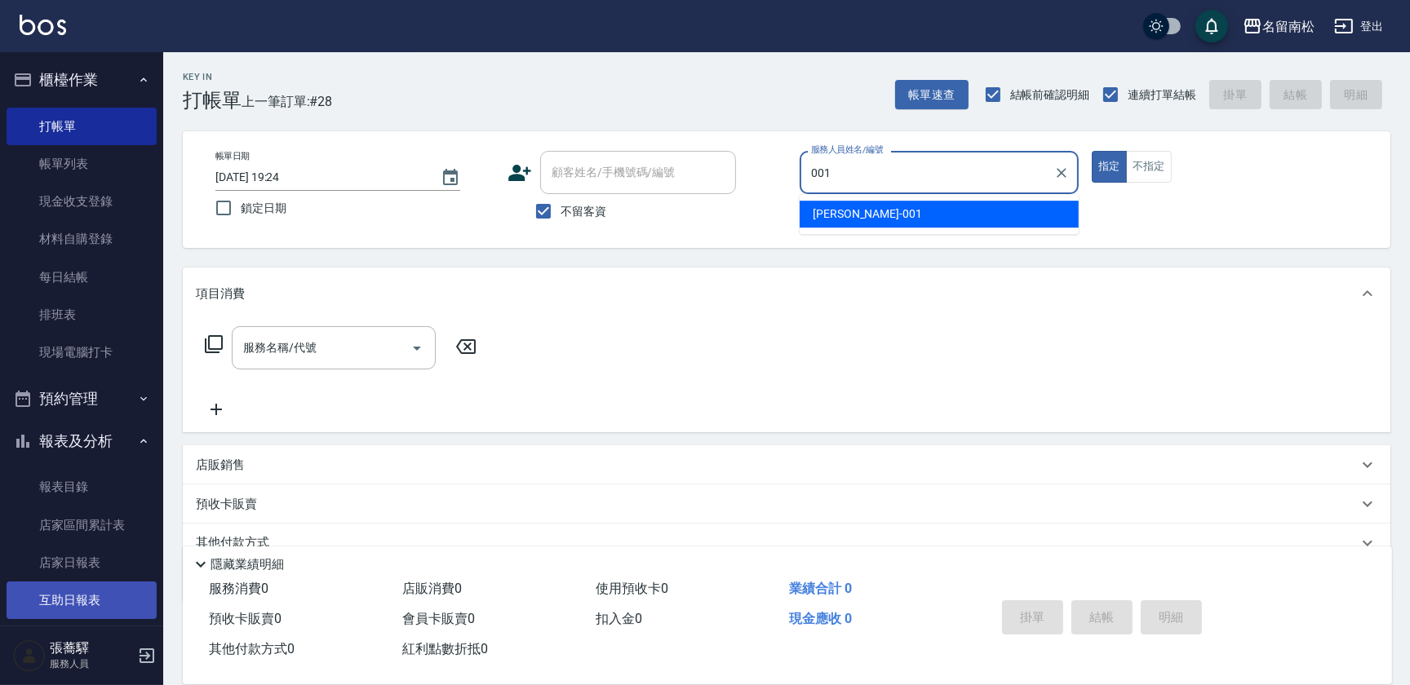
type input "林正雪-001"
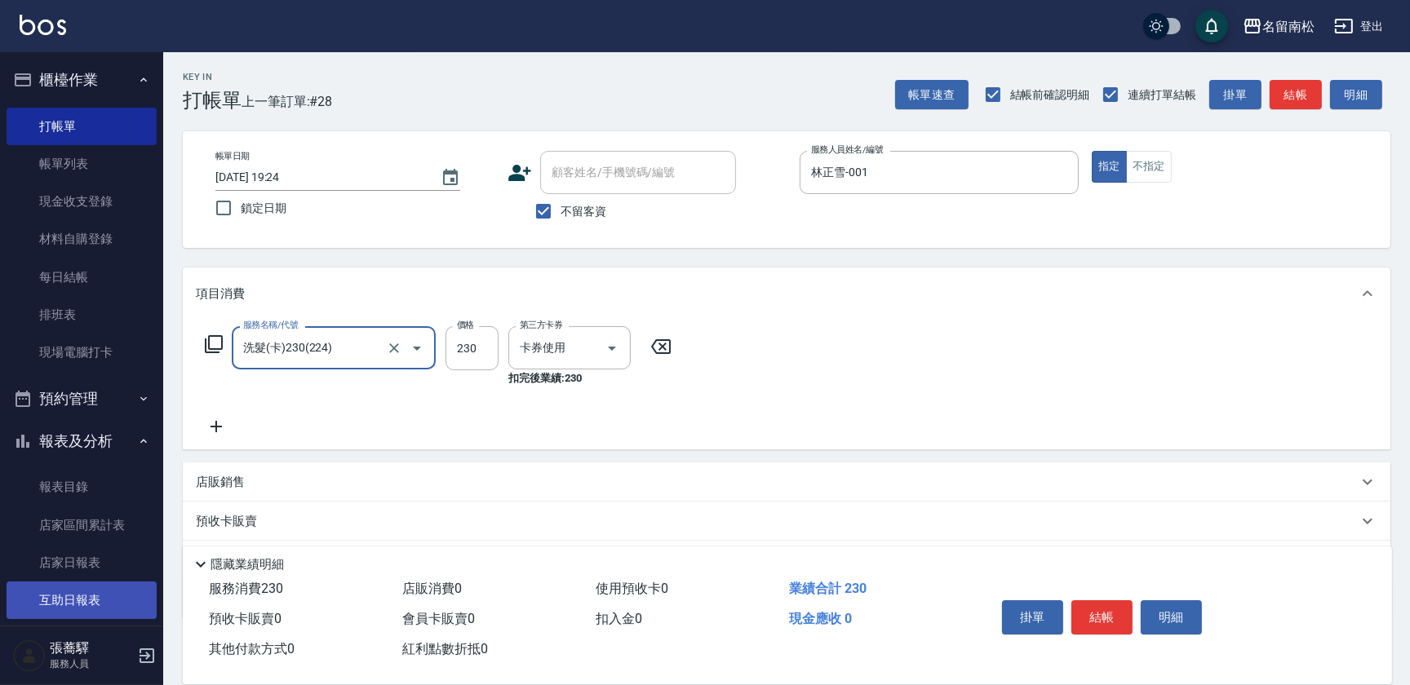
type input "洗髮(卡)230(224)"
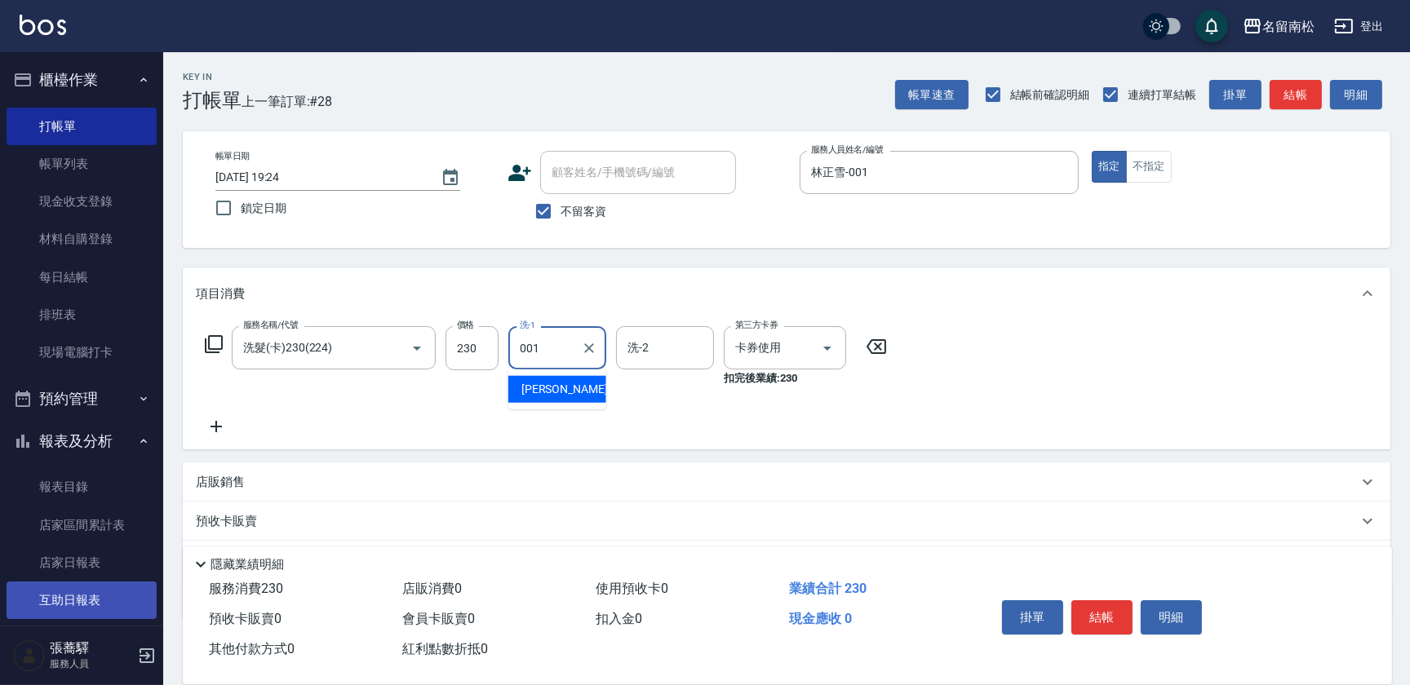
type input "林正雪-001"
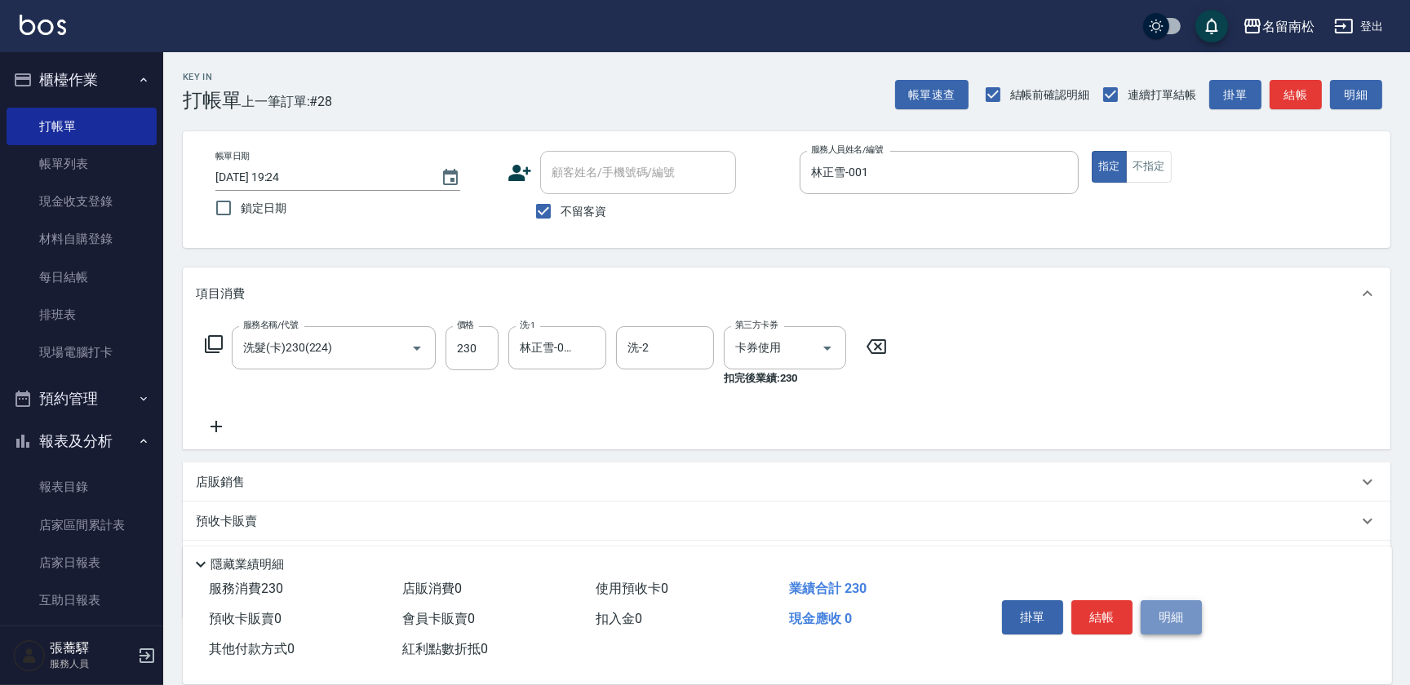
click at [1158, 614] on button "明細" at bounding box center [1171, 617] width 61 height 34
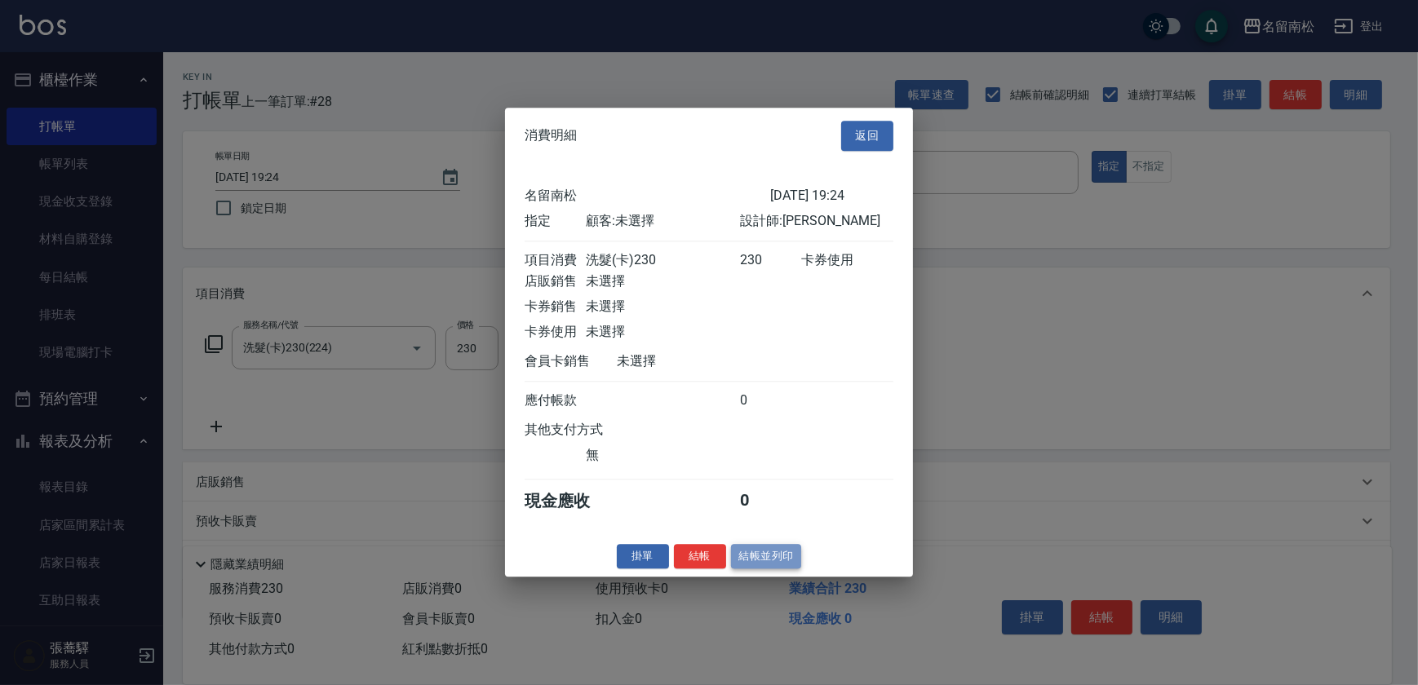
click at [759, 567] on button "結帳並列印" at bounding box center [766, 556] width 71 height 25
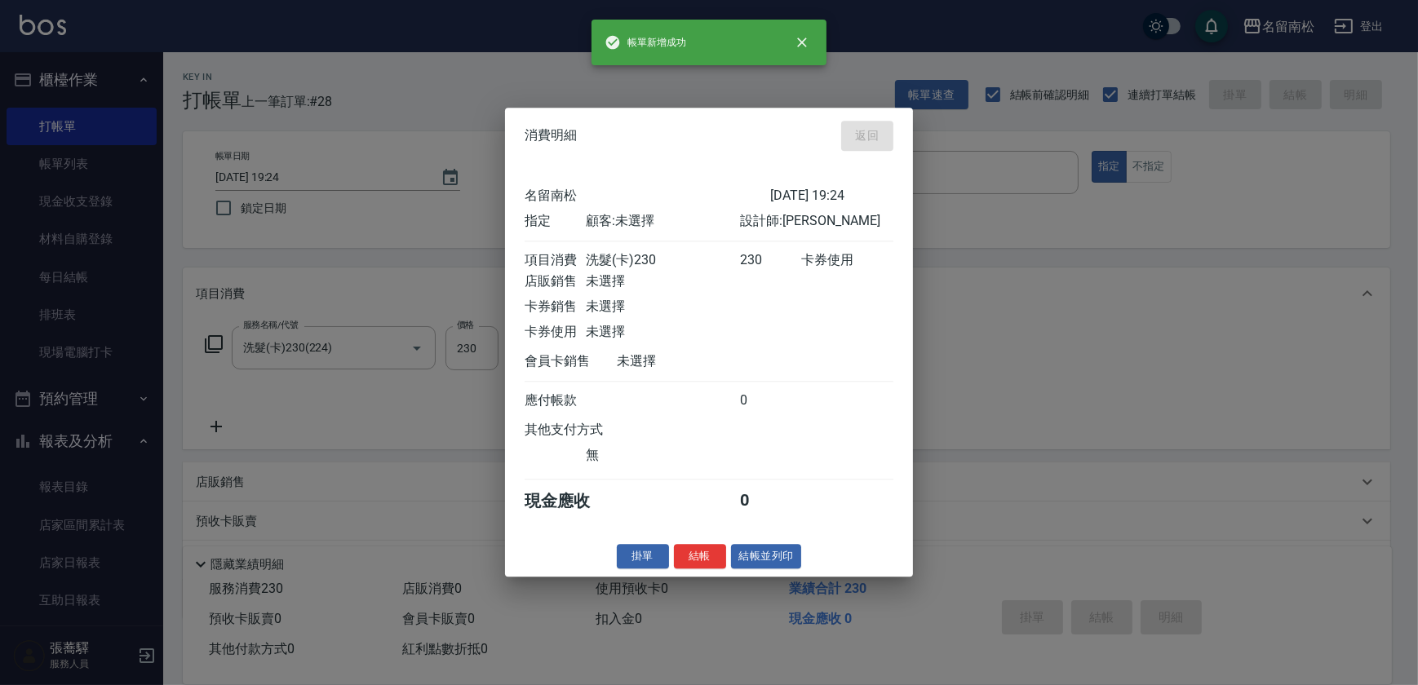
type input "[DATE] 19:36"
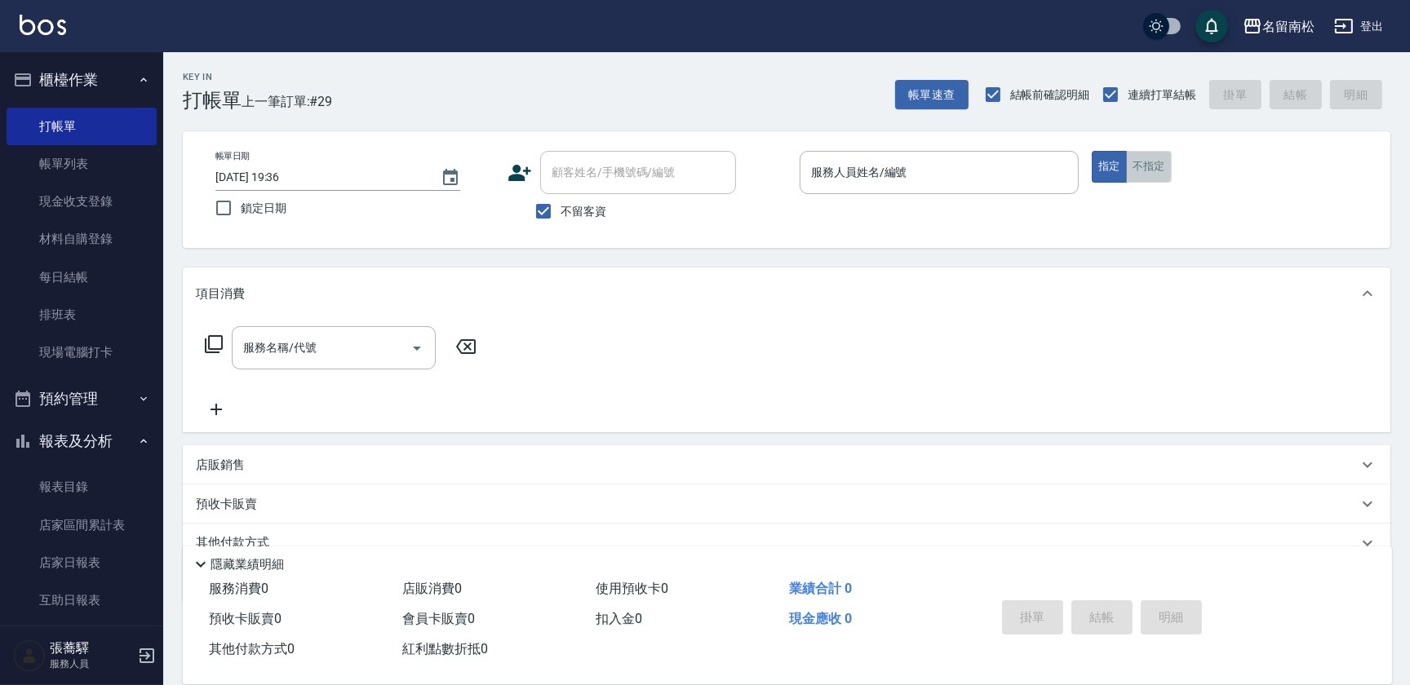
click at [1148, 164] on button "不指定" at bounding box center [1149, 167] width 46 height 32
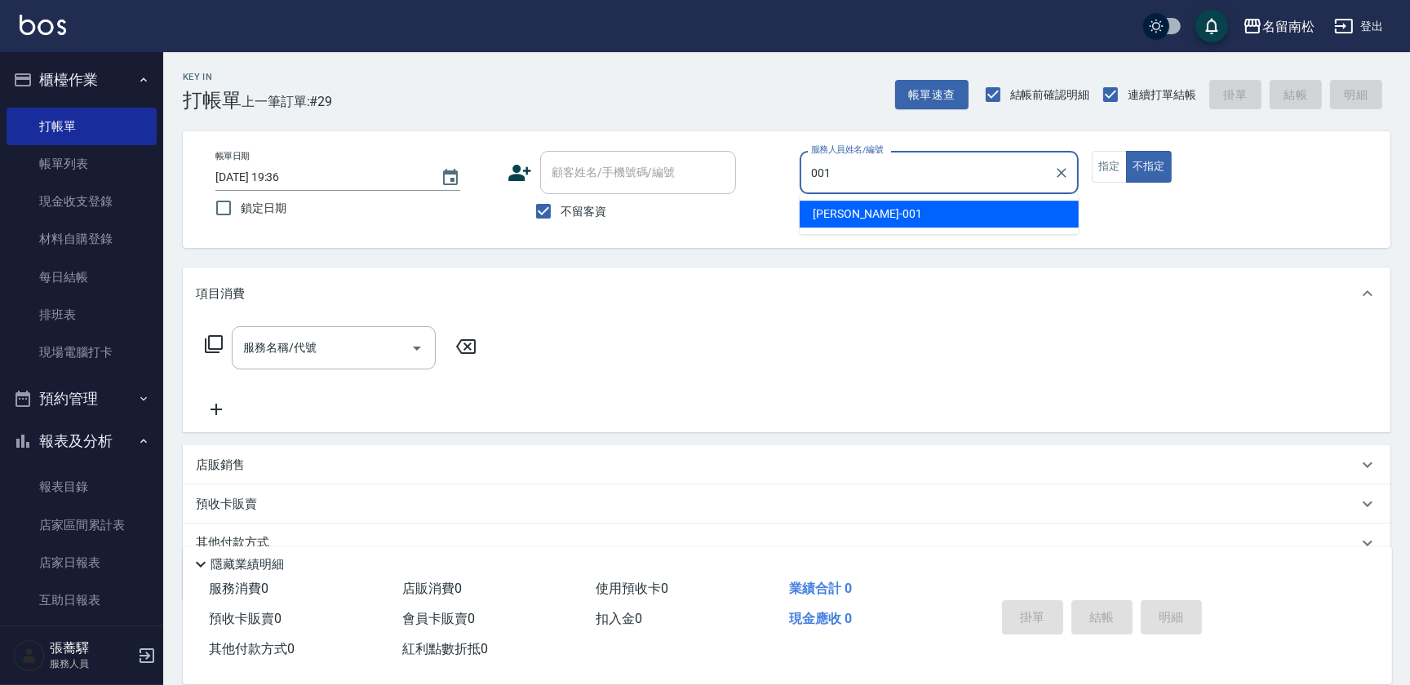
type input "林正雪-001"
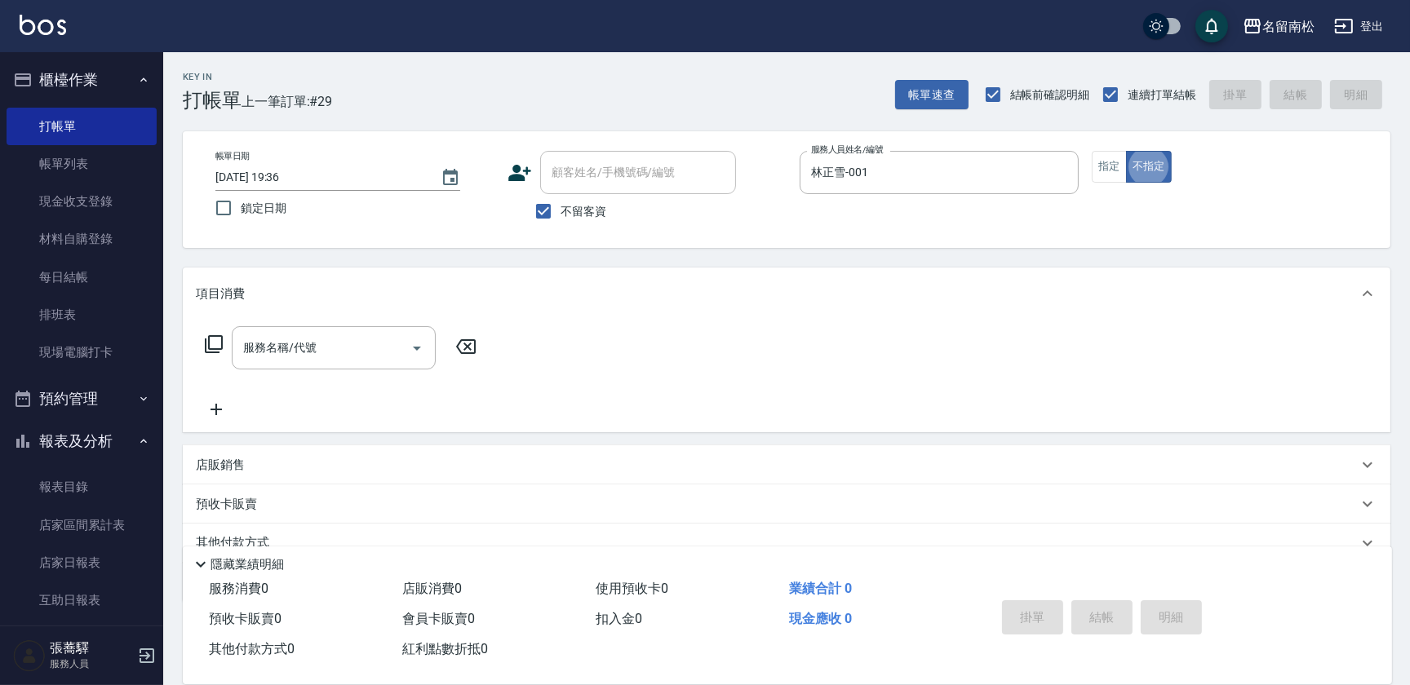
type button "false"
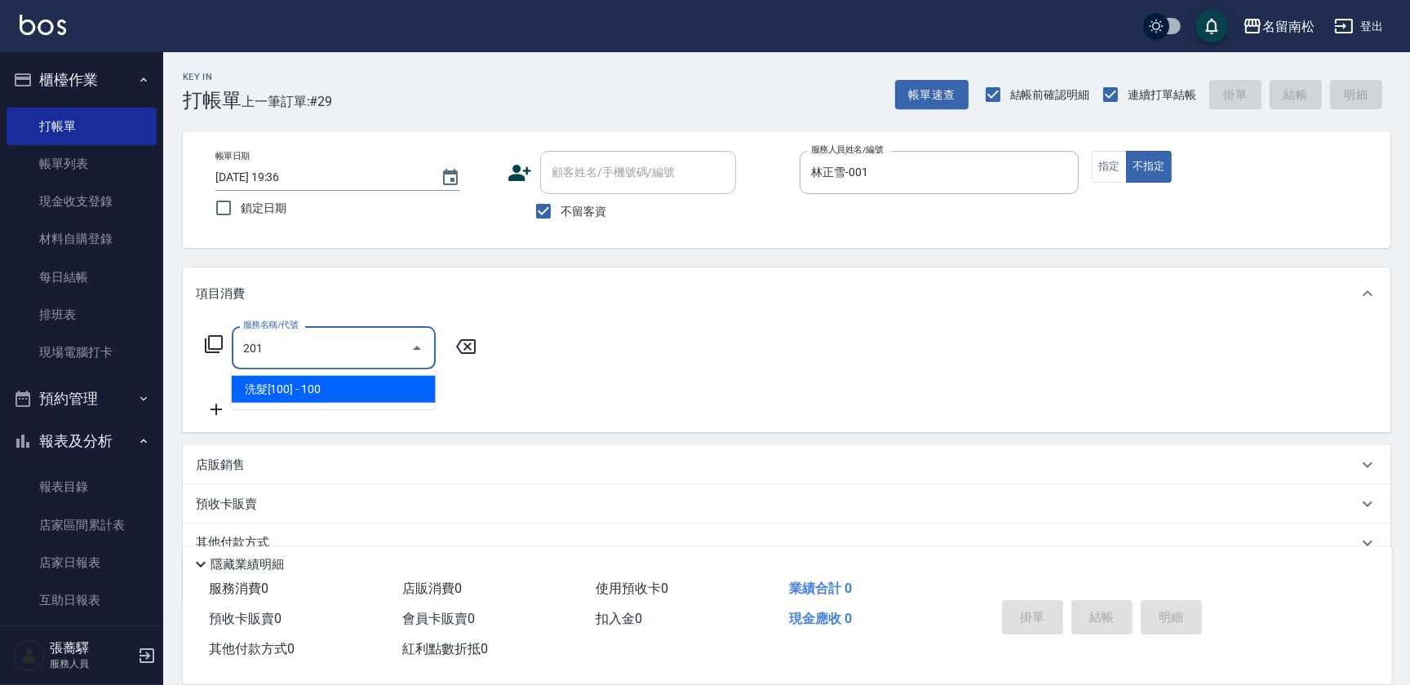
type input "洗髮[100](201)"
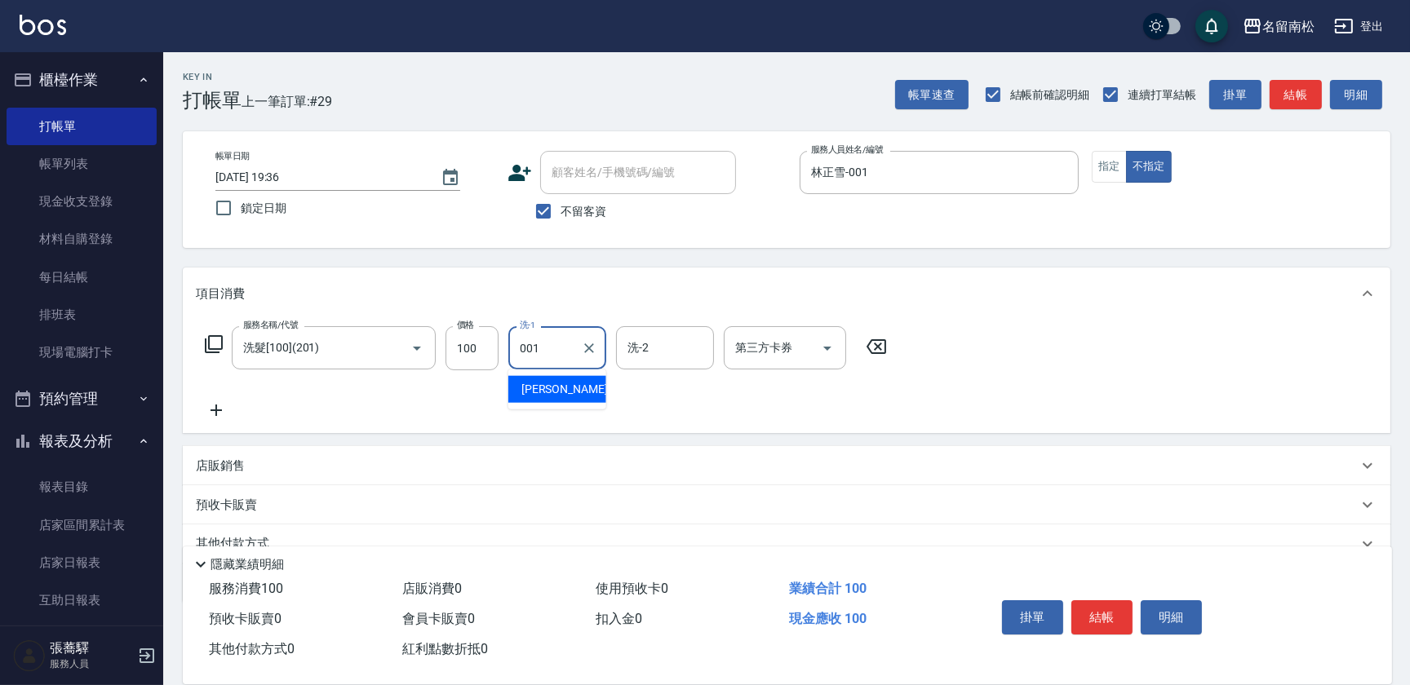
type input "林正雪-001"
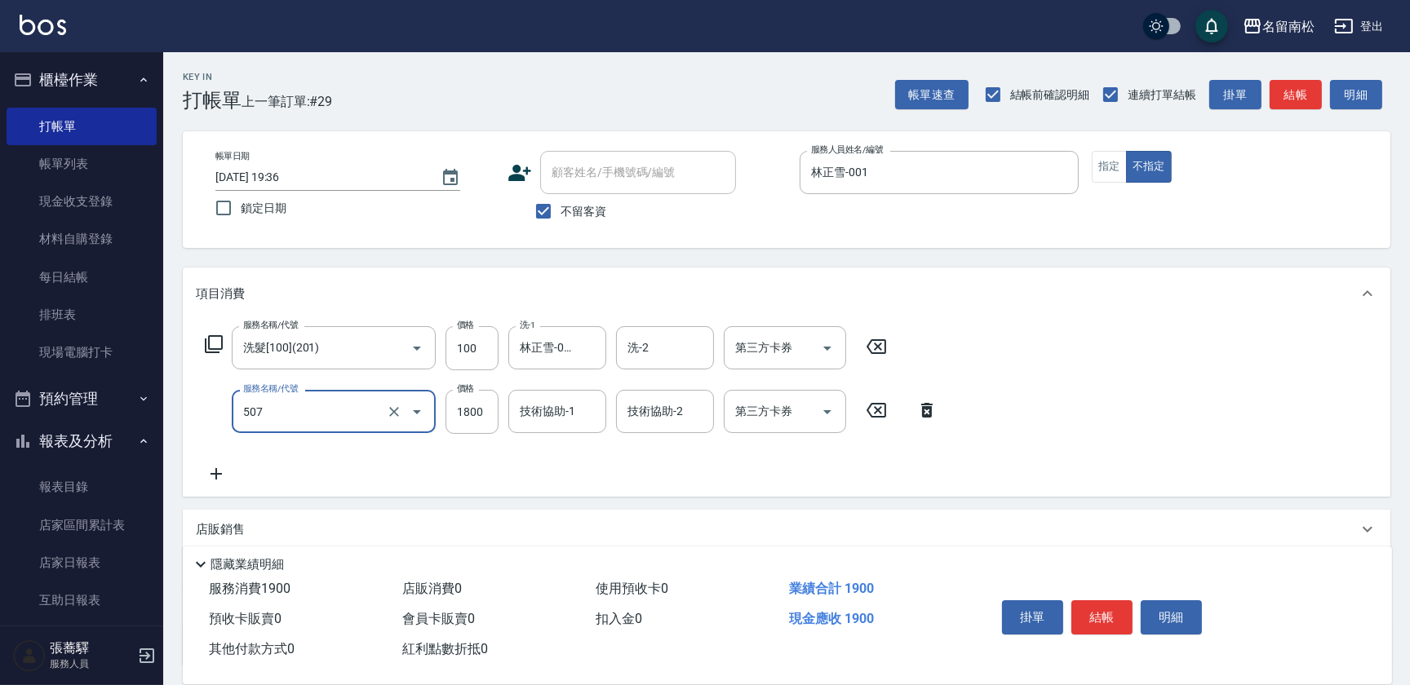
type input "染髮[1800](507)"
type input "1900"
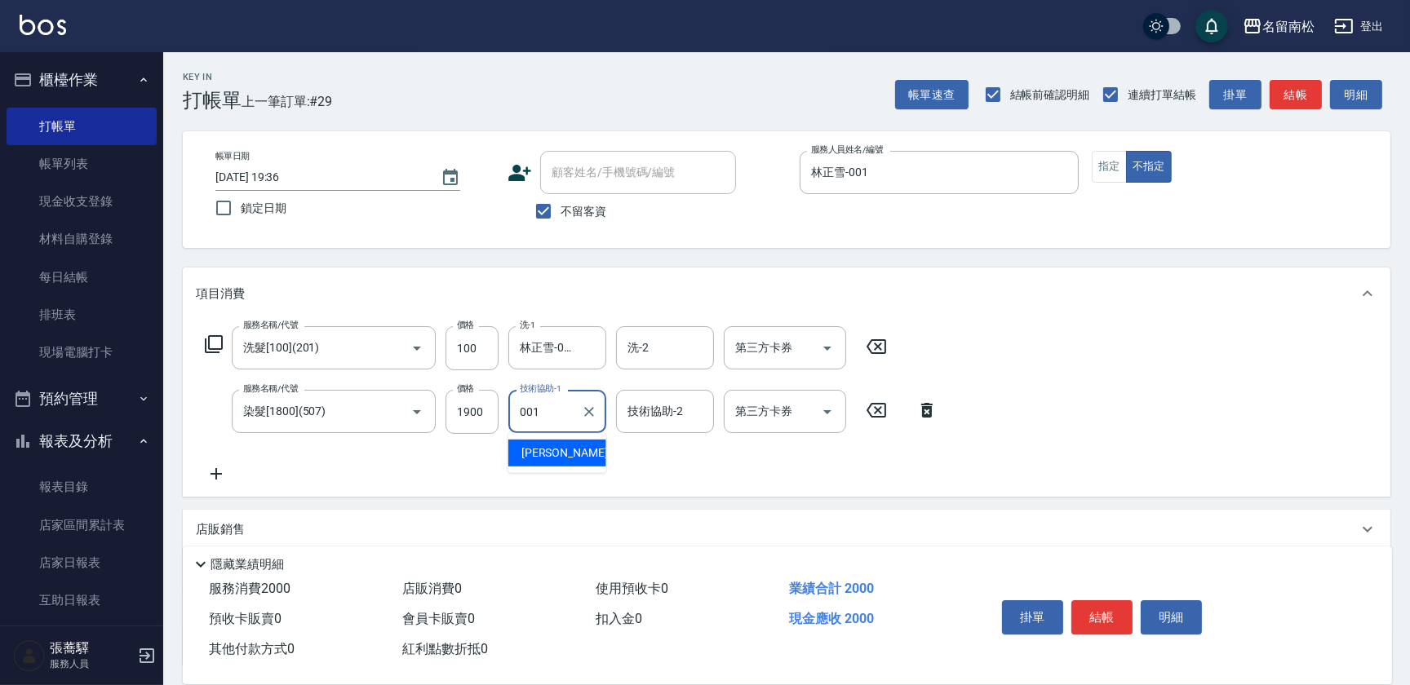
type input "林正雪-001"
click at [1170, 616] on button "明細" at bounding box center [1171, 617] width 61 height 34
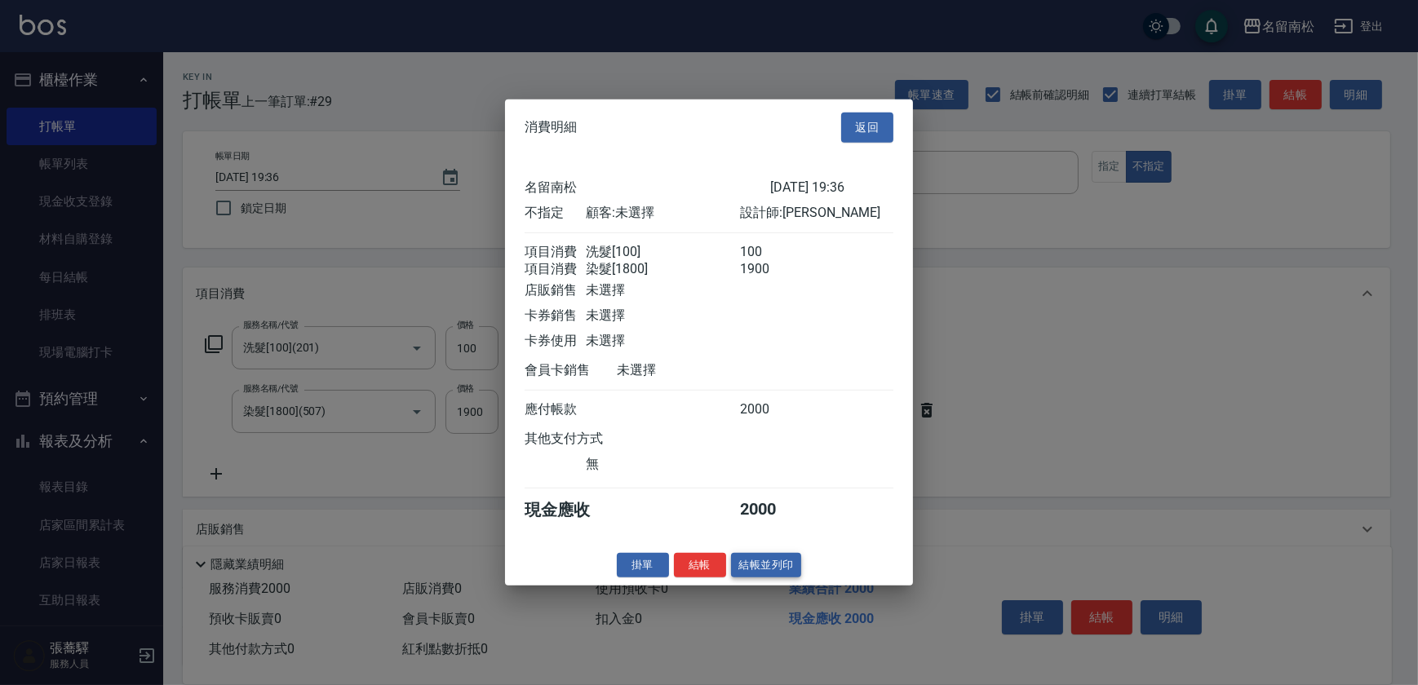
click at [773, 566] on button "結帳並列印" at bounding box center [766, 564] width 71 height 25
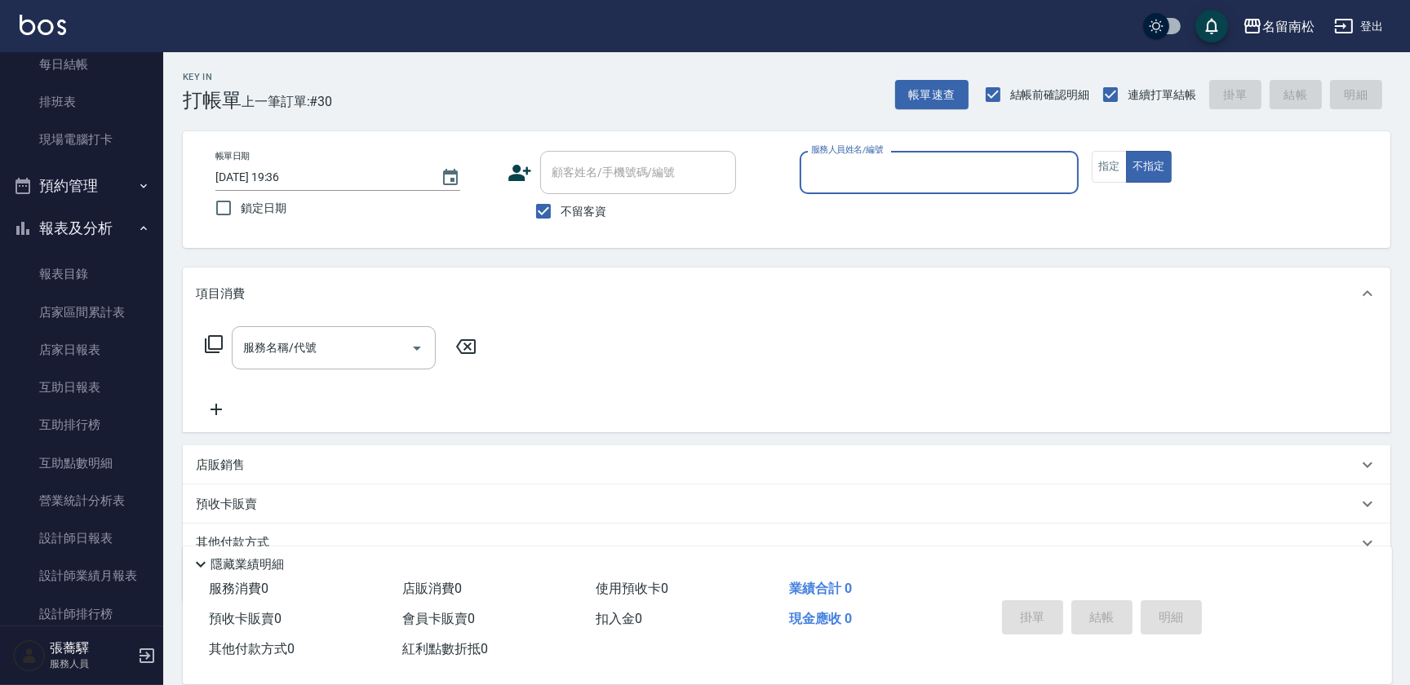
scroll to position [217, 0]
click at [122, 546] on link "設計師日報表" at bounding box center [82, 535] width 150 height 38
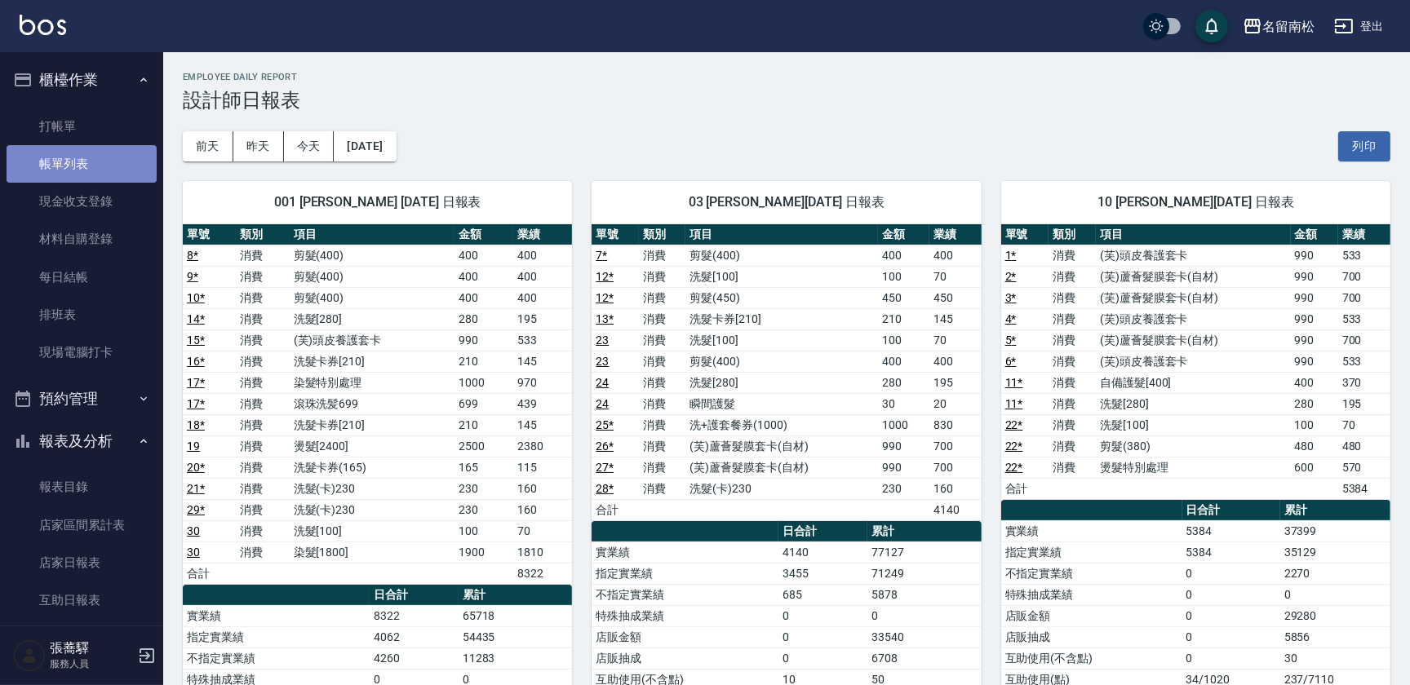
click at [94, 158] on link "帳單列表" at bounding box center [82, 164] width 150 height 38
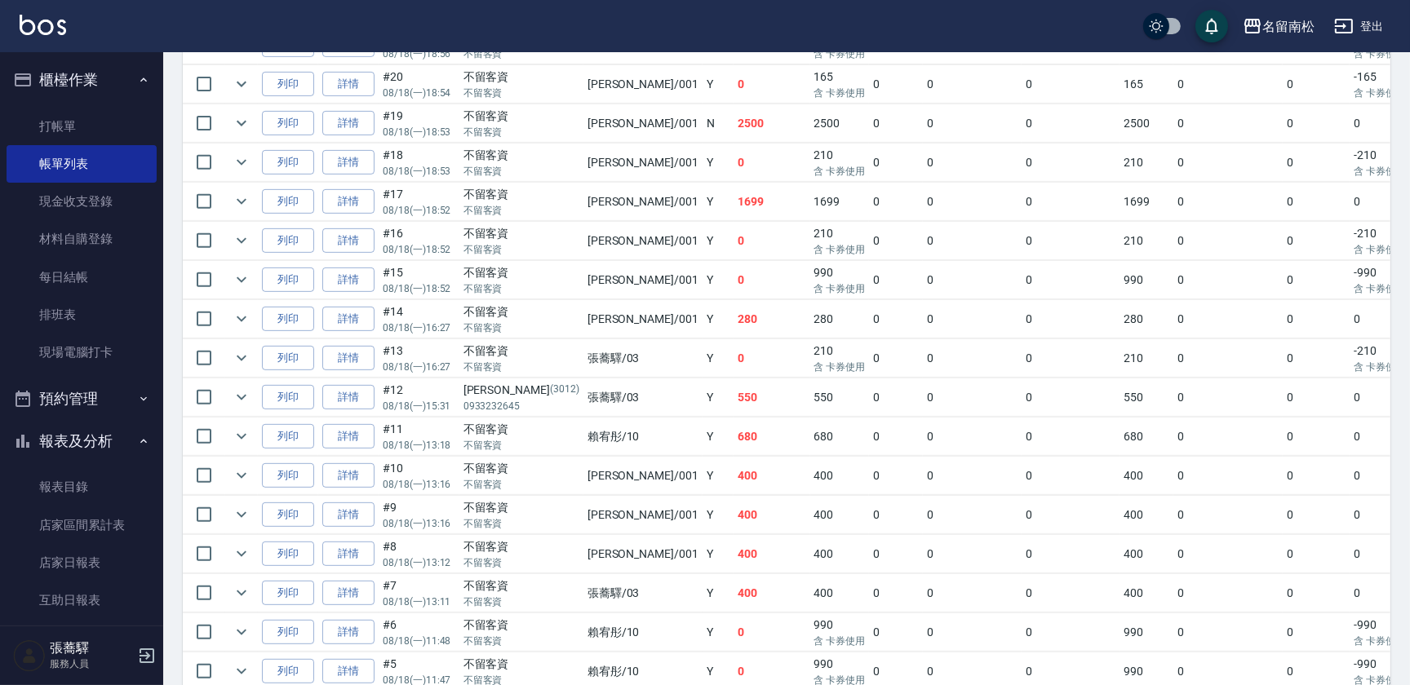
scroll to position [848, 0]
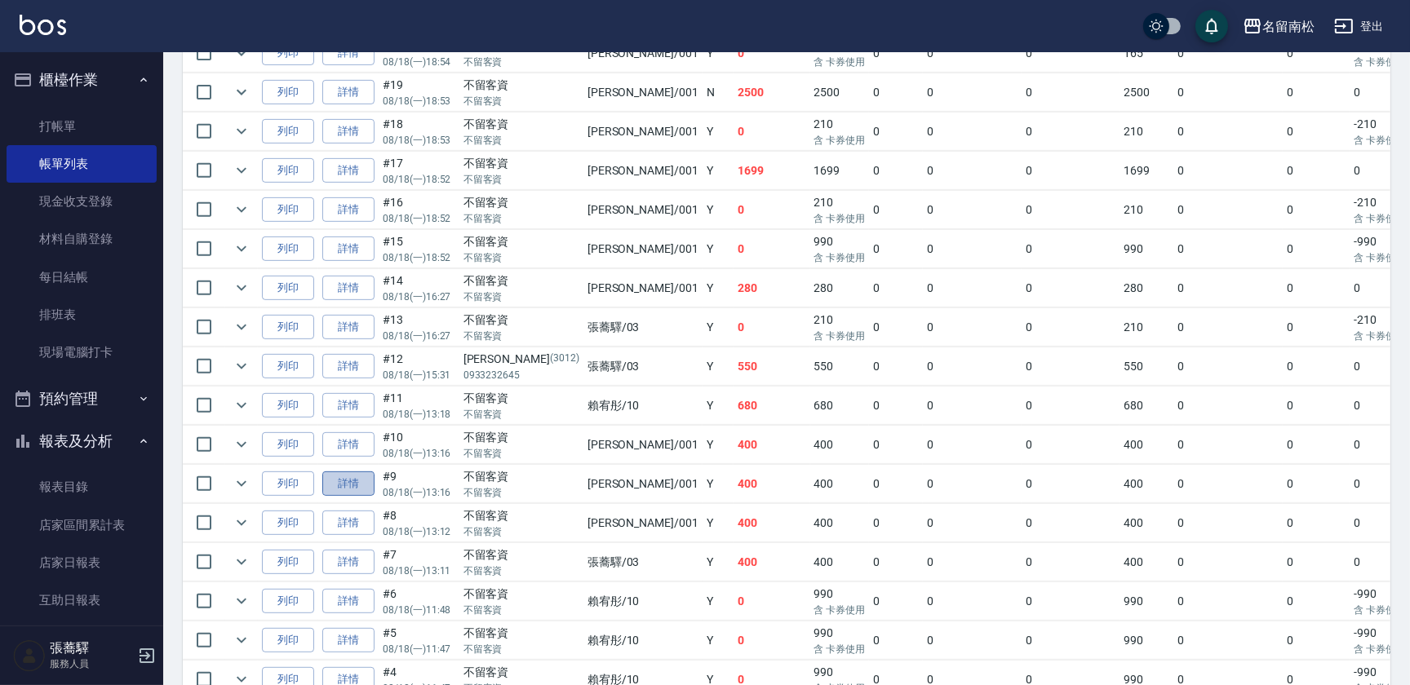
click at [344, 481] on link "詳情" at bounding box center [348, 484] width 52 height 25
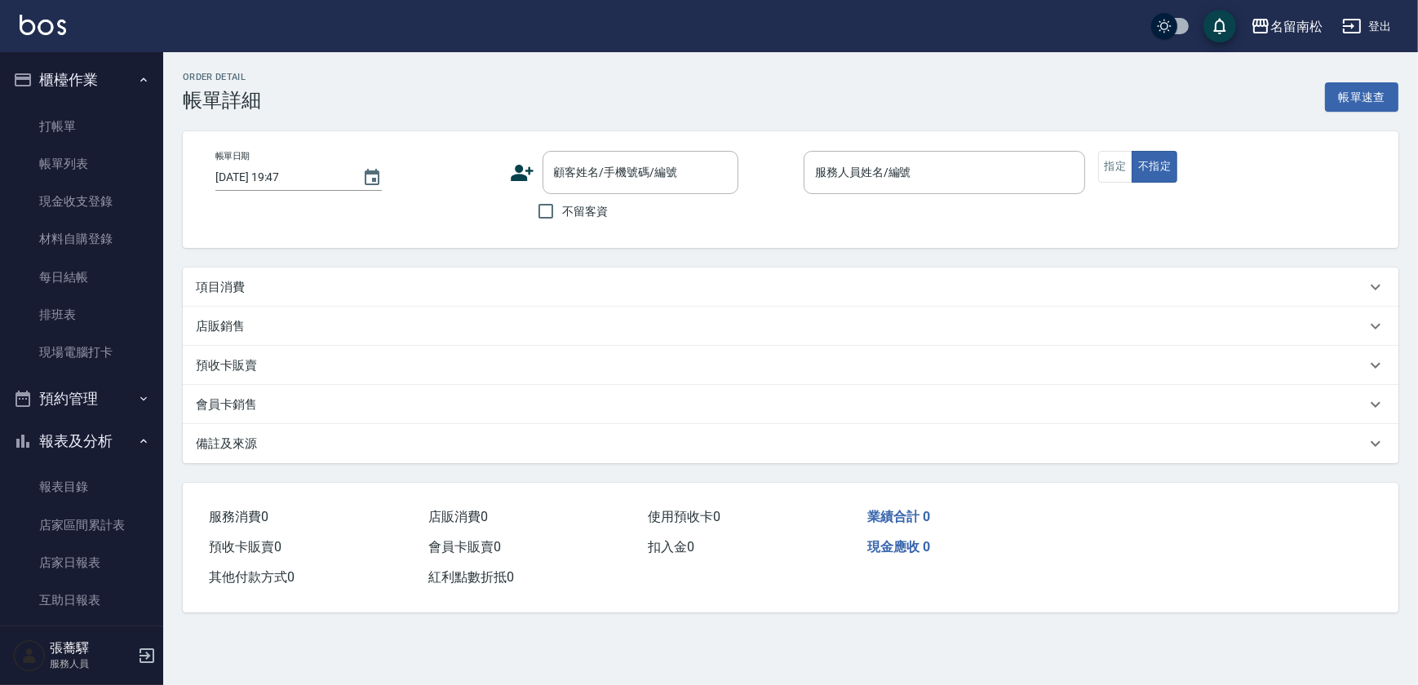
type input "[DATE] 13:16"
checkbox input "true"
type input "林正雪-001"
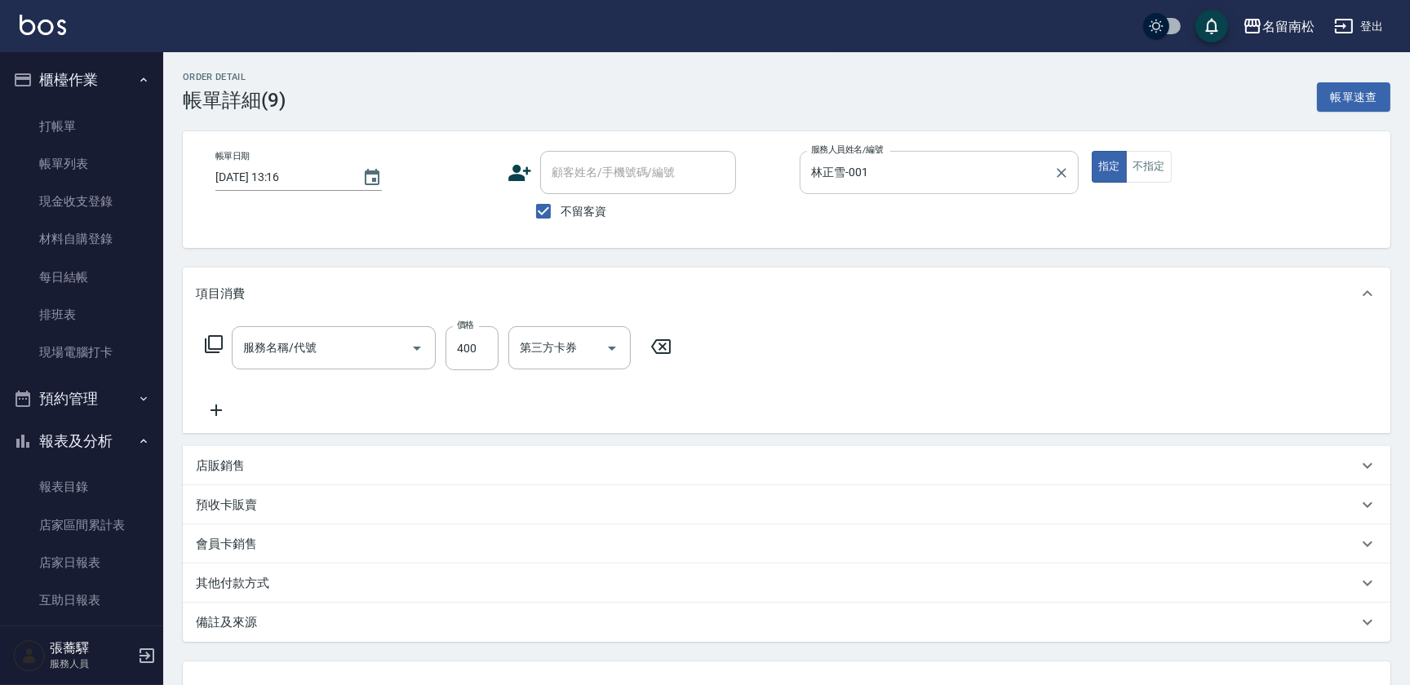
type input "剪髮(400)(405)"
click at [1057, 165] on icon "Clear" at bounding box center [1061, 173] width 16 height 16
type input "[PERSON_NAME]-10"
type button "true"
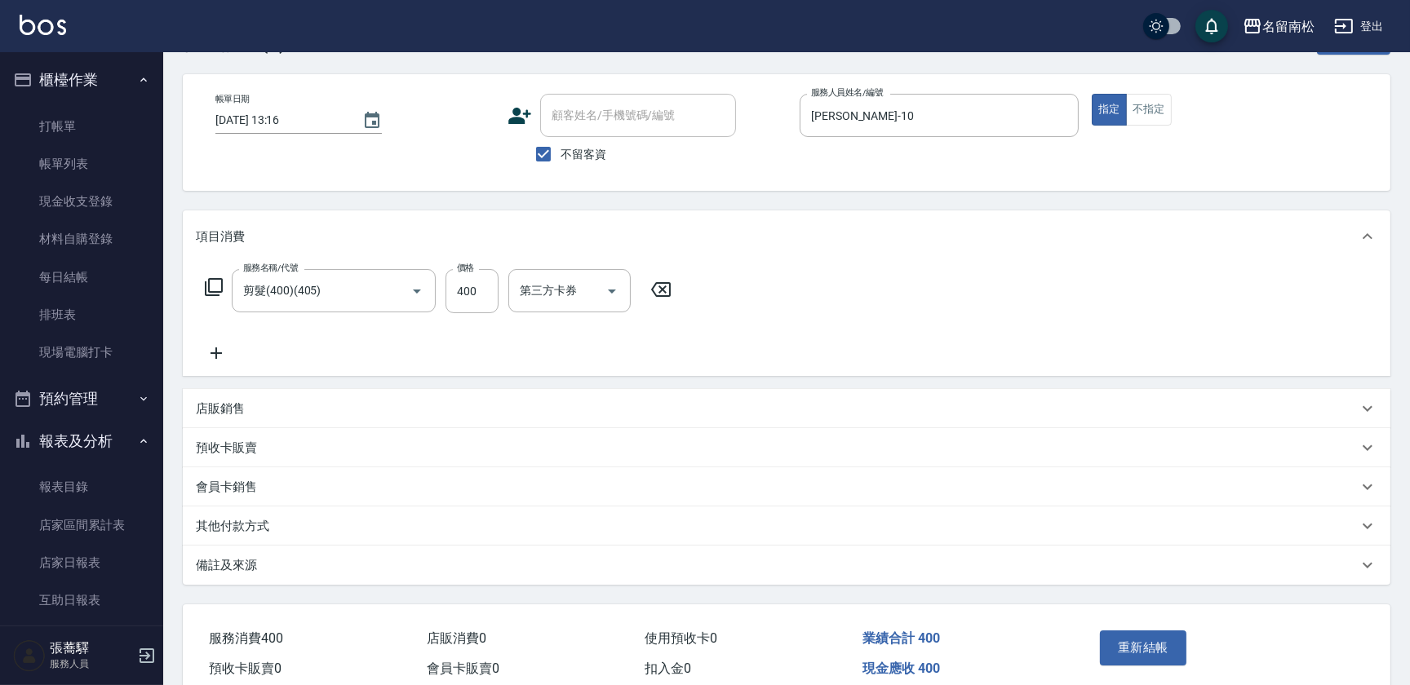
scroll to position [130, 0]
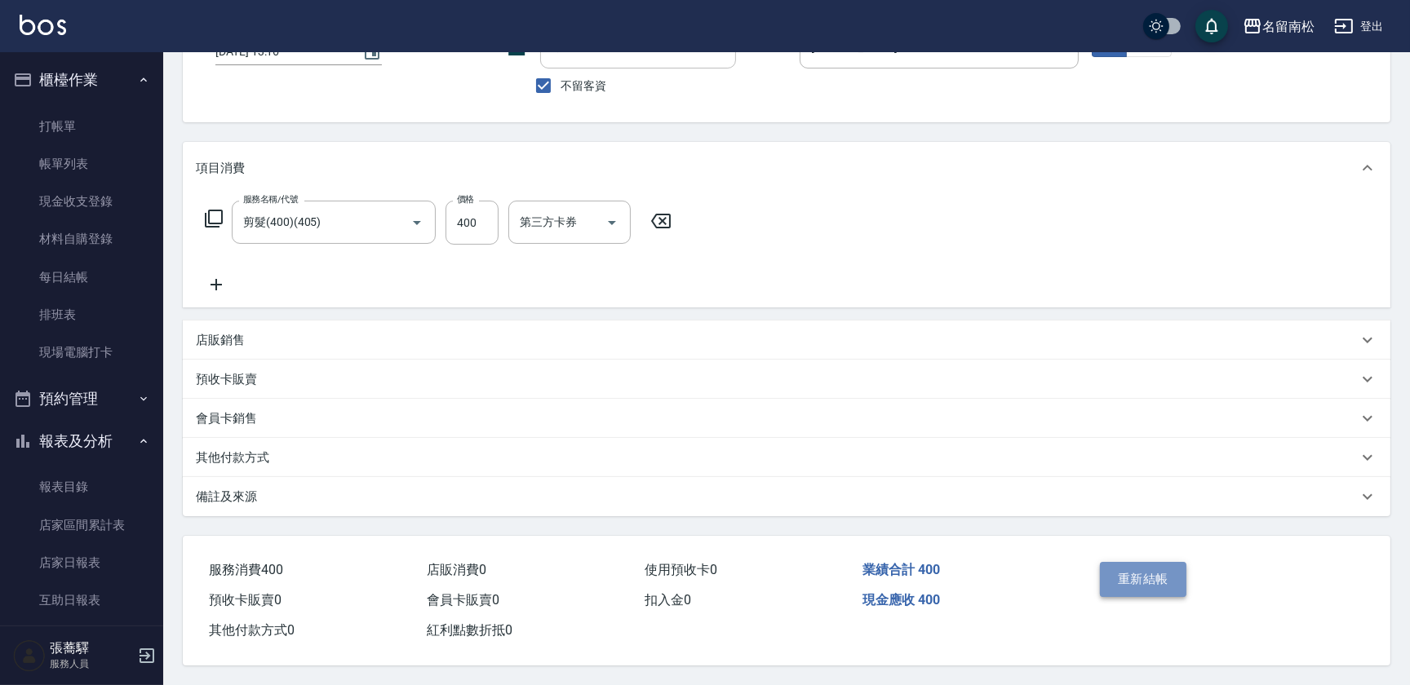
click at [1159, 571] on button "重新結帳" at bounding box center [1143, 579] width 86 height 34
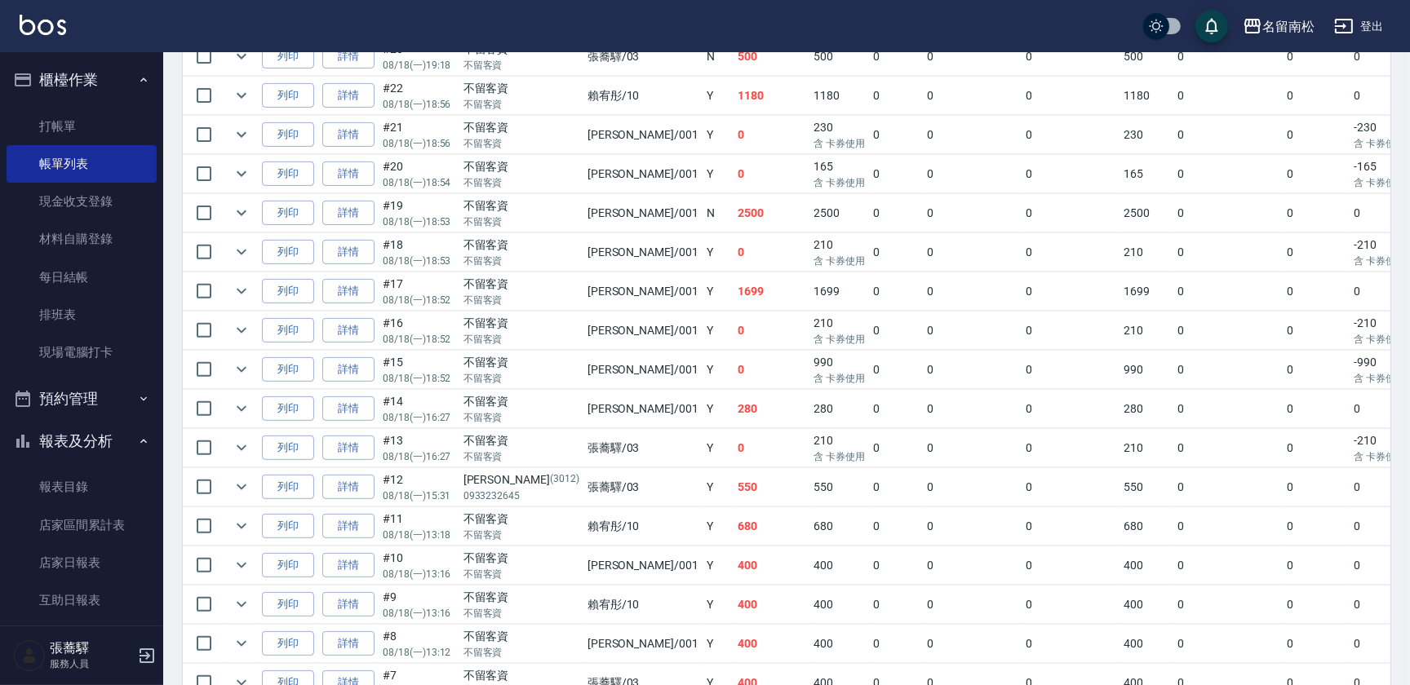
scroll to position [759, 0]
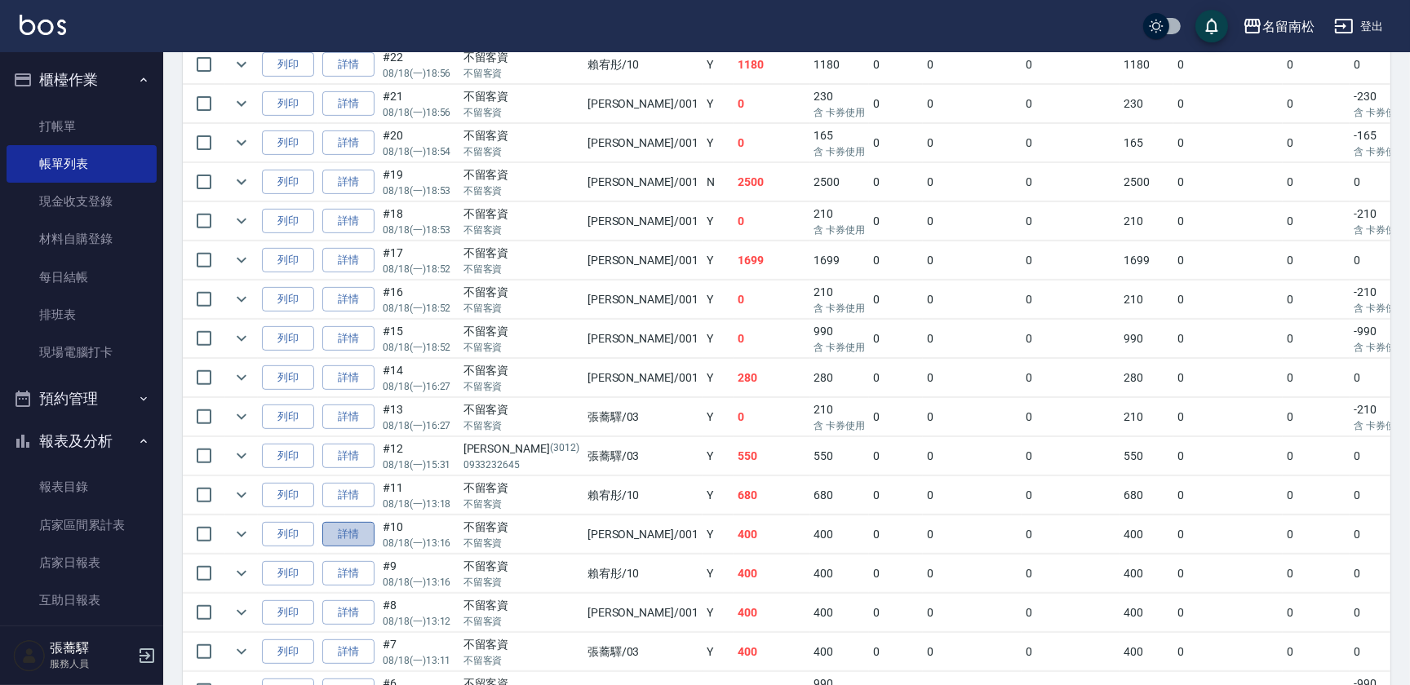
click at [355, 524] on link "詳情" at bounding box center [348, 534] width 52 height 25
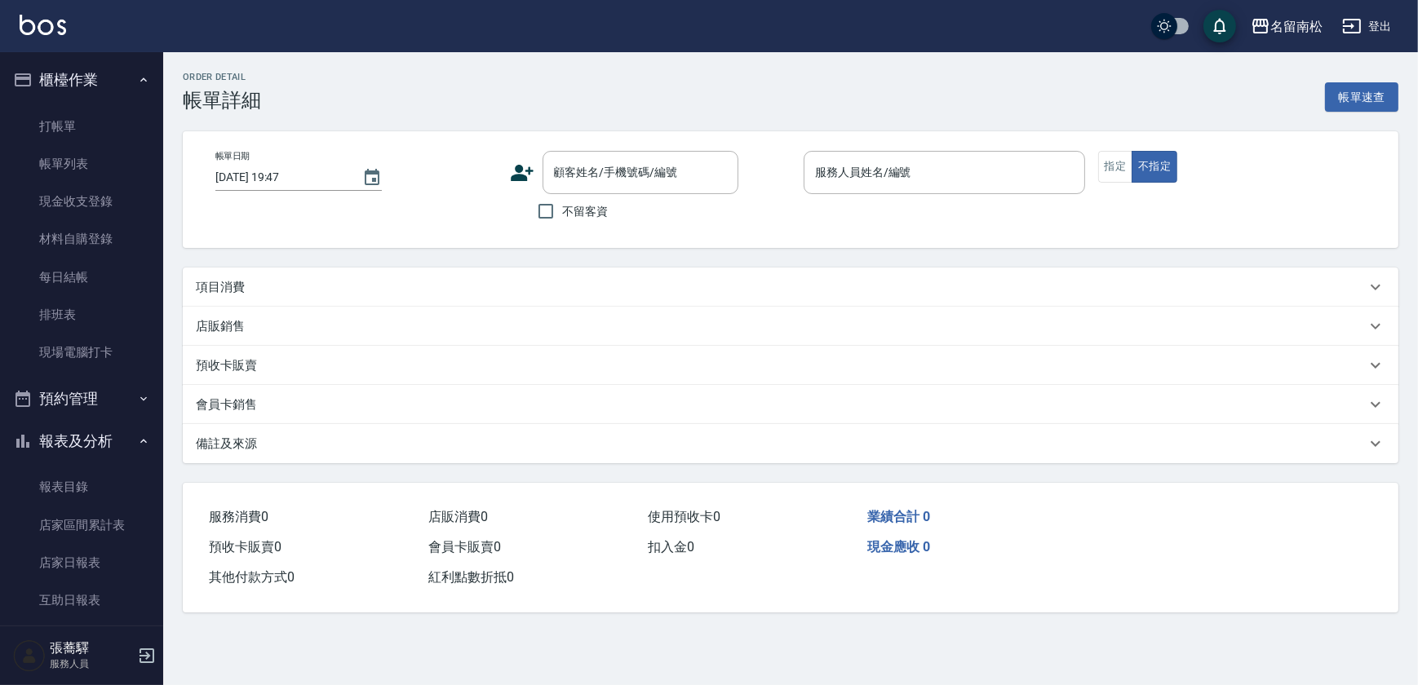
type input "[DATE] 13:16"
checkbox input "true"
type input "林正雪-001"
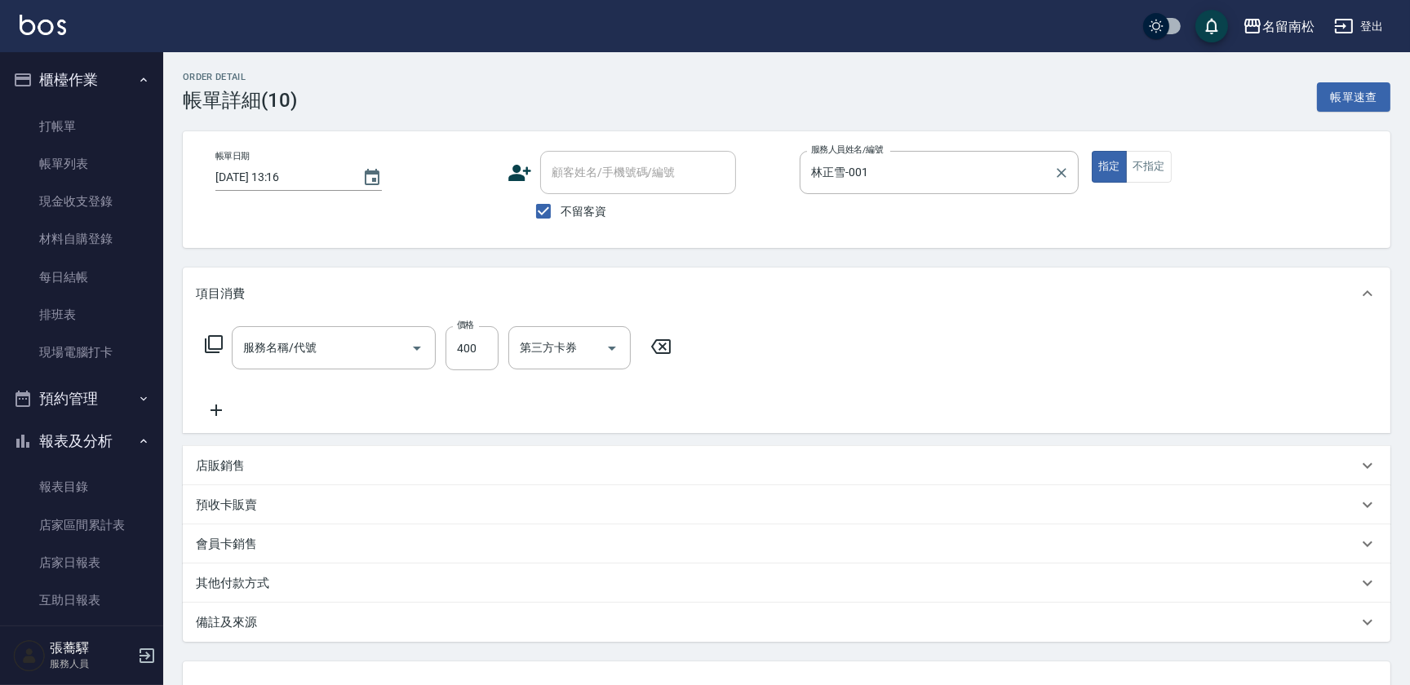
type input "剪髮(400)(405)"
click at [1061, 174] on icon "Clear" at bounding box center [1061, 173] width 16 height 16
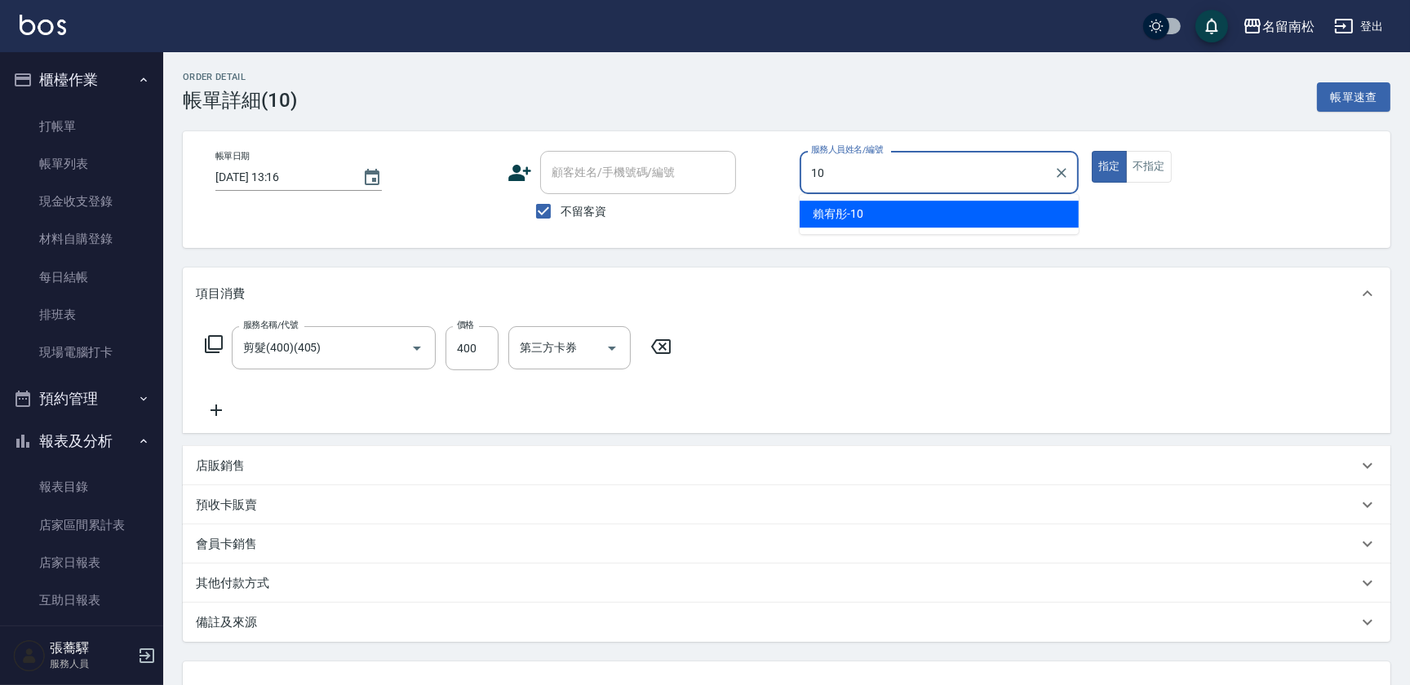
type input "[PERSON_NAME]-10"
type button "true"
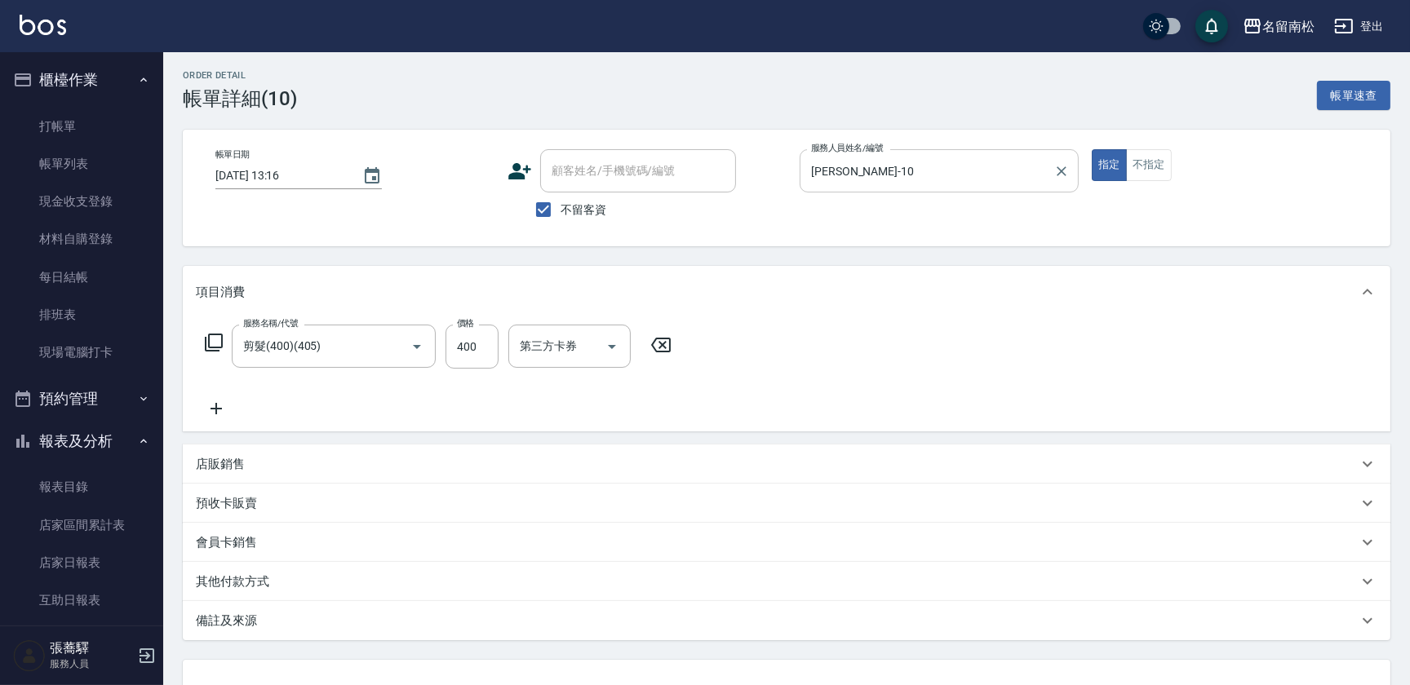
scroll to position [130, 0]
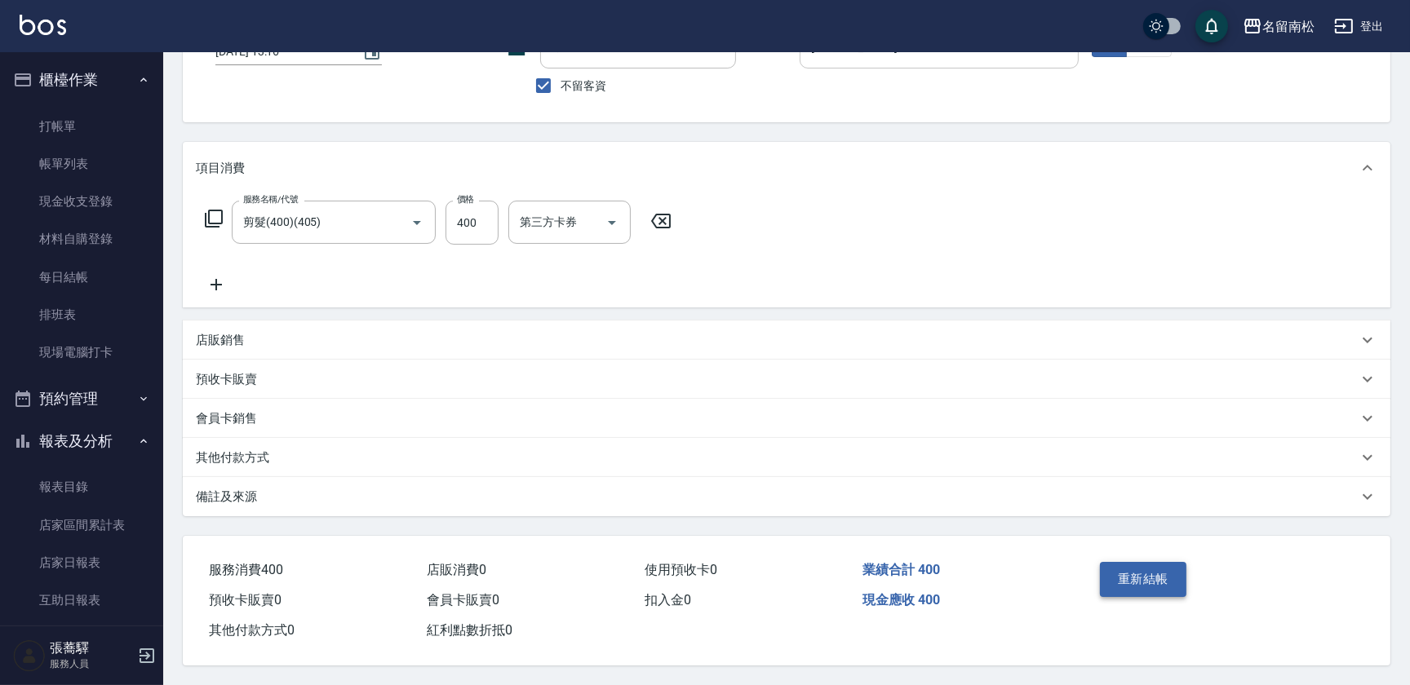
click at [1140, 568] on button "重新結帳" at bounding box center [1143, 579] width 86 height 34
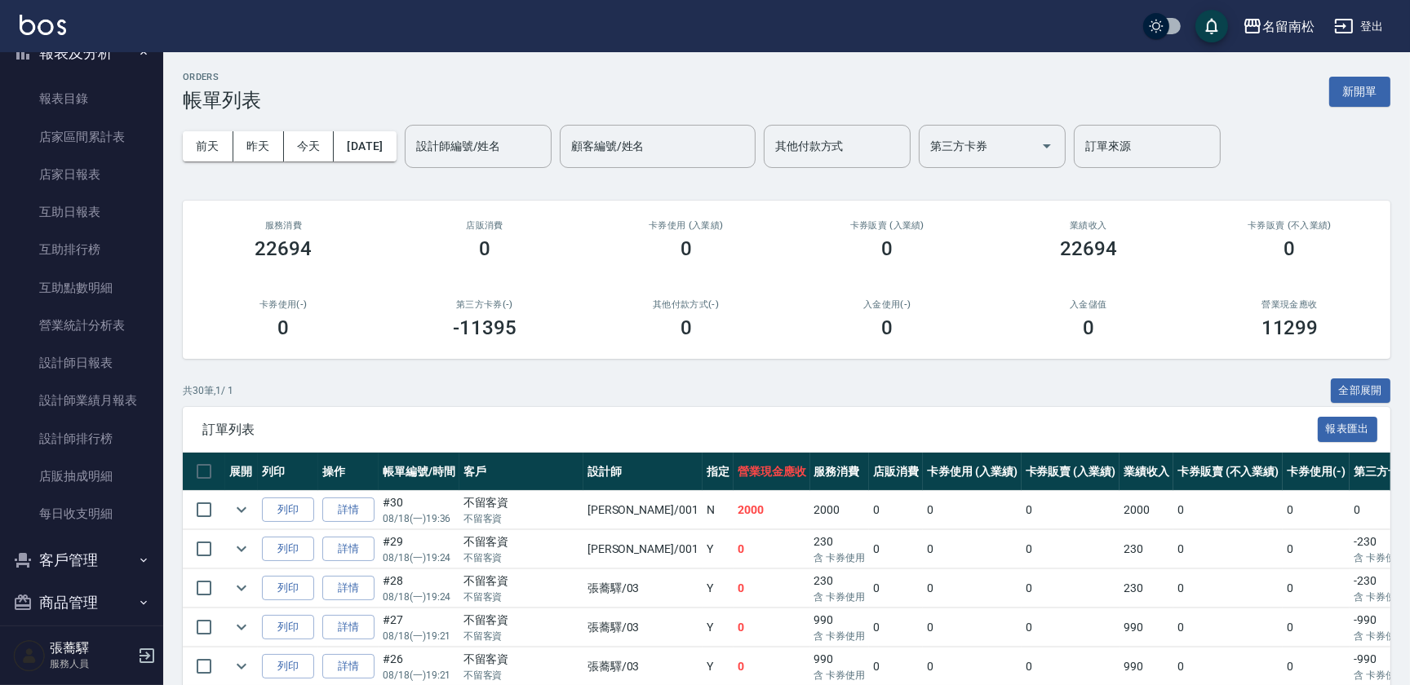
scroll to position [395, 0]
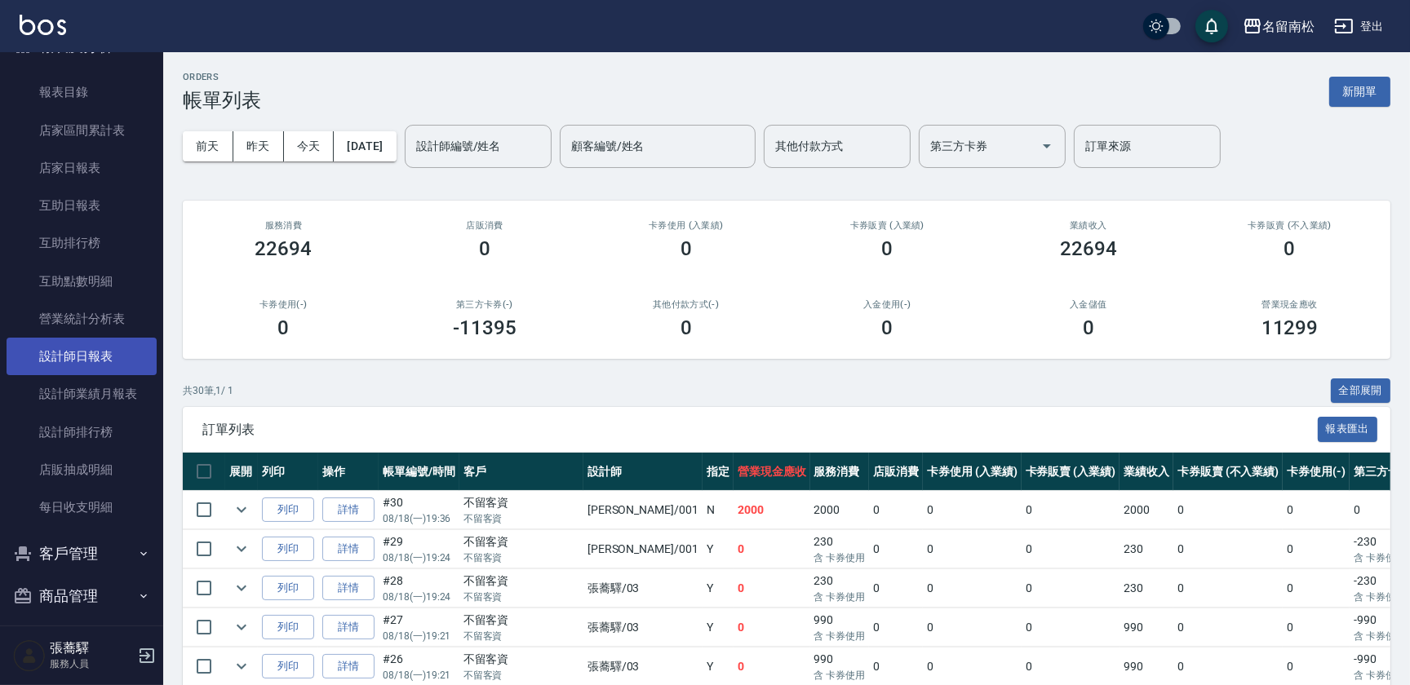
click at [117, 360] on link "設計師日報表" at bounding box center [82, 357] width 150 height 38
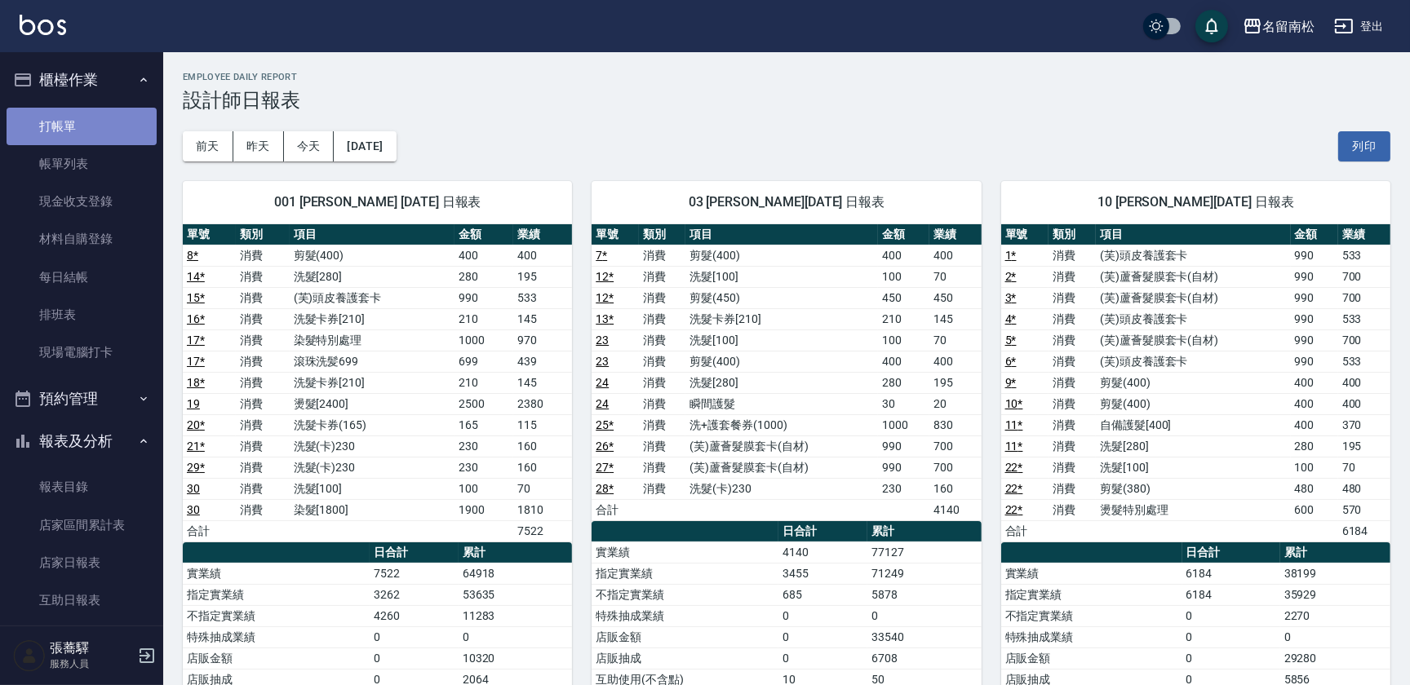
click at [117, 115] on link "打帳單" at bounding box center [82, 127] width 150 height 38
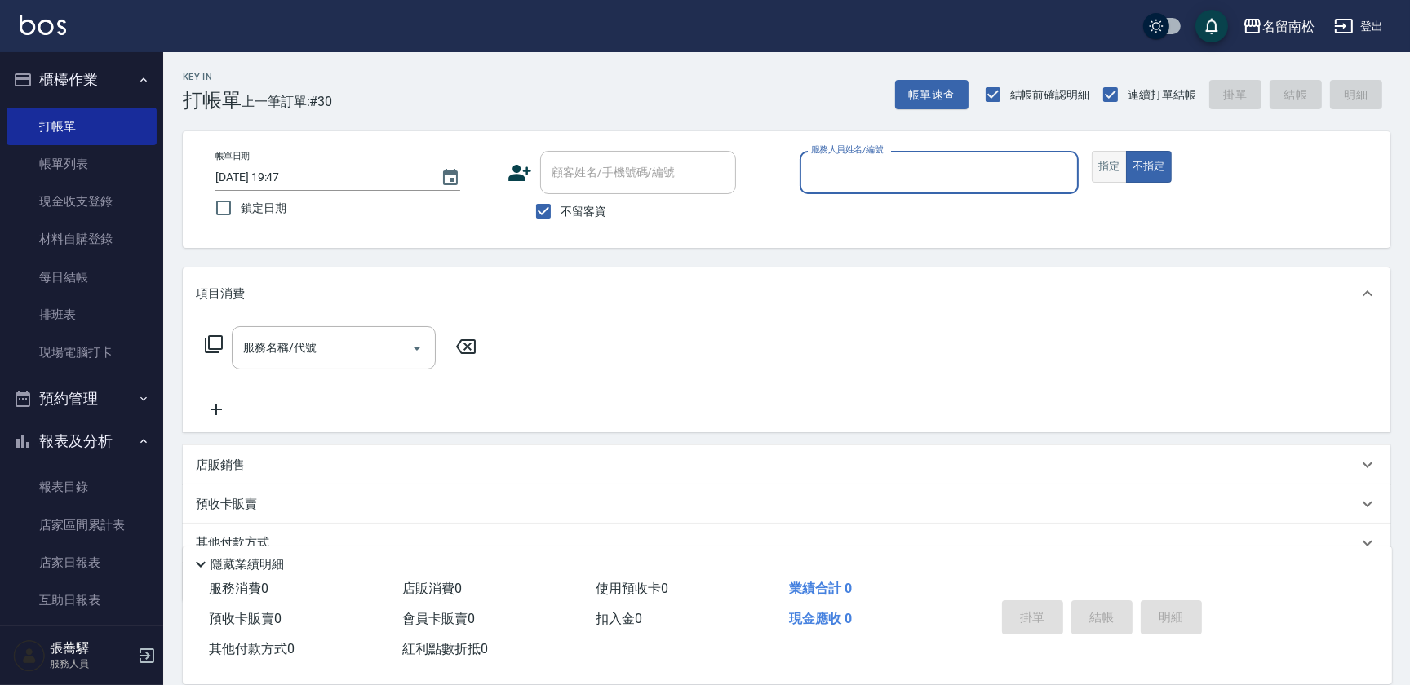
drag, startPoint x: 1094, startPoint y: 169, endPoint x: 1055, endPoint y: 164, distance: 39.5
click at [1093, 169] on button "指定" at bounding box center [1109, 167] width 35 height 32
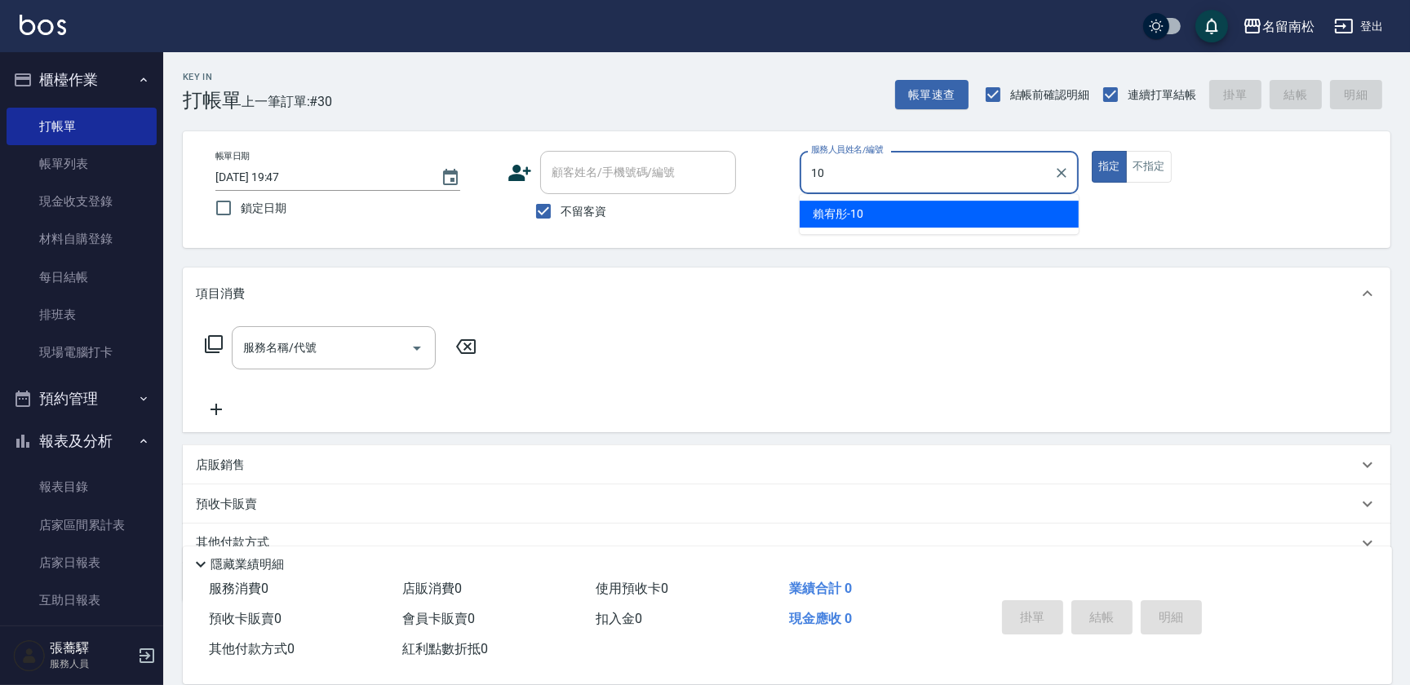
type input "[PERSON_NAME]-10"
type button "true"
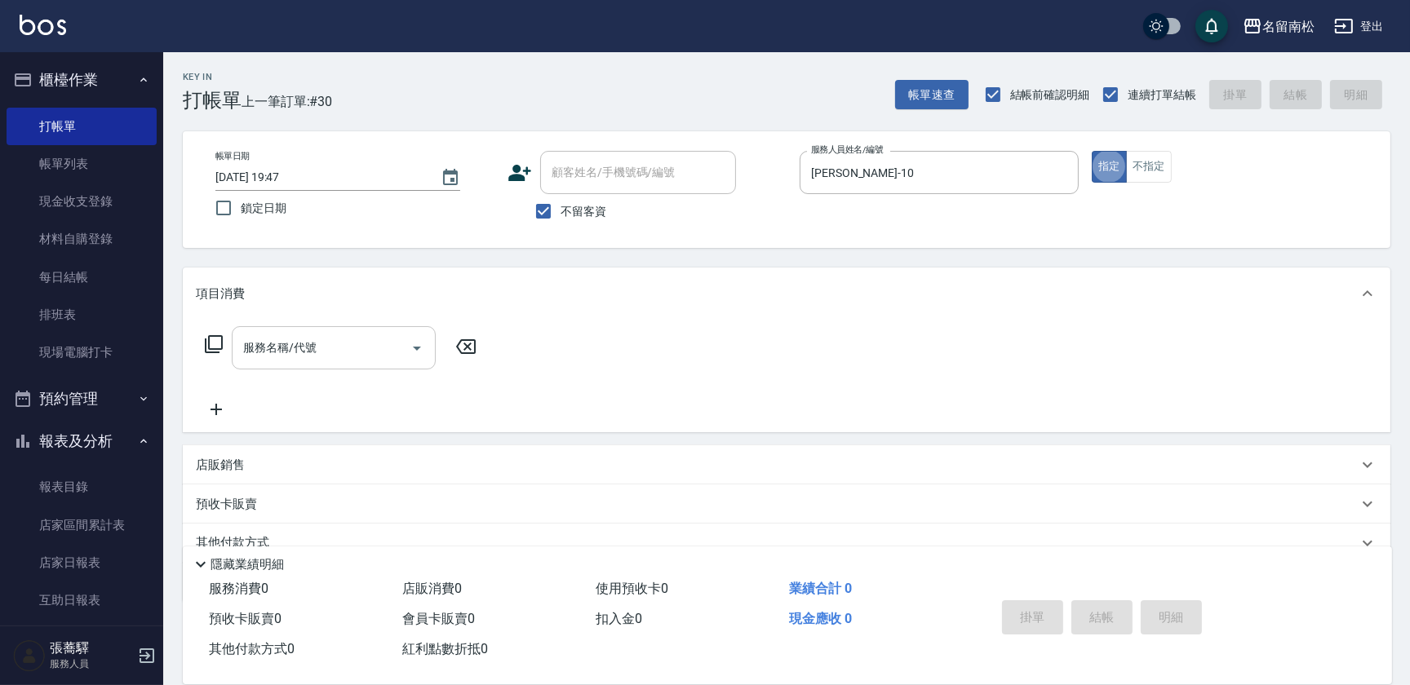
click at [361, 347] on input "服務名稱/代號" at bounding box center [321, 348] width 165 height 29
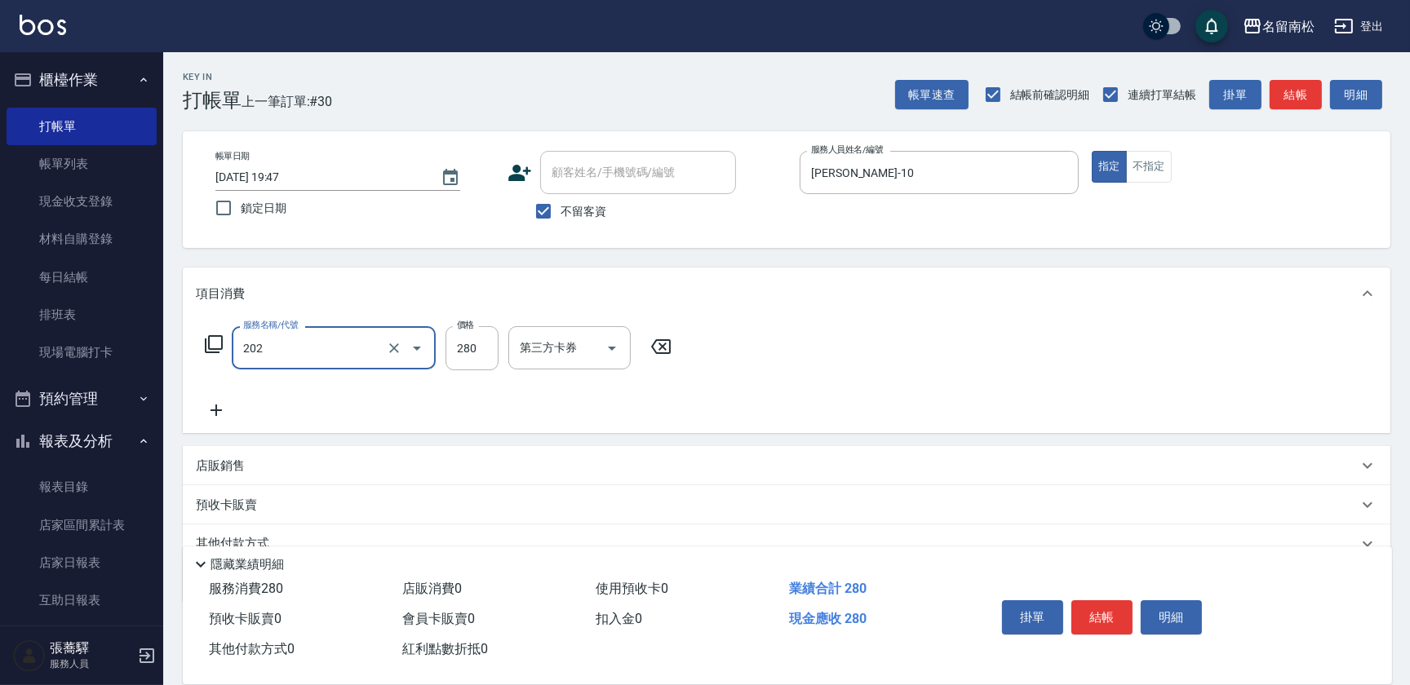
type input "洗髮[280](202)"
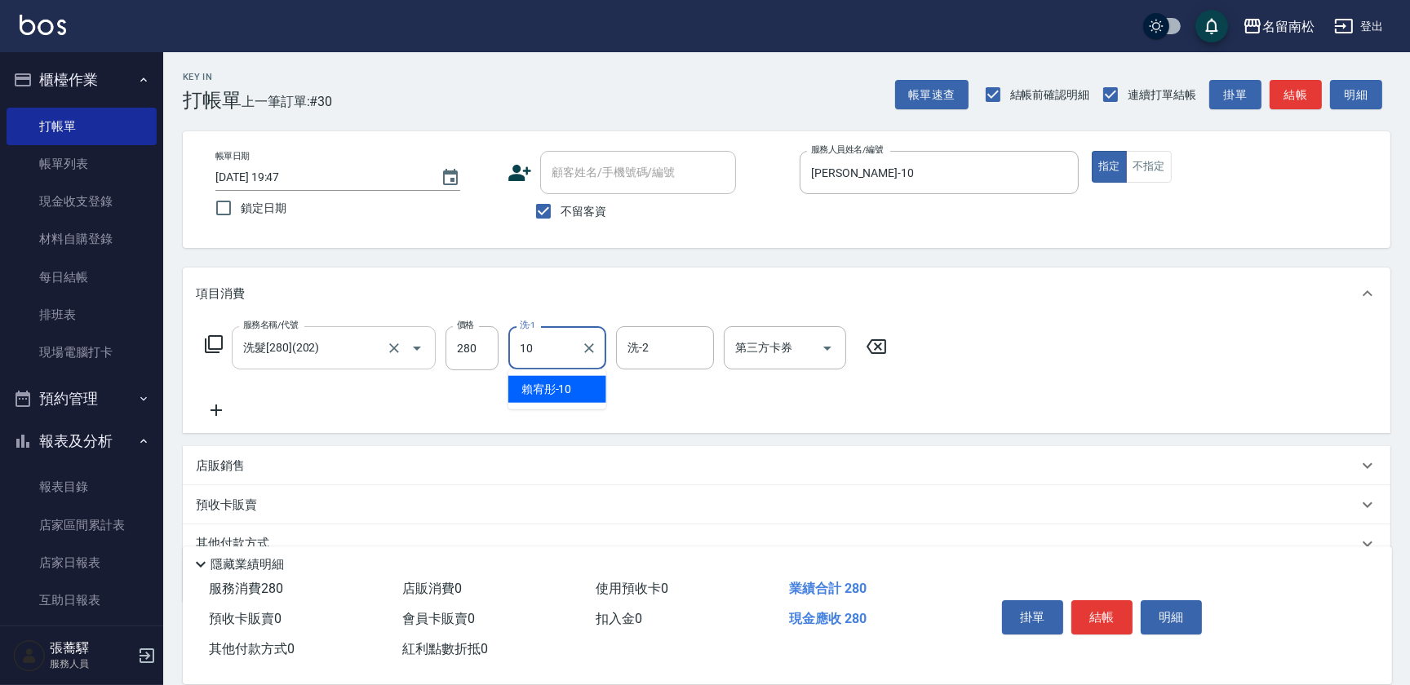
type input "[PERSON_NAME]-10"
click at [218, 417] on icon at bounding box center [216, 411] width 41 height 20
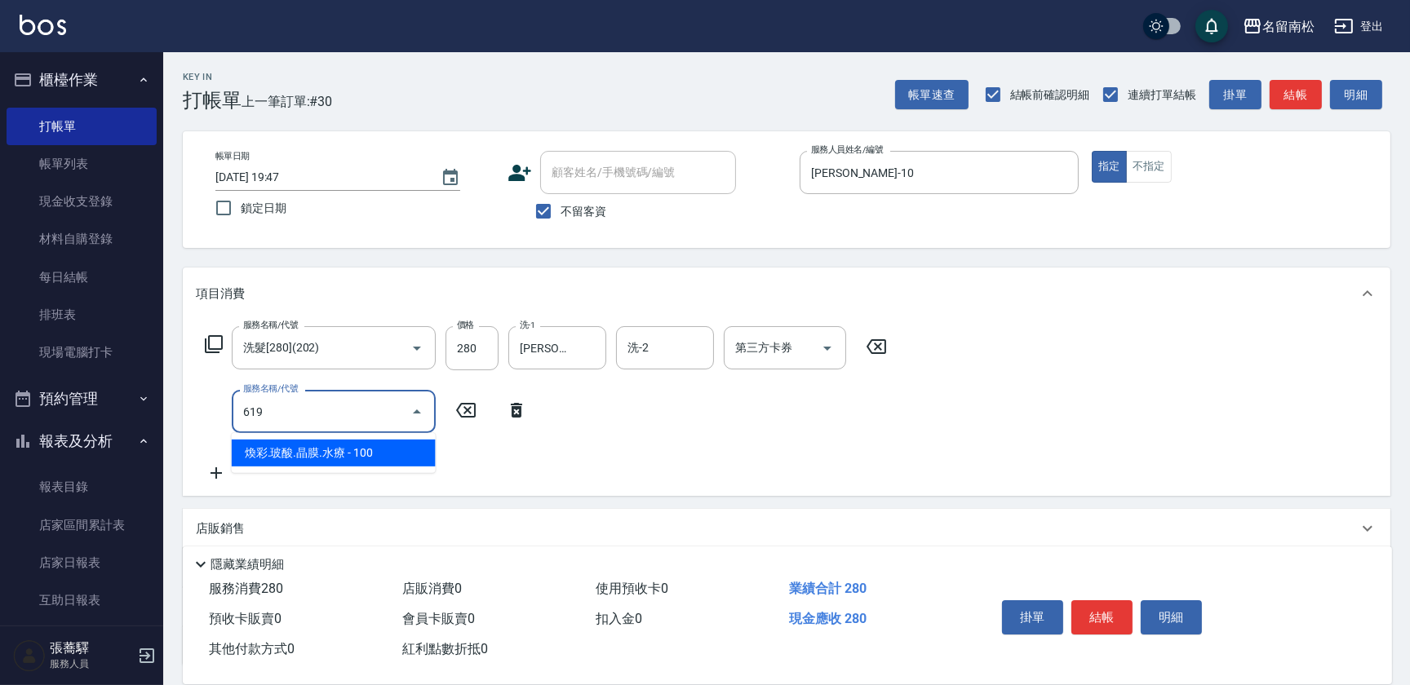
type input "[PERSON_NAME].玻酸.晶膜.水療(619)"
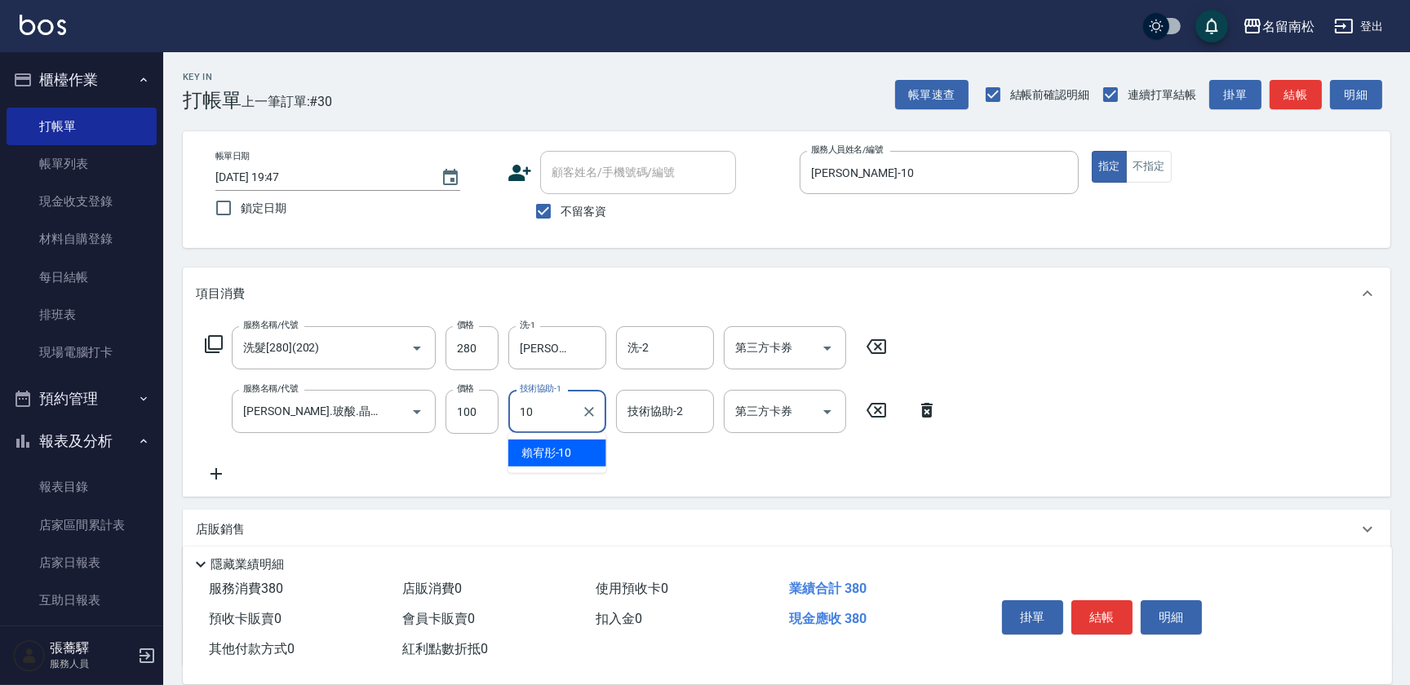
type input "[PERSON_NAME]-10"
click at [1110, 614] on button "結帳" at bounding box center [1101, 617] width 61 height 34
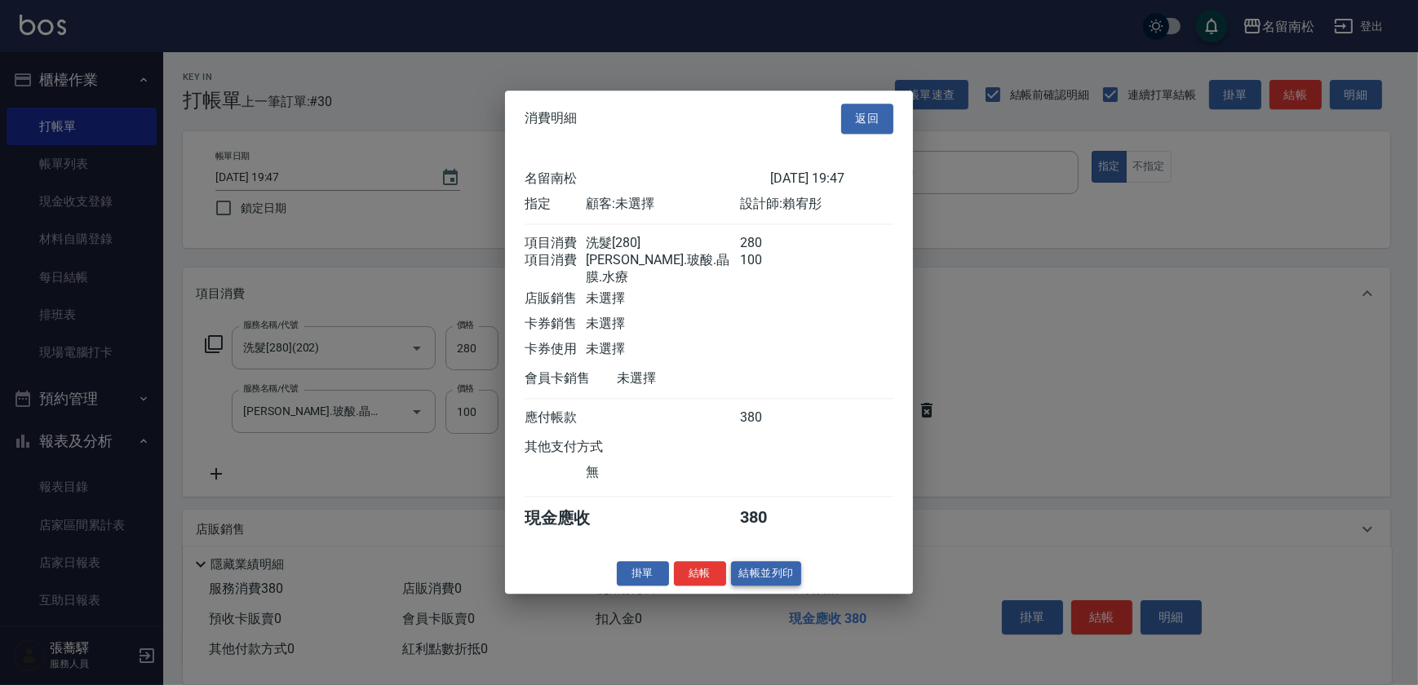
click at [753, 564] on button "結帳並列印" at bounding box center [766, 573] width 71 height 25
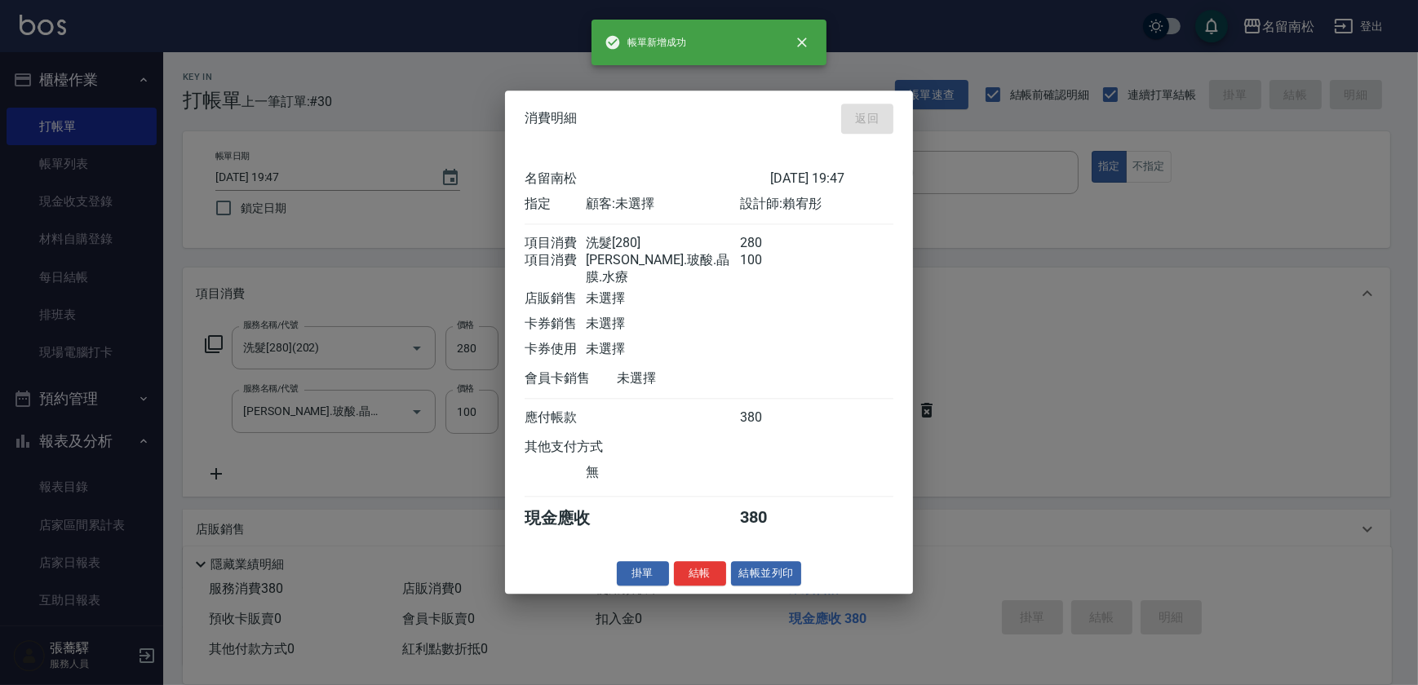
type input "[DATE] 19:48"
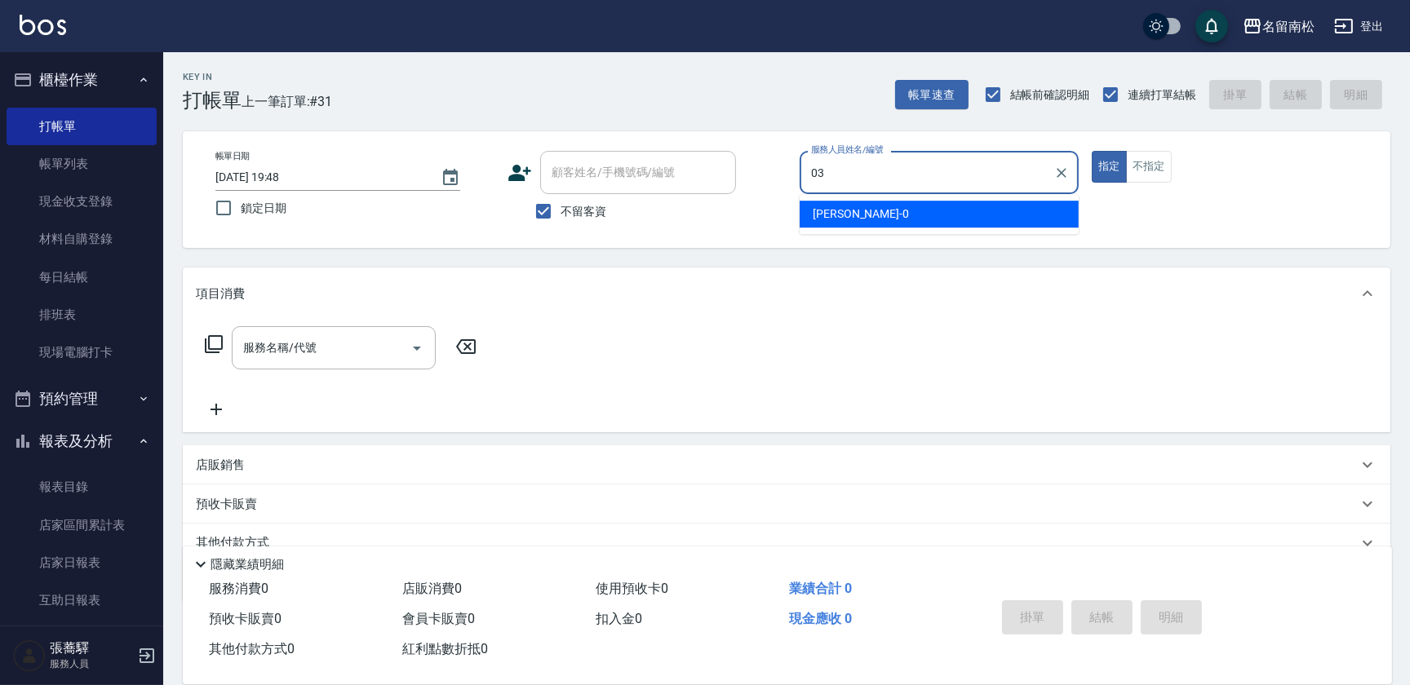
type input "[PERSON_NAME]-03"
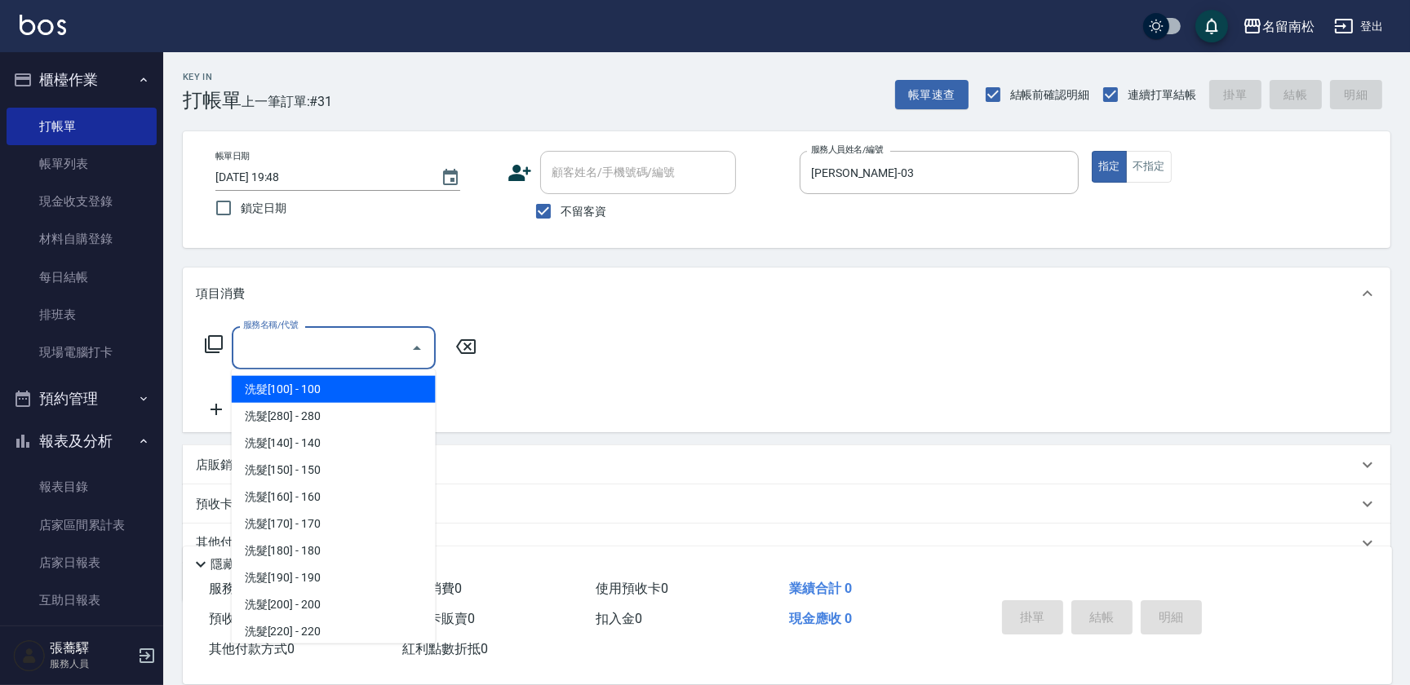
drag, startPoint x: 318, startPoint y: 353, endPoint x: 325, endPoint y: 348, distance: 8.7
click at [319, 353] on input "服務名稱/代號" at bounding box center [321, 348] width 165 height 29
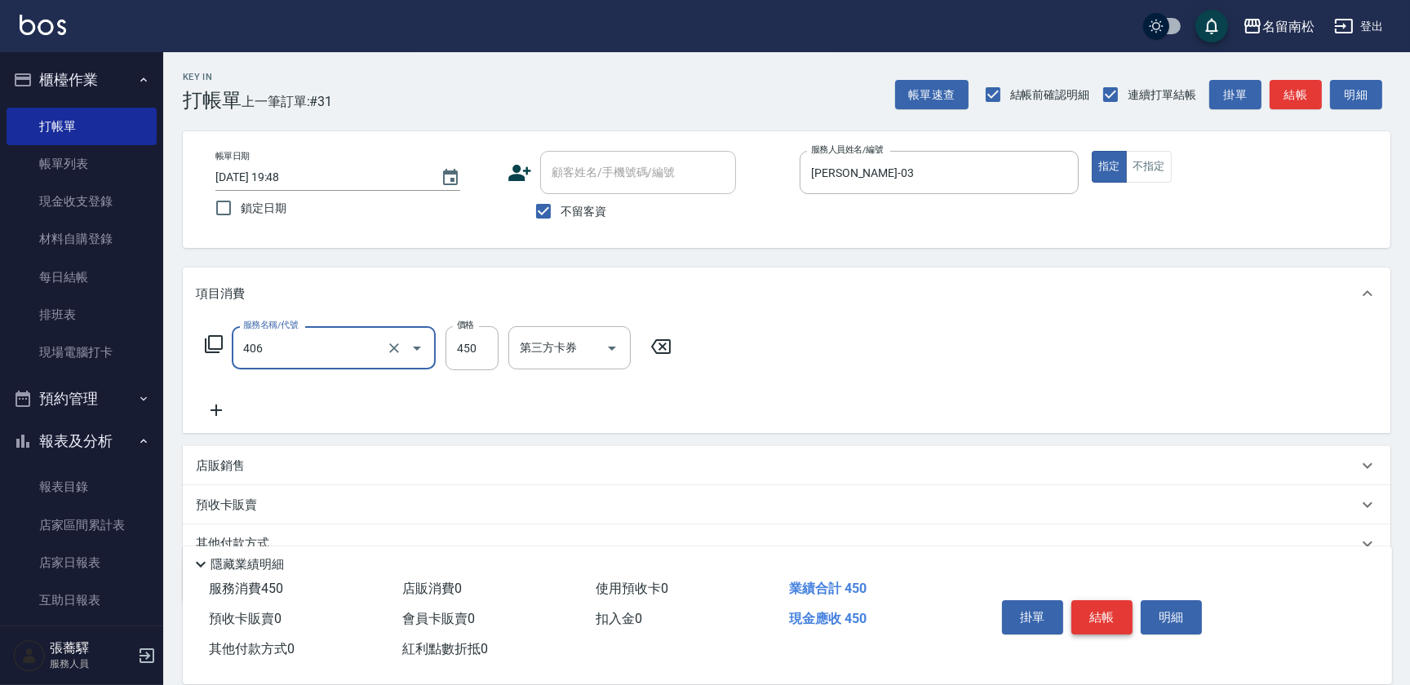
type input "剪髮(450)(406)"
click at [1120, 605] on button "結帳" at bounding box center [1101, 617] width 61 height 34
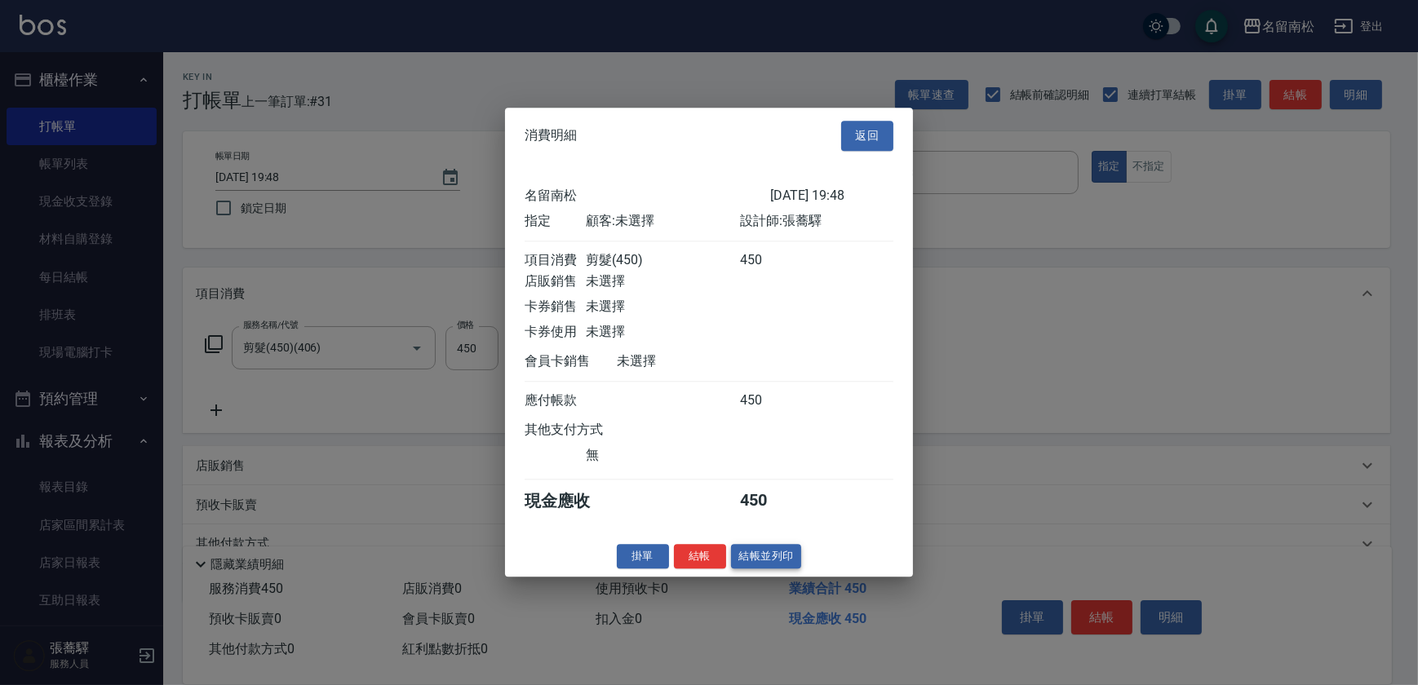
click at [761, 563] on button "結帳並列印" at bounding box center [766, 556] width 71 height 25
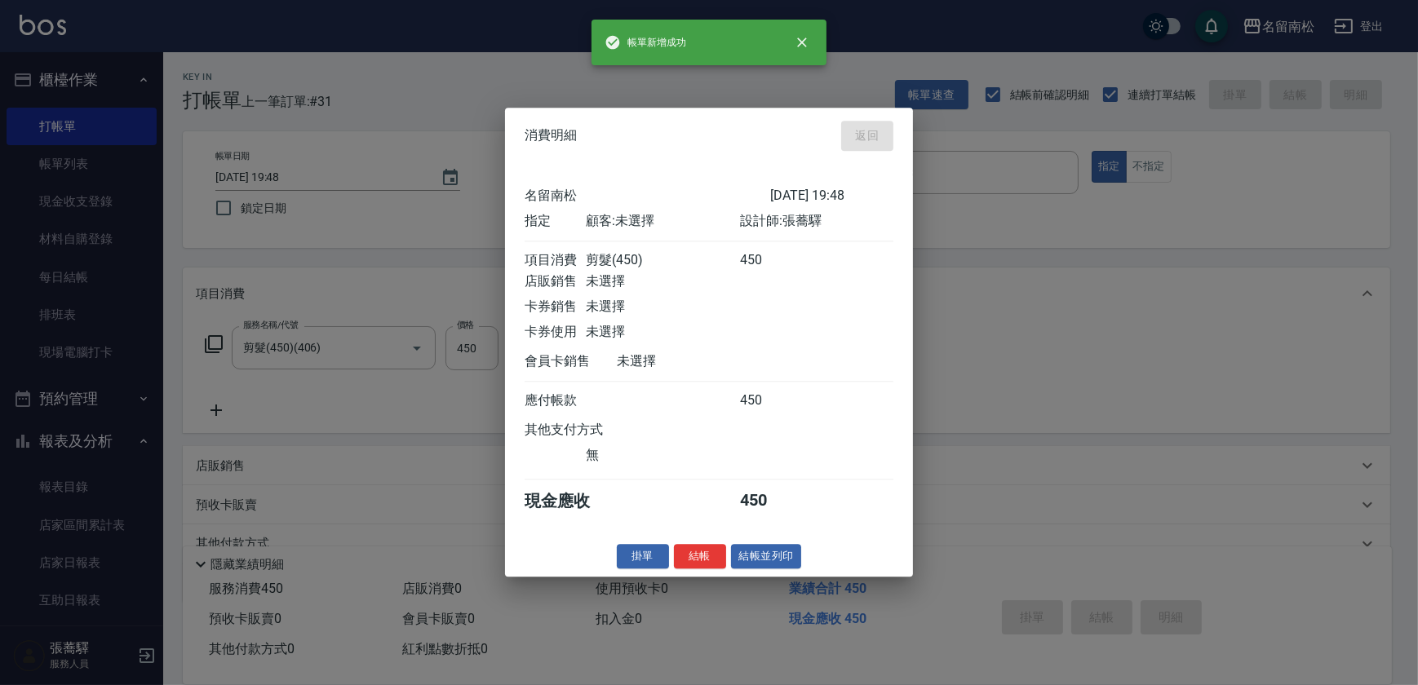
type input "[DATE] 19:57"
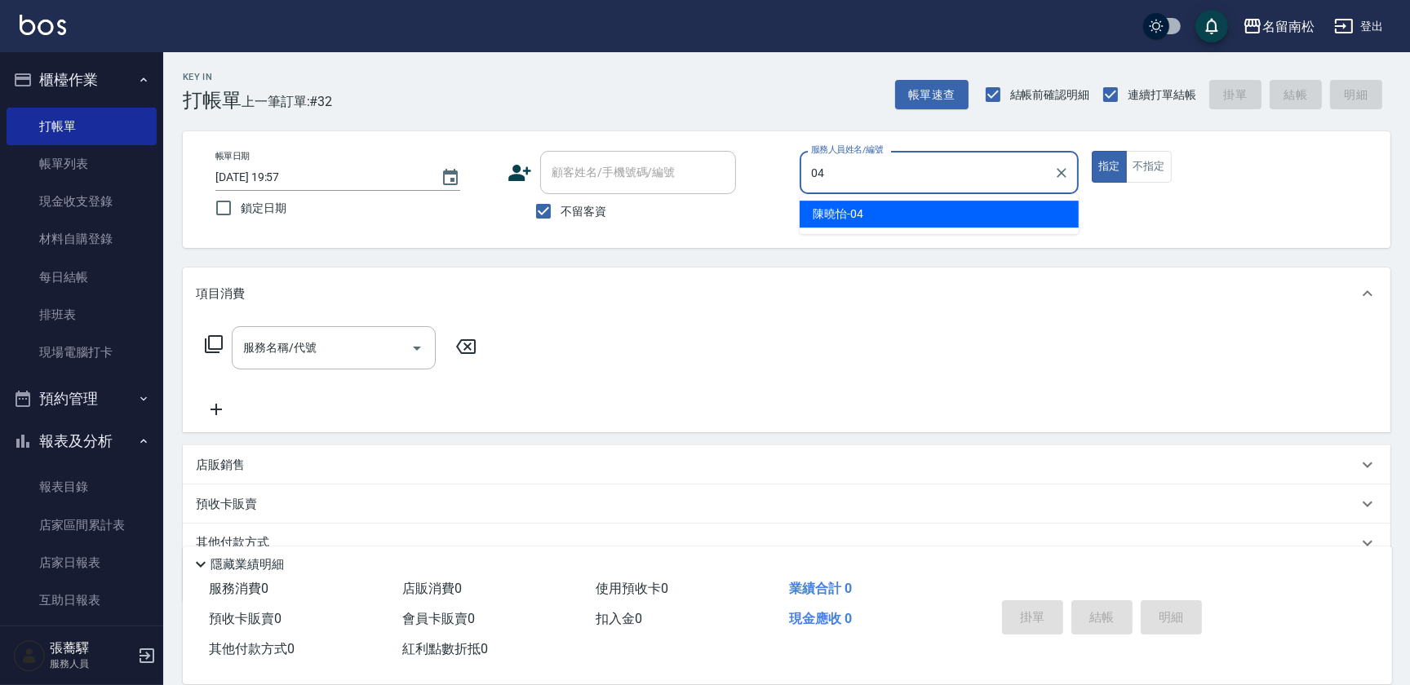
type input "[PERSON_NAME]04"
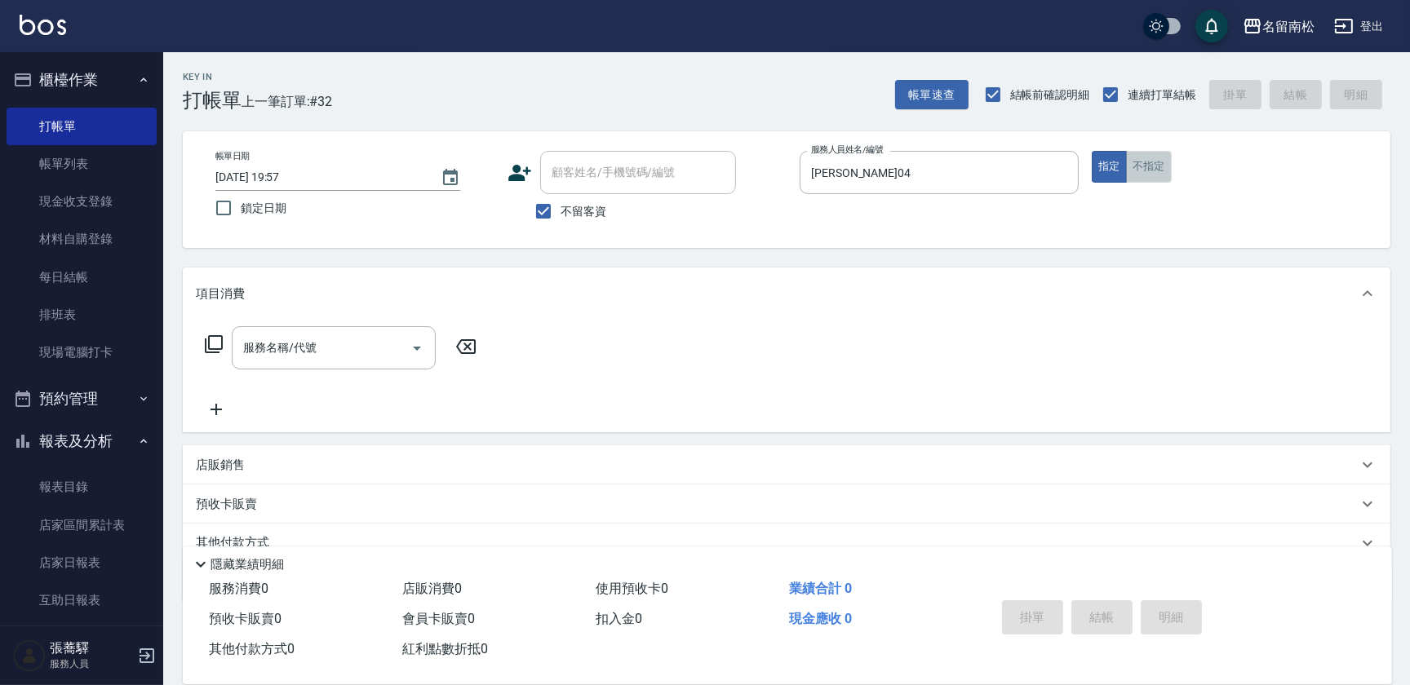
click at [1157, 179] on button "不指定" at bounding box center [1149, 167] width 46 height 32
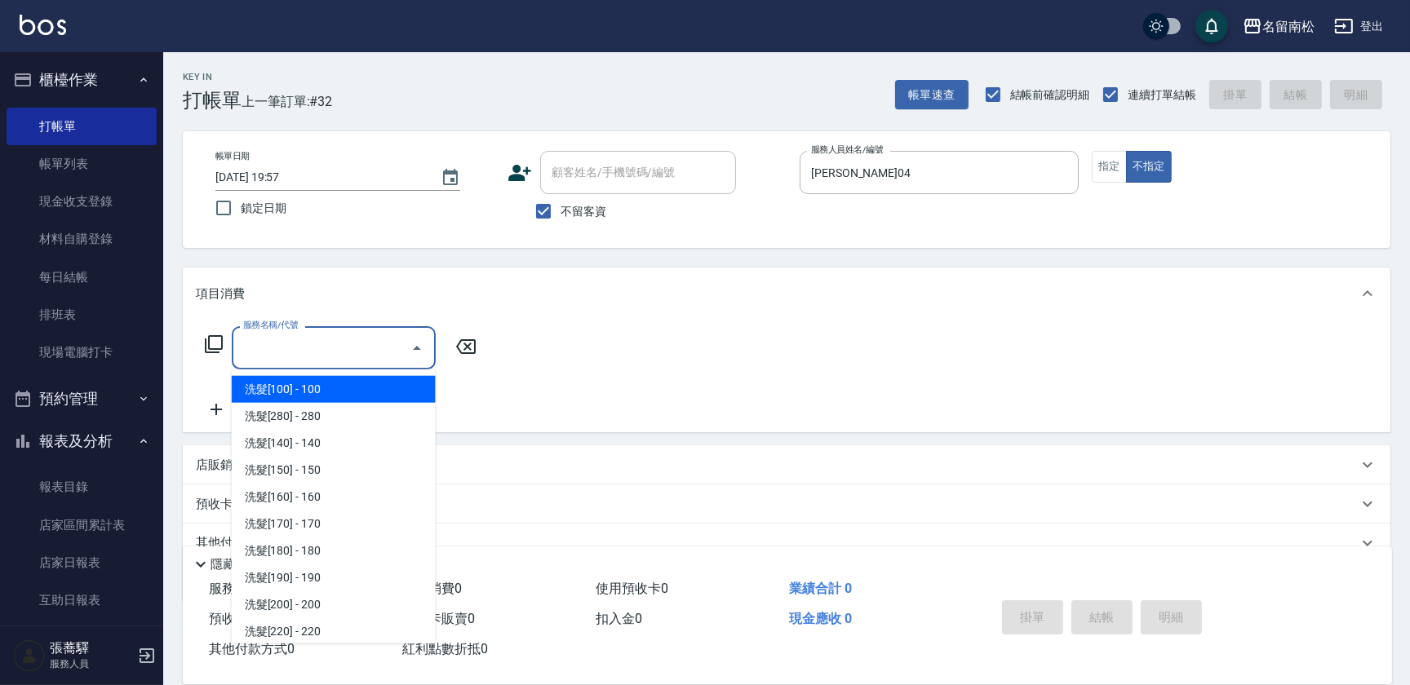
click at [350, 357] on input "服務名稱/代號" at bounding box center [321, 348] width 165 height 29
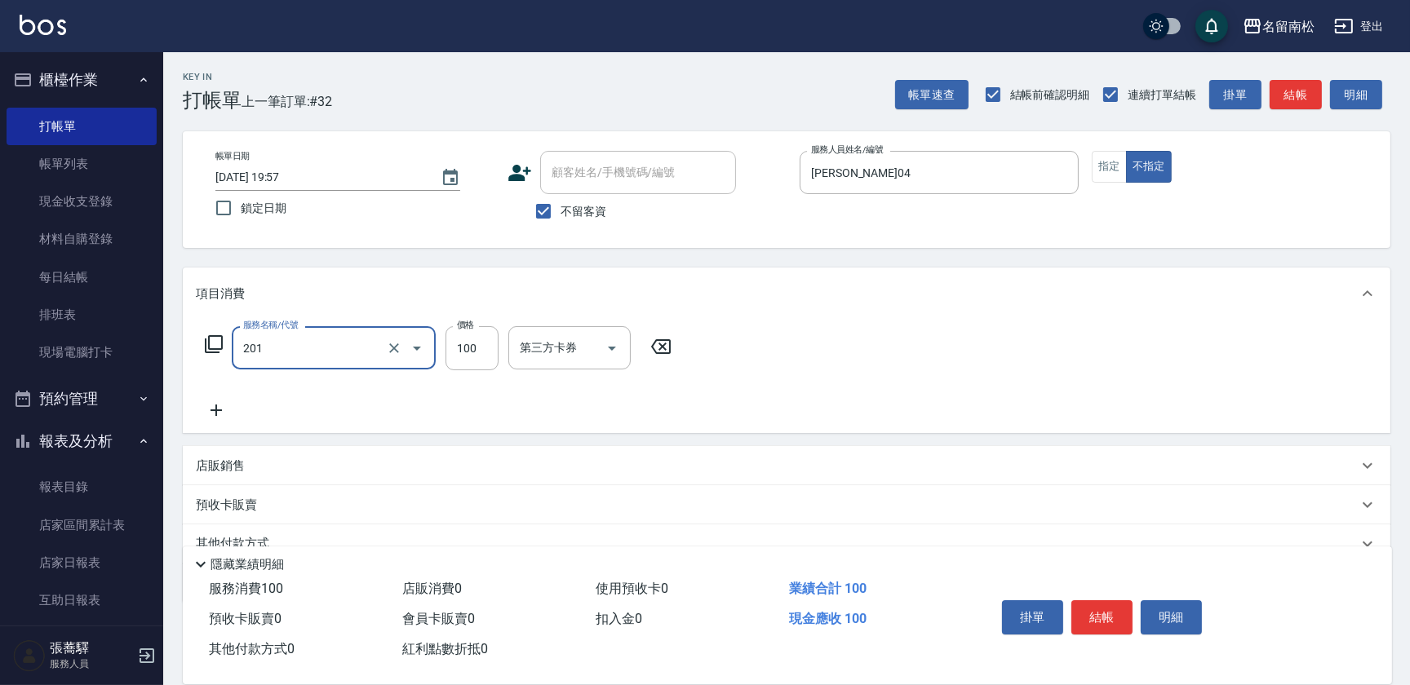
type input "洗髮[100](201)"
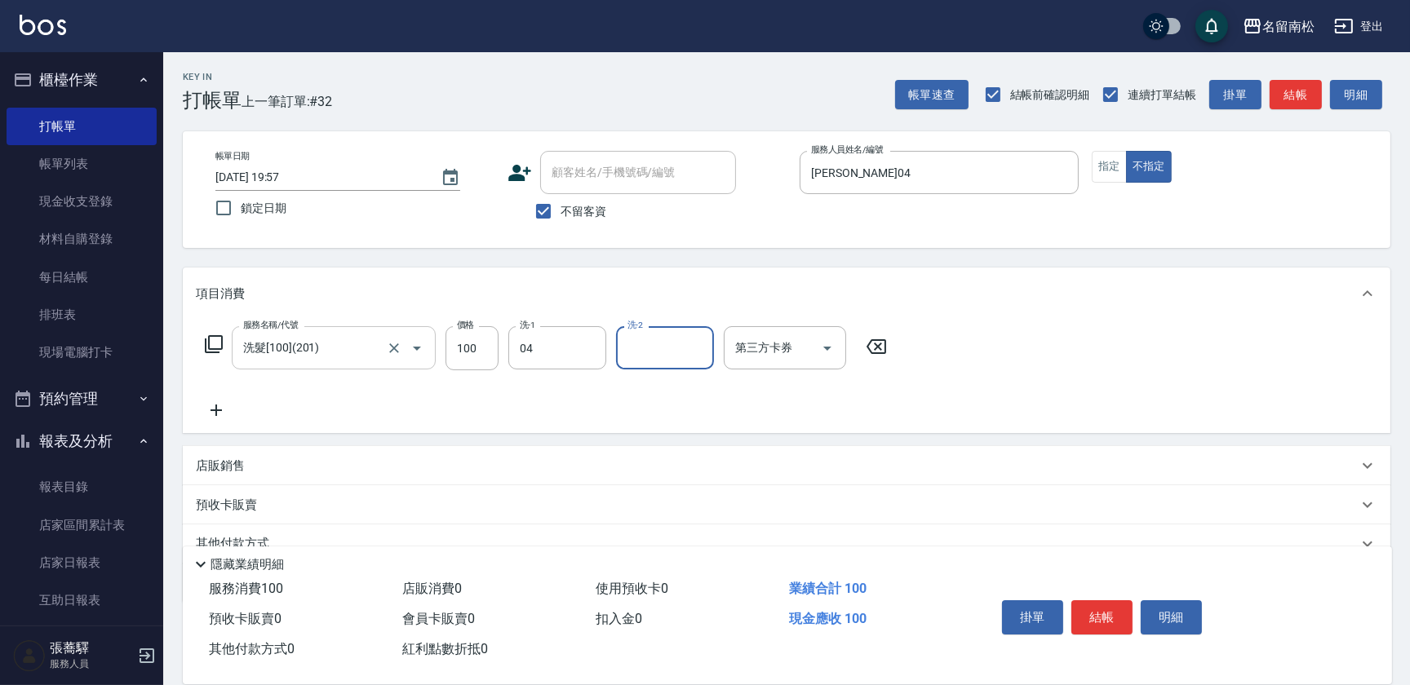
type input "[PERSON_NAME]04"
click at [219, 414] on icon at bounding box center [216, 411] width 41 height 20
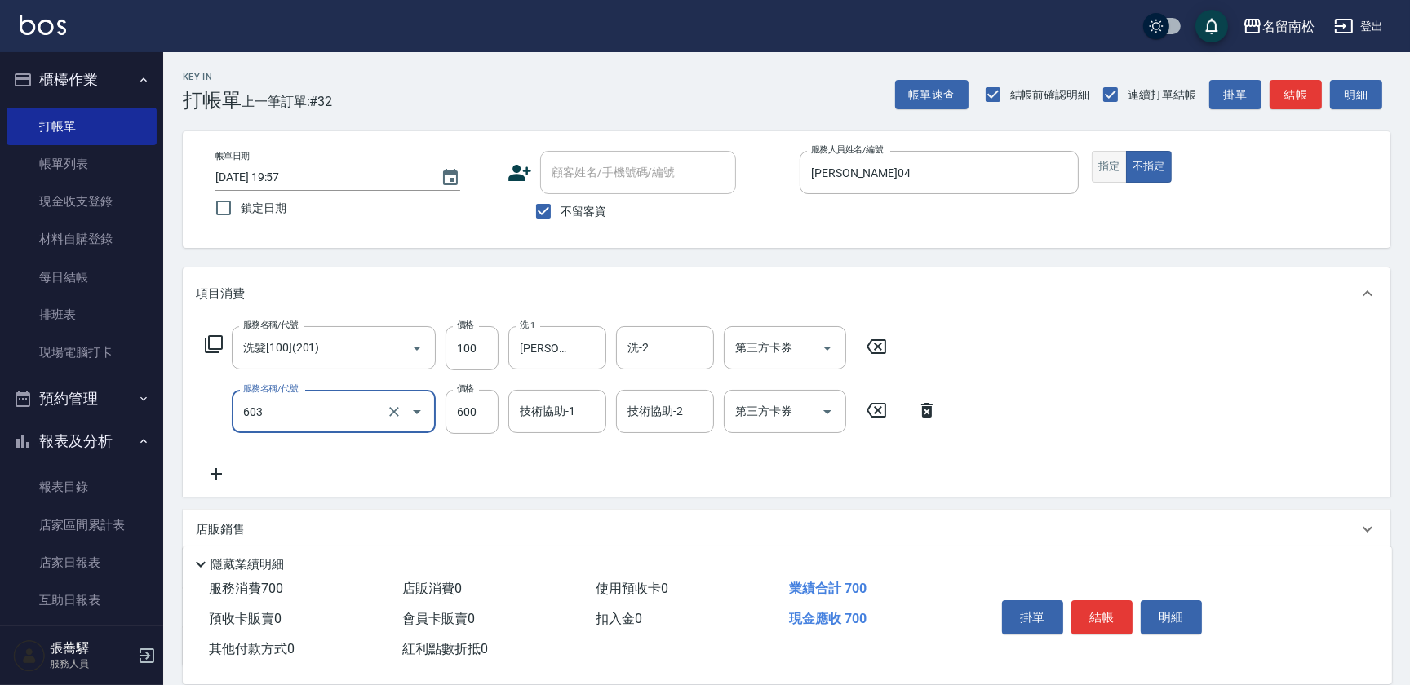
type input "護髮[600](603)"
click at [1101, 164] on button "指定" at bounding box center [1109, 167] width 35 height 32
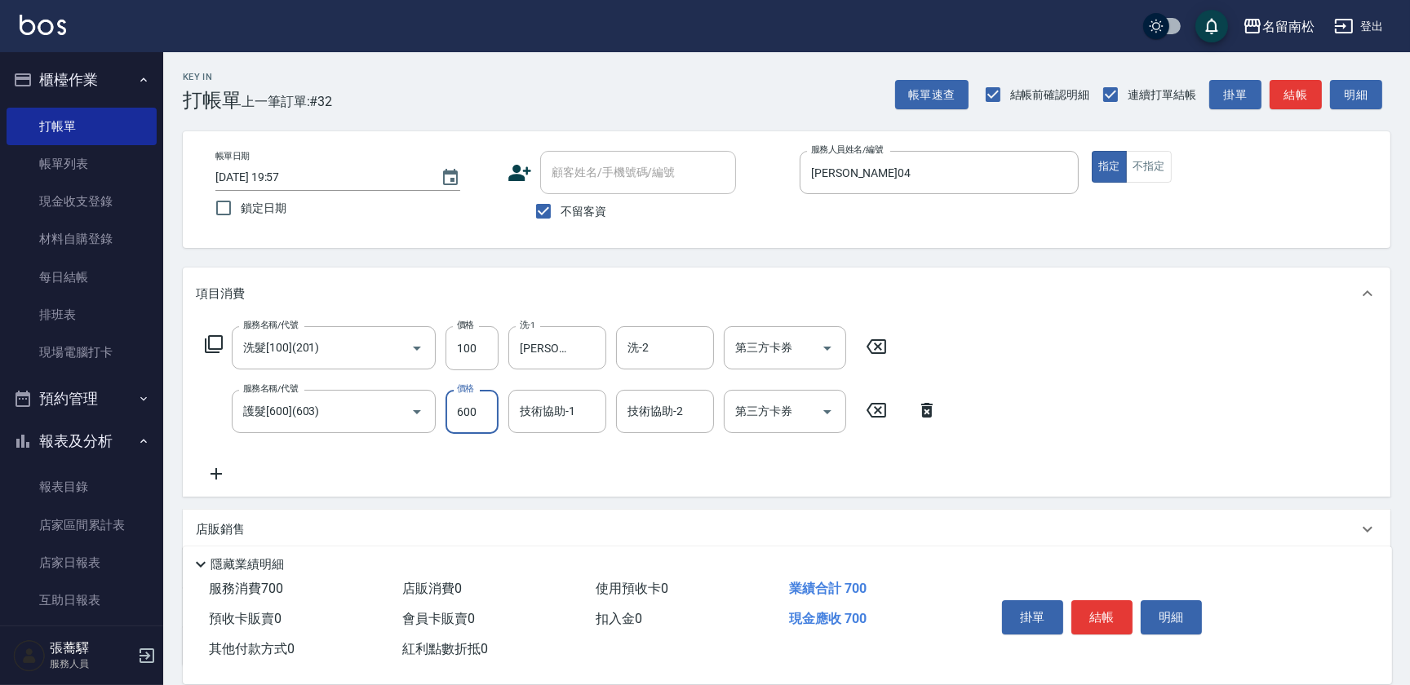
click at [486, 416] on input "600" at bounding box center [471, 412] width 53 height 44
type input "850"
click at [928, 417] on icon at bounding box center [926, 410] width 11 height 15
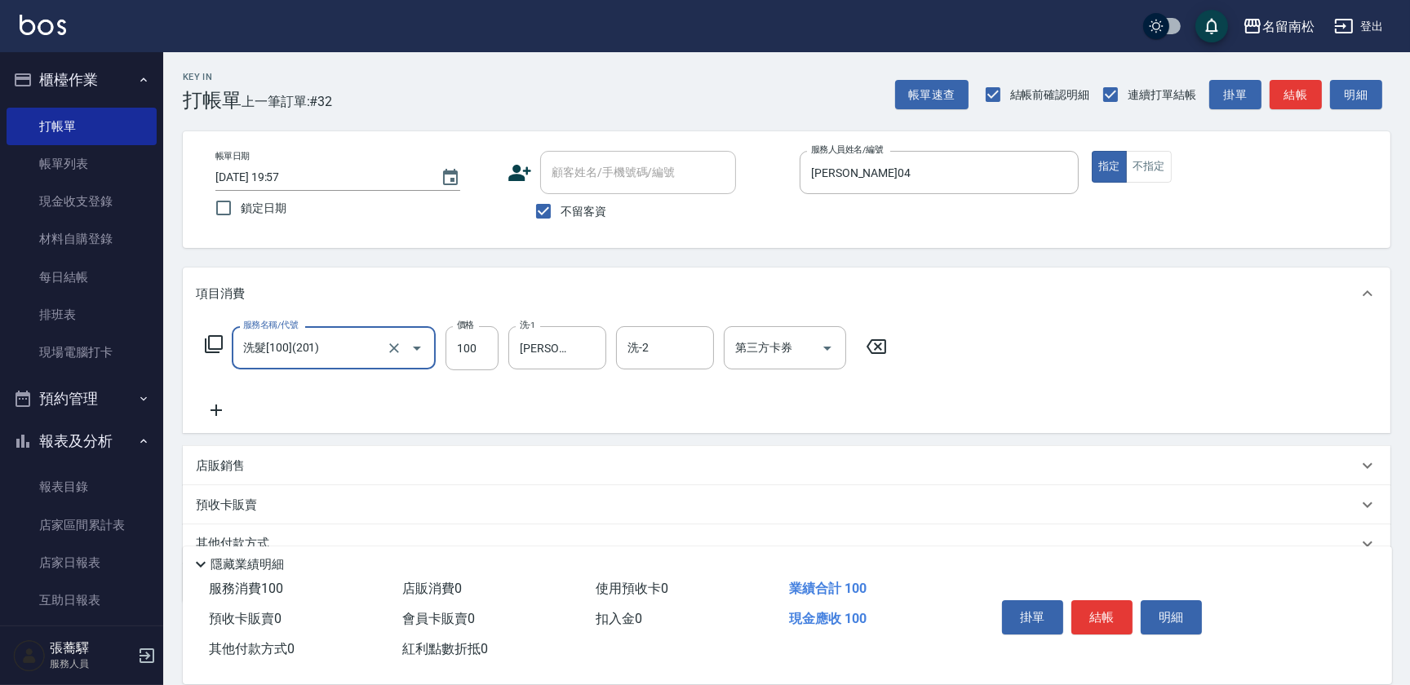
click at [217, 407] on icon at bounding box center [216, 411] width 41 height 20
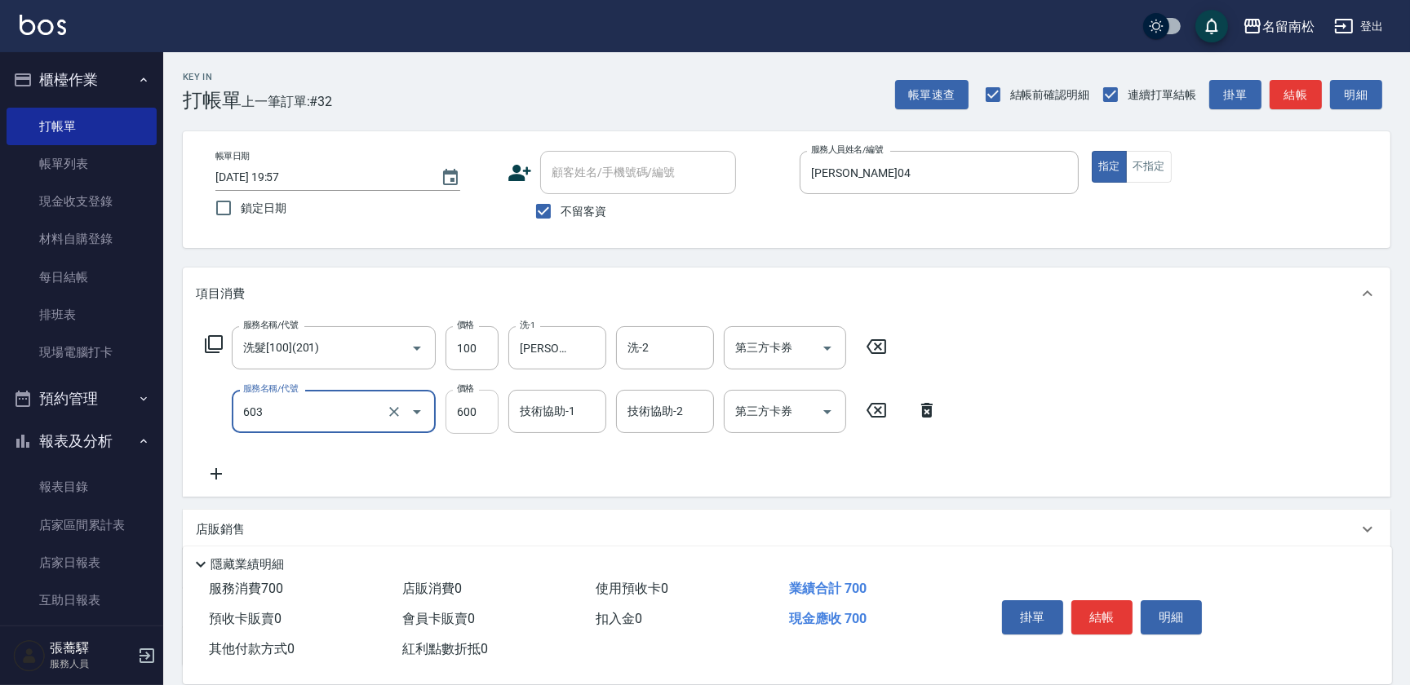
type input "護髮[600](603)"
click at [482, 419] on input "600" at bounding box center [471, 412] width 53 height 44
type input "0"
click at [923, 412] on icon at bounding box center [926, 410] width 11 height 15
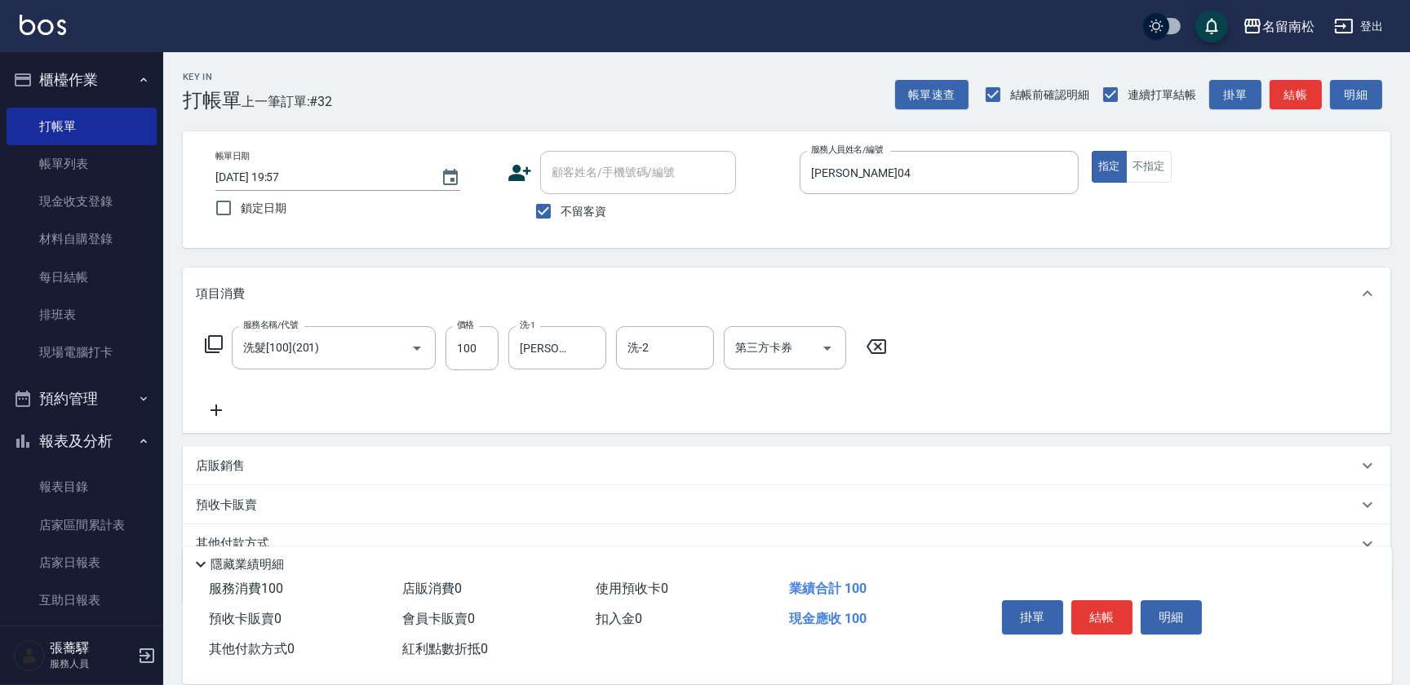
click at [220, 410] on icon at bounding box center [215, 410] width 11 height 11
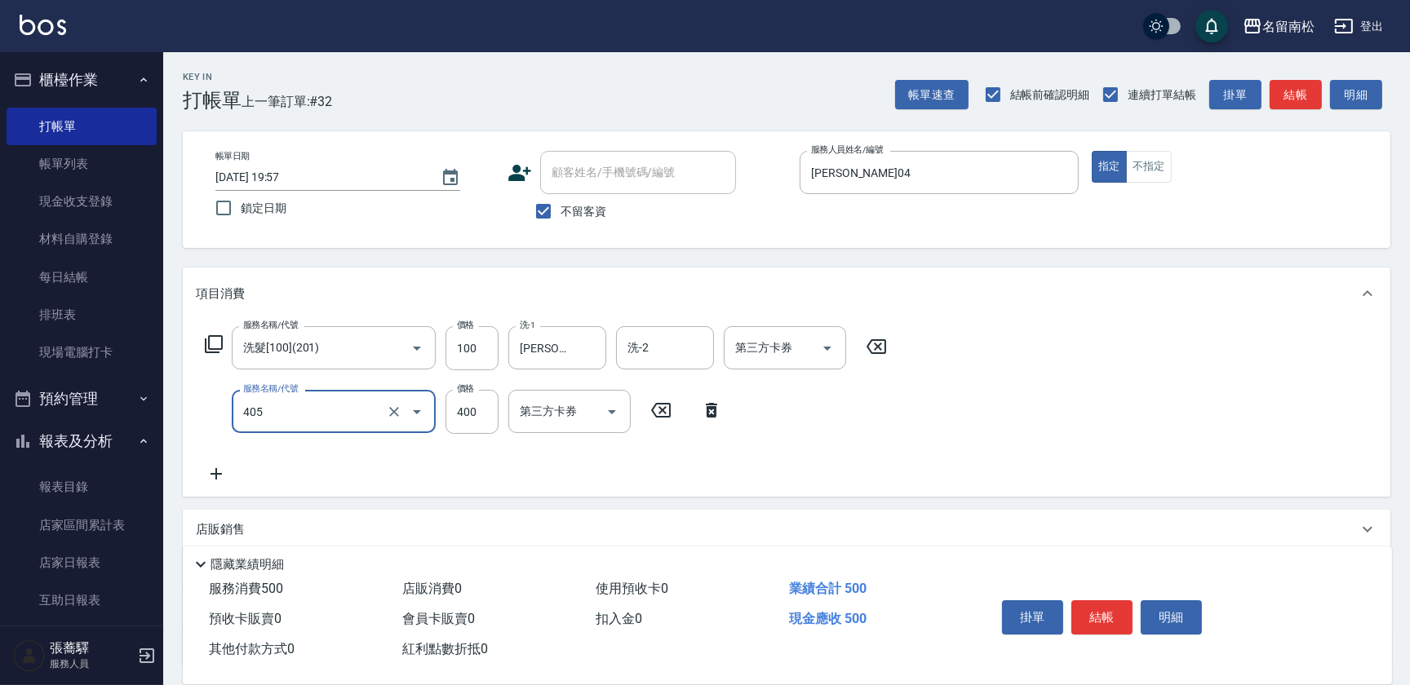
type input "剪髮(400)(405)"
click at [216, 470] on icon at bounding box center [215, 473] width 11 height 11
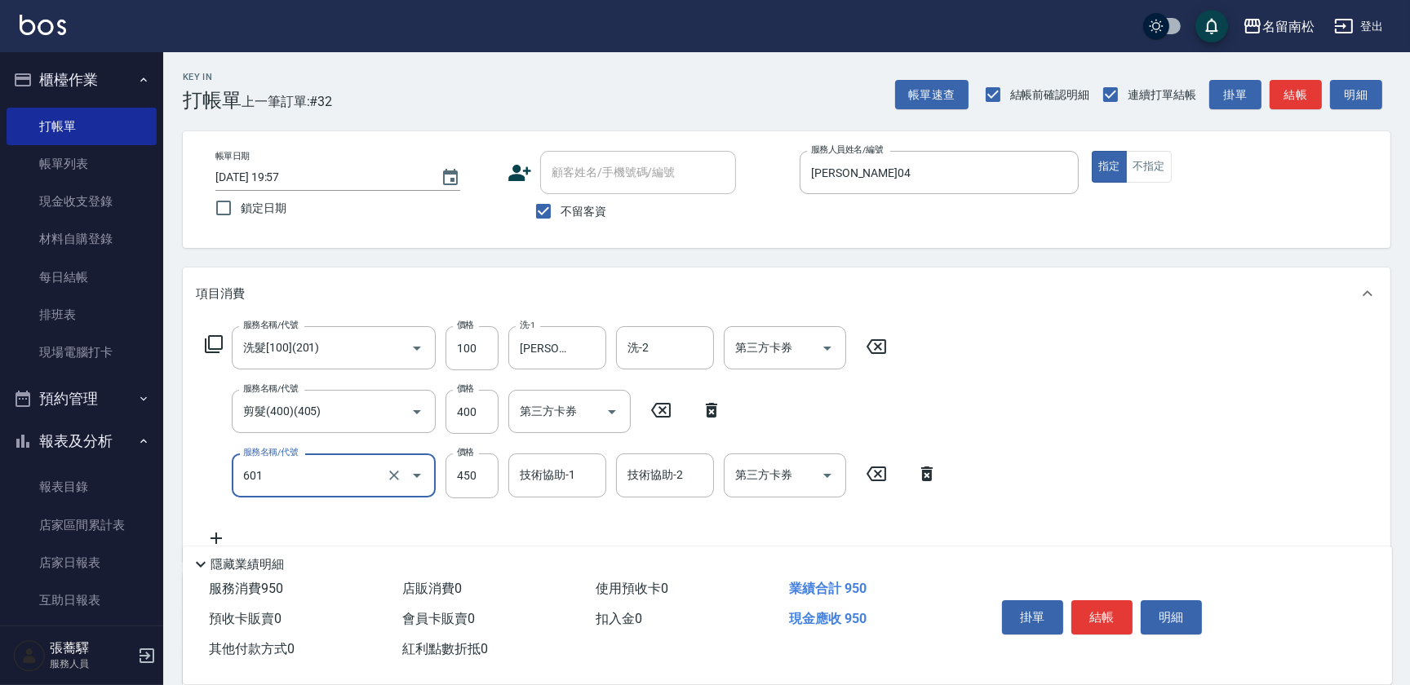
type input "護髮[450](601)"
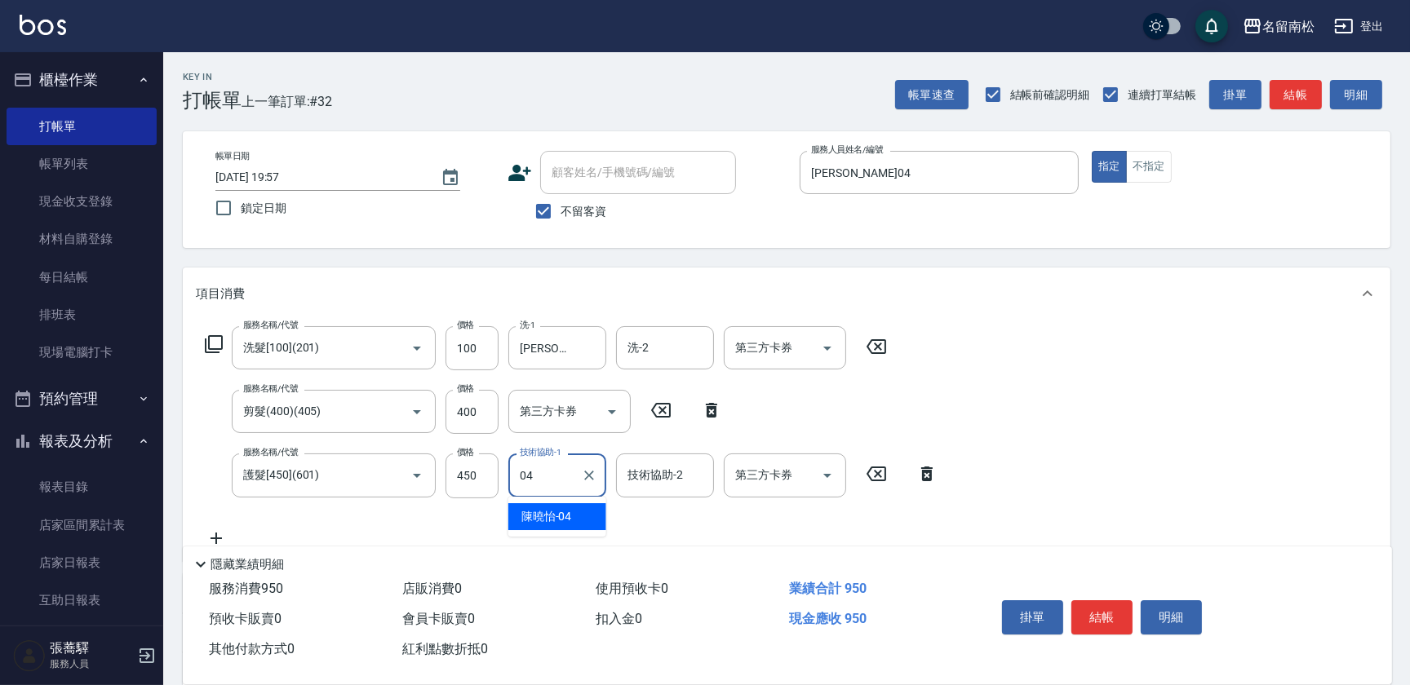
type input "[PERSON_NAME]04"
click at [1093, 616] on button "結帳" at bounding box center [1101, 617] width 61 height 34
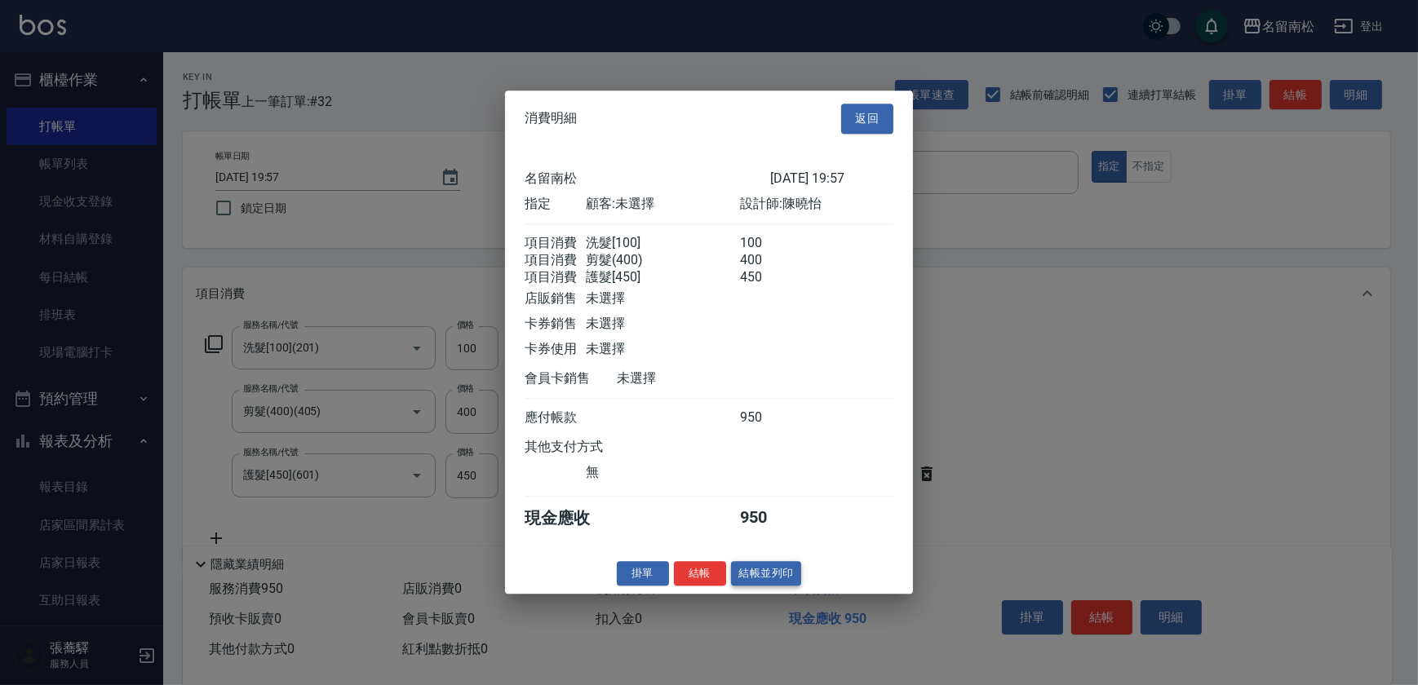
click at [769, 586] on button "結帳並列印" at bounding box center [766, 573] width 71 height 25
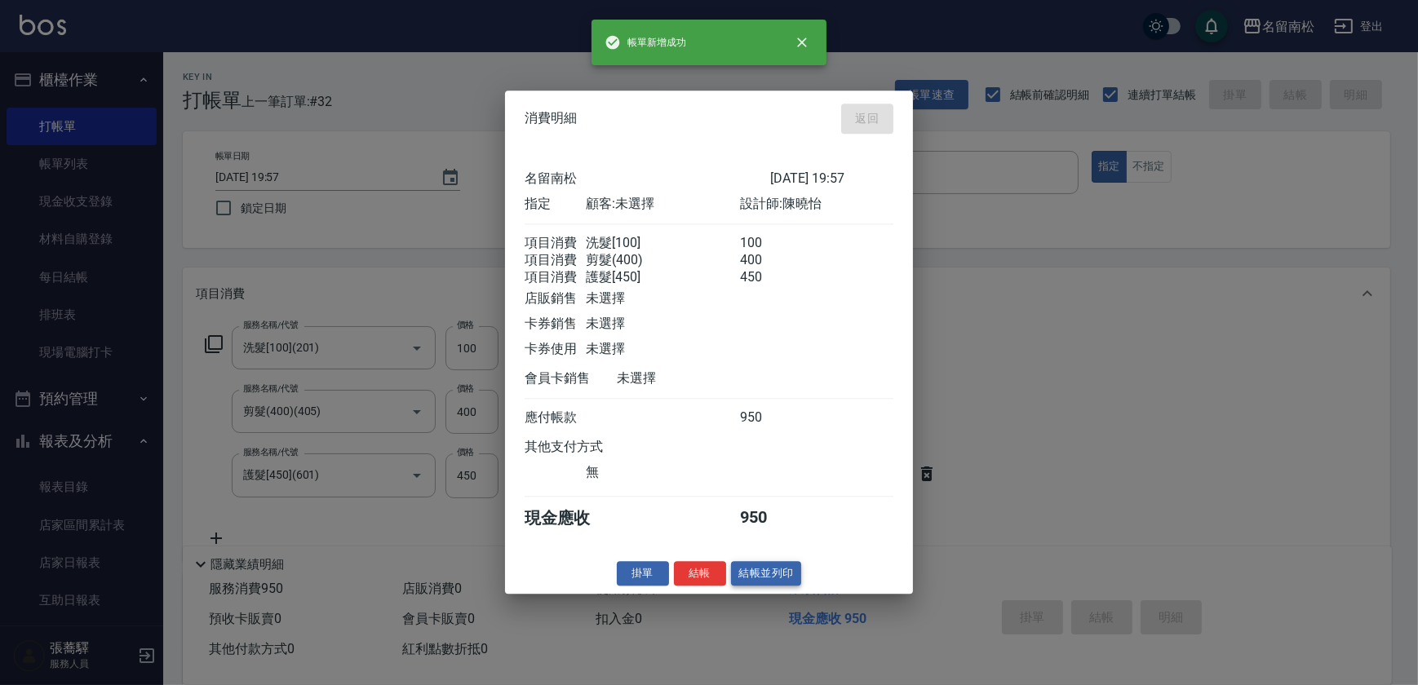
type input "[DATE] 19:58"
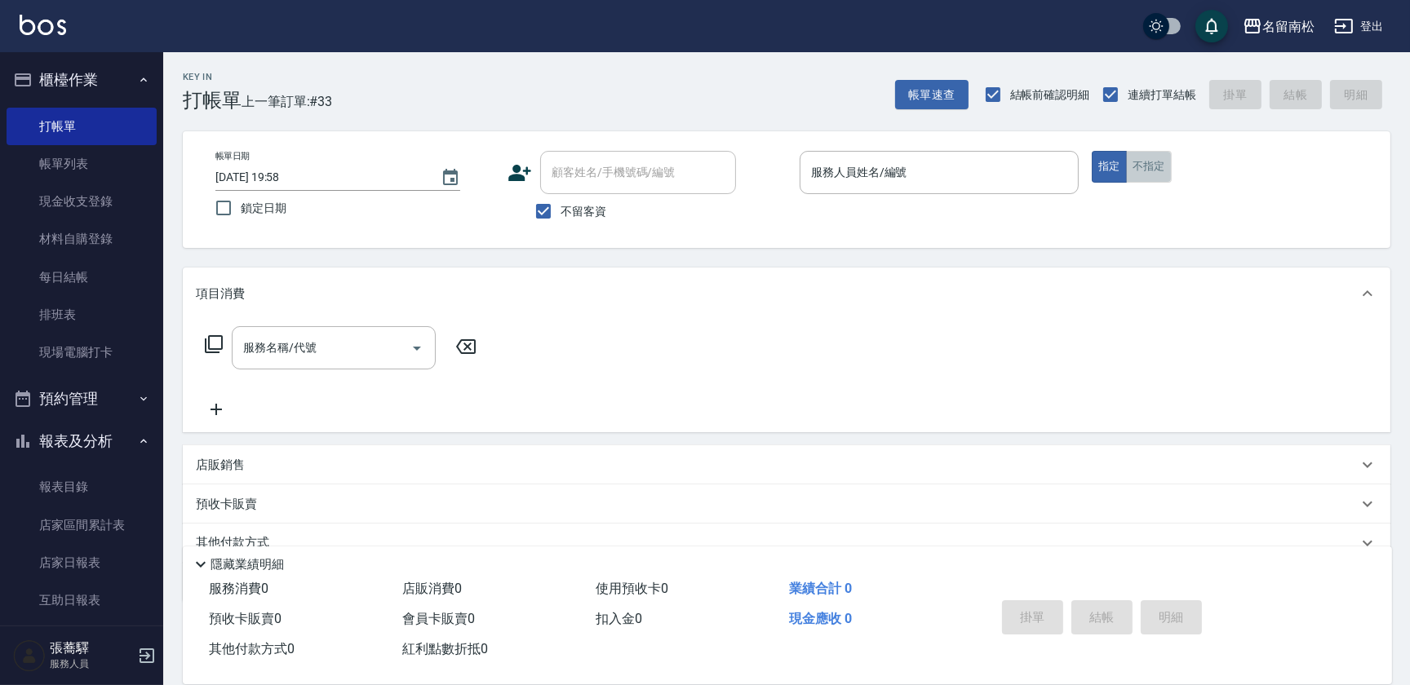
click at [1145, 170] on button "不指定" at bounding box center [1149, 167] width 46 height 32
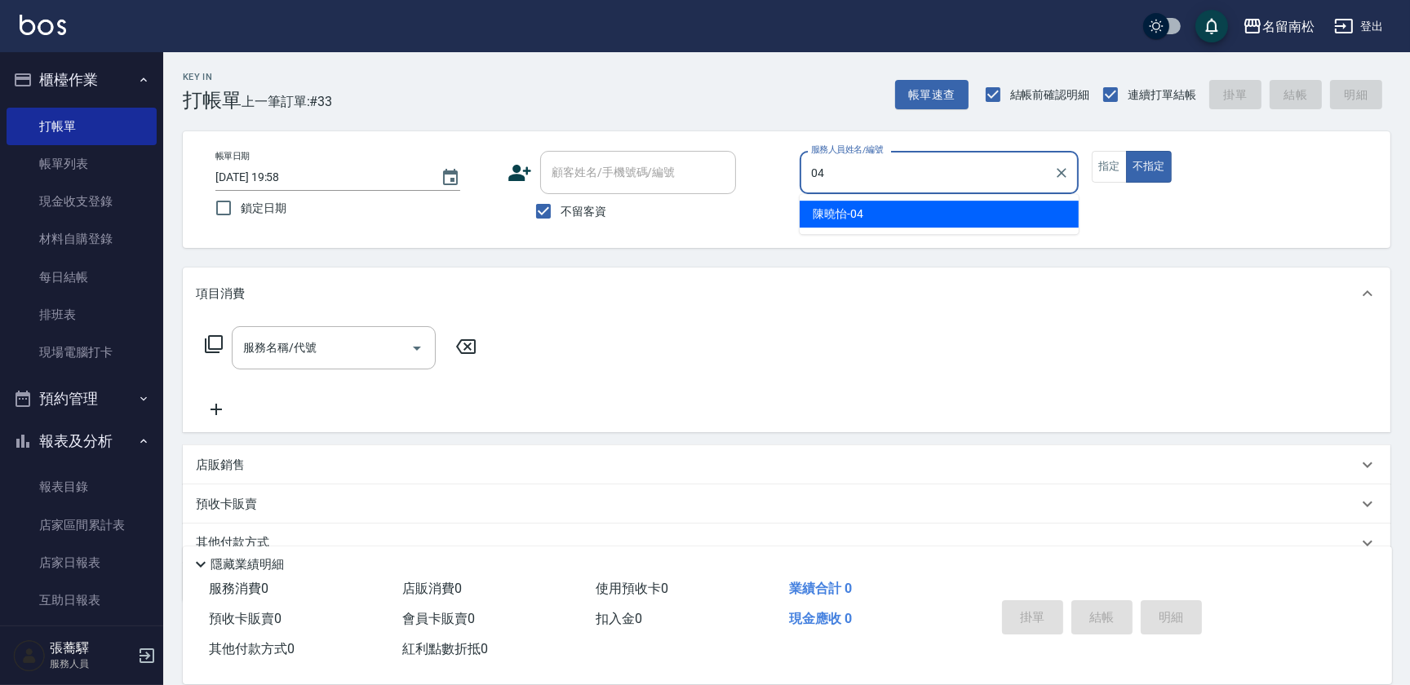
type input "[PERSON_NAME]04"
type button "false"
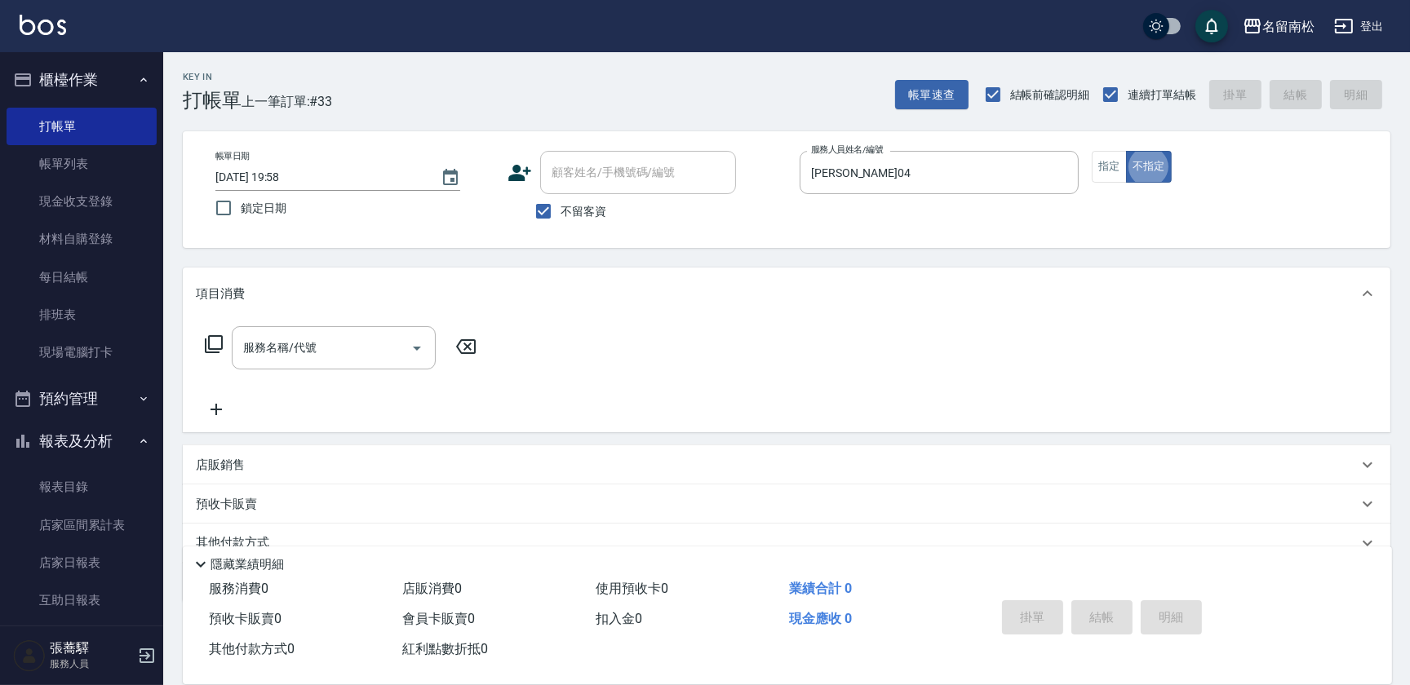
drag, startPoint x: 321, startPoint y: 347, endPoint x: 326, endPoint y: 318, distance: 29.0
click at [323, 346] on input "服務名稱/代號" at bounding box center [321, 348] width 165 height 29
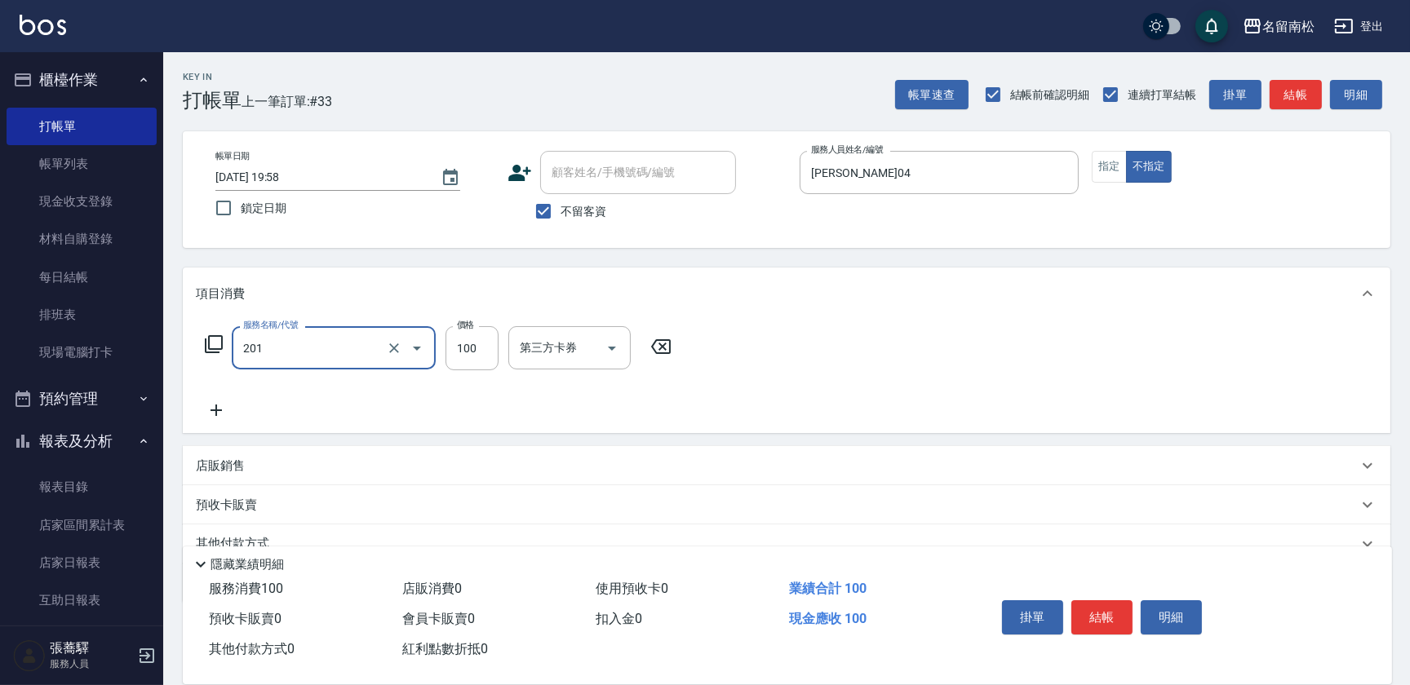
type input "洗髮[100](201)"
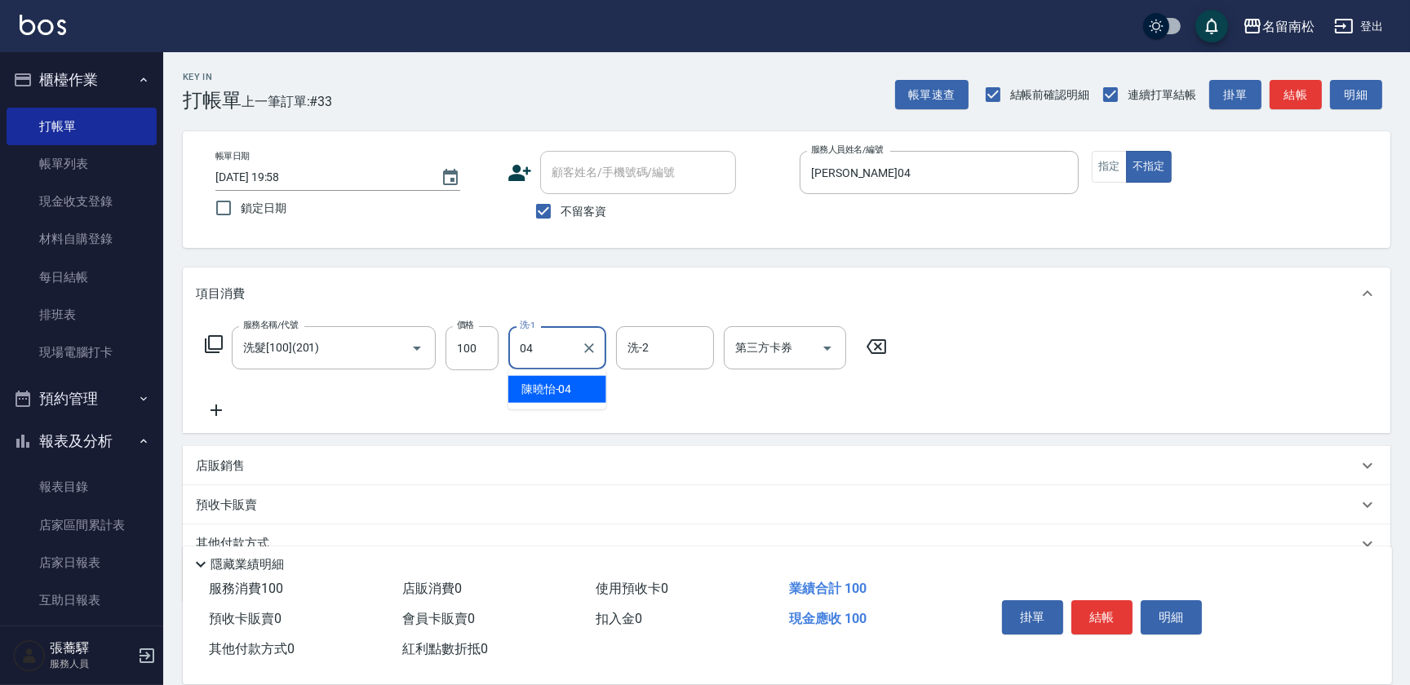
type input "[PERSON_NAME]04"
click at [210, 407] on icon at bounding box center [216, 411] width 41 height 20
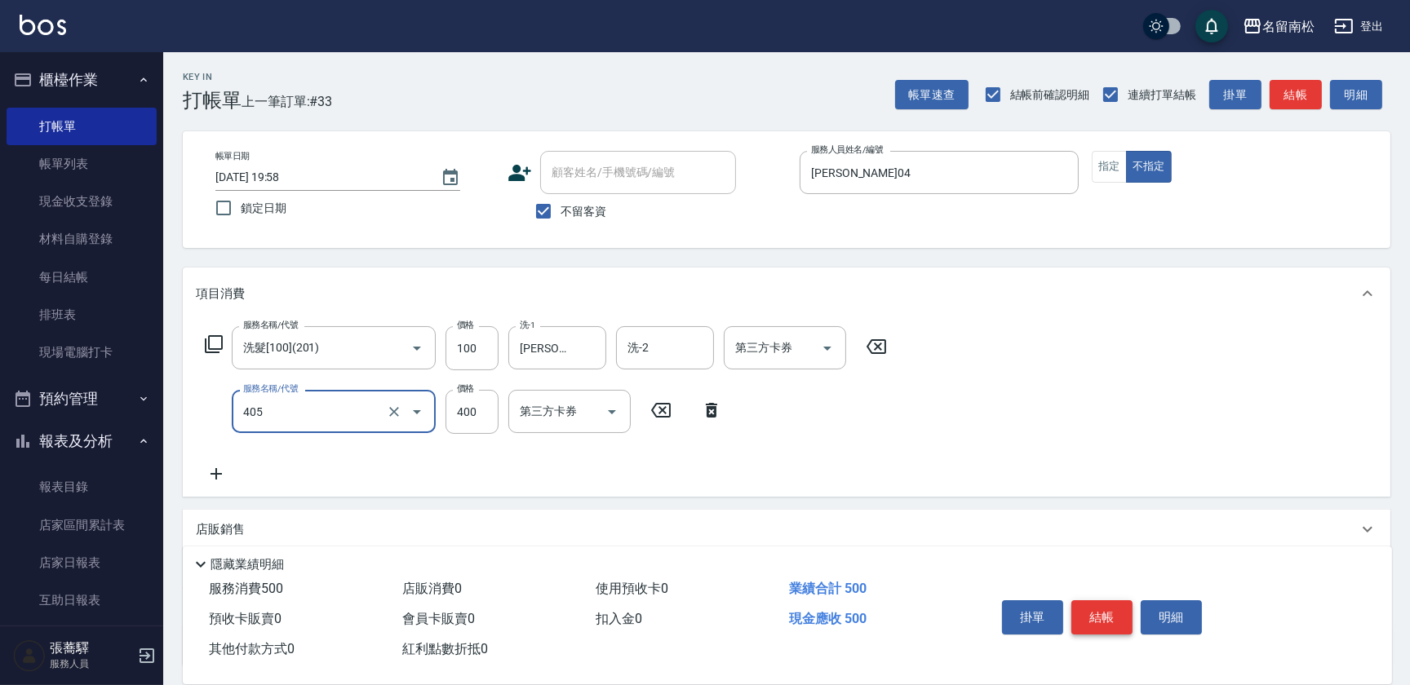
type input "剪髮(400)(405)"
click at [1103, 605] on button "結帳" at bounding box center [1101, 617] width 61 height 34
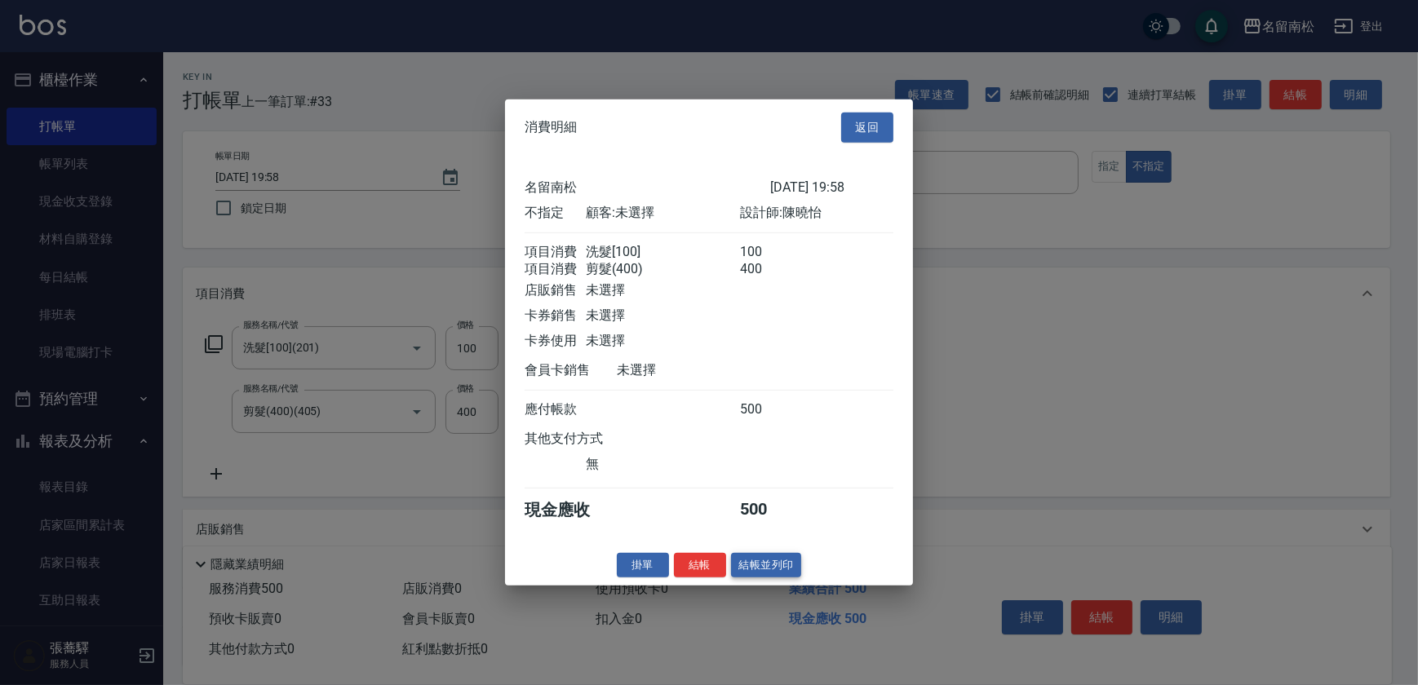
click at [782, 572] on button "結帳並列印" at bounding box center [766, 564] width 71 height 25
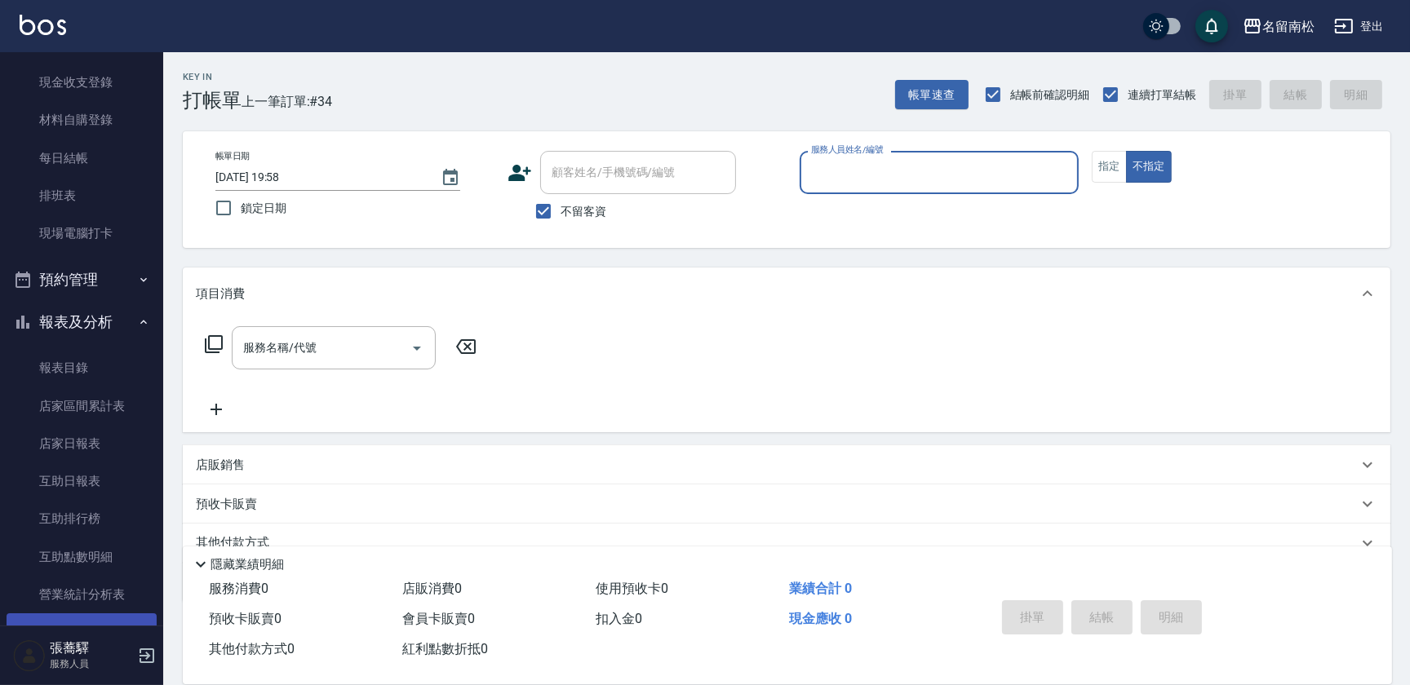
scroll to position [222, 0]
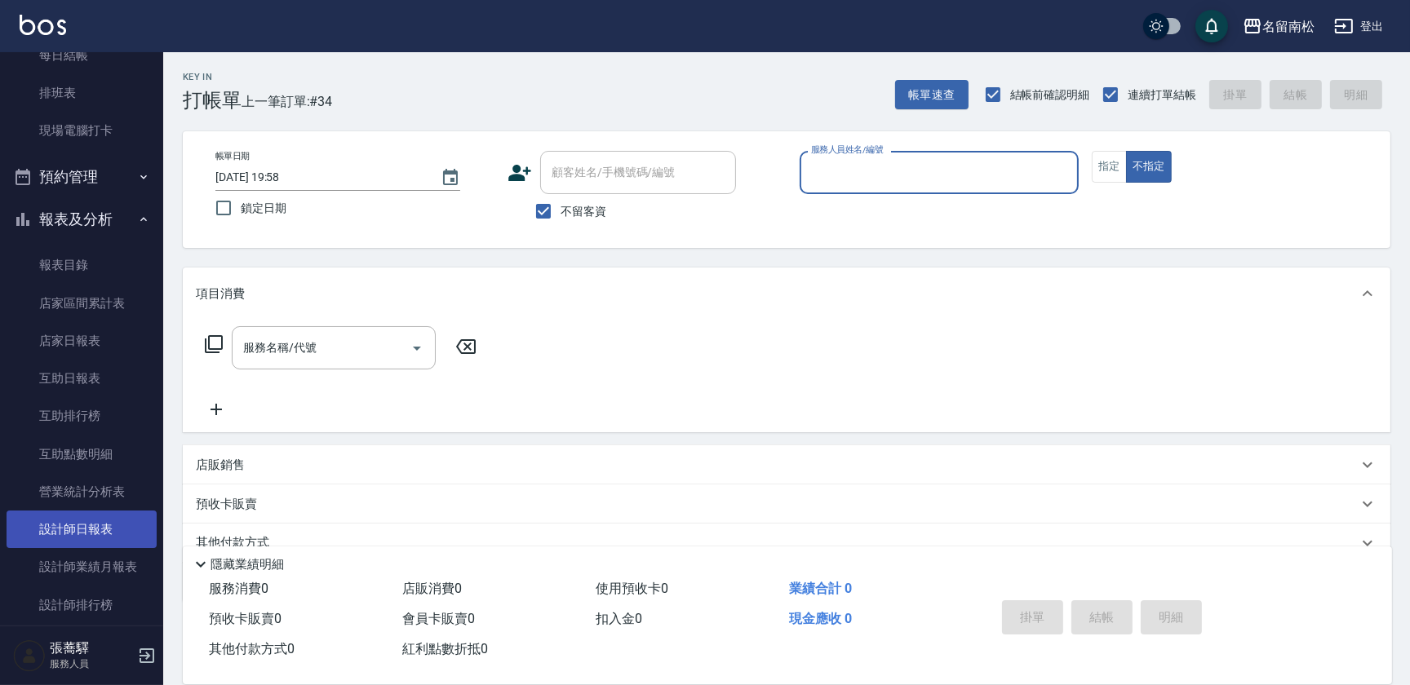
click at [85, 520] on link "設計師日報表" at bounding box center [82, 530] width 150 height 38
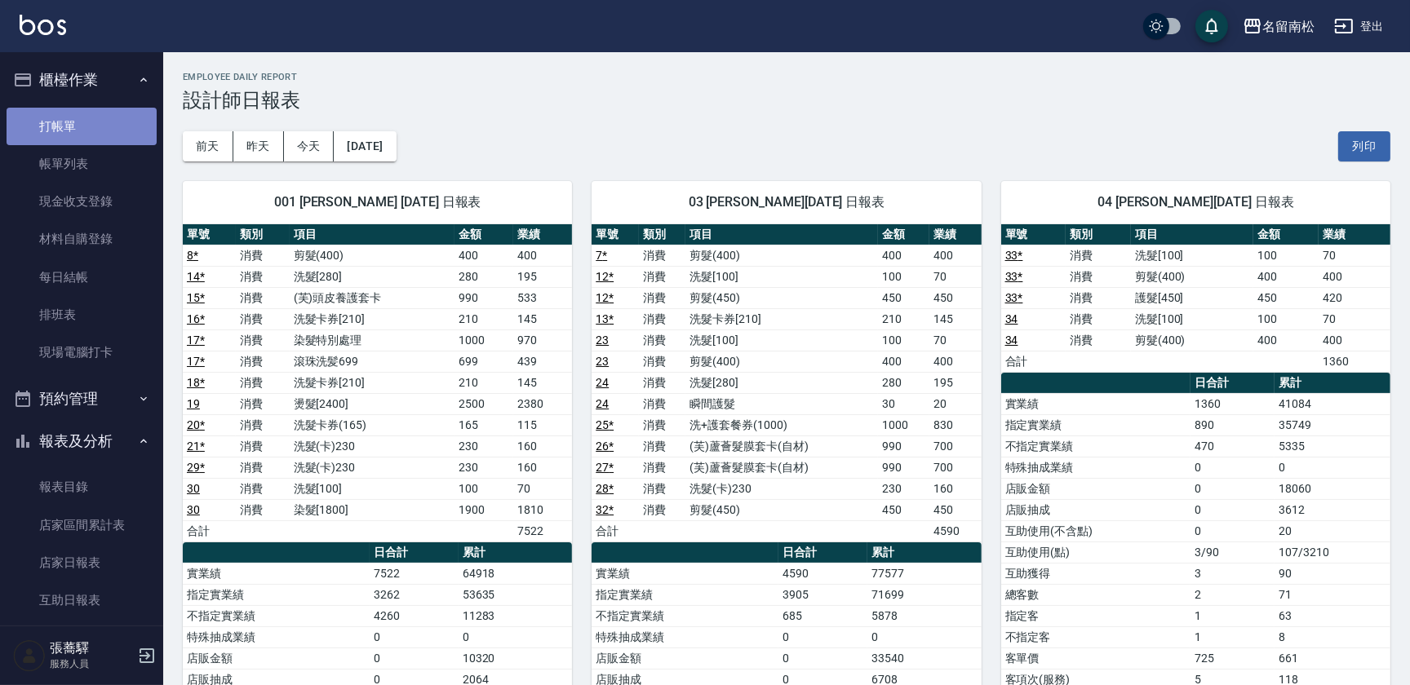
click at [97, 134] on link "打帳單" at bounding box center [82, 127] width 150 height 38
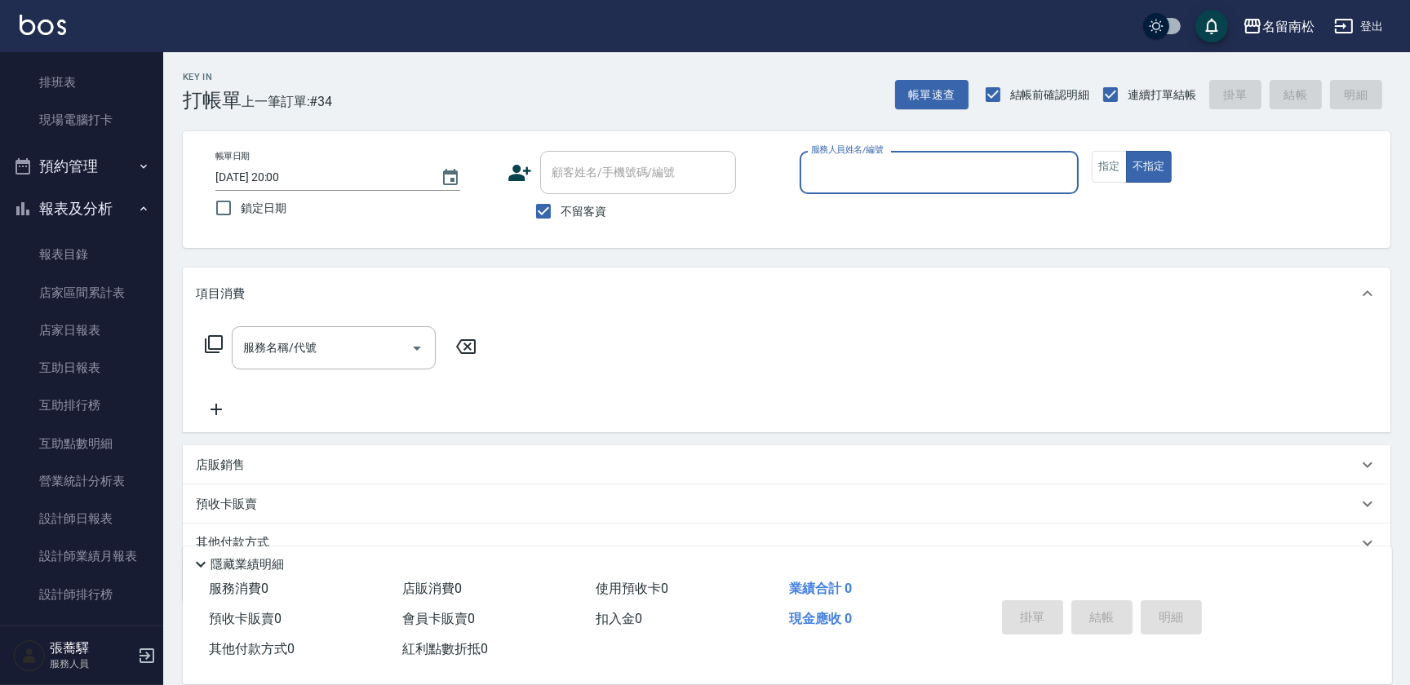
scroll to position [274, 0]
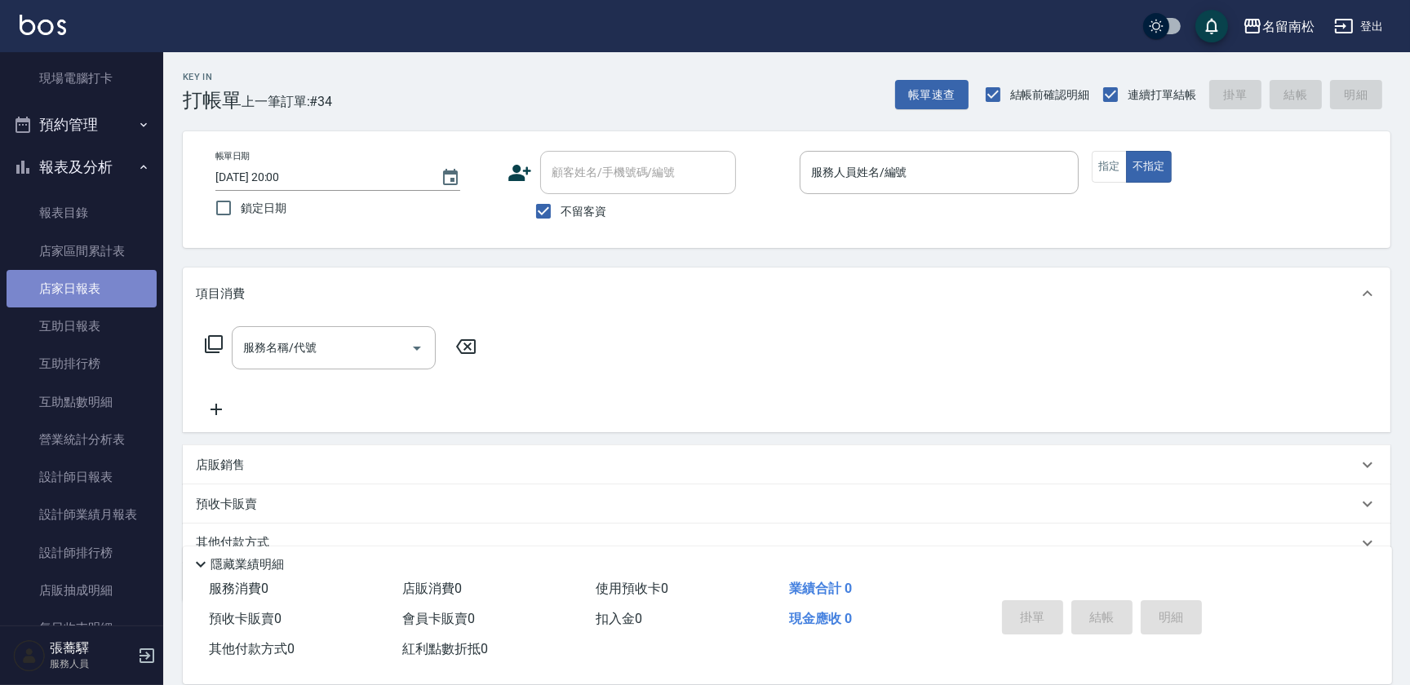
click at [116, 288] on link "店家日報表" at bounding box center [82, 289] width 150 height 38
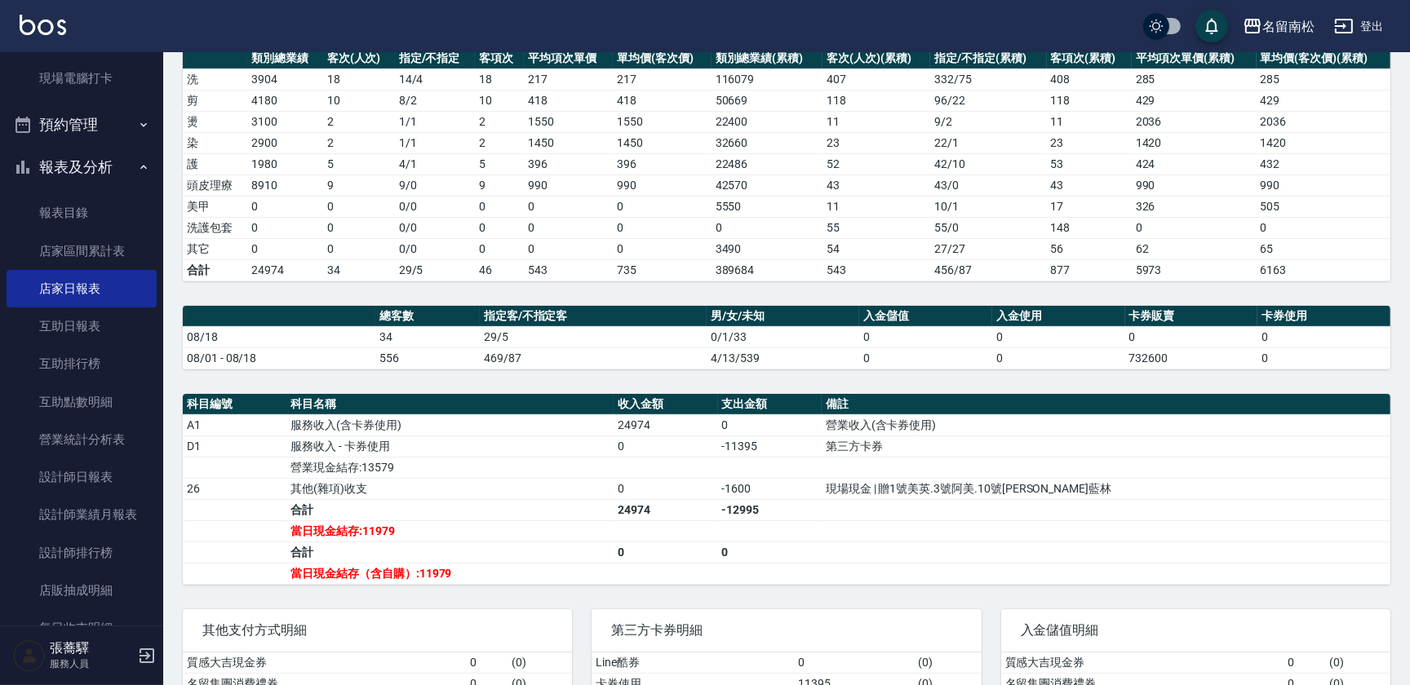
scroll to position [271, 0]
